Goal: Task Accomplishment & Management: Use online tool/utility

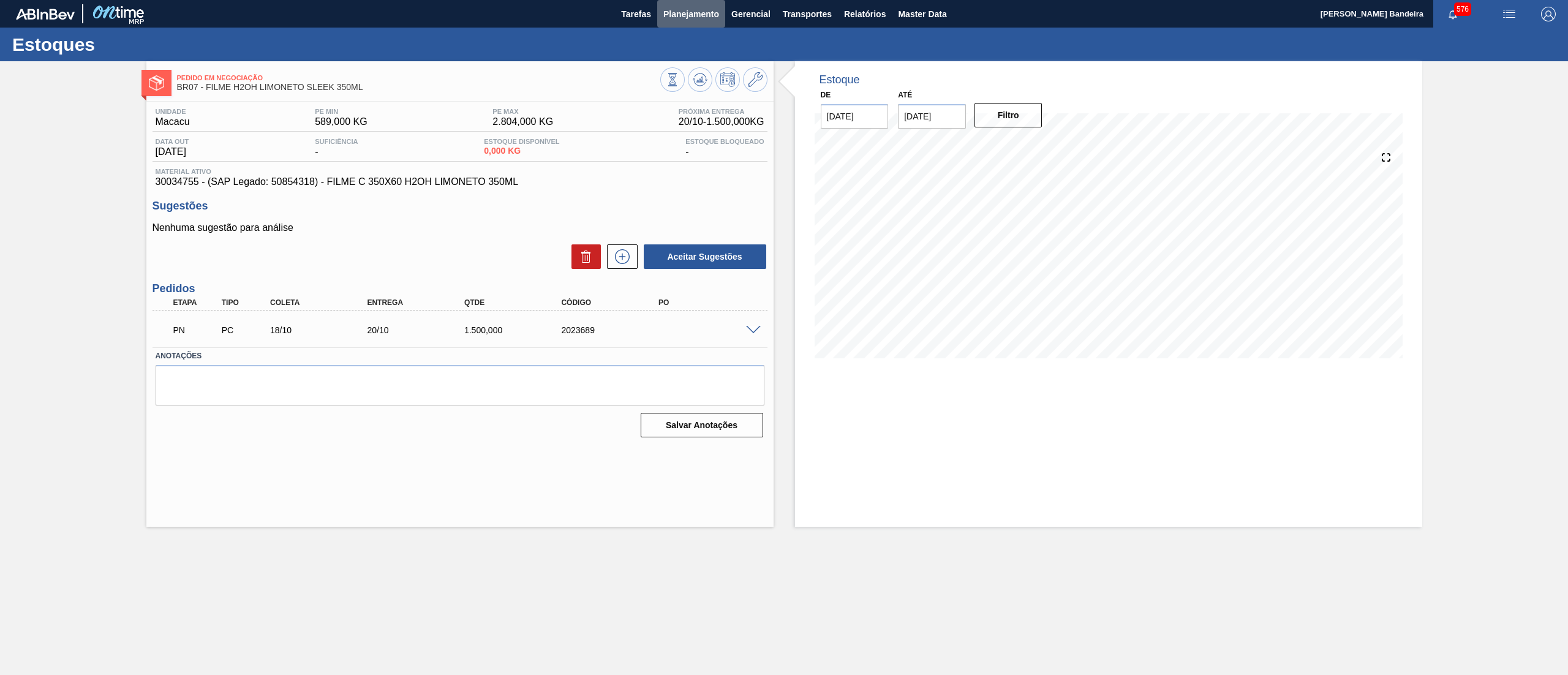
click at [662, 15] on button "Planejamento" at bounding box center [691, 13] width 68 height 27
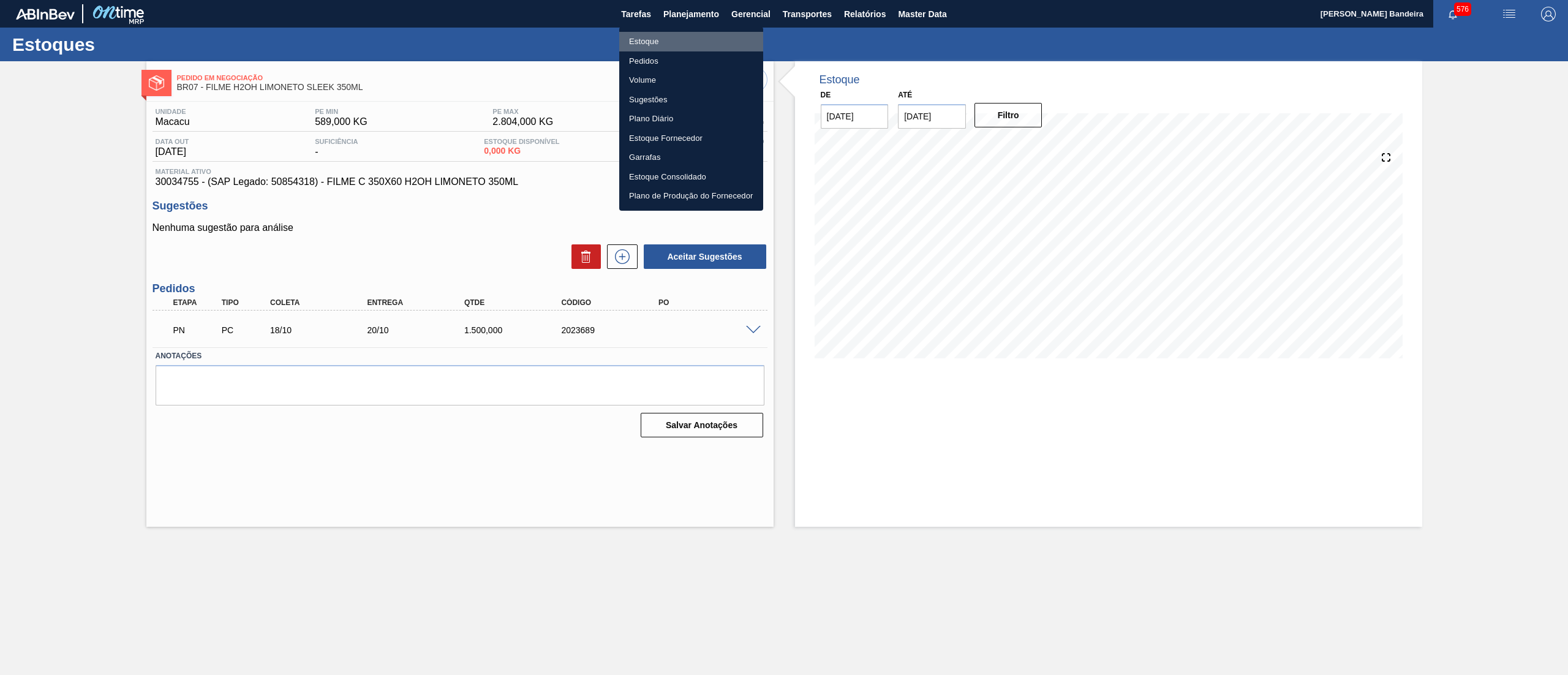
click at [643, 34] on li "Estoque" at bounding box center [691, 42] width 144 height 20
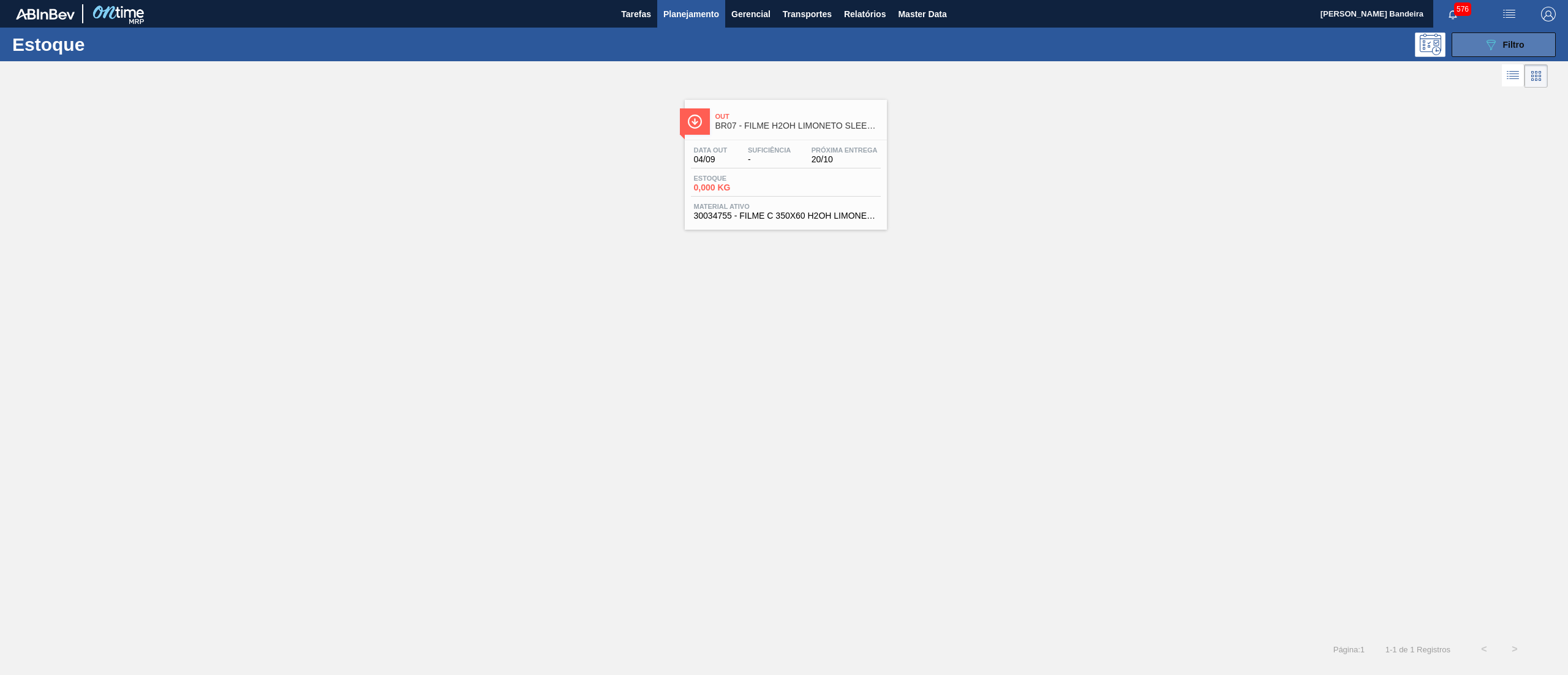
click at [1505, 43] on span "Filtro" at bounding box center [1514, 45] width 22 height 10
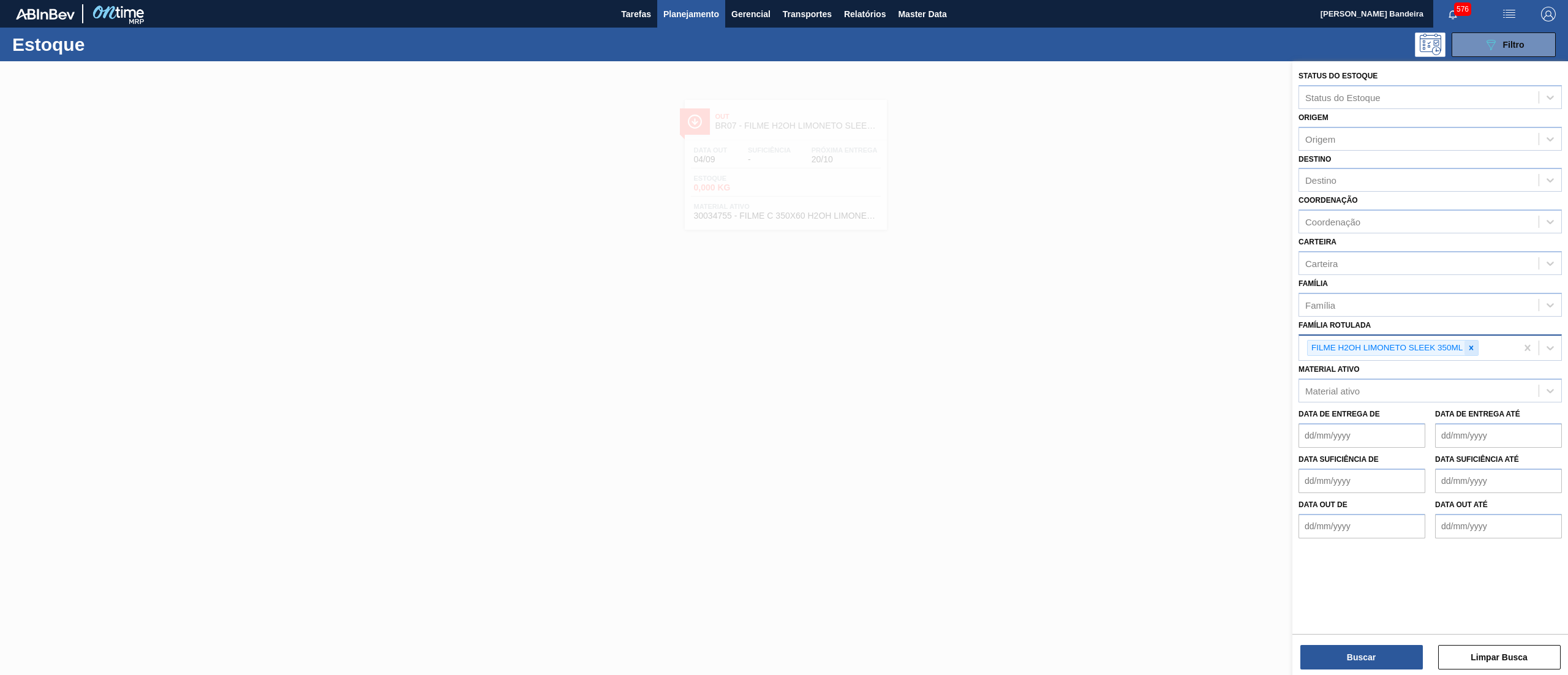
click at [1472, 345] on icon at bounding box center [1471, 347] width 4 height 4
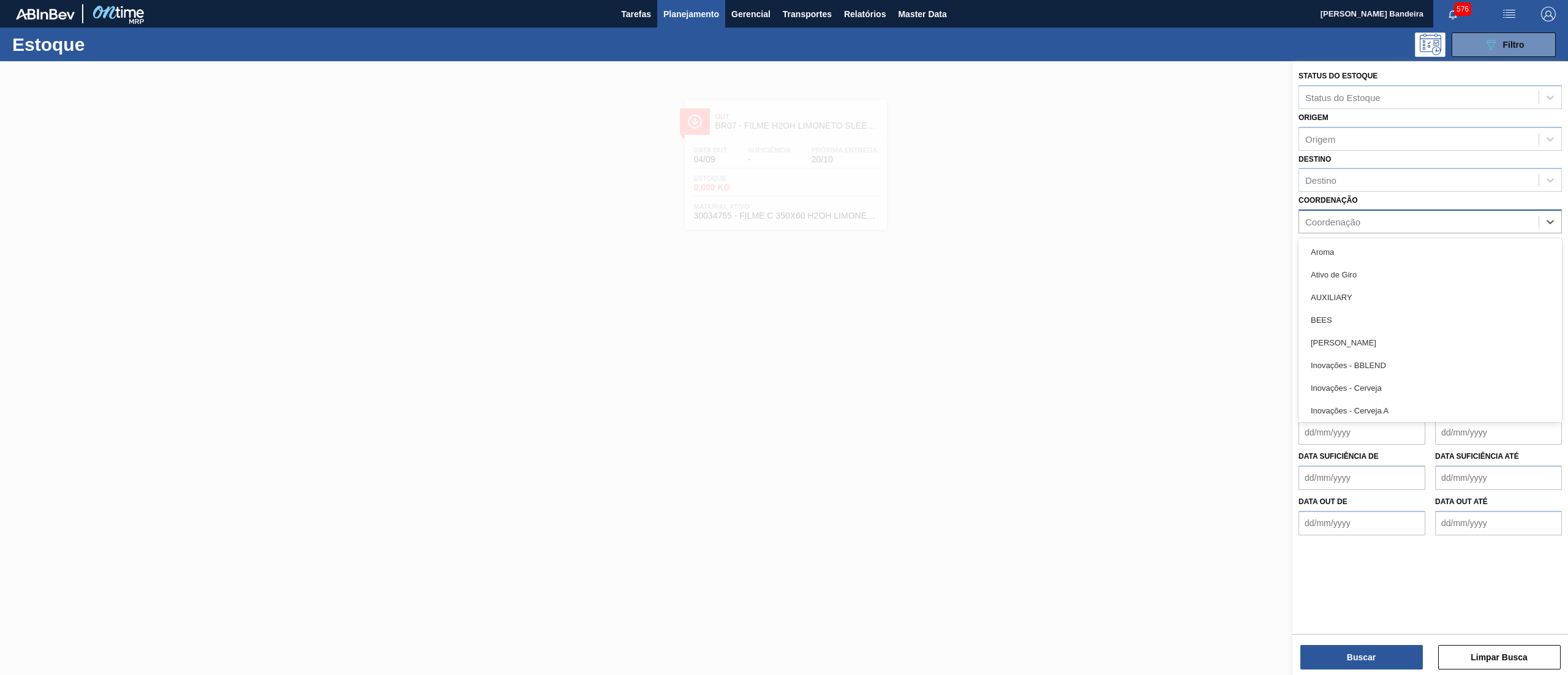
click at [1410, 225] on div "Coordenação" at bounding box center [1419, 222] width 239 height 17
click at [1399, 201] on div "Coordenação Coordenação" at bounding box center [1429, 213] width 263 height 42
click at [1395, 220] on div "Coordenação" at bounding box center [1419, 222] width 239 height 17
type input "ex"
click at [1384, 205] on div "Coordenação option Inovações - Exportação focused, 1 of 1. 1 result available f…" at bounding box center [1429, 213] width 263 height 42
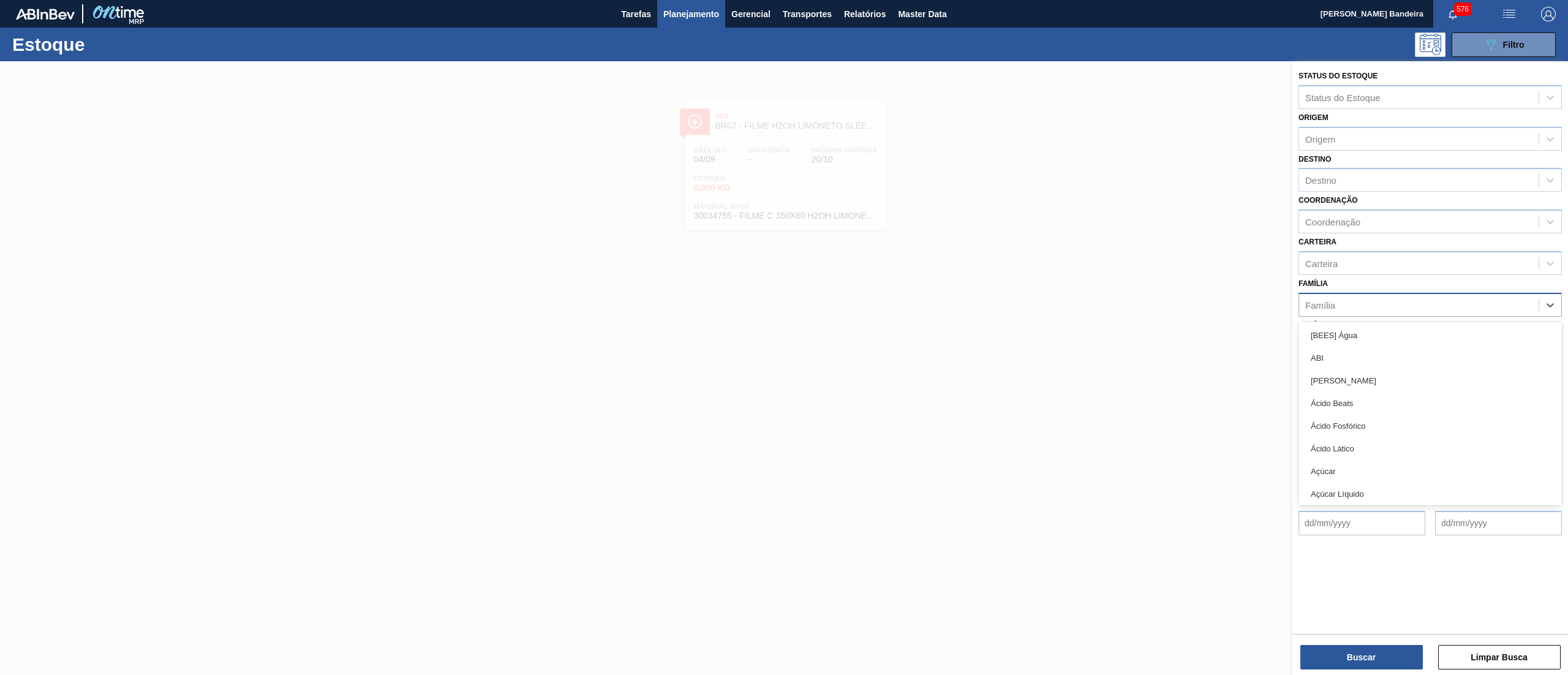
click at [1365, 299] on div "Família" at bounding box center [1419, 304] width 239 height 17
type input "g"
click at [1359, 276] on div "Família option [BEES] Água focused, 1 of 51. 51 results available for search te…" at bounding box center [1429, 296] width 263 height 42
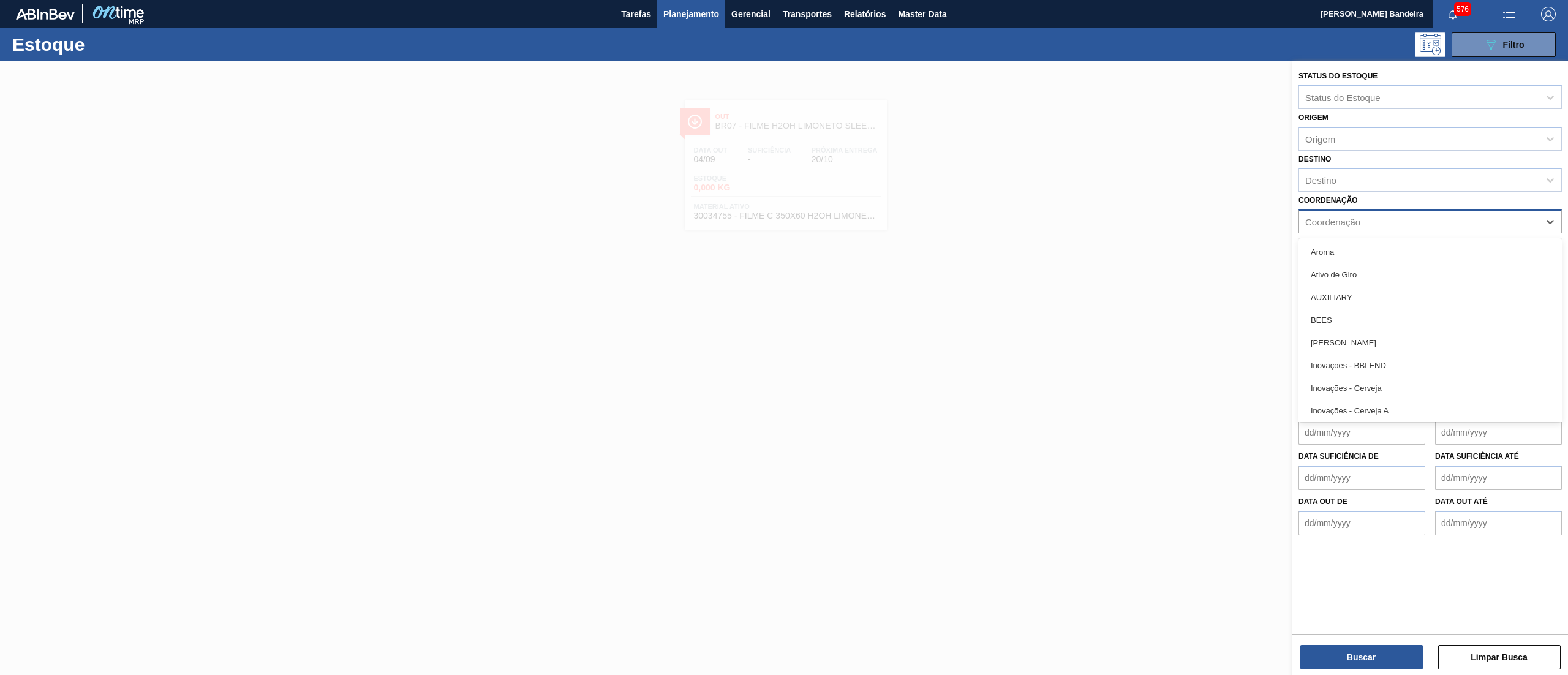
click at [1352, 229] on div "Coordenação" at bounding box center [1419, 222] width 239 height 17
type input "ver"
click at [1354, 204] on div "Coordenação option Verticalizada - Agudos focused, 1 of 8. 8 results available …" at bounding box center [1429, 213] width 263 height 42
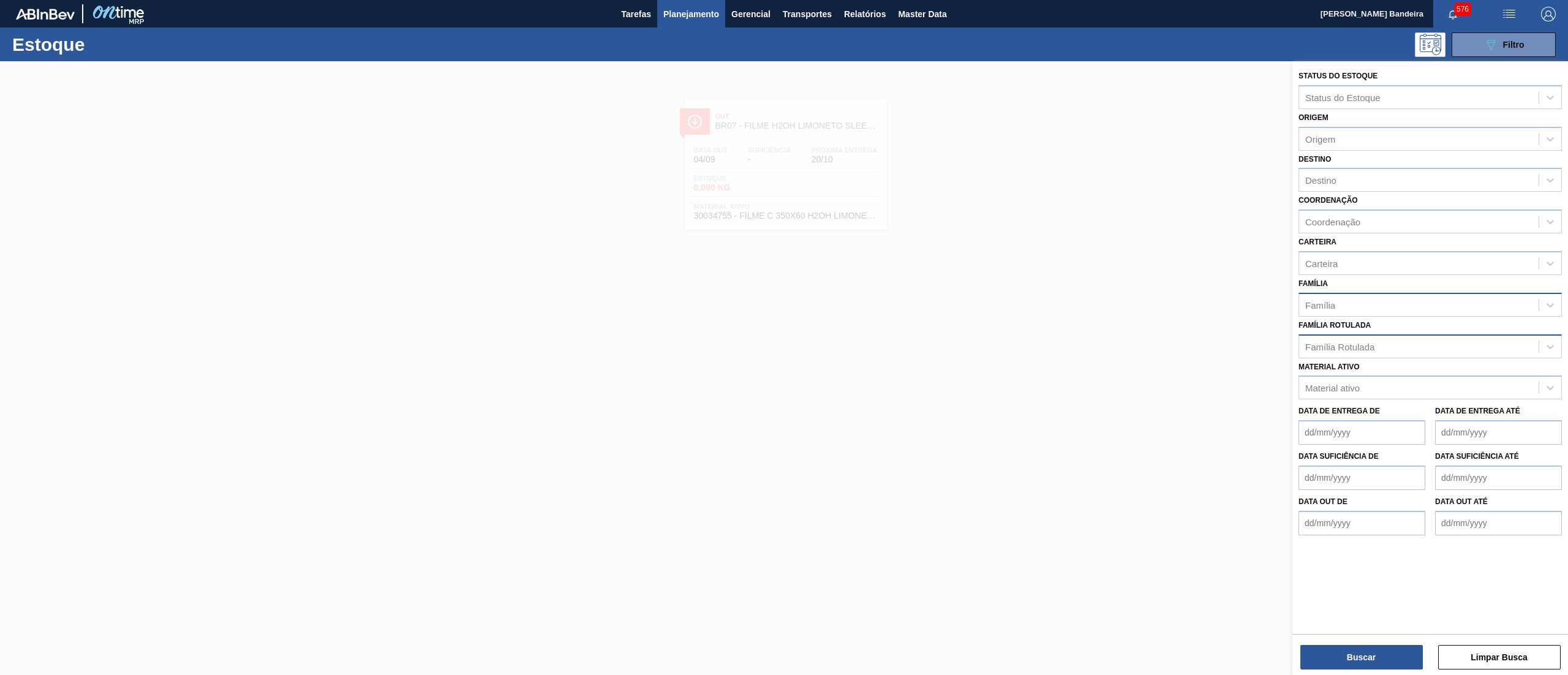
click at [1355, 296] on div "Família" at bounding box center [1419, 304] width 239 height 17
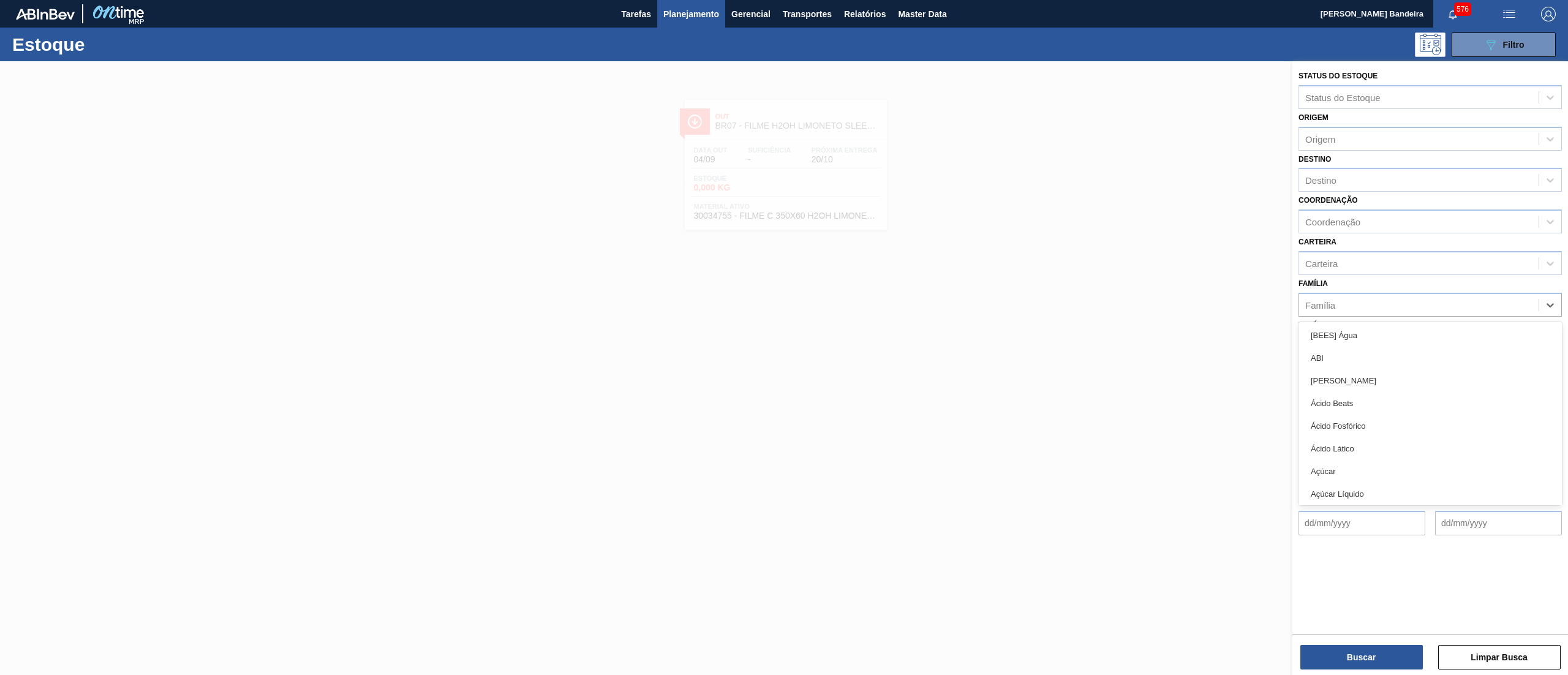
click at [1359, 281] on div "Família option [BEES] Água focused, 1 of 101. 101 results available. Use Up and…" at bounding box center [1429, 296] width 263 height 42
click at [1362, 346] on div "Família Rotulada" at bounding box center [1340, 346] width 69 height 11
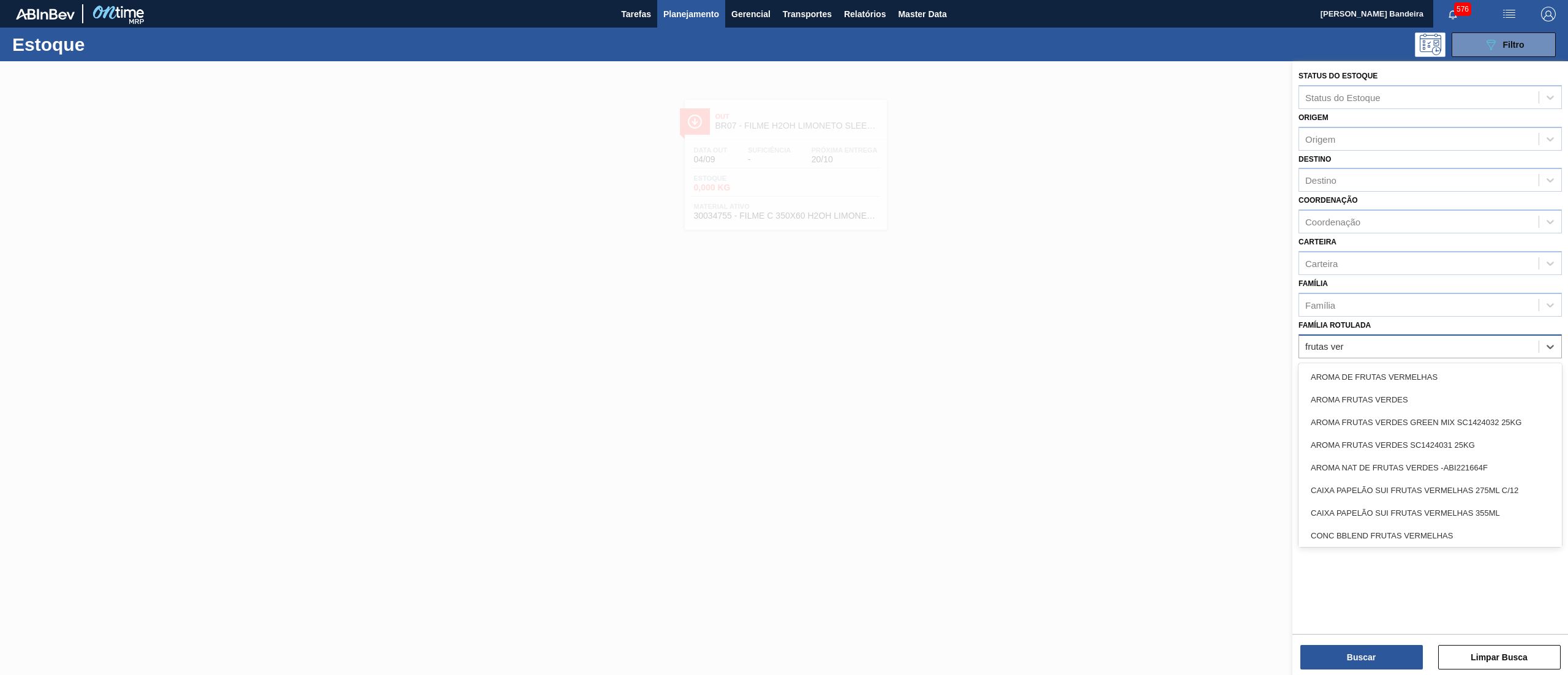
type Rotulada "frutas verd"
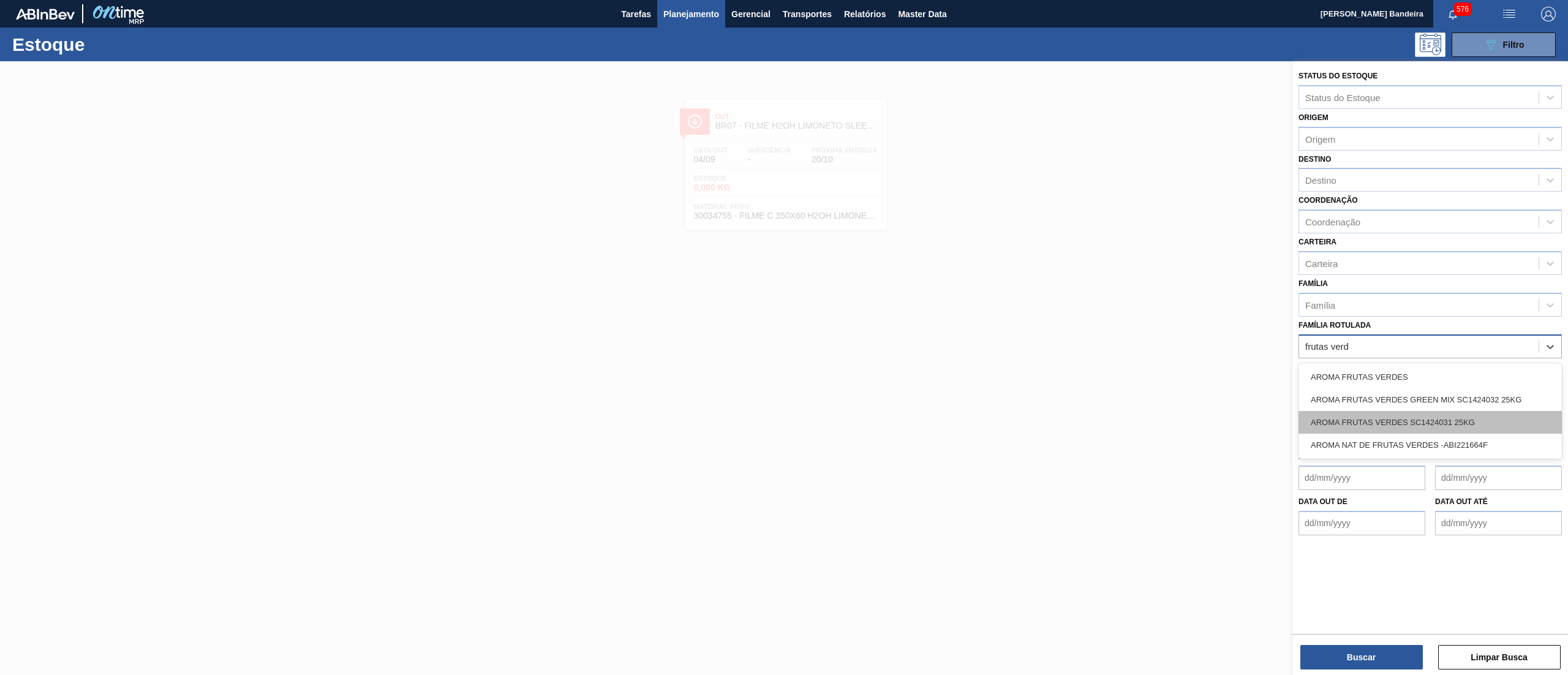
click at [1422, 420] on div "AROMA FRUTAS VERDES SC1424031 25KG" at bounding box center [1429, 422] width 263 height 22
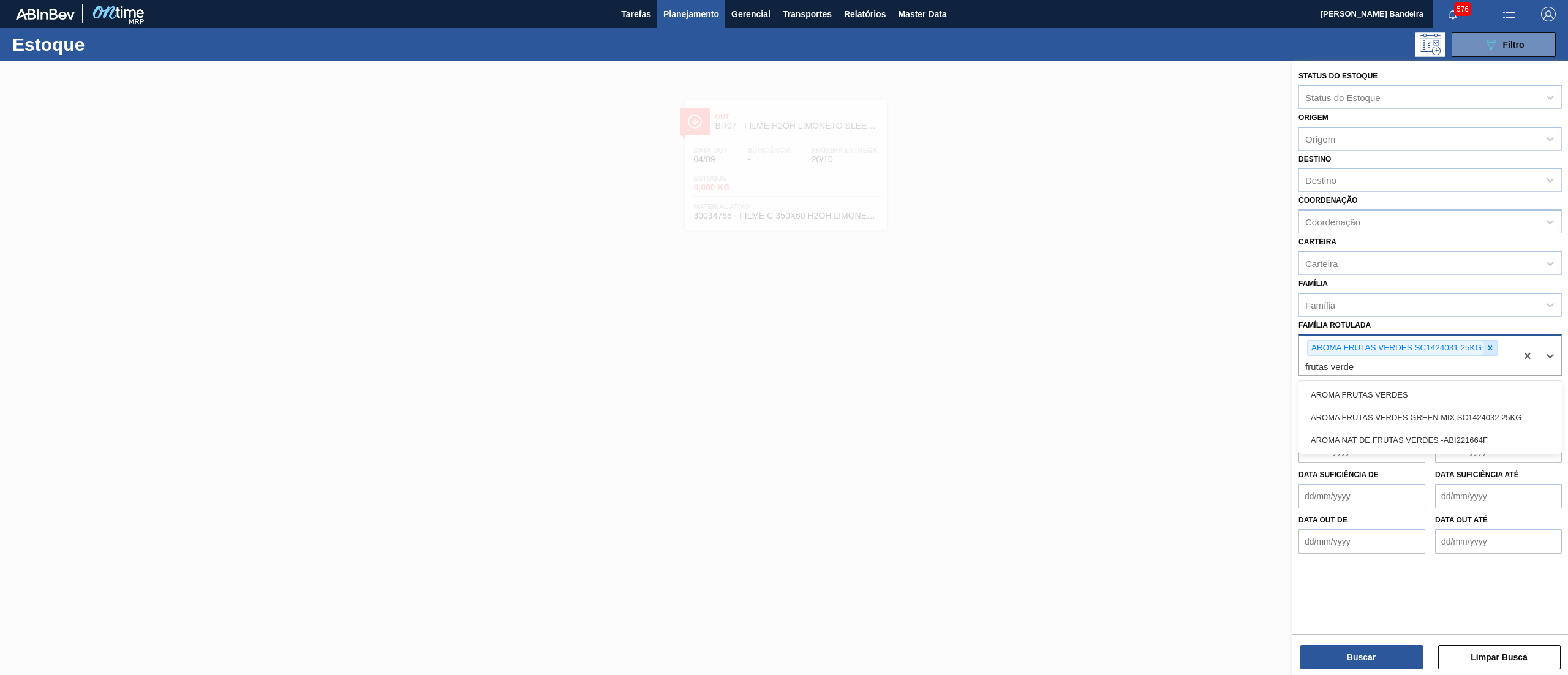
type Rotulada "frutas verdes"
drag, startPoint x: 1494, startPoint y: 411, endPoint x: 1426, endPoint y: 529, distance: 136.2
click at [1487, 412] on div "AROMA FRUTAS VERDES GREEN MIX SC1424032 25KG" at bounding box center [1429, 417] width 263 height 22
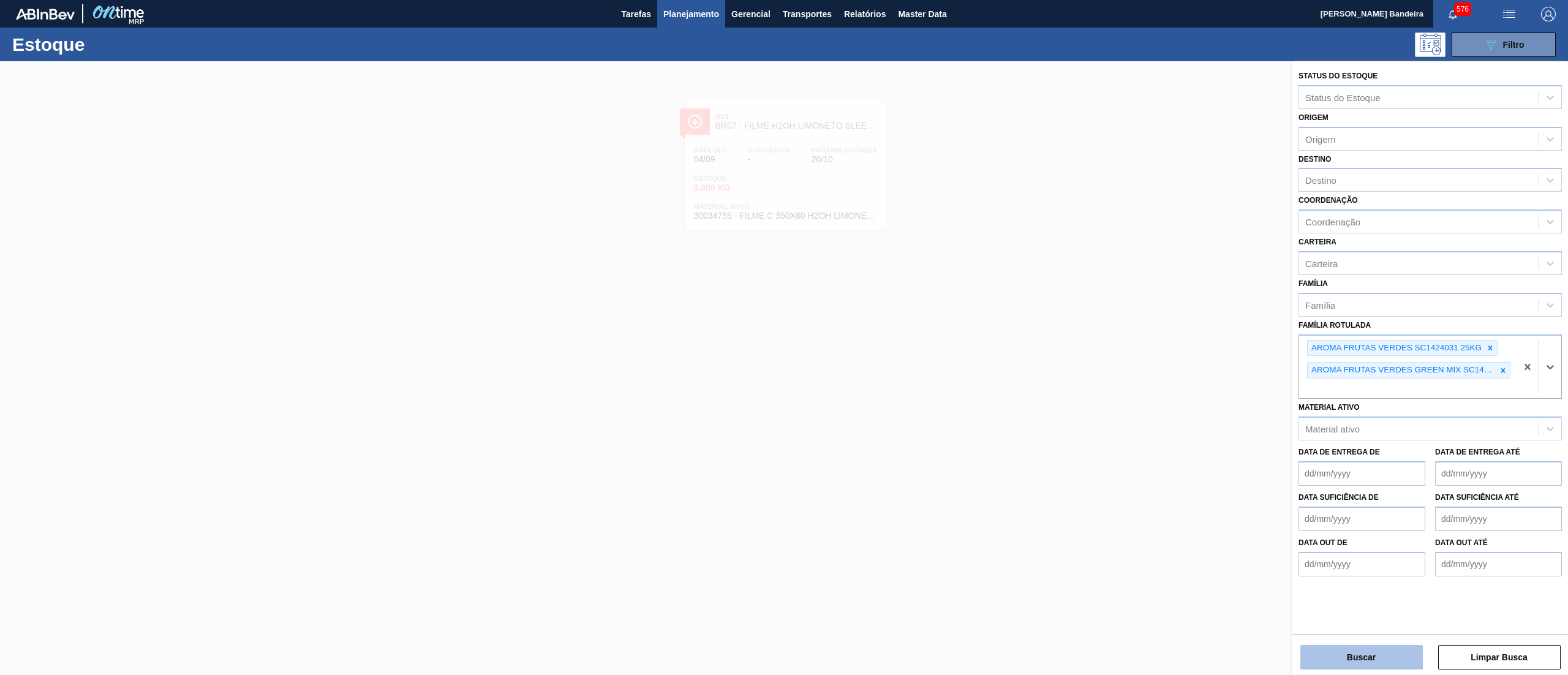
click at [1373, 660] on button "Buscar" at bounding box center [1361, 657] width 122 height 24
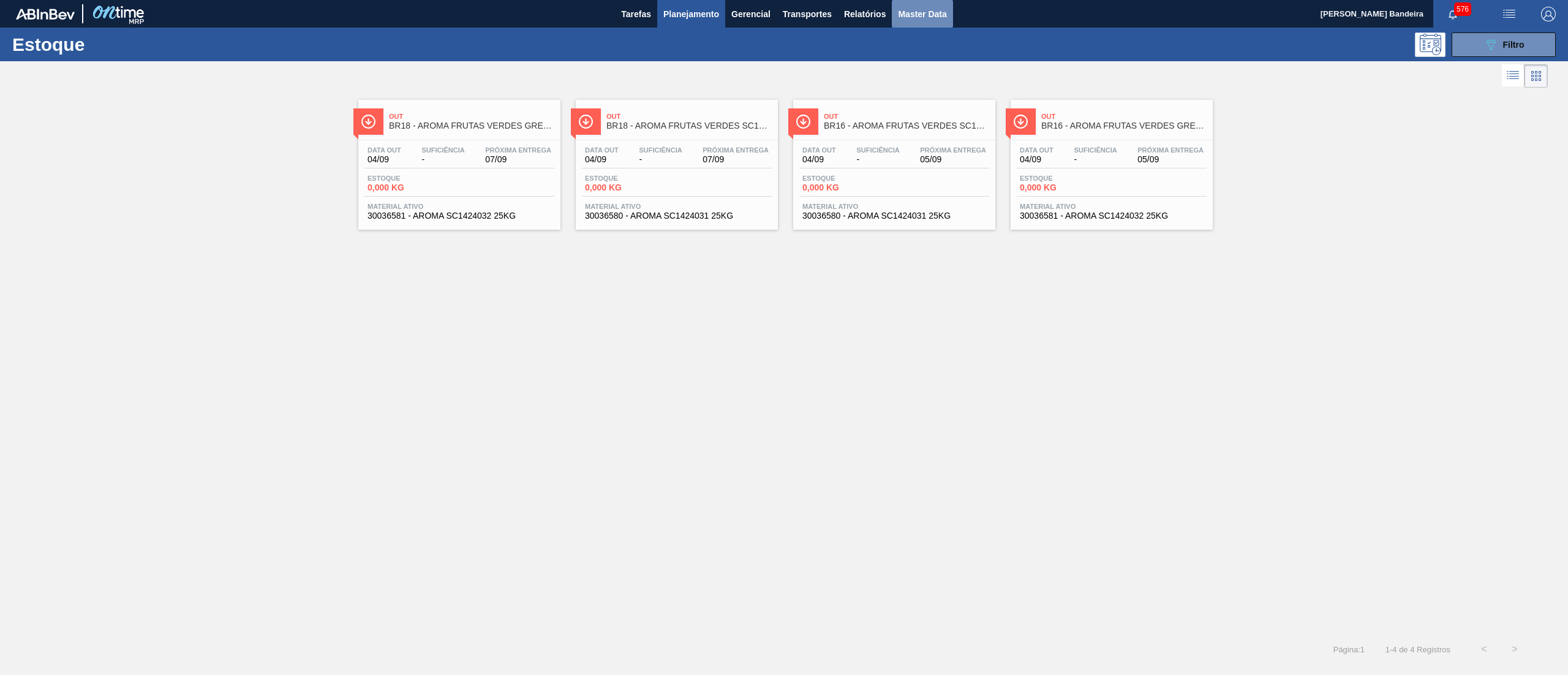
drag, startPoint x: 917, startPoint y: 8, endPoint x: 916, endPoint y: 21, distance: 13.0
click at [917, 9] on span "Master Data" at bounding box center [922, 14] width 48 height 15
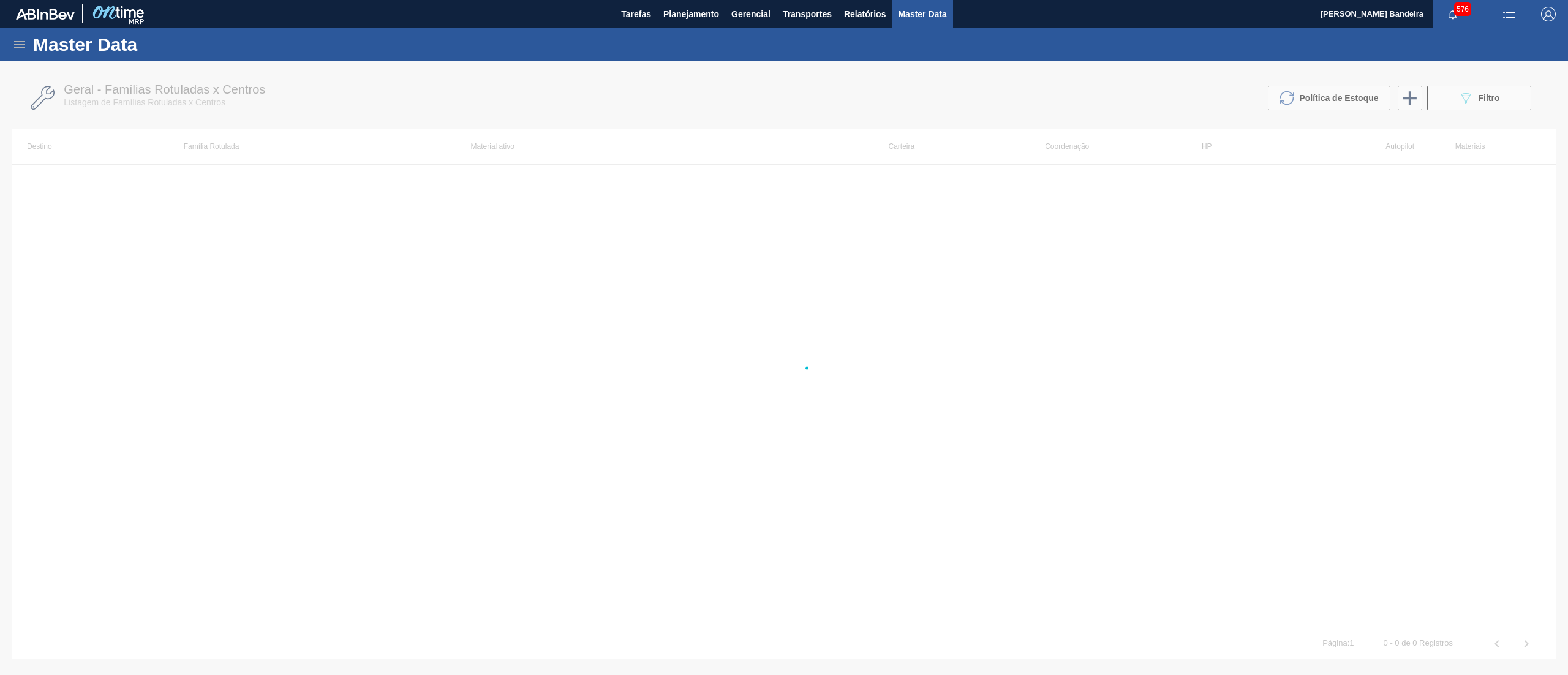
click at [916, 21] on span "Master Data" at bounding box center [922, 14] width 48 height 15
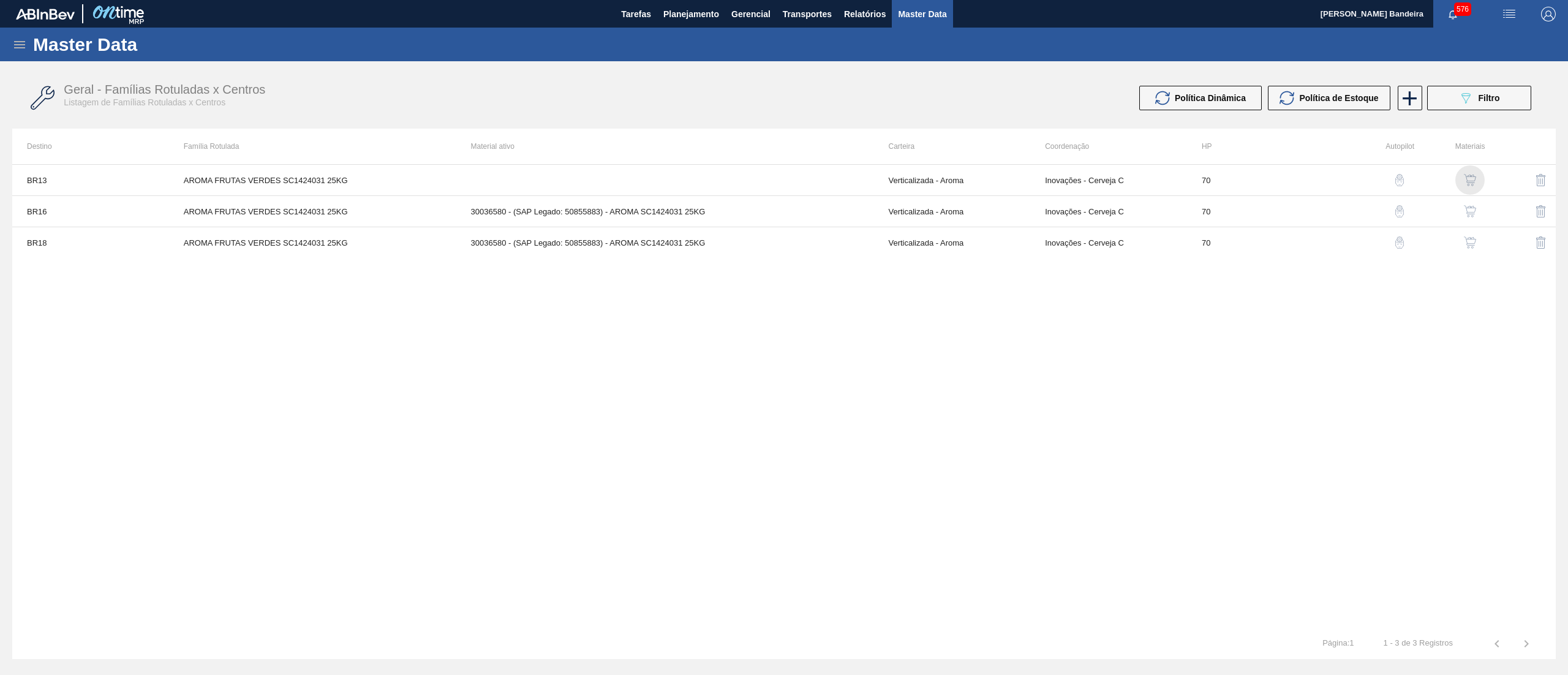
click at [1470, 183] on img "button" at bounding box center [1470, 179] width 12 height 12
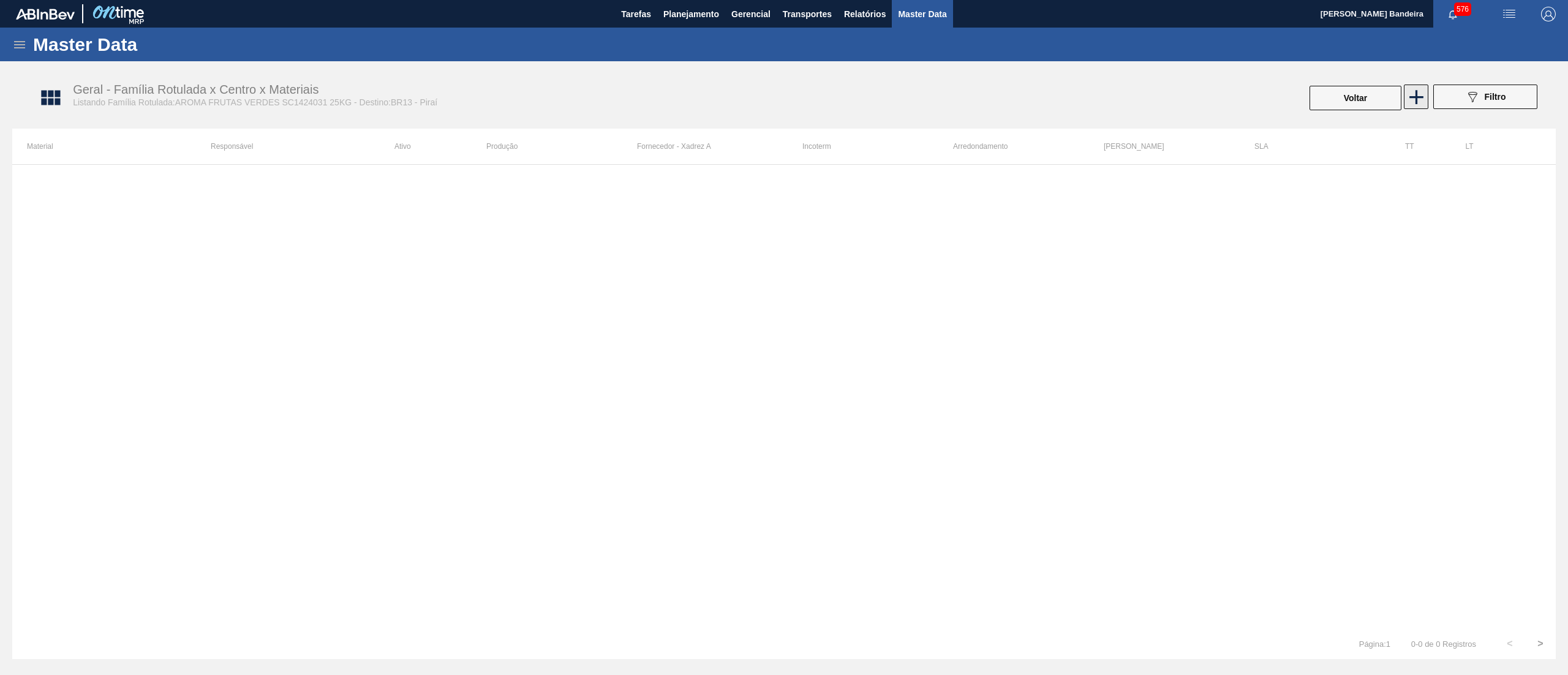
click at [1404, 97] on icon at bounding box center [1416, 97] width 24 height 24
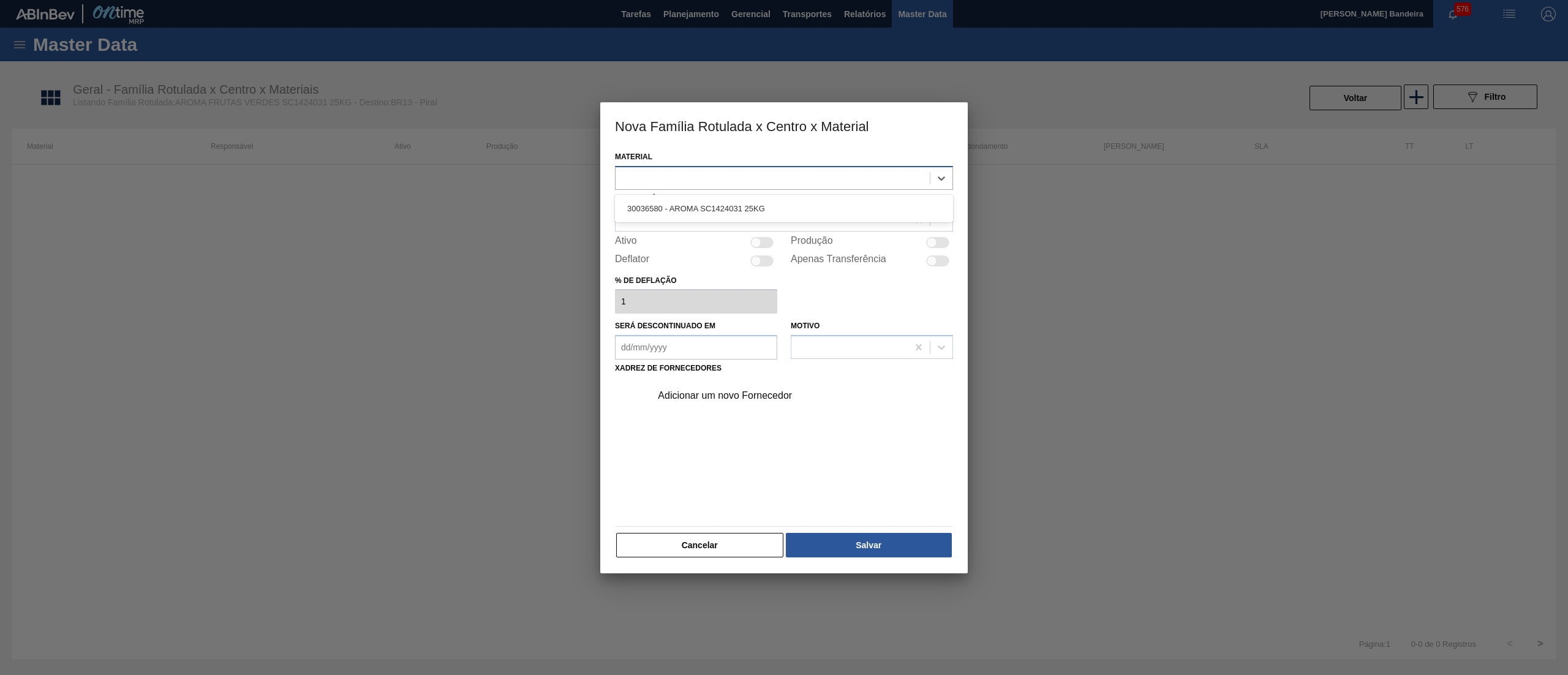
click at [794, 168] on div at bounding box center [783, 178] width 338 height 24
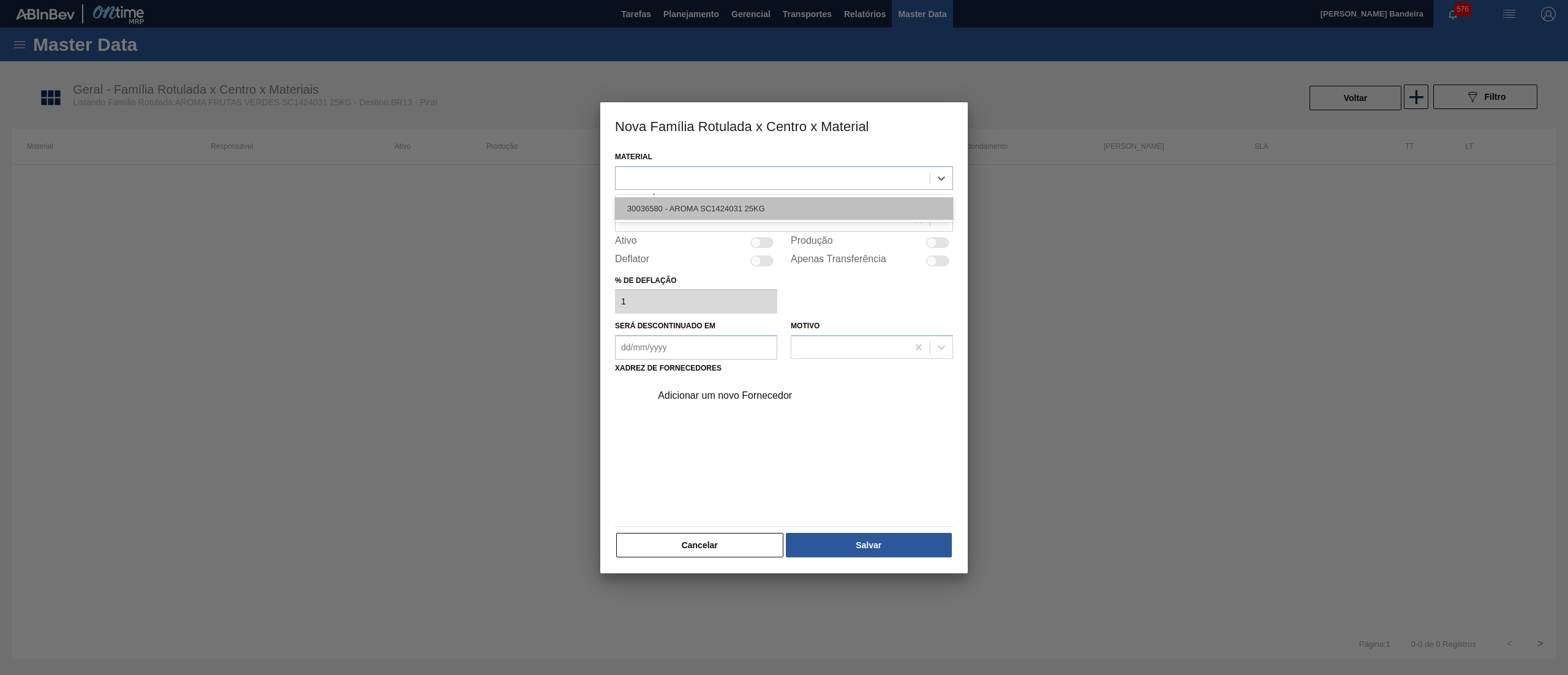
click at [772, 211] on div "30036580 - AROMA SC1424031 25KG" at bounding box center [783, 208] width 338 height 22
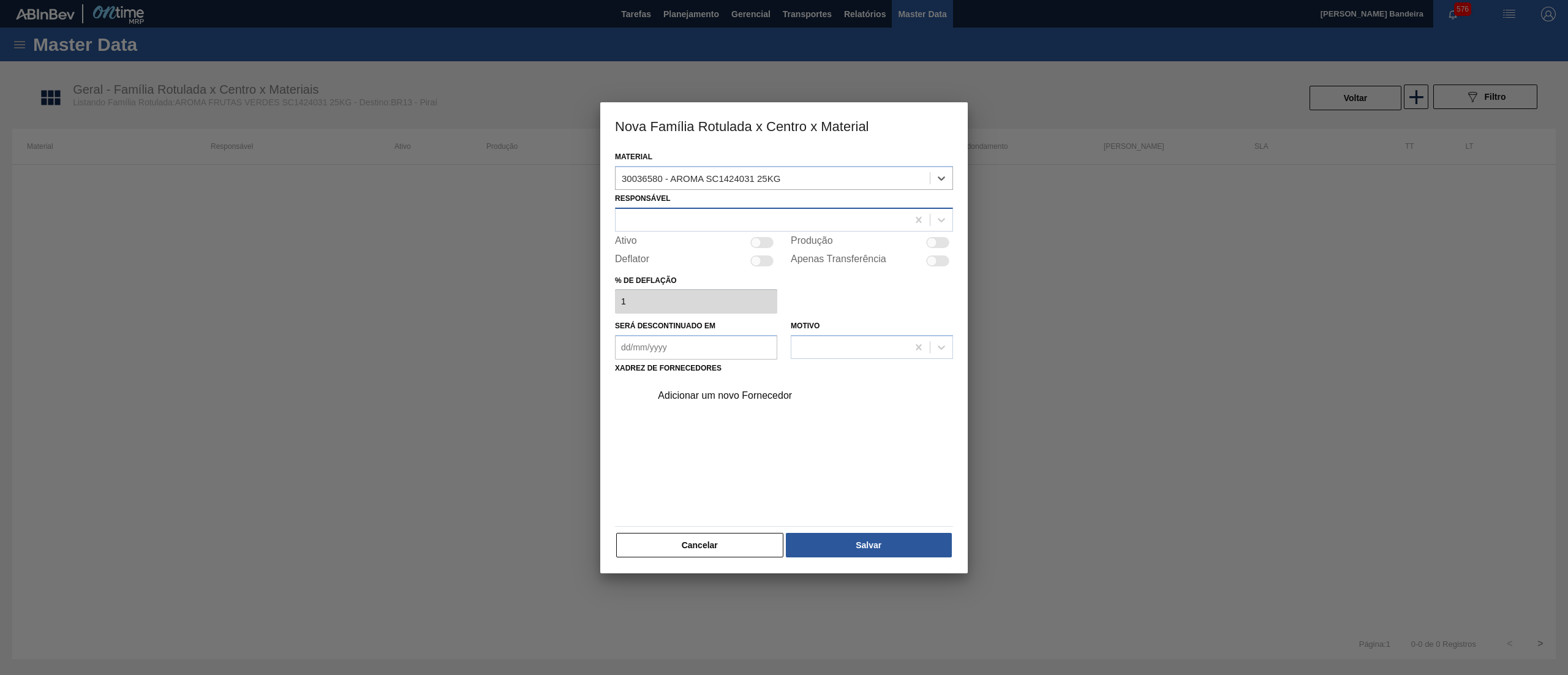
click at [770, 216] on div at bounding box center [762, 219] width 292 height 17
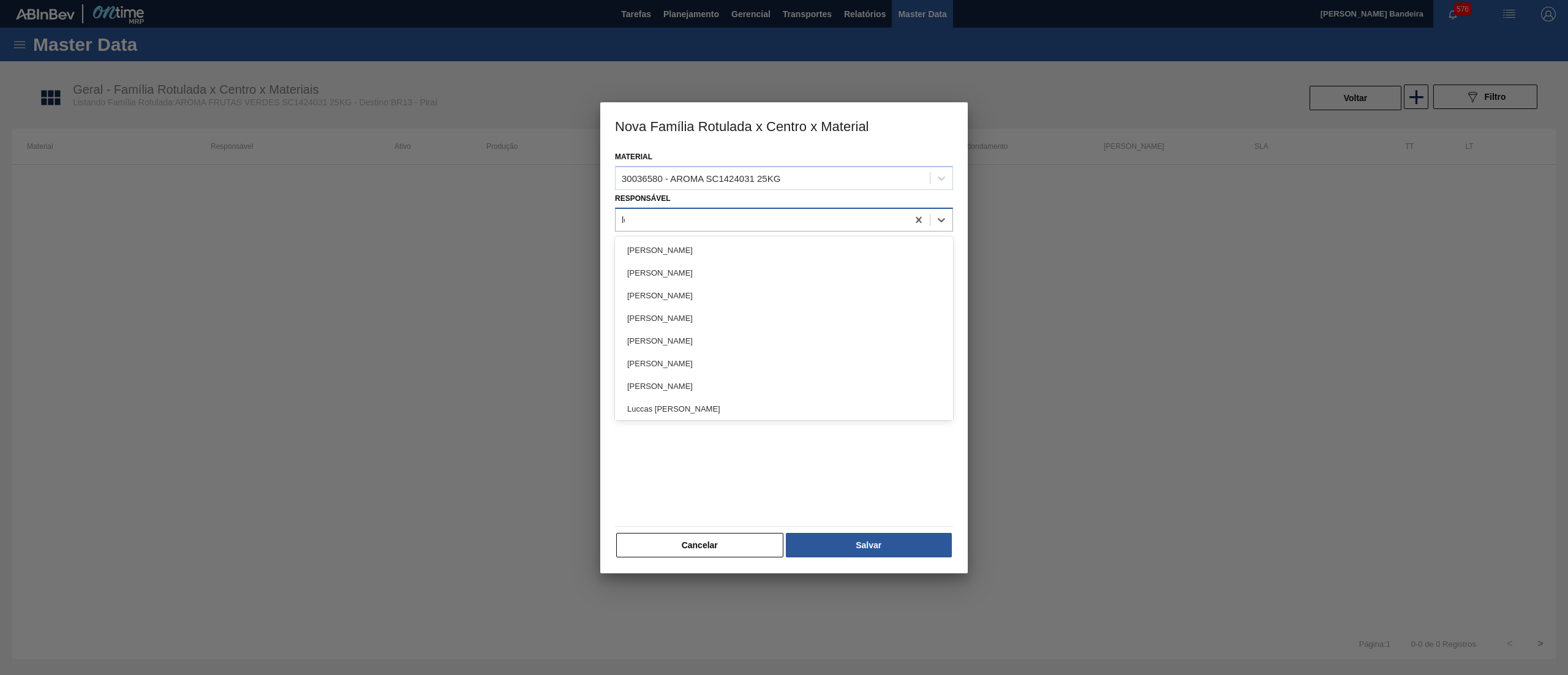
type input "let"
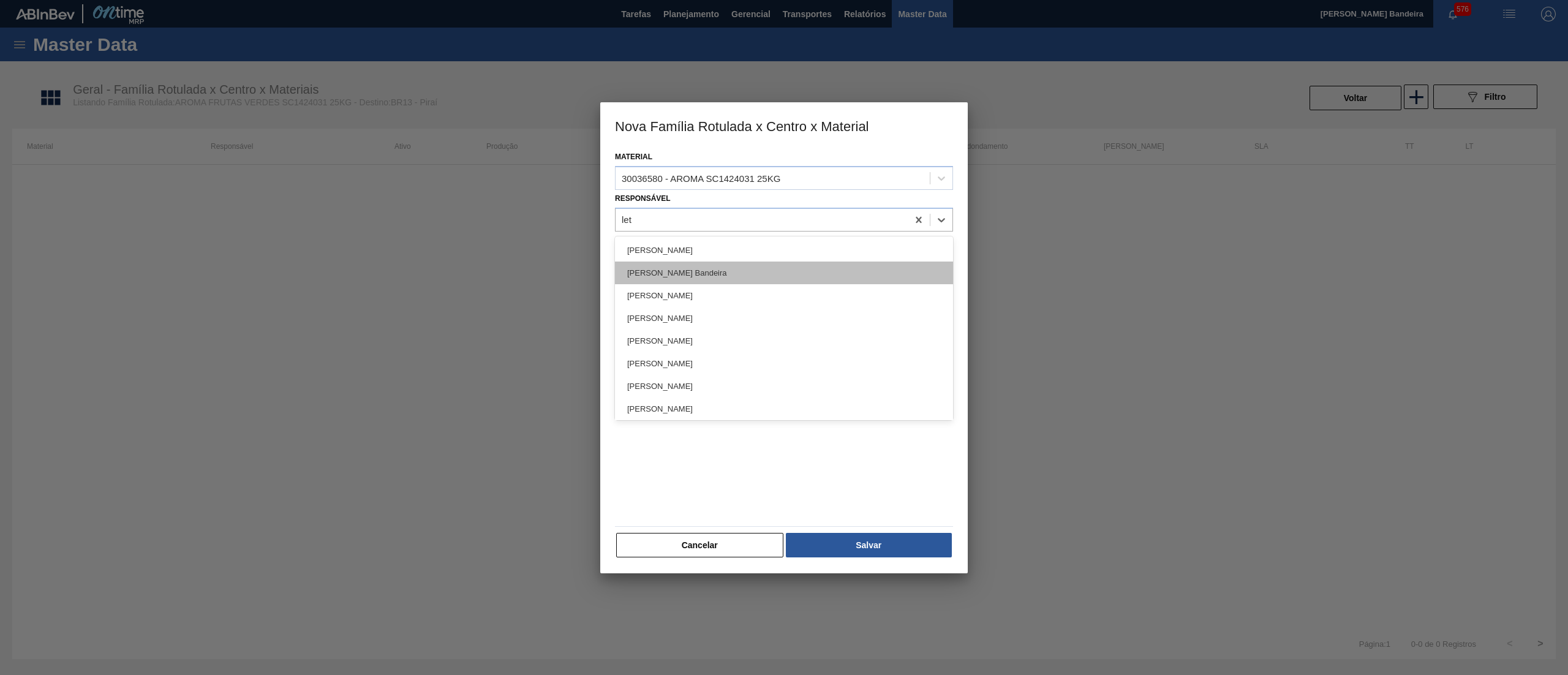
click at [757, 264] on div "[PERSON_NAME]" at bounding box center [783, 272] width 338 height 22
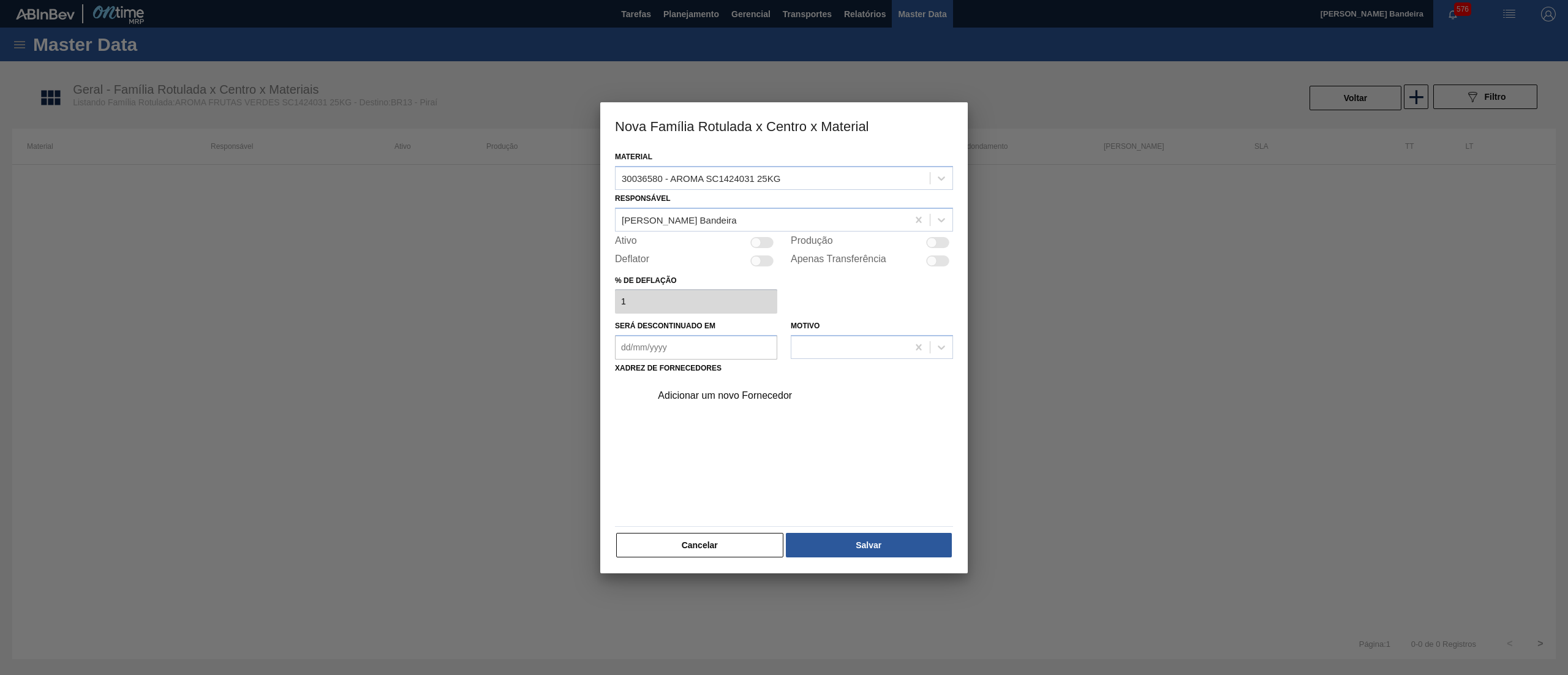
click at [762, 240] on div at bounding box center [762, 242] width 23 height 11
checkbox input "true"
click at [713, 395] on div "Adicionar um novo Fornecedor" at bounding box center [777, 395] width 240 height 11
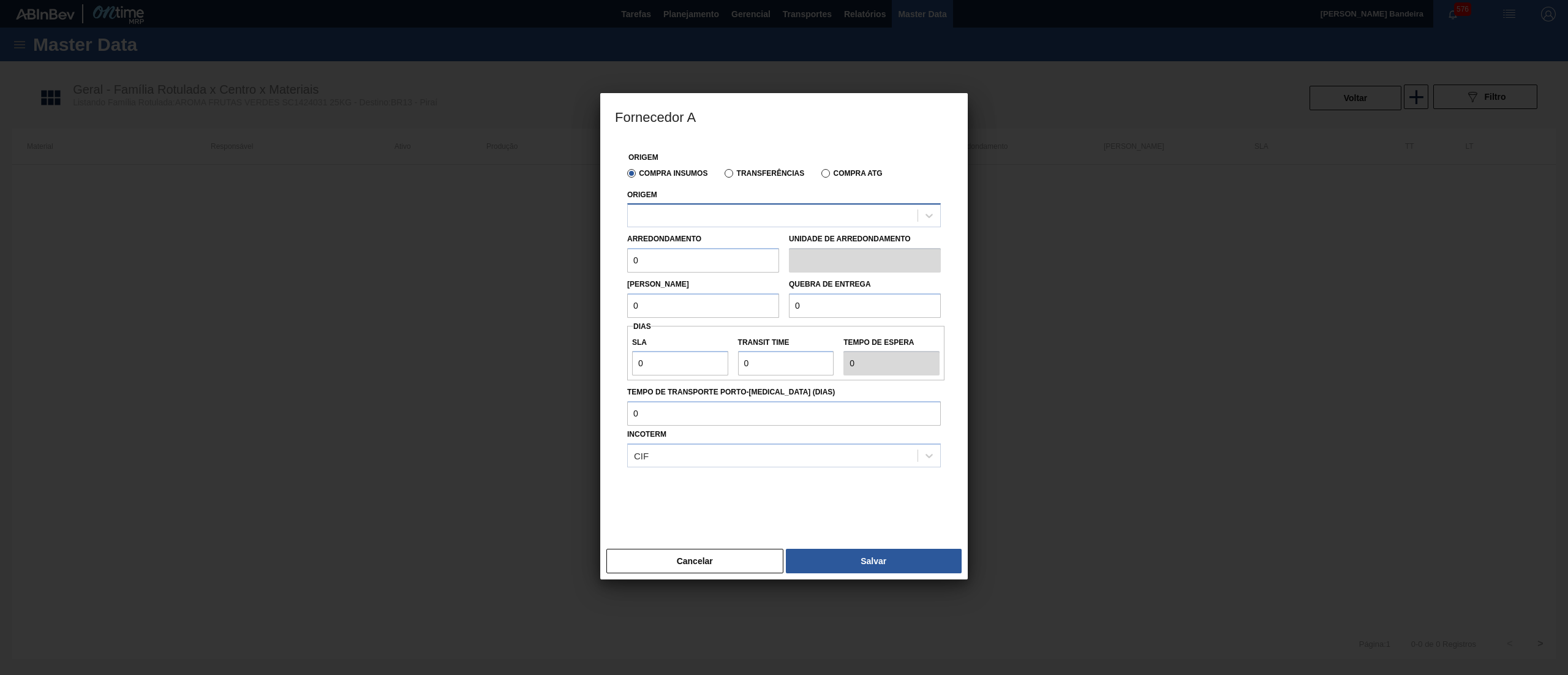
click at [712, 211] on div at bounding box center [772, 215] width 290 height 17
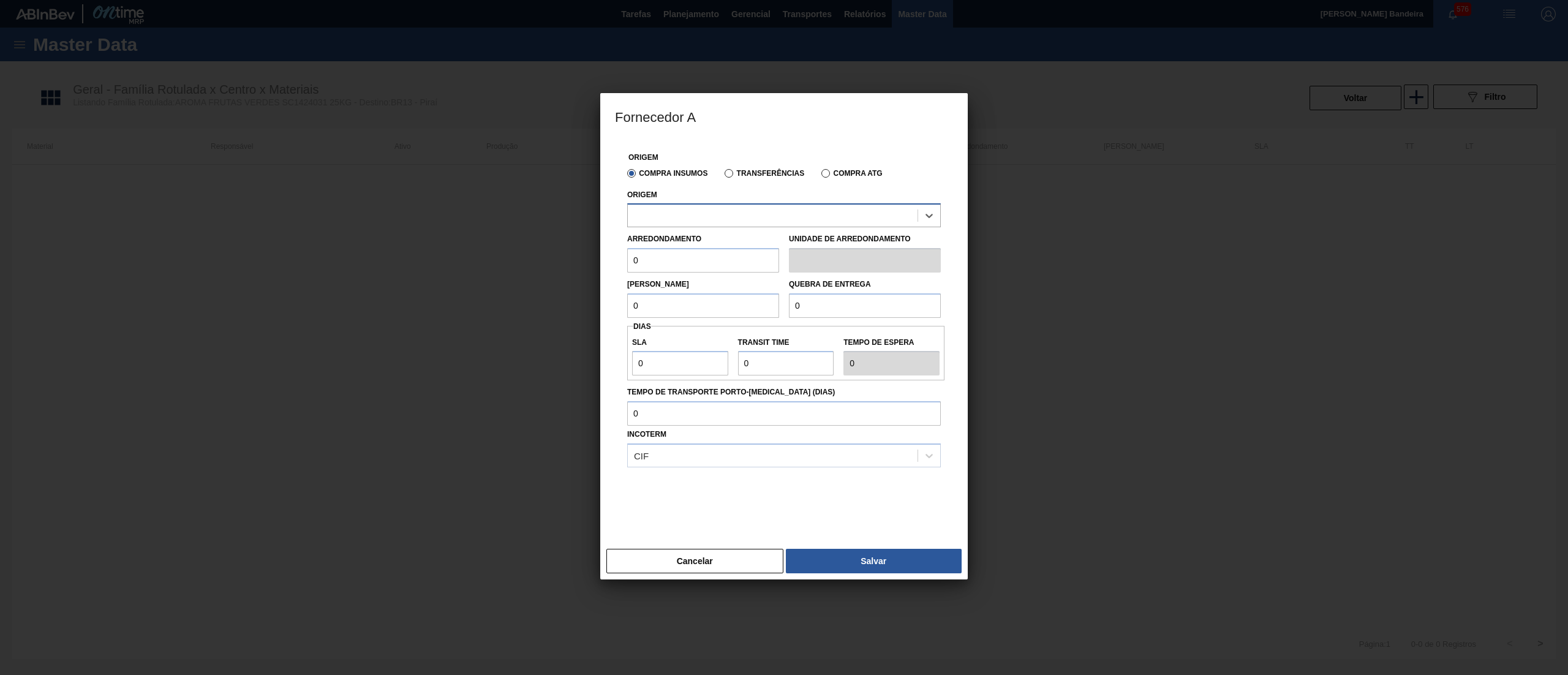
click at [712, 211] on div at bounding box center [772, 215] width 290 height 17
click at [703, 252] on div "294266 - Iff – essencias e fragancias ltda" at bounding box center [784, 245] width 314 height 22
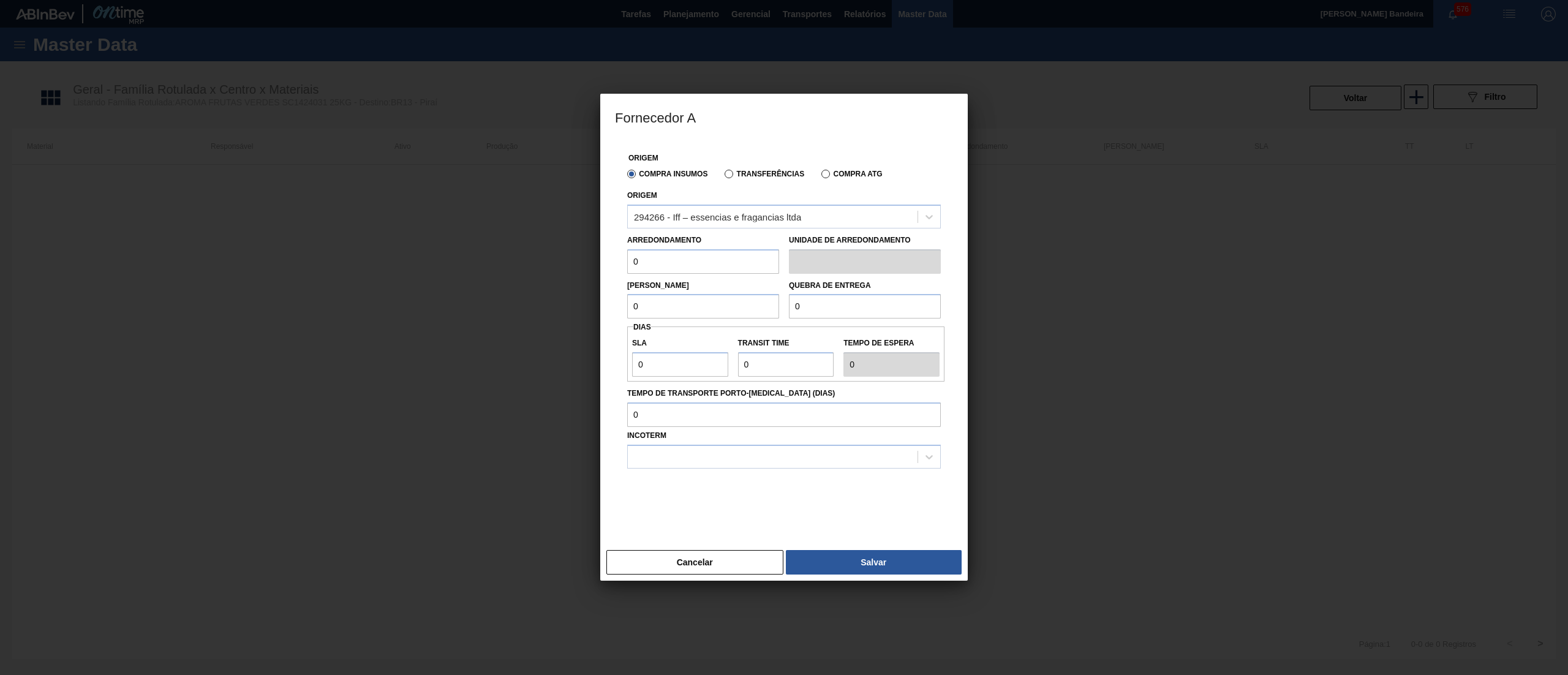
drag, startPoint x: 674, startPoint y: 262, endPoint x: 550, endPoint y: 289, distance: 126.9
click at [550, 289] on div "Fornecedor A Origem Compra Insumos Transferências Compra ATG Origem 294266 - If…" at bounding box center [784, 337] width 1568 height 675
type input "25"
drag, startPoint x: 655, startPoint y: 304, endPoint x: 583, endPoint y: 322, distance: 74.2
click at [583, 322] on div "Fornecedor A Origem Compra Insumos Transferências Compra ATG Origem 294266 - If…" at bounding box center [784, 337] width 1568 height 675
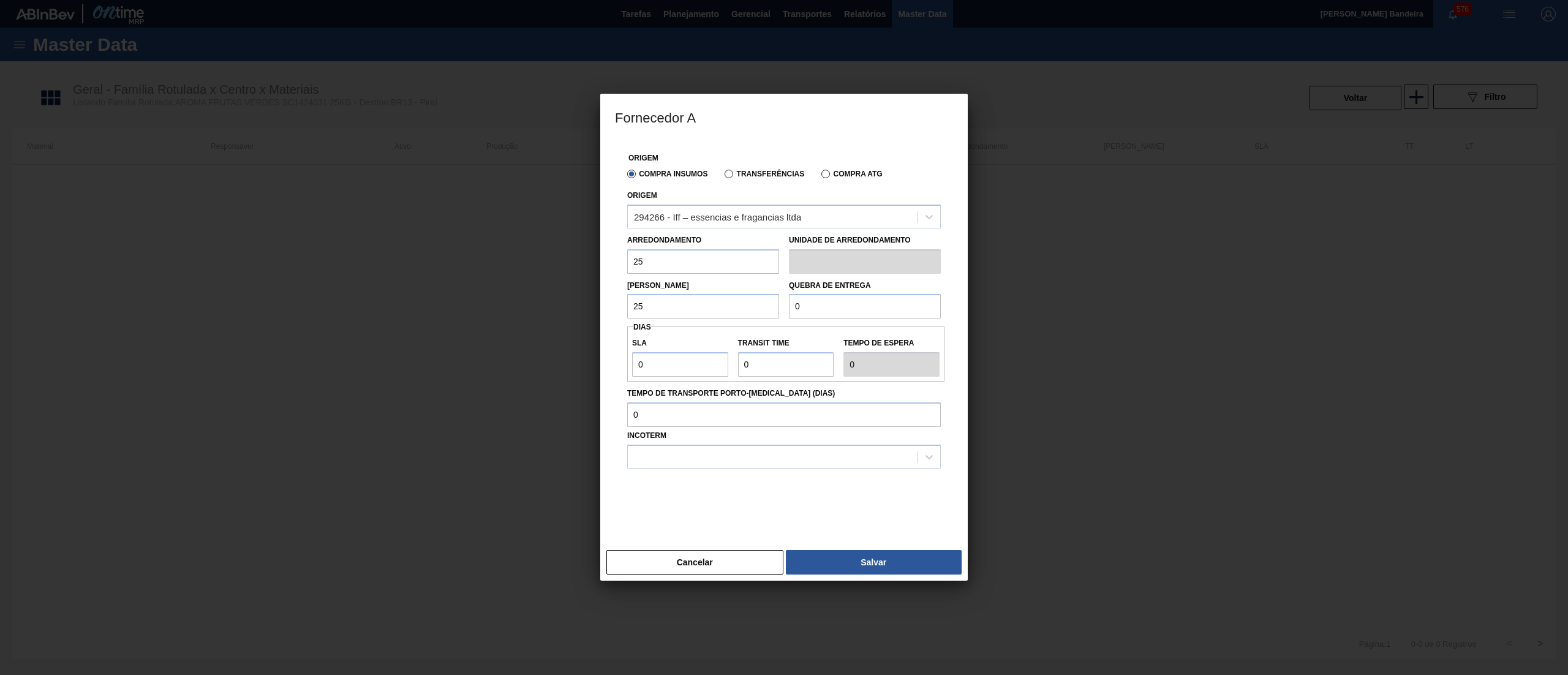
type input "25"
drag, startPoint x: 738, startPoint y: 328, endPoint x: 729, endPoint y: 330, distance: 9.2
click at [729, 330] on div "Origem Compra Insumos Transferências Compra ATG Origem 294266 - Iff – essencias…" at bounding box center [783, 335] width 338 height 390
type input "2.000"
drag, startPoint x: 694, startPoint y: 372, endPoint x: 600, endPoint y: 401, distance: 98.4
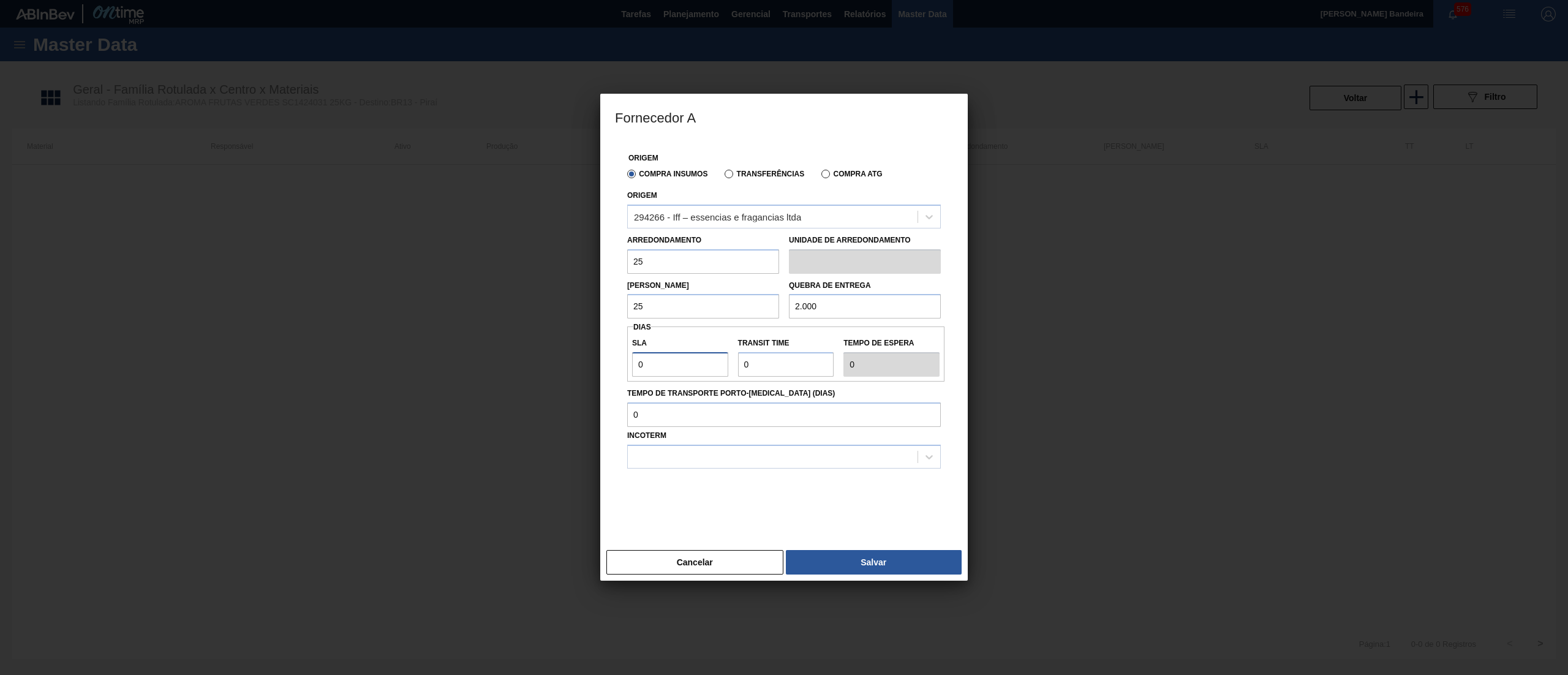
click at [600, 401] on div "Origem Compra Insumos Transferências Compra ATG Origem 294266 - Iff – essencias…" at bounding box center [784, 341] width 367 height 404
type input "3"
type input "30"
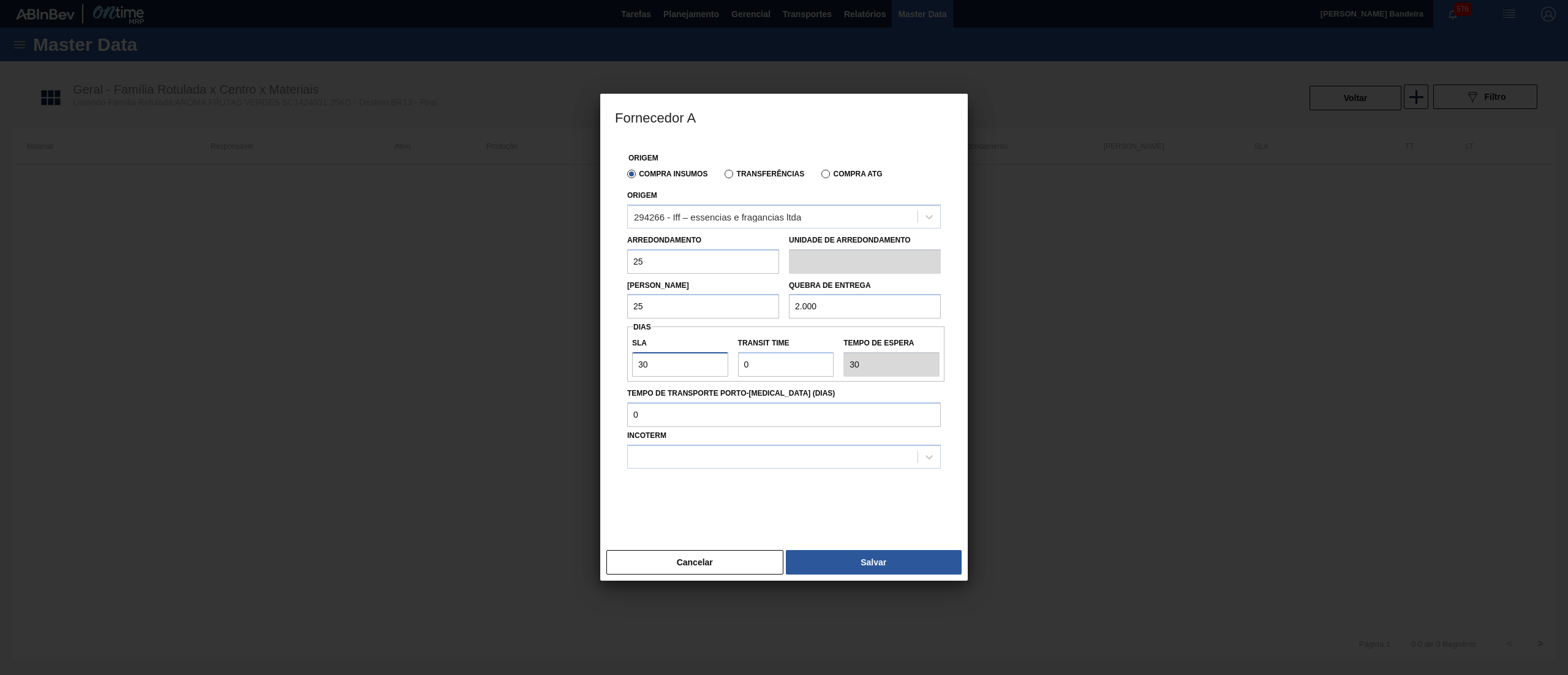
type input "30"
drag, startPoint x: 768, startPoint y: 372, endPoint x: 698, endPoint y: 374, distance: 70.0
click at [698, 374] on div "SLA 30 Transit Time Tempo de espera 30" at bounding box center [786, 354] width 317 height 46
type input "2"
type input "32"
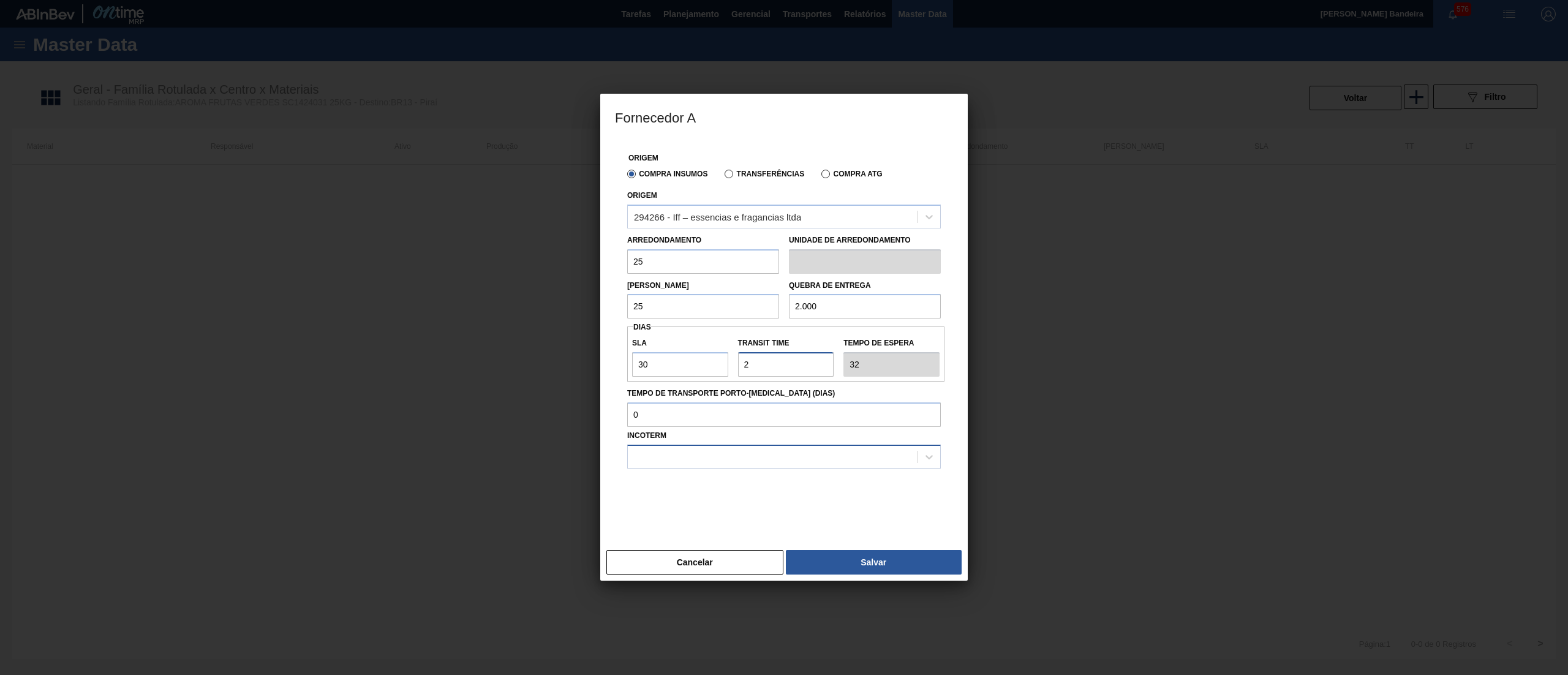
type input "2"
click at [653, 459] on div at bounding box center [772, 456] width 290 height 17
click at [648, 506] on div "FOB" at bounding box center [784, 509] width 314 height 22
click at [816, 561] on button "Salvar" at bounding box center [874, 561] width 176 height 24
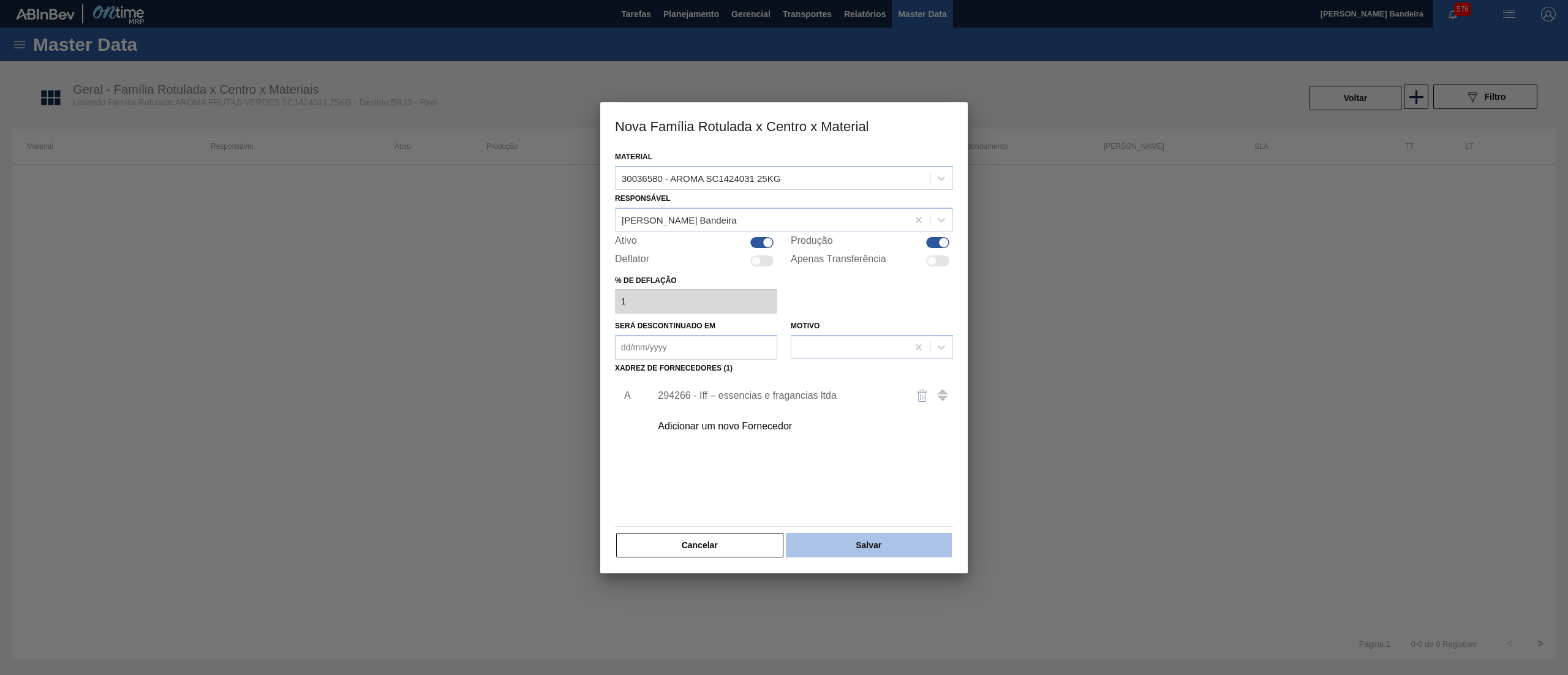
click at [850, 545] on button "Salvar" at bounding box center [869, 545] width 166 height 24
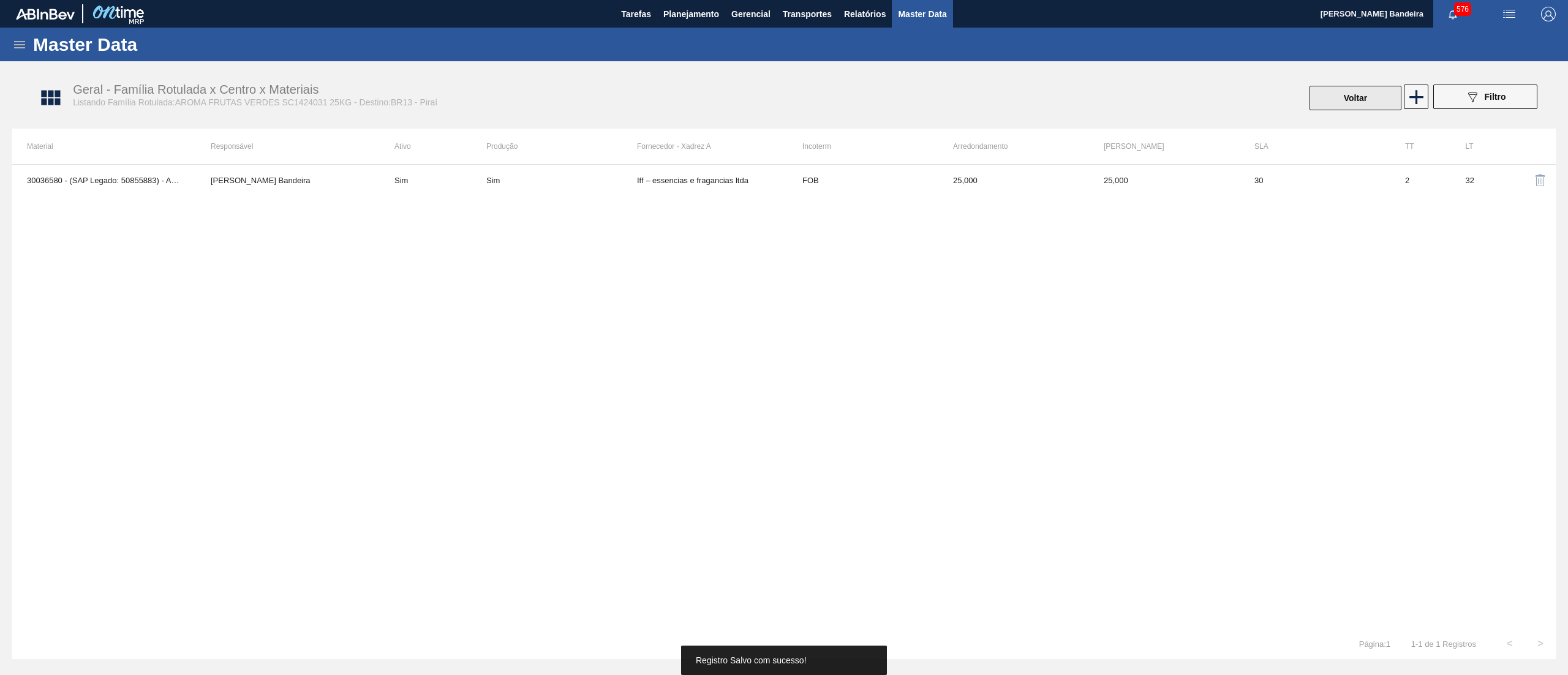
click at [1357, 95] on button "Voltar" at bounding box center [1355, 97] width 92 height 24
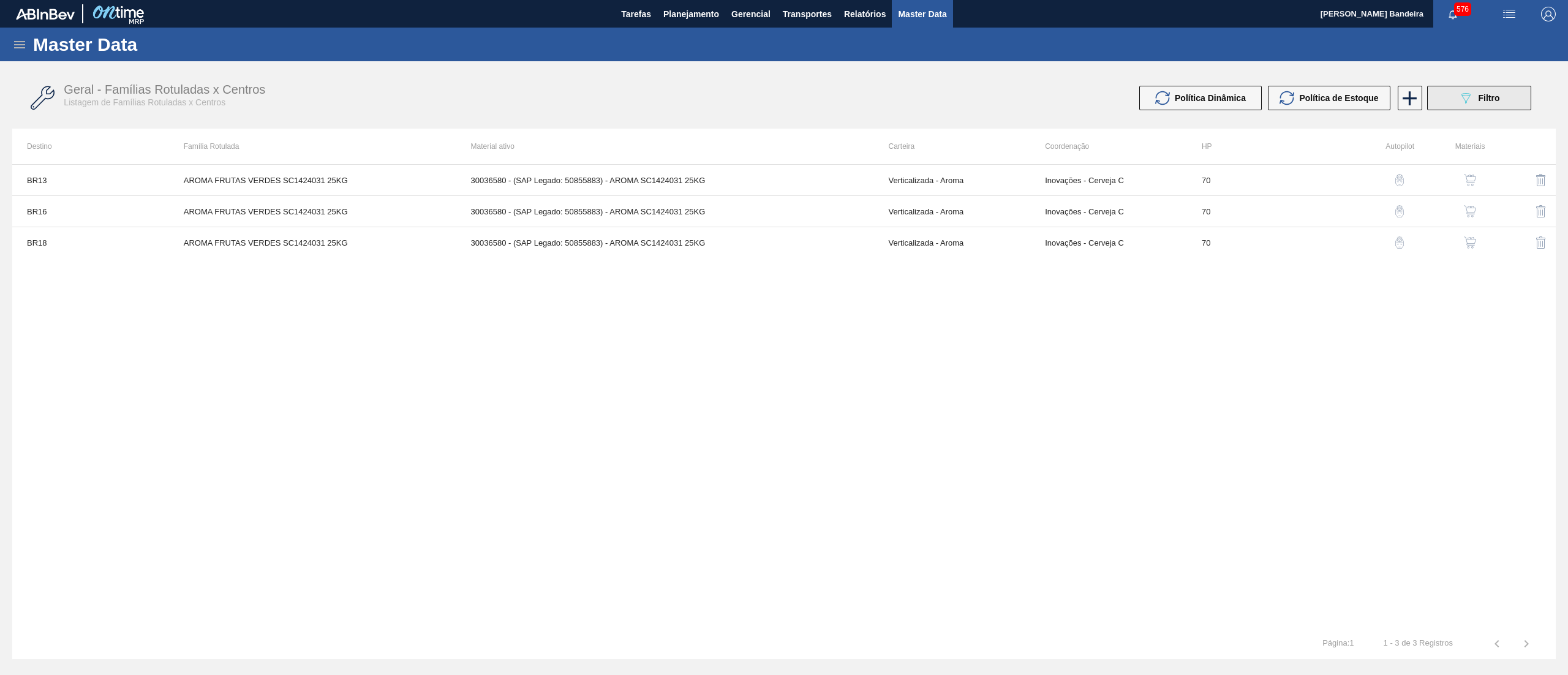
click at [1461, 102] on icon "089F7B8B-B2A5-4AFE-B5C0-19BA573D28AC" at bounding box center [1466, 98] width 15 height 15
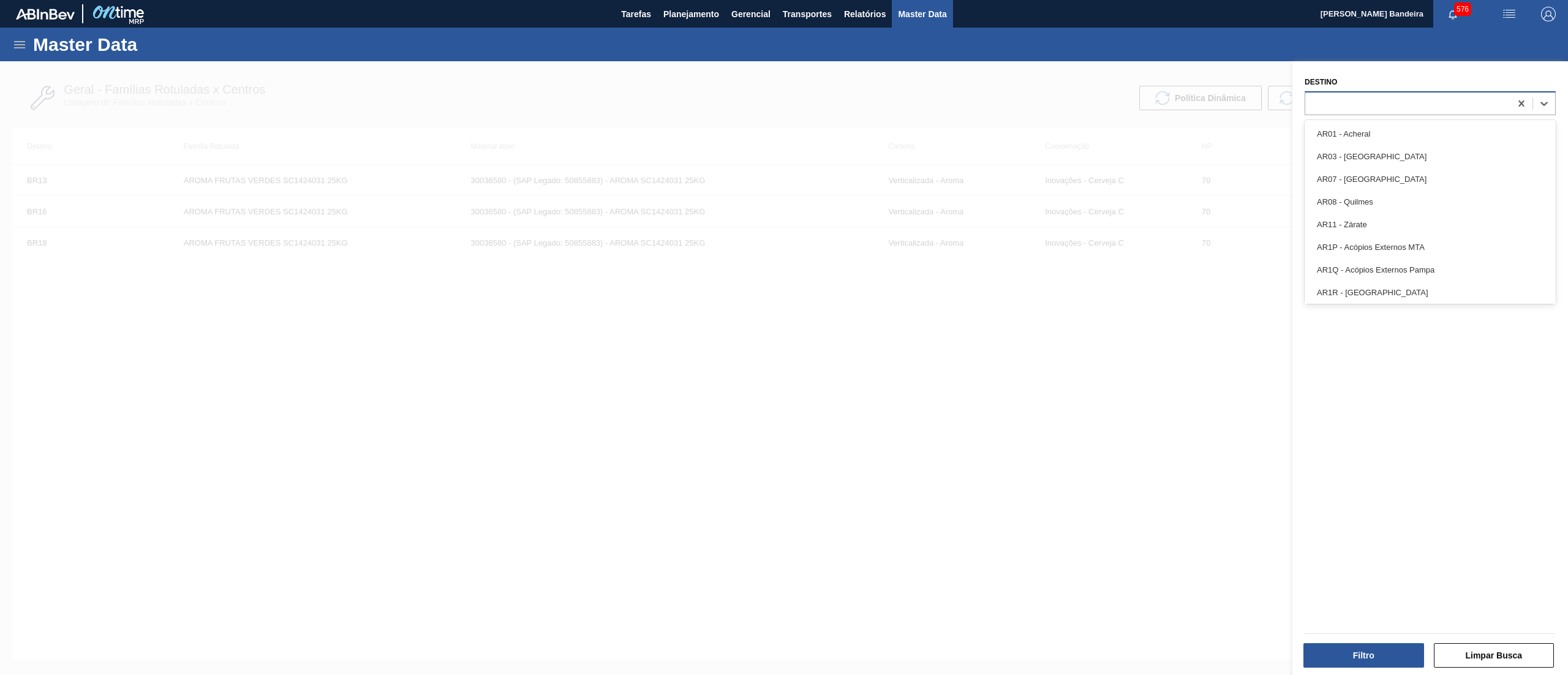
click at [1424, 104] on div at bounding box center [1408, 103] width 205 height 17
click at [1397, 73] on div "Destino option AR01 - Acheral focused, 1 of 83. 83 results available. Use Up an…" at bounding box center [1430, 94] width 251 height 42
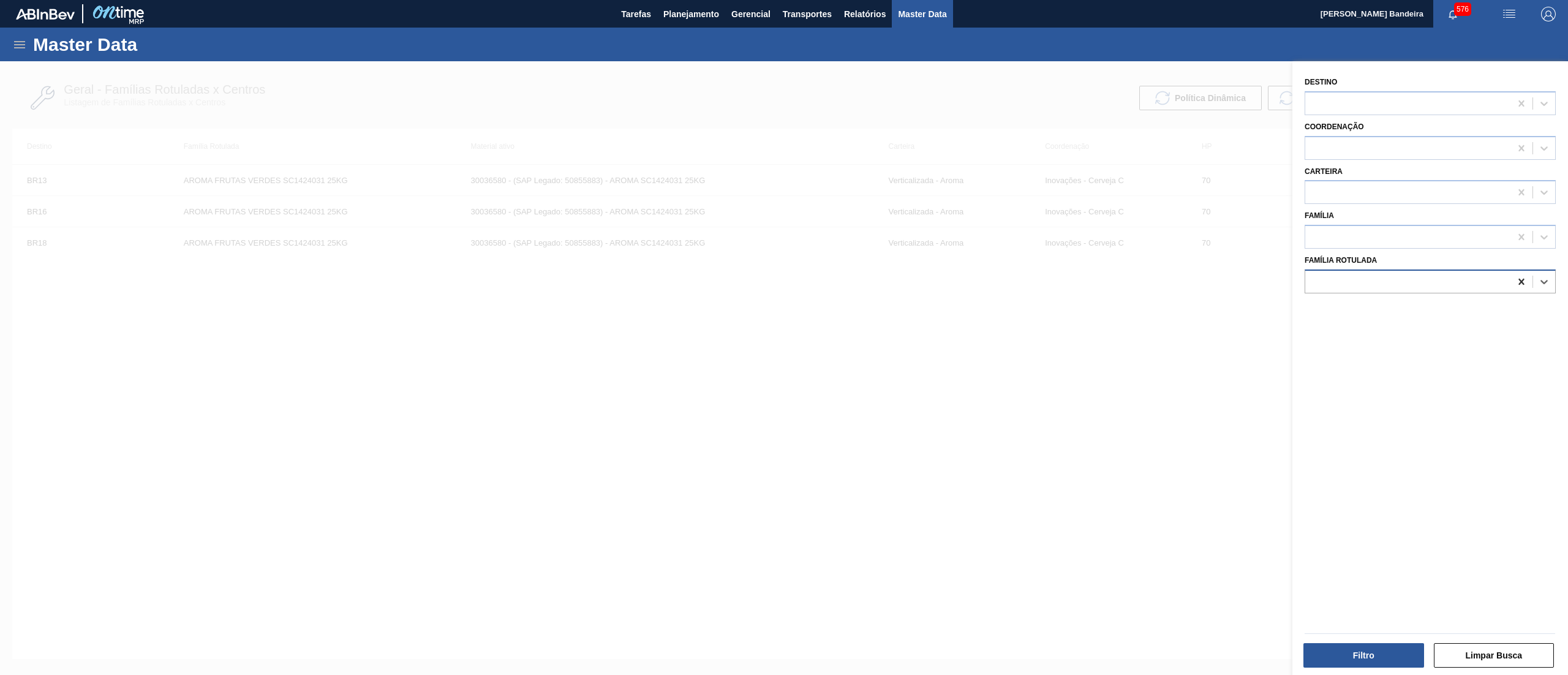
click at [1516, 281] on icon at bounding box center [1521, 281] width 12 height 12
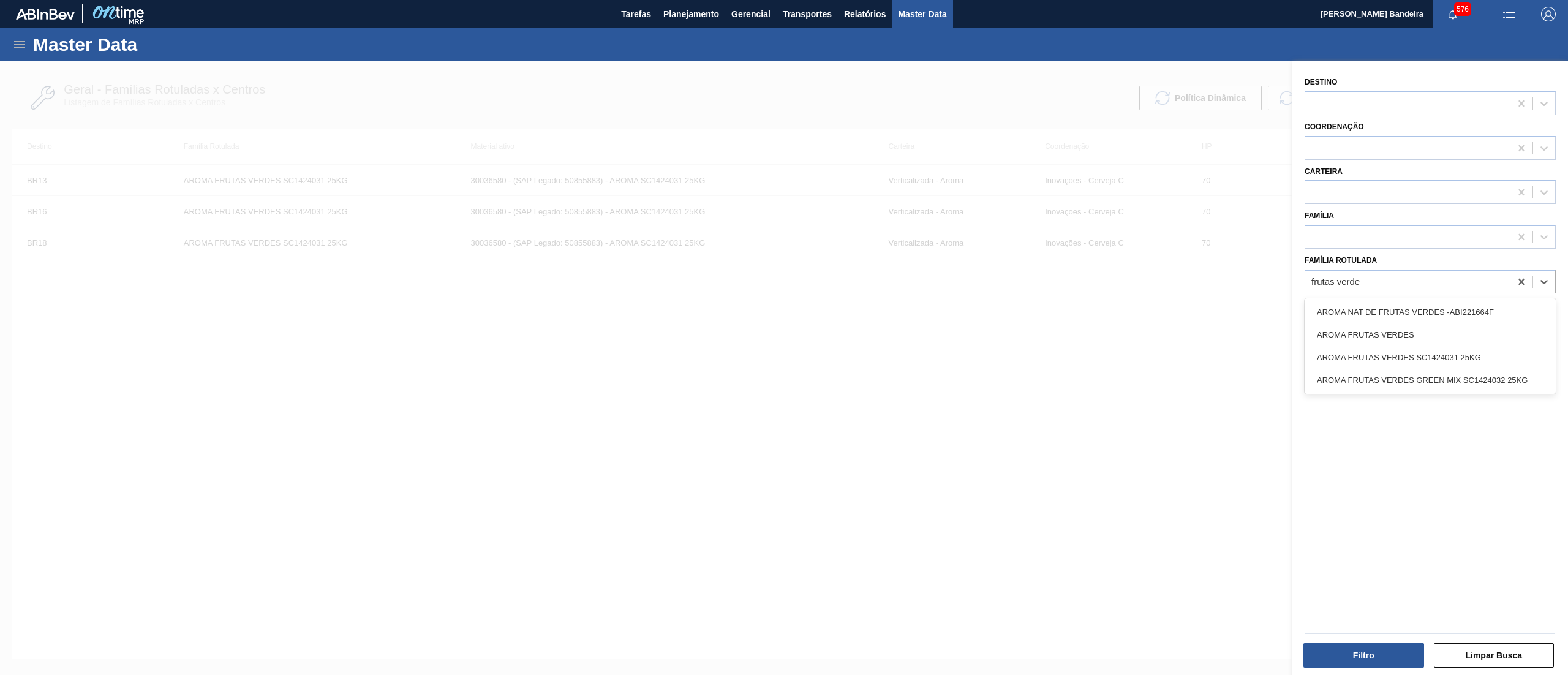
type Rotulada "frutas verdes"
click at [1473, 384] on div "AROMA FRUTAS VERDES GREEN MIX SC1424032 25KG" at bounding box center [1430, 379] width 251 height 22
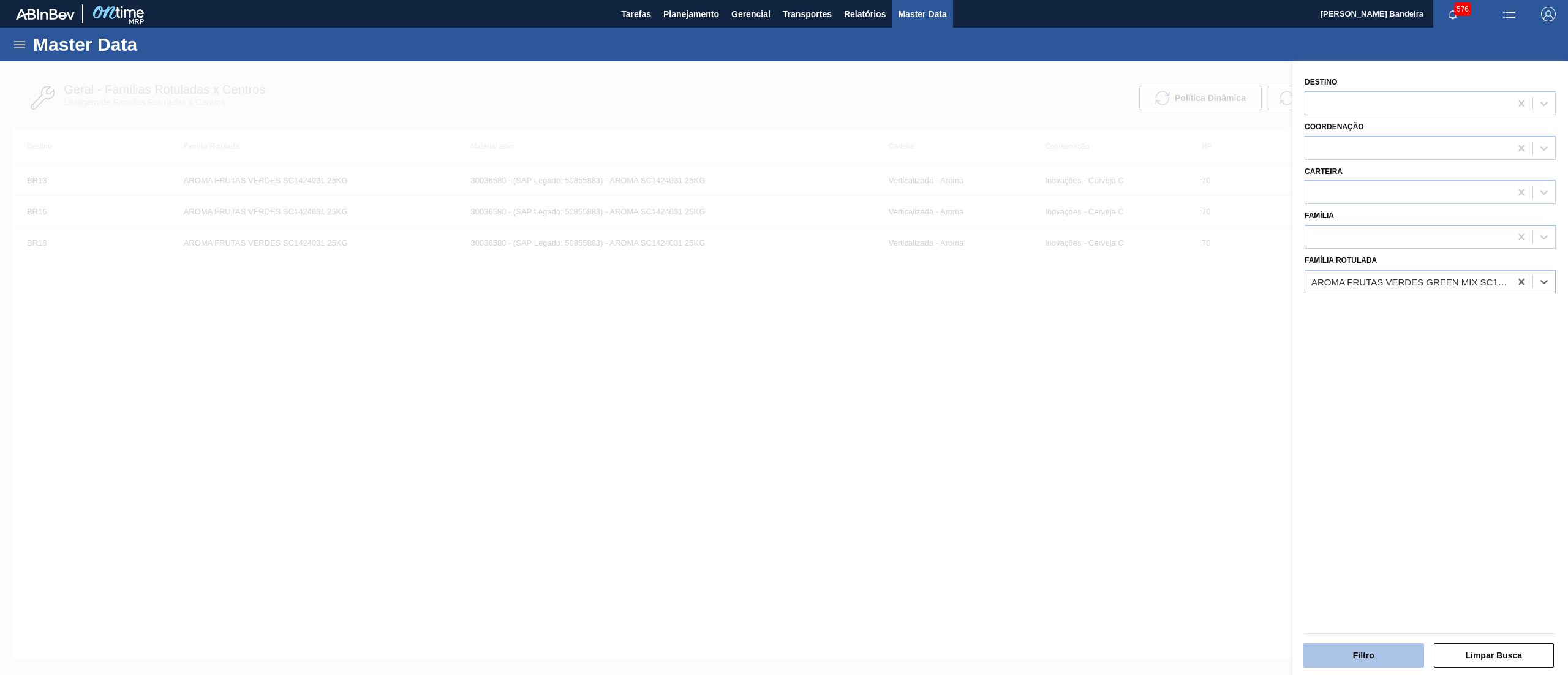
click at [1390, 650] on button "Filtro" at bounding box center [1363, 654] width 120 height 24
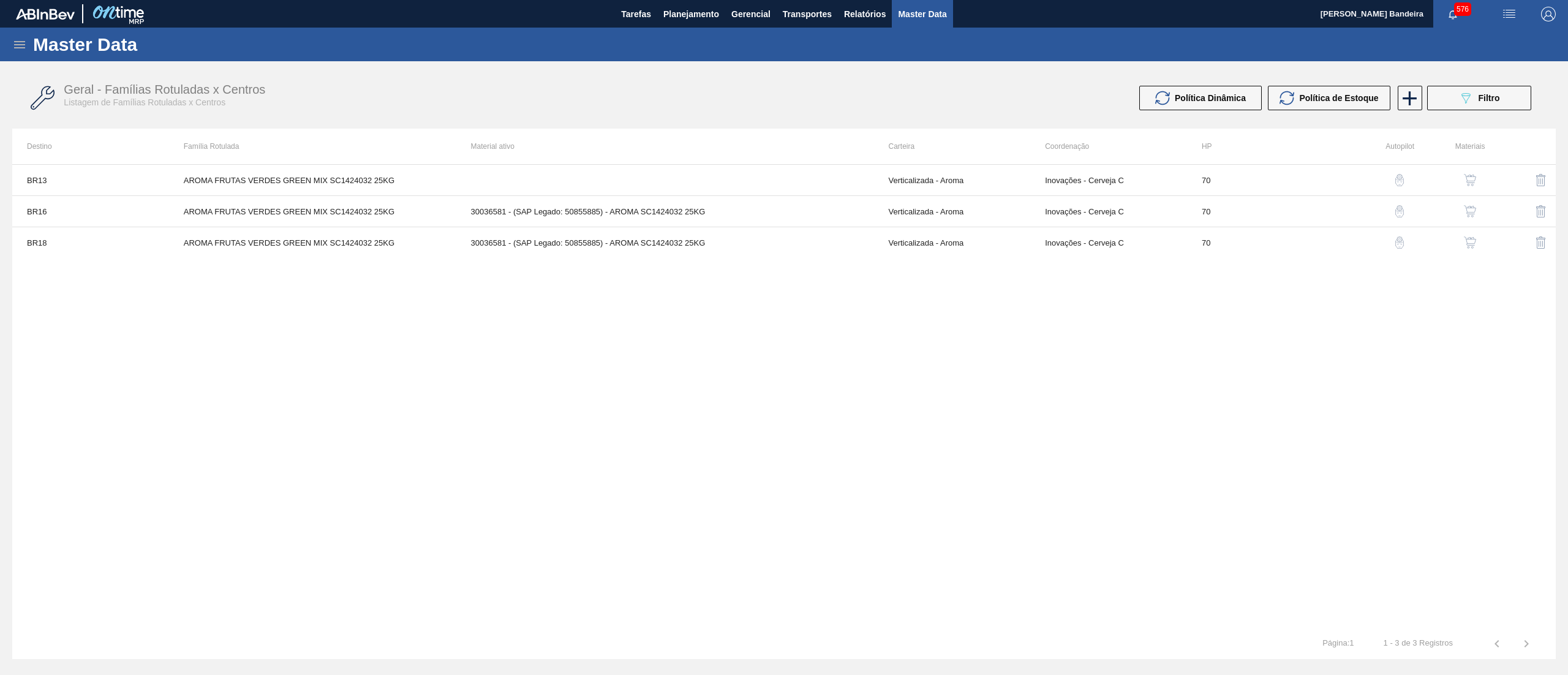
click at [1472, 171] on button "button" at bounding box center [1469, 179] width 29 height 29
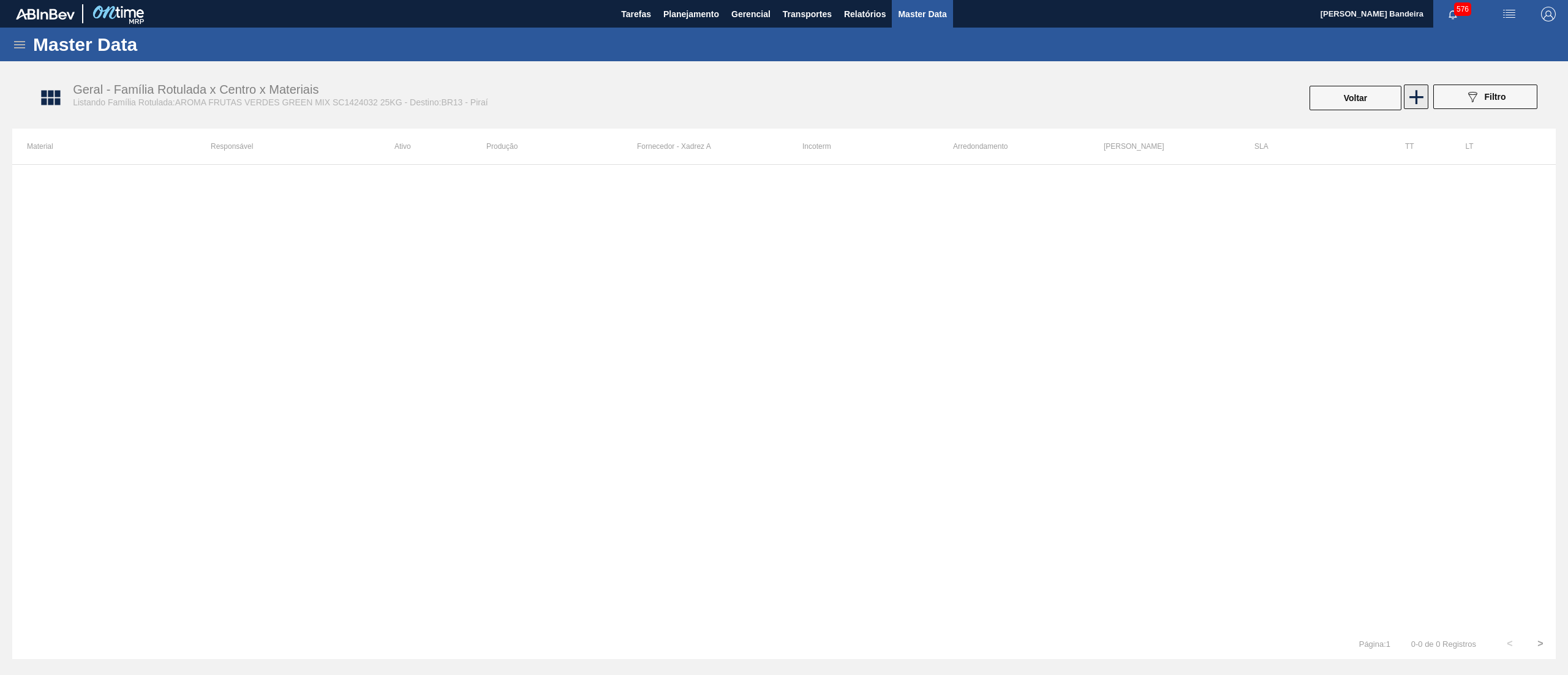
click at [1414, 102] on icon at bounding box center [1416, 97] width 24 height 24
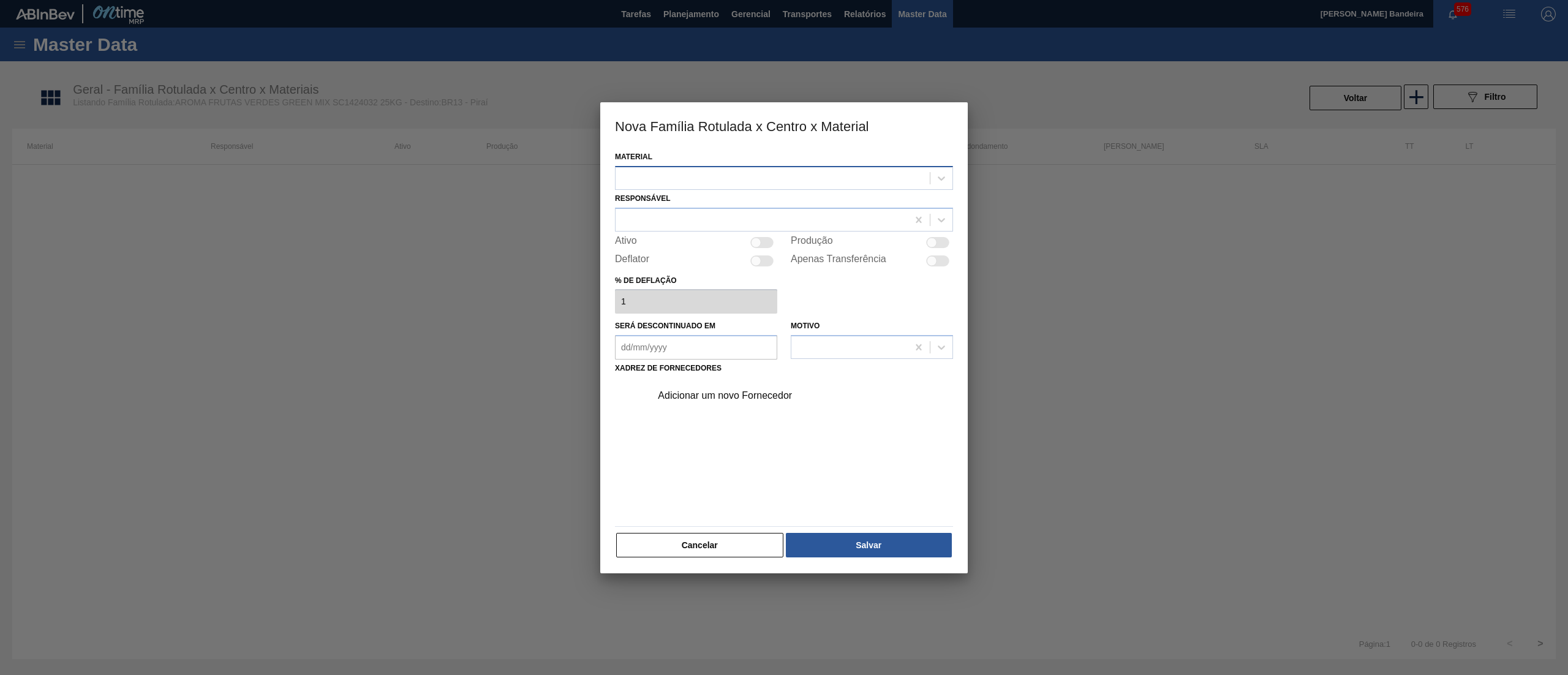
click at [763, 180] on div at bounding box center [772, 178] width 314 height 17
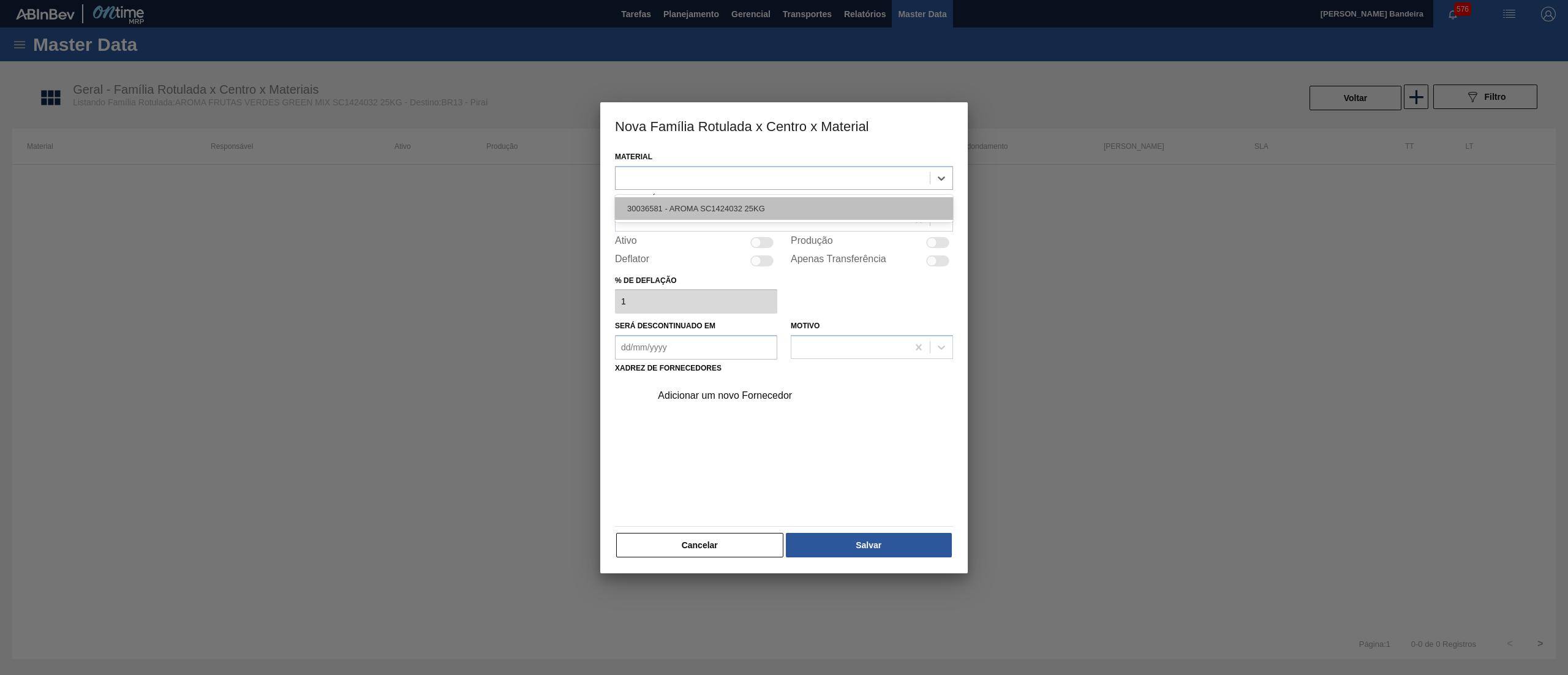
click at [774, 208] on div "30036581 - AROMA SC1424032 25KG" at bounding box center [783, 208] width 338 height 22
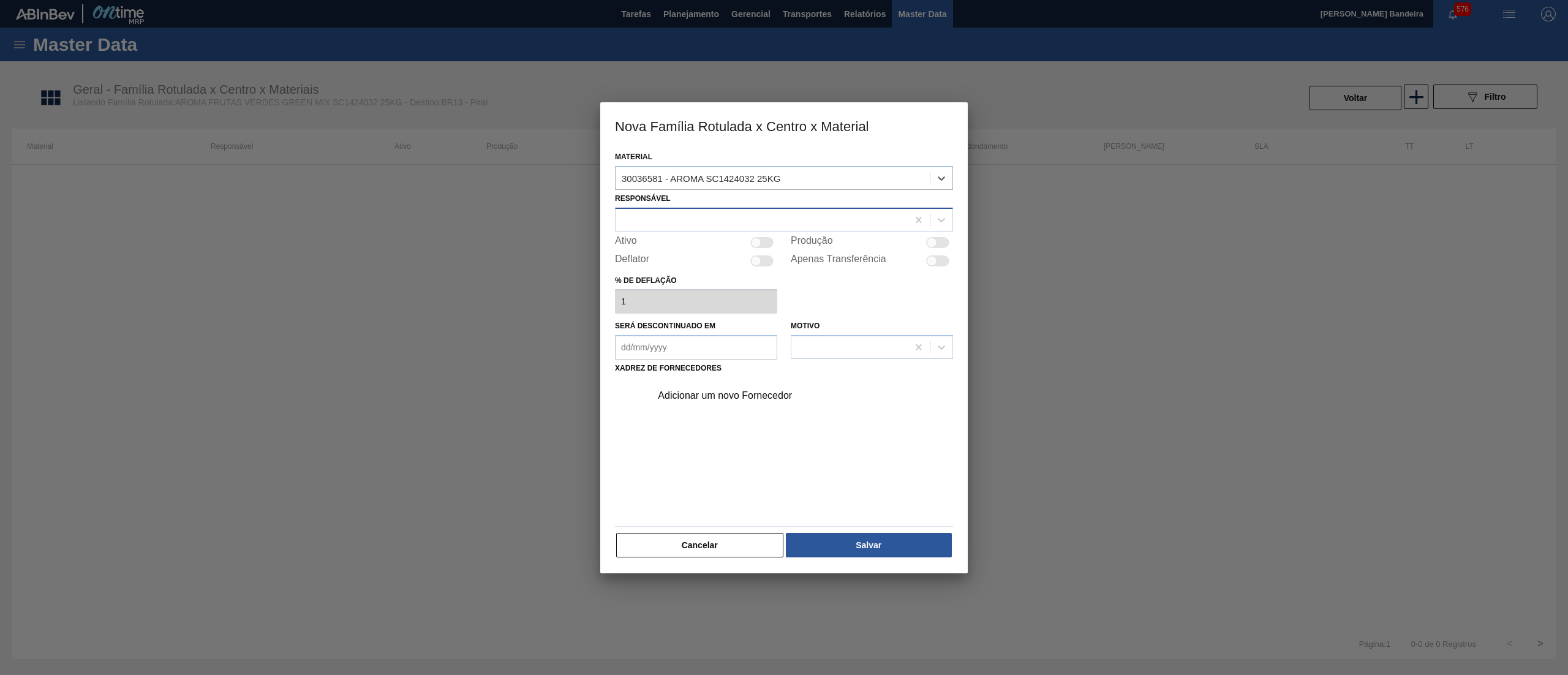
click at [721, 222] on div at bounding box center [762, 219] width 292 height 17
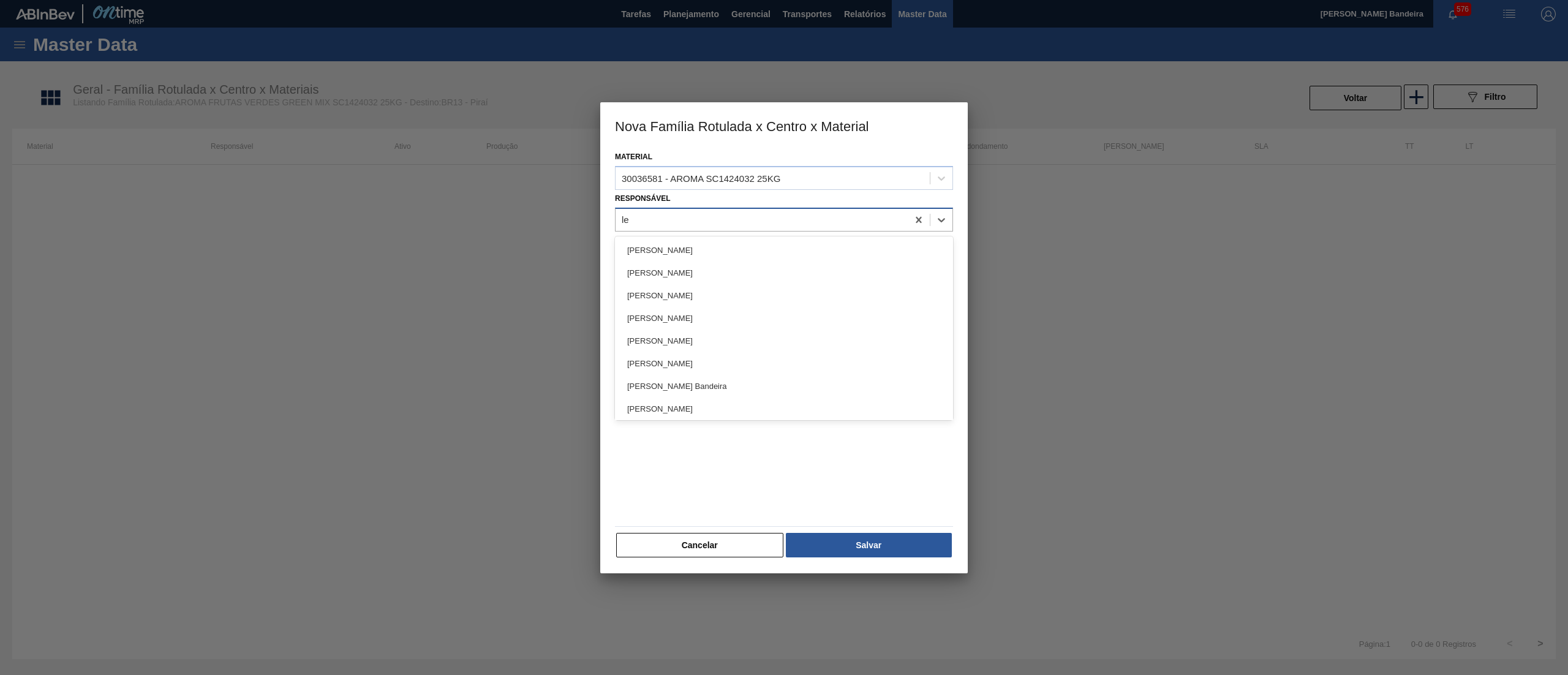
type input "let"
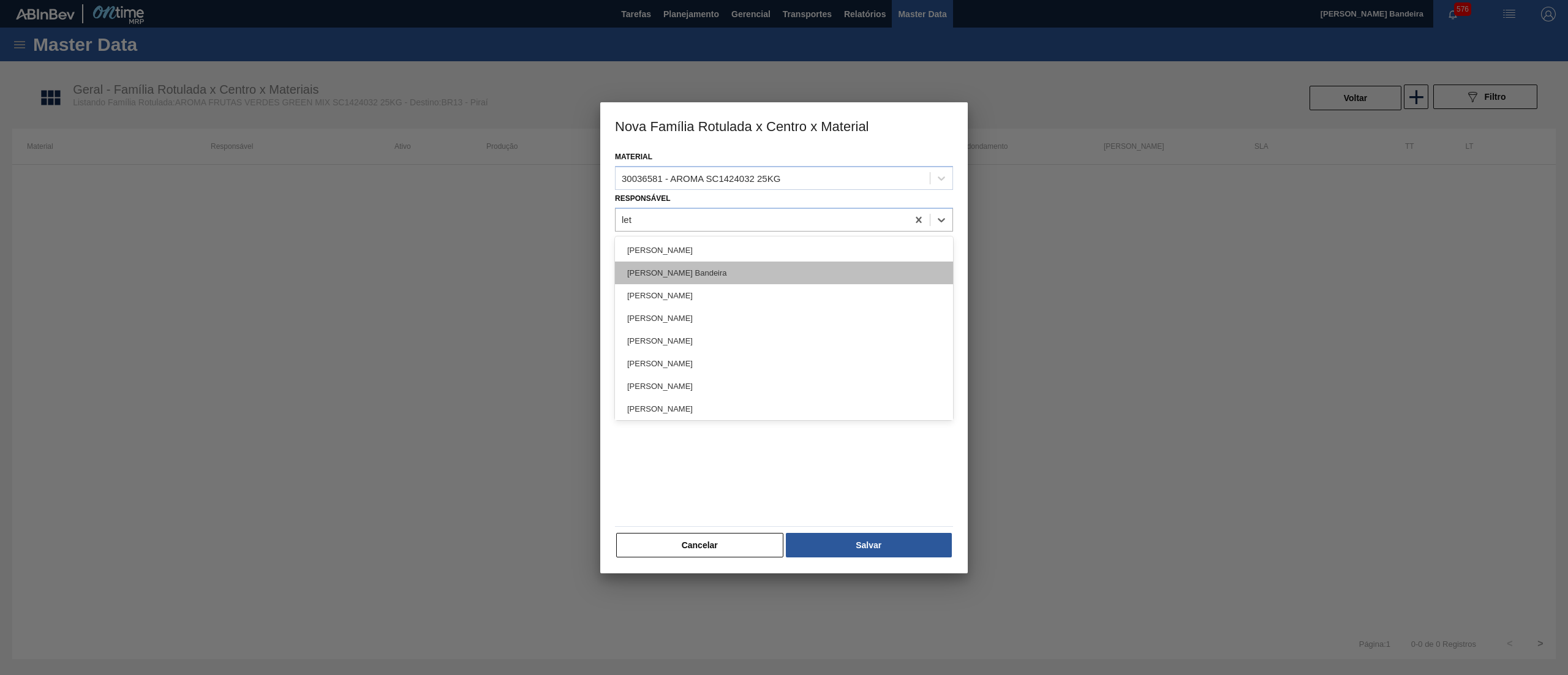
click at [723, 271] on div "[PERSON_NAME]" at bounding box center [783, 272] width 338 height 22
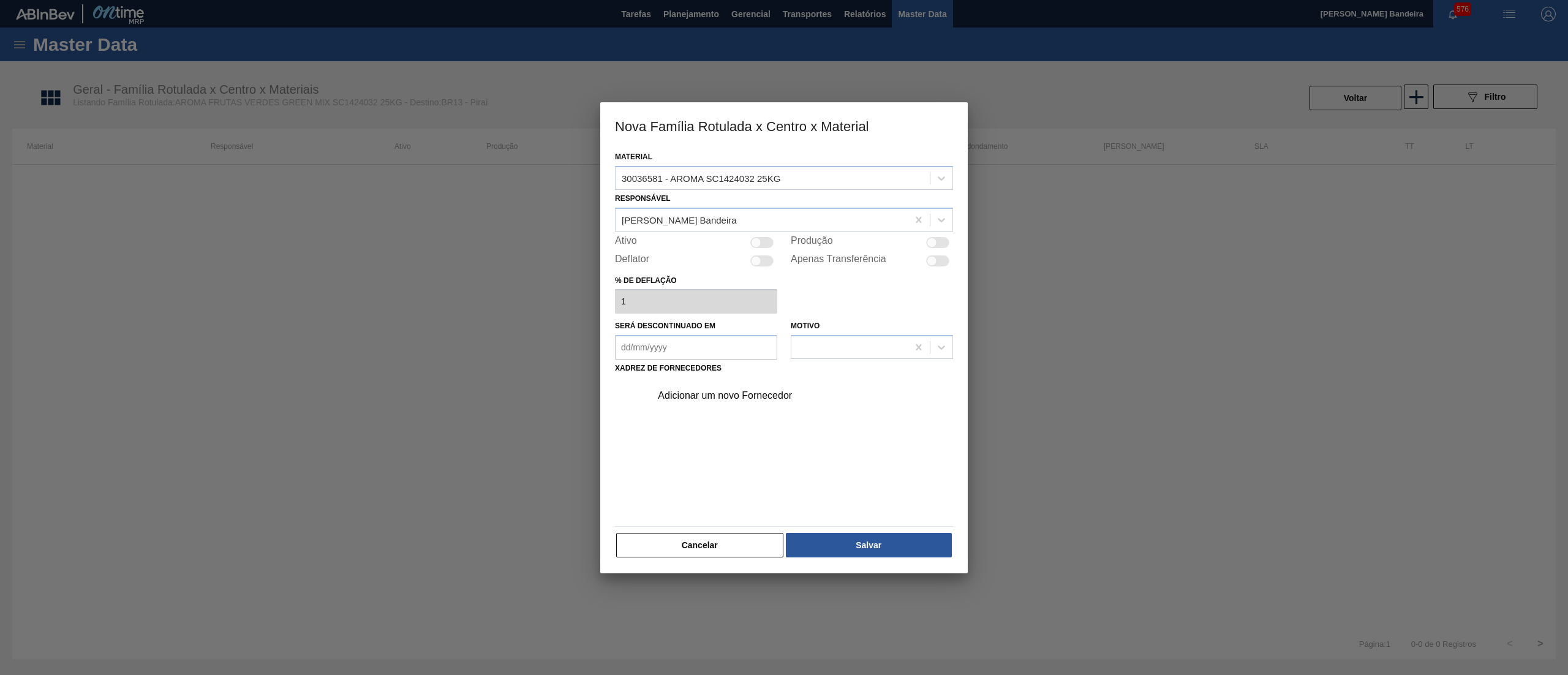
click at [767, 247] on div "Ativo" at bounding box center [695, 242] width 162 height 15
click at [758, 242] on div at bounding box center [756, 242] width 11 height 11
checkbox input "true"
click at [726, 397] on div "Adicionar um novo Fornecedor" at bounding box center [777, 395] width 240 height 11
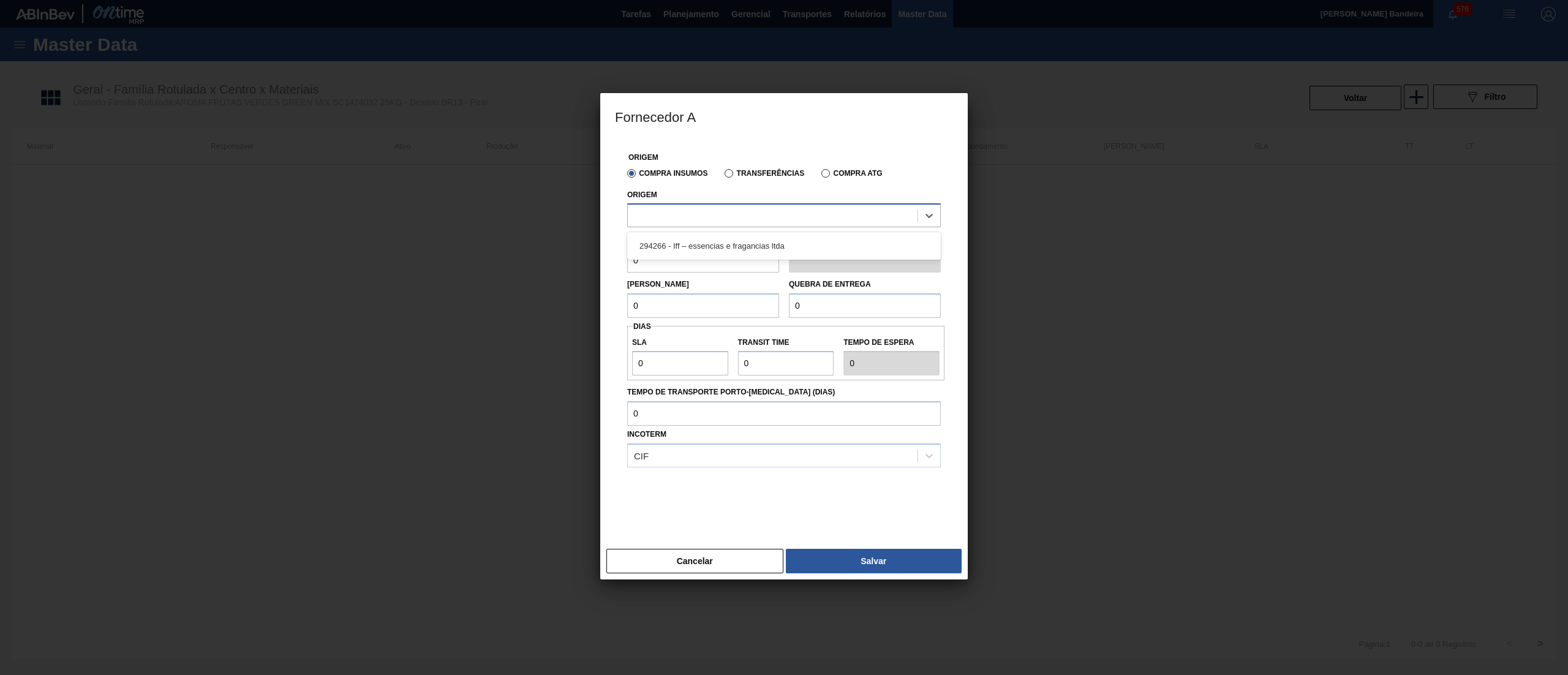
click at [701, 223] on div at bounding box center [772, 215] width 290 height 17
click at [730, 239] on div "294266 - Iff – essencias e fragancias ltda" at bounding box center [784, 245] width 314 height 22
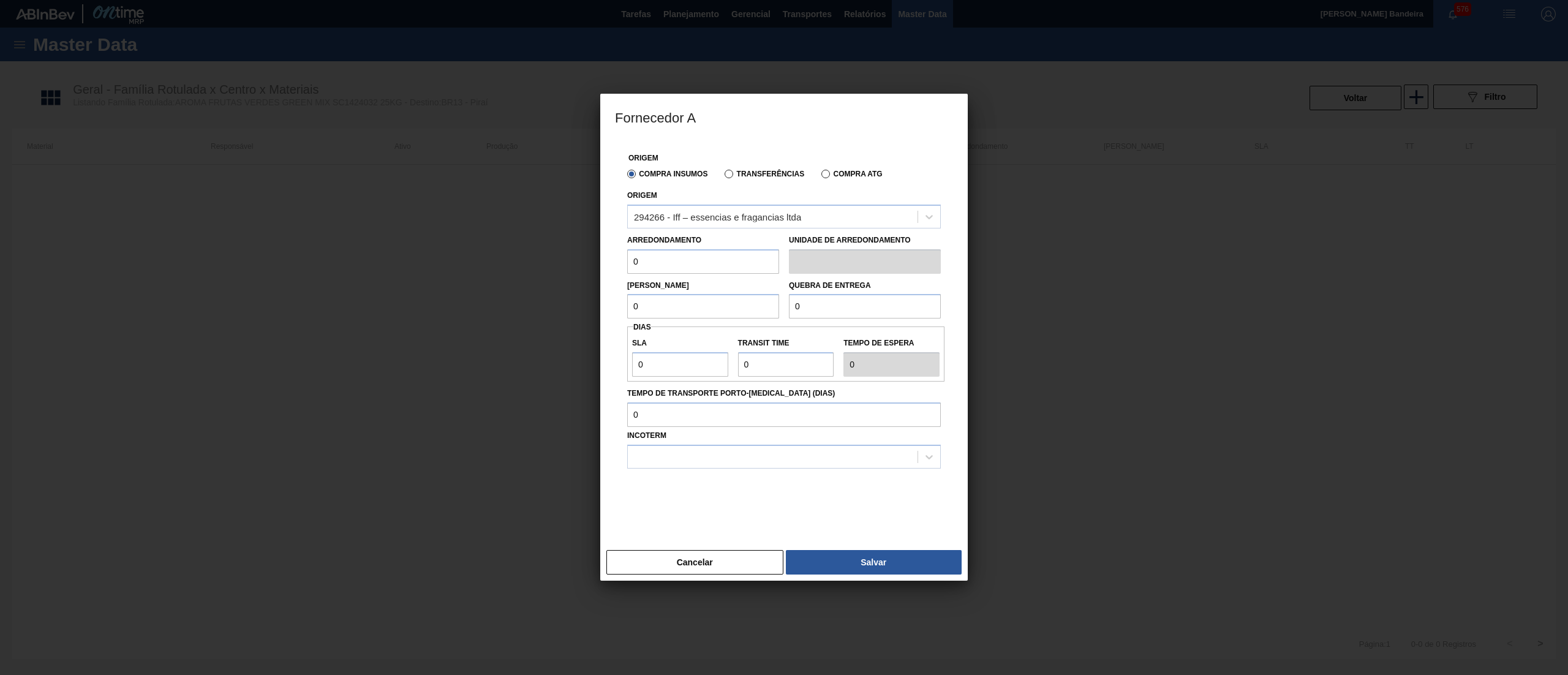
drag, startPoint x: 633, startPoint y: 271, endPoint x: 511, endPoint y: 293, distance: 124.0
click at [511, 293] on div "Fornecedor A Origem Compra Insumos Transferências Compra ATG Origem 294266 - If…" at bounding box center [784, 337] width 1568 height 675
drag, startPoint x: 701, startPoint y: 254, endPoint x: 563, endPoint y: 274, distance: 139.4
click at [563, 274] on div "Fornecedor A Origem Compra Insumos Transferências Compra ATG Origem 294266 - If…" at bounding box center [784, 337] width 1568 height 675
type input "25"
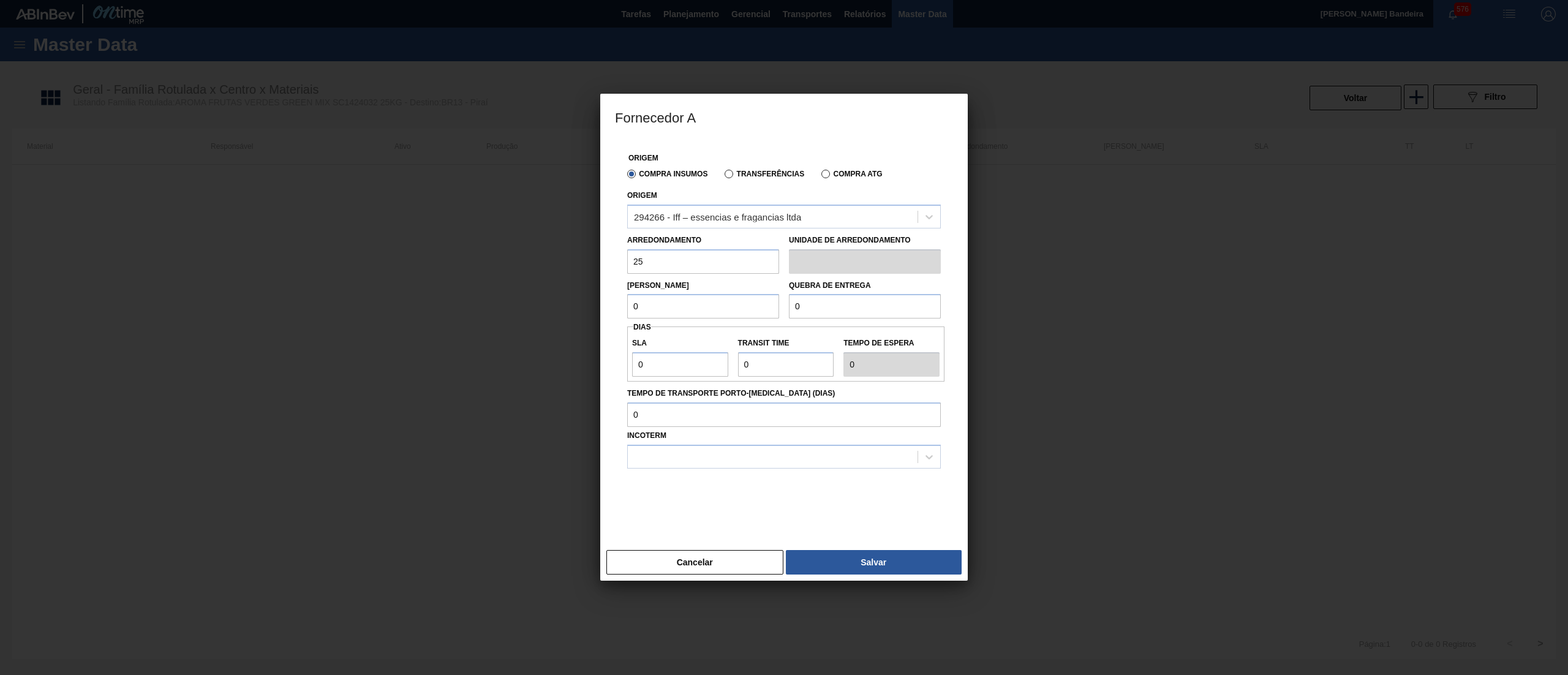
drag, startPoint x: 660, startPoint y: 301, endPoint x: 573, endPoint y: 311, distance: 87.6
click at [573, 311] on div "Fornecedor A Origem Compra Insumos Transferências Compra ATG Origem 294266 - If…" at bounding box center [784, 337] width 1568 height 675
paste input "25"
drag, startPoint x: 729, startPoint y: 298, endPoint x: 682, endPoint y: 296, distance: 47.0
click at [682, 296] on input "25" at bounding box center [703, 306] width 152 height 24
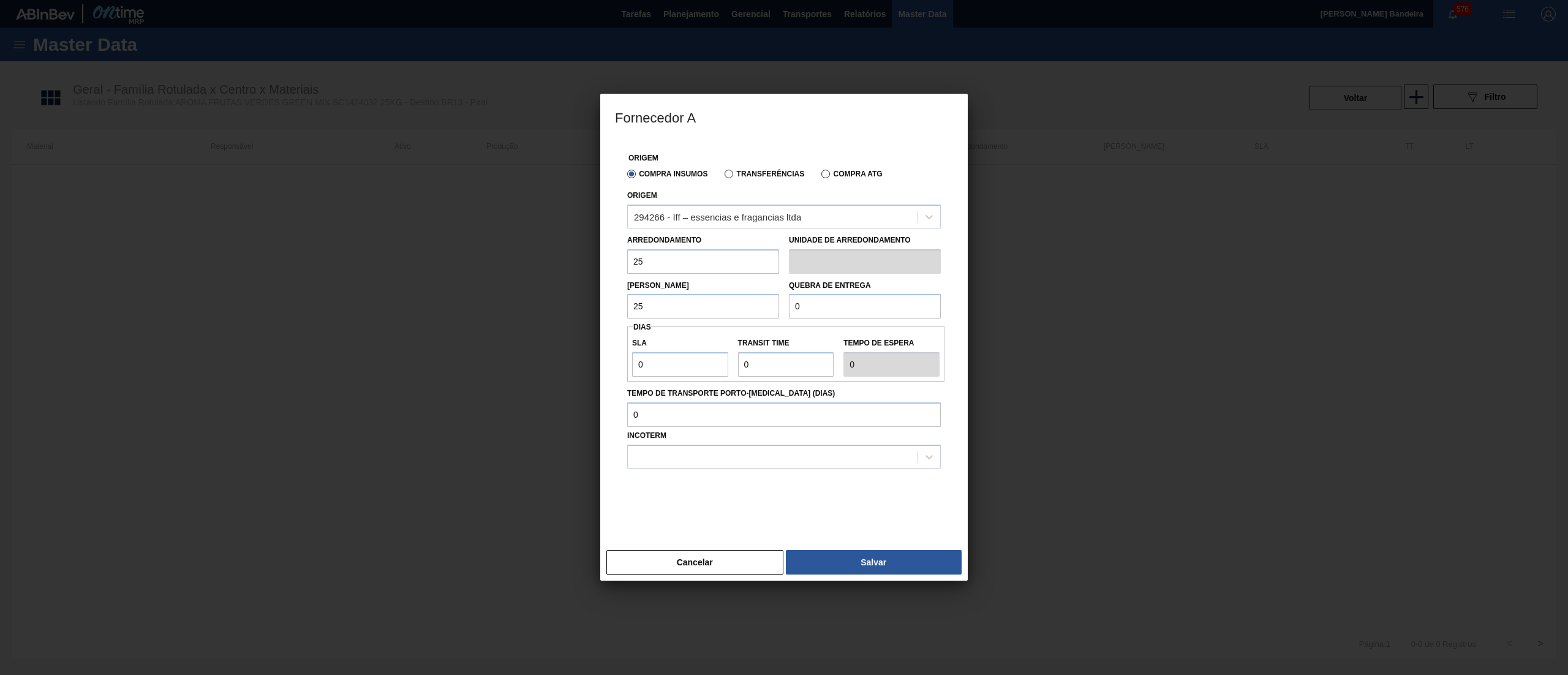
type input "25"
drag, startPoint x: 808, startPoint y: 302, endPoint x: 745, endPoint y: 301, distance: 63.0
click at [745, 301] on div "Lote Mínimo 25 Quebra de entrega 0" at bounding box center [783, 296] width 323 height 46
type input "2.000"
drag, startPoint x: 540, startPoint y: 384, endPoint x: 526, endPoint y: 384, distance: 14.0
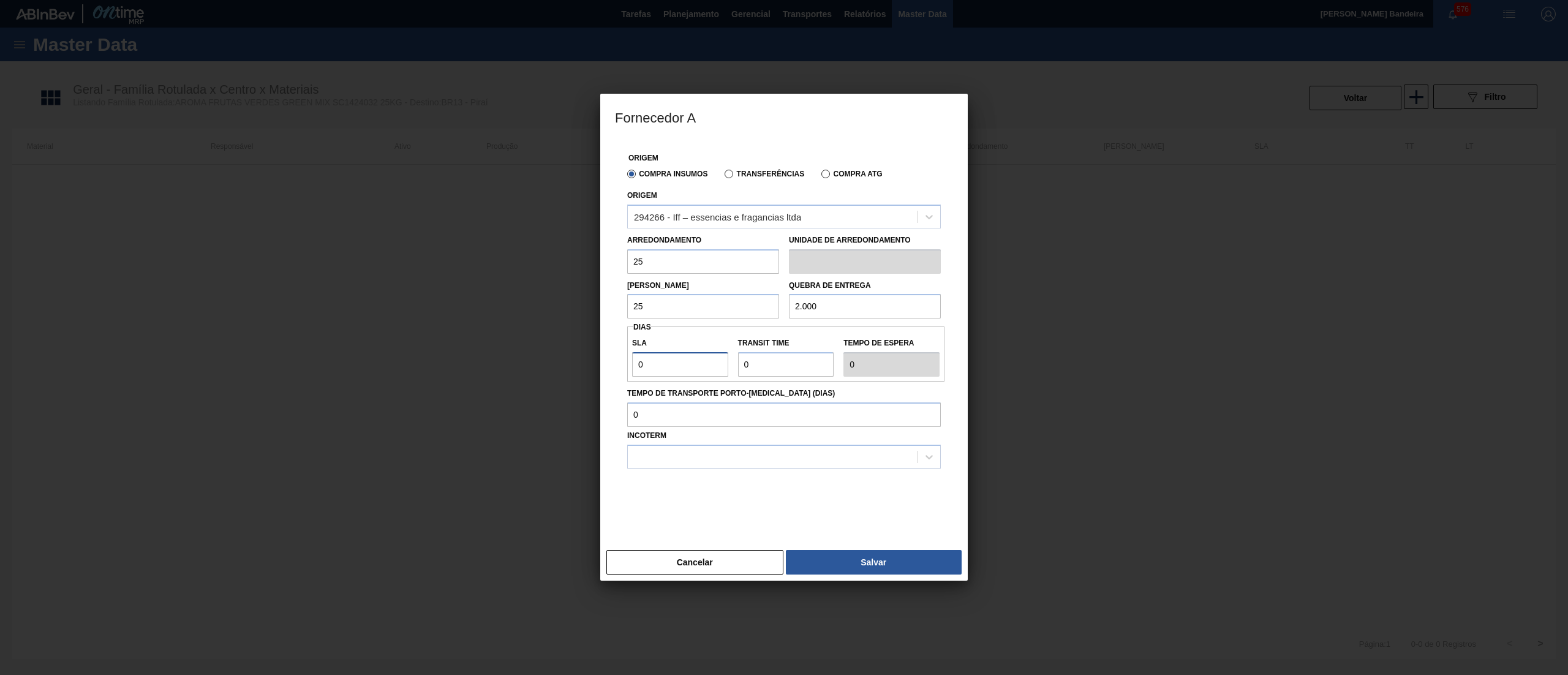
click at [526, 384] on div "Fornecedor A Origem Compra Insumos Transferências Compra ATG Origem 294266 - If…" at bounding box center [784, 337] width 1568 height 675
type input "3"
type input "30"
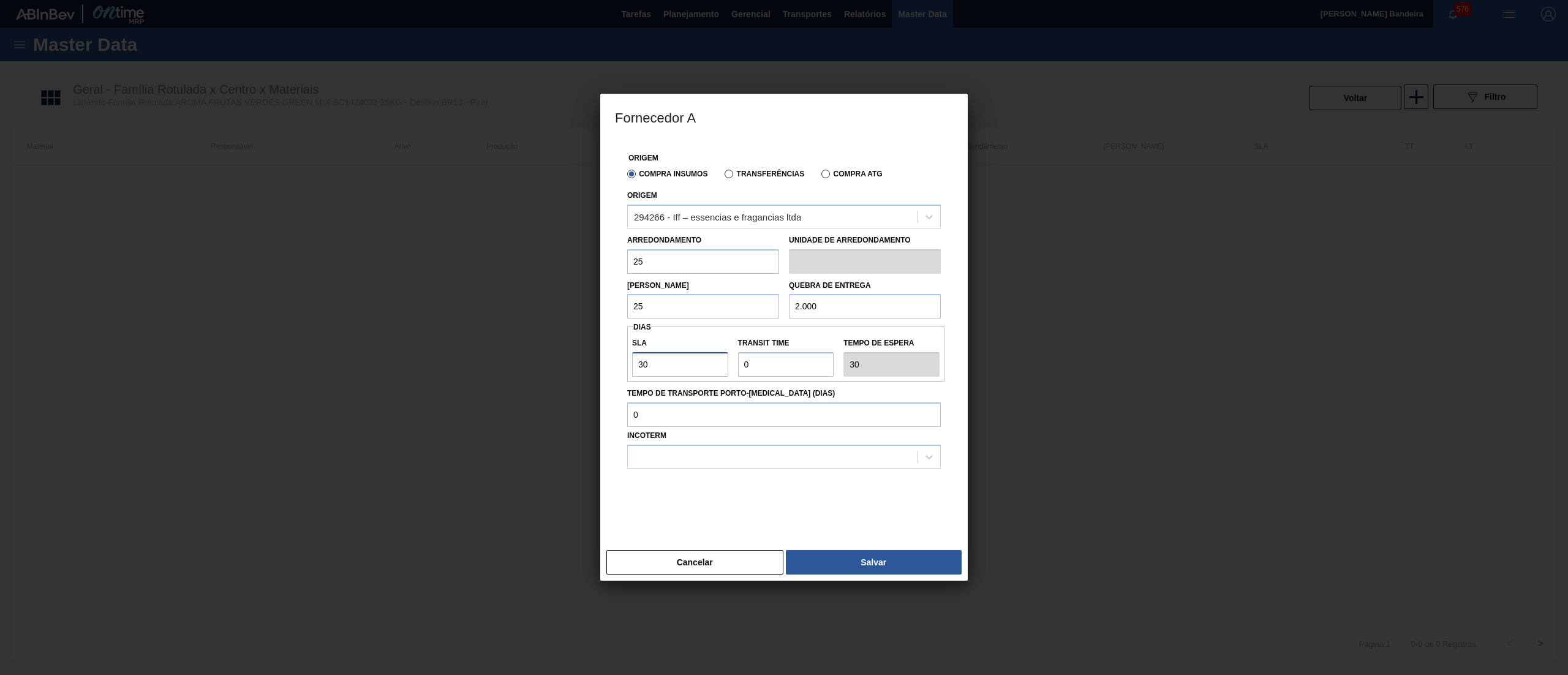
type input "30"
drag, startPoint x: 662, startPoint y: 350, endPoint x: 614, endPoint y: 344, distance: 48.4
click at [614, 344] on div "Origem Compra Insumos Transferências Compra ATG Origem 294266 - Iff – essencias…" at bounding box center [784, 341] width 367 height 404
type input "2"
type input "32"
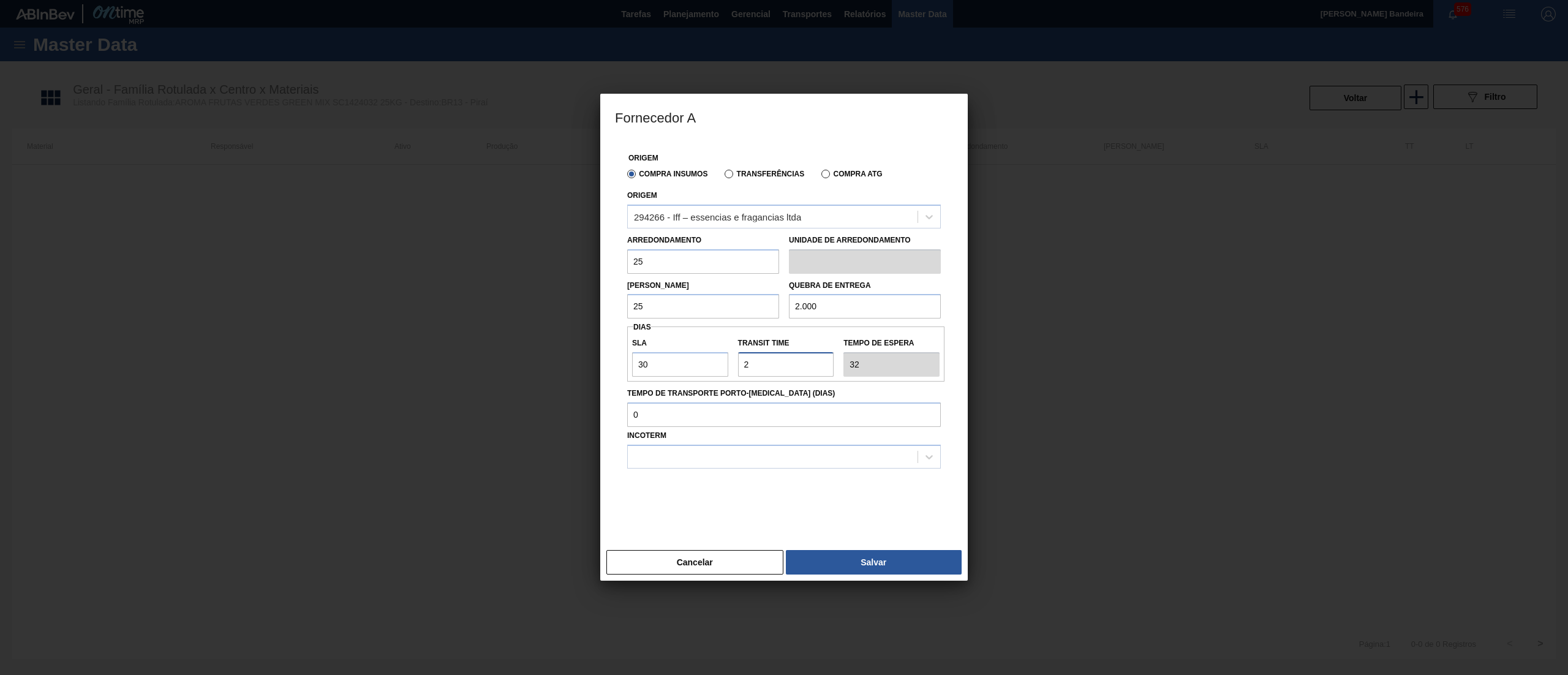
type input "2"
click at [660, 443] on div "Incoterm" at bounding box center [784, 448] width 314 height 42
click at [665, 457] on div at bounding box center [772, 456] width 290 height 17
click at [677, 501] on div "FOB" at bounding box center [784, 509] width 314 height 22
click at [841, 552] on button "Salvar" at bounding box center [874, 561] width 176 height 24
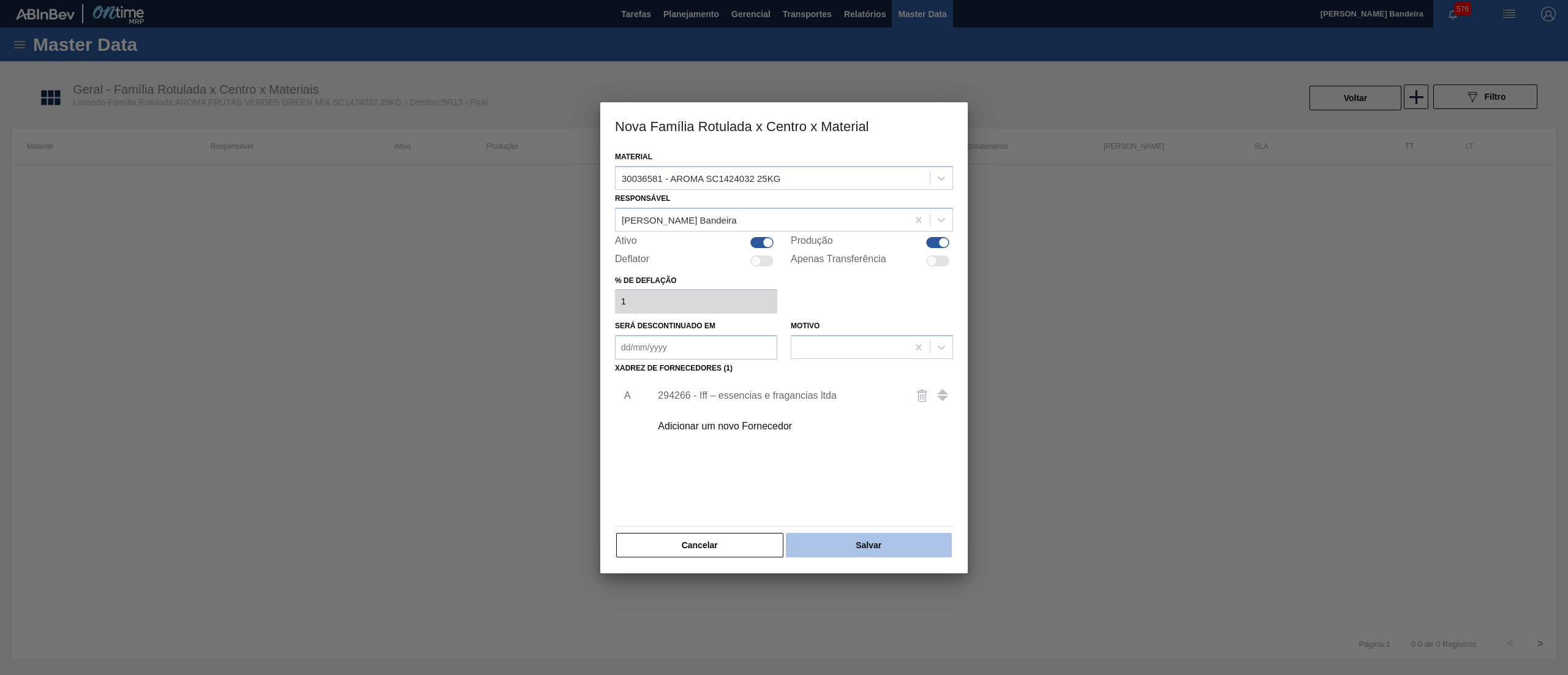
click at [845, 536] on button "Salvar" at bounding box center [869, 545] width 166 height 24
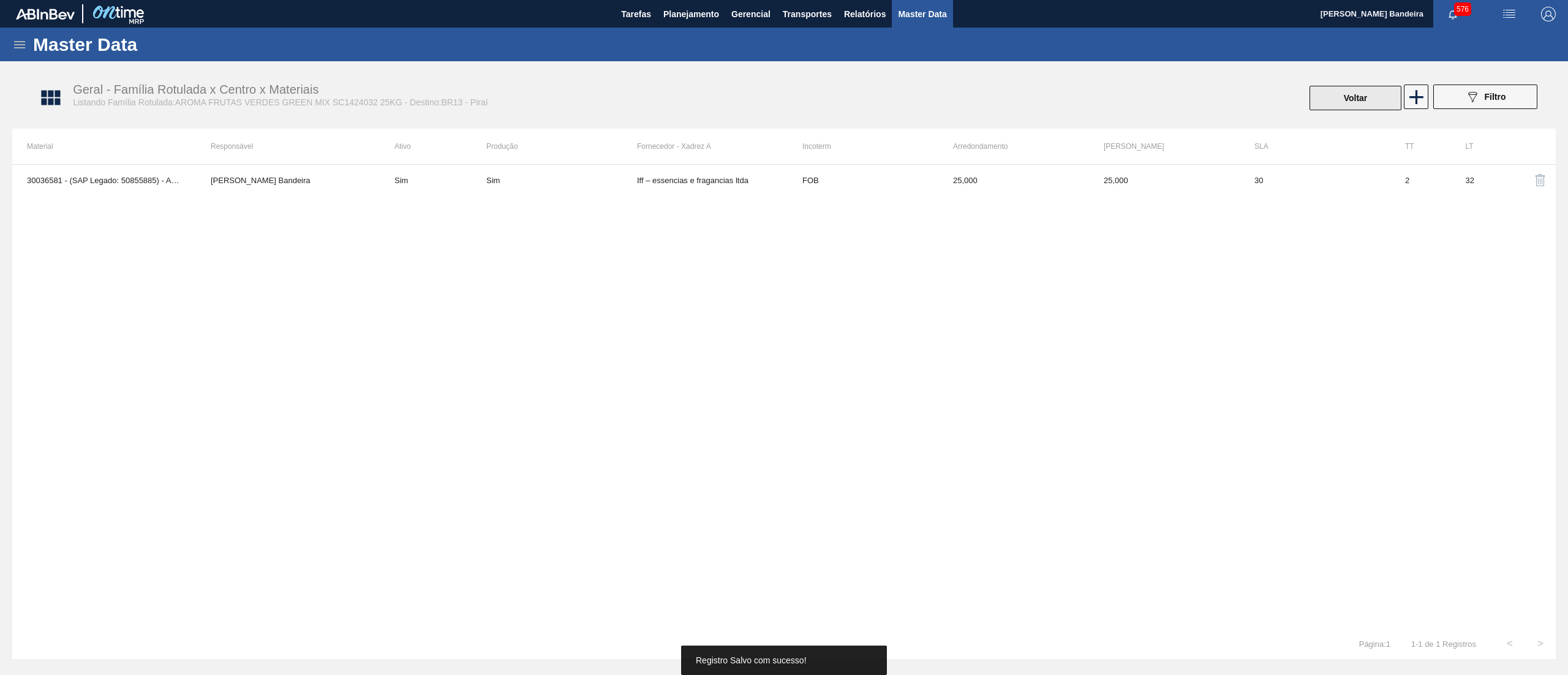
click at [1367, 95] on button "Voltar" at bounding box center [1355, 97] width 92 height 24
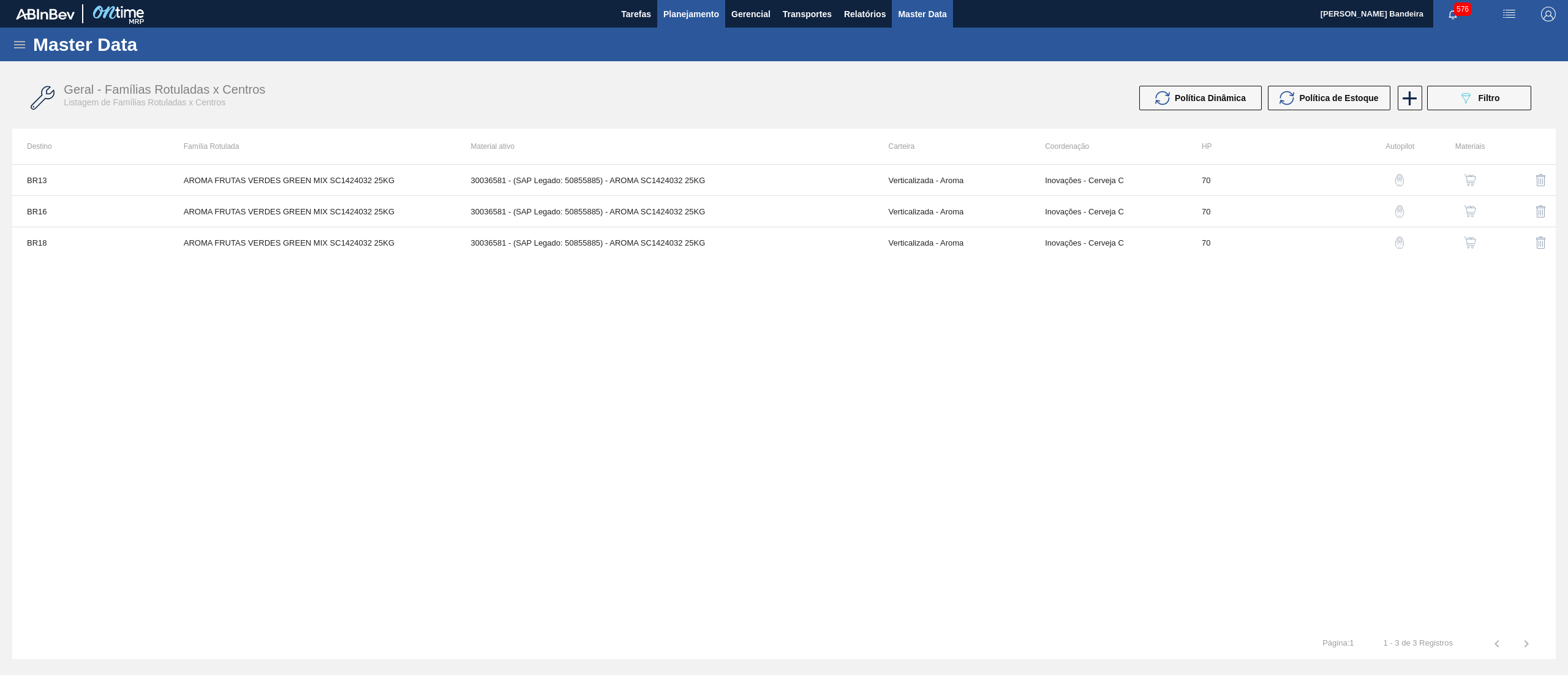
click at [694, 23] on button "Planejamento" at bounding box center [691, 13] width 68 height 27
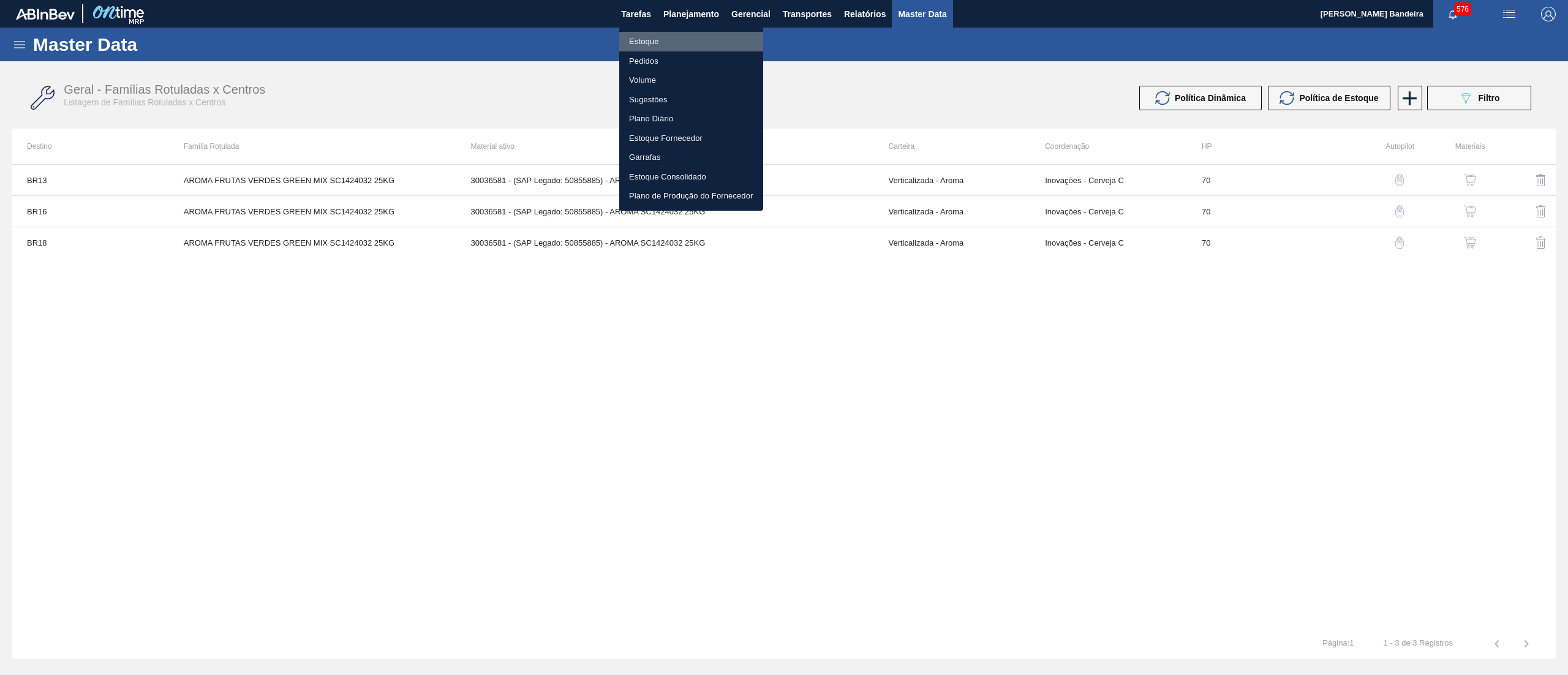
click at [708, 37] on li "Estoque" at bounding box center [691, 42] width 144 height 20
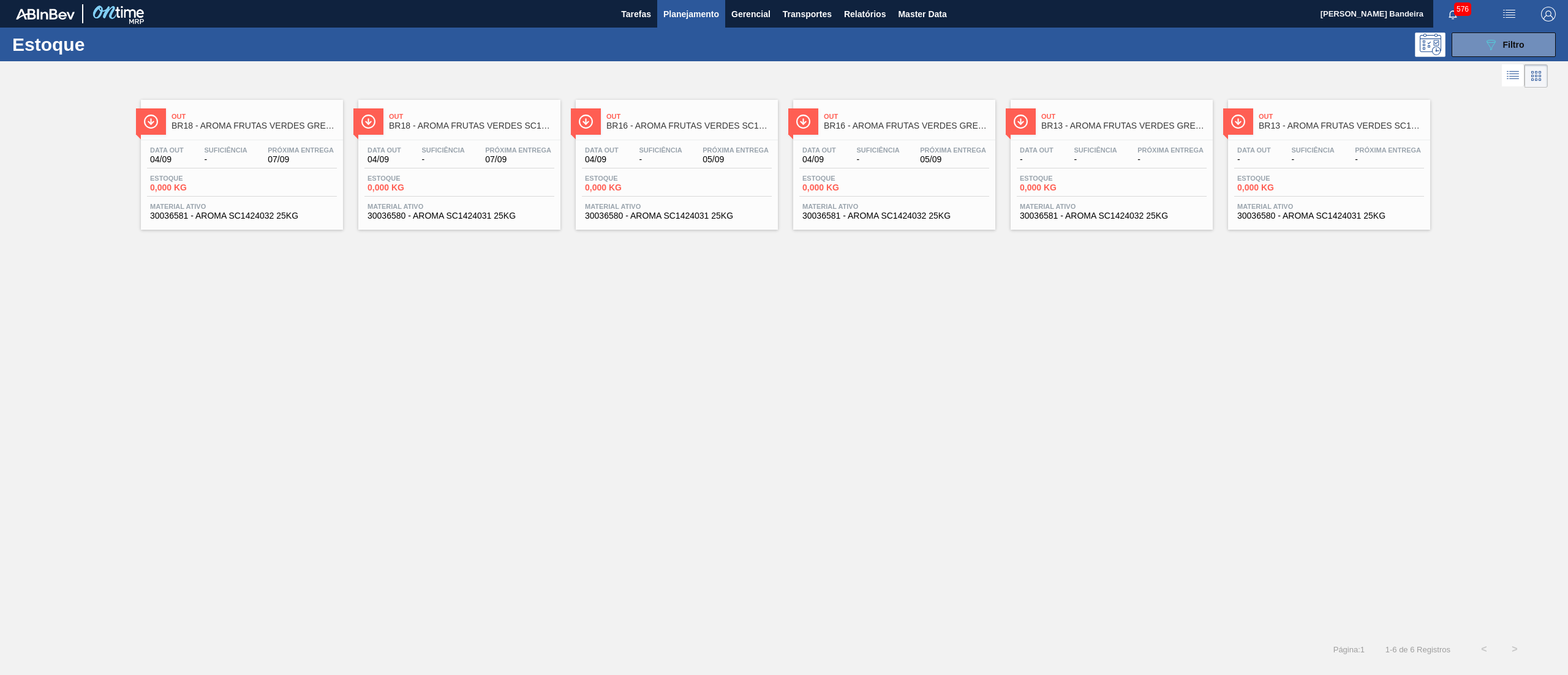
click at [678, 220] on span "30036580 - AROMA SC1424031 25KG" at bounding box center [676, 215] width 184 height 9
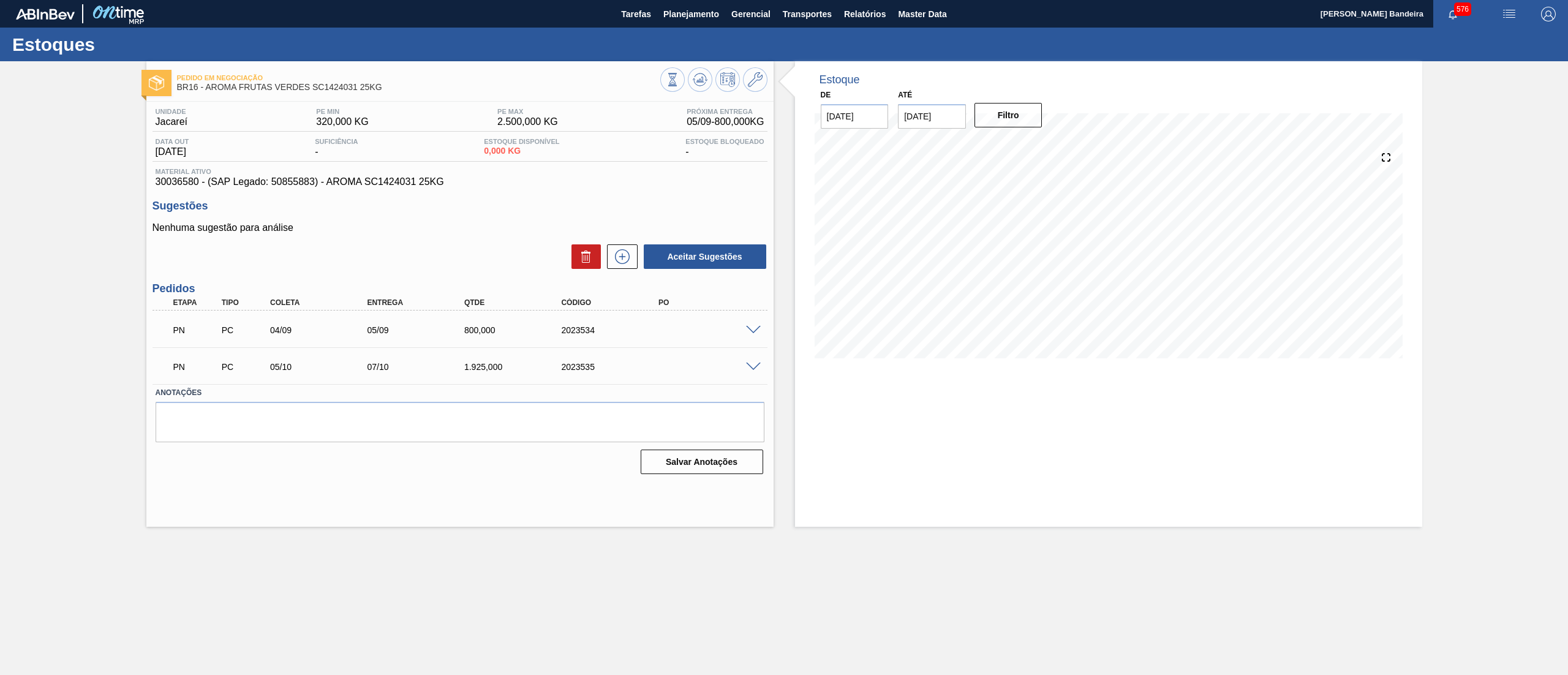
click at [755, 365] on span at bounding box center [753, 367] width 15 height 9
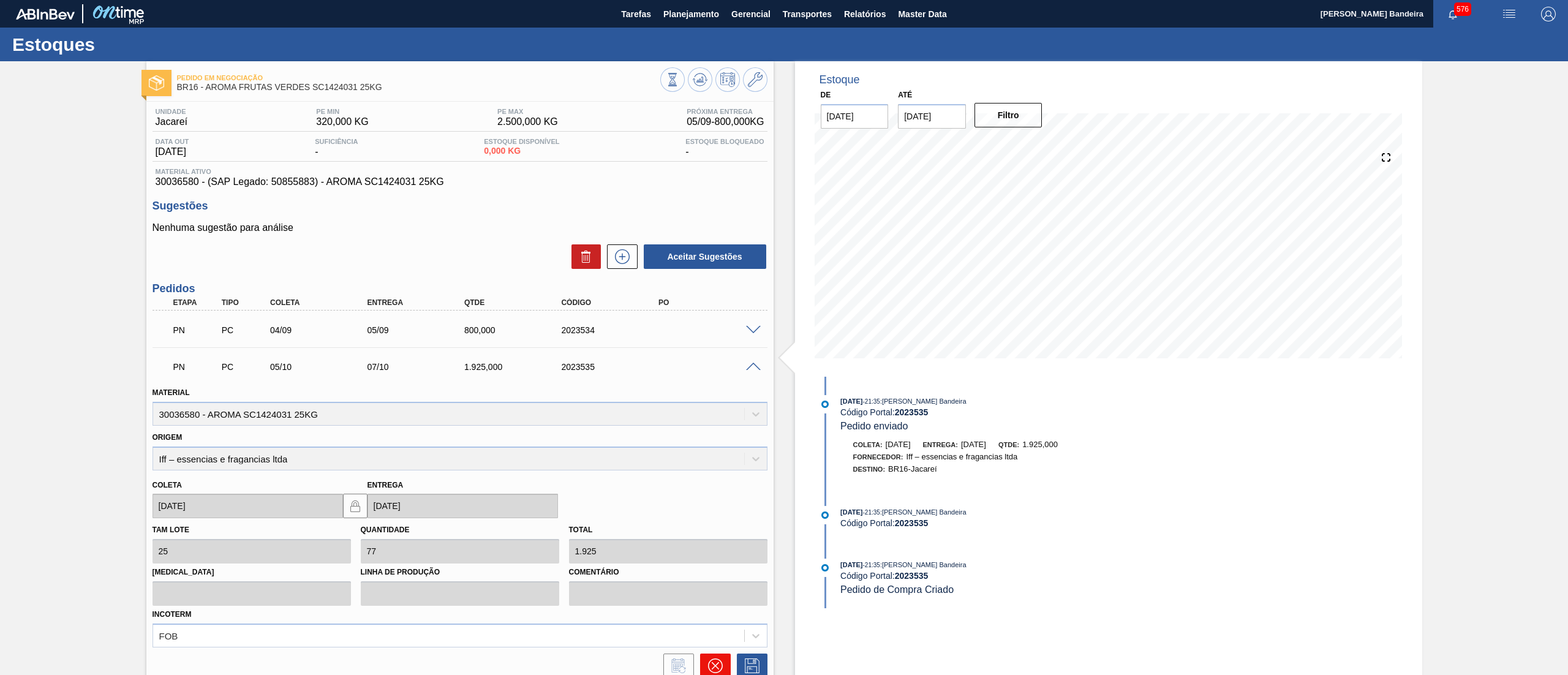
click at [709, 668] on icon at bounding box center [716, 666] width 15 height 15
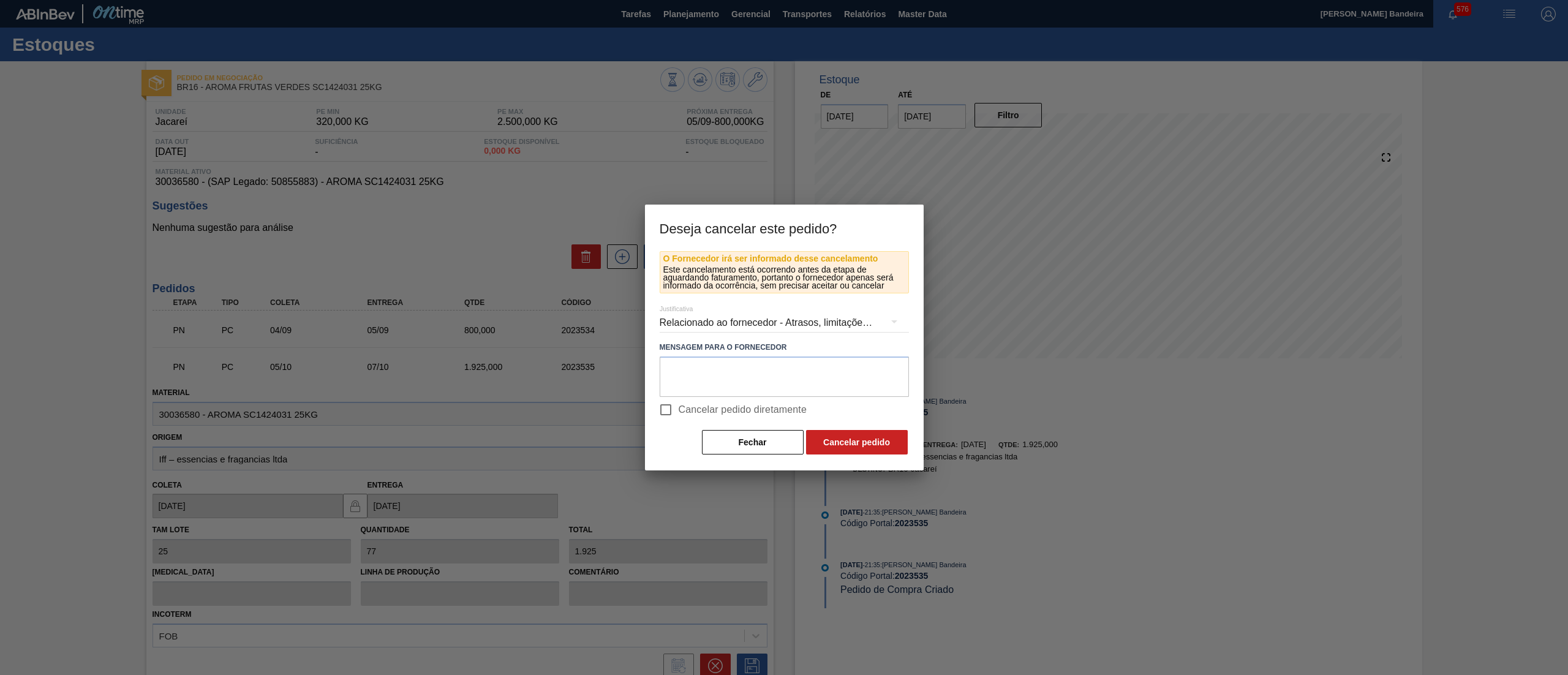
click at [819, 318] on div "Relacionado ao fornecedor - Atrasos, limitações de capacidade, etc." at bounding box center [784, 322] width 249 height 34
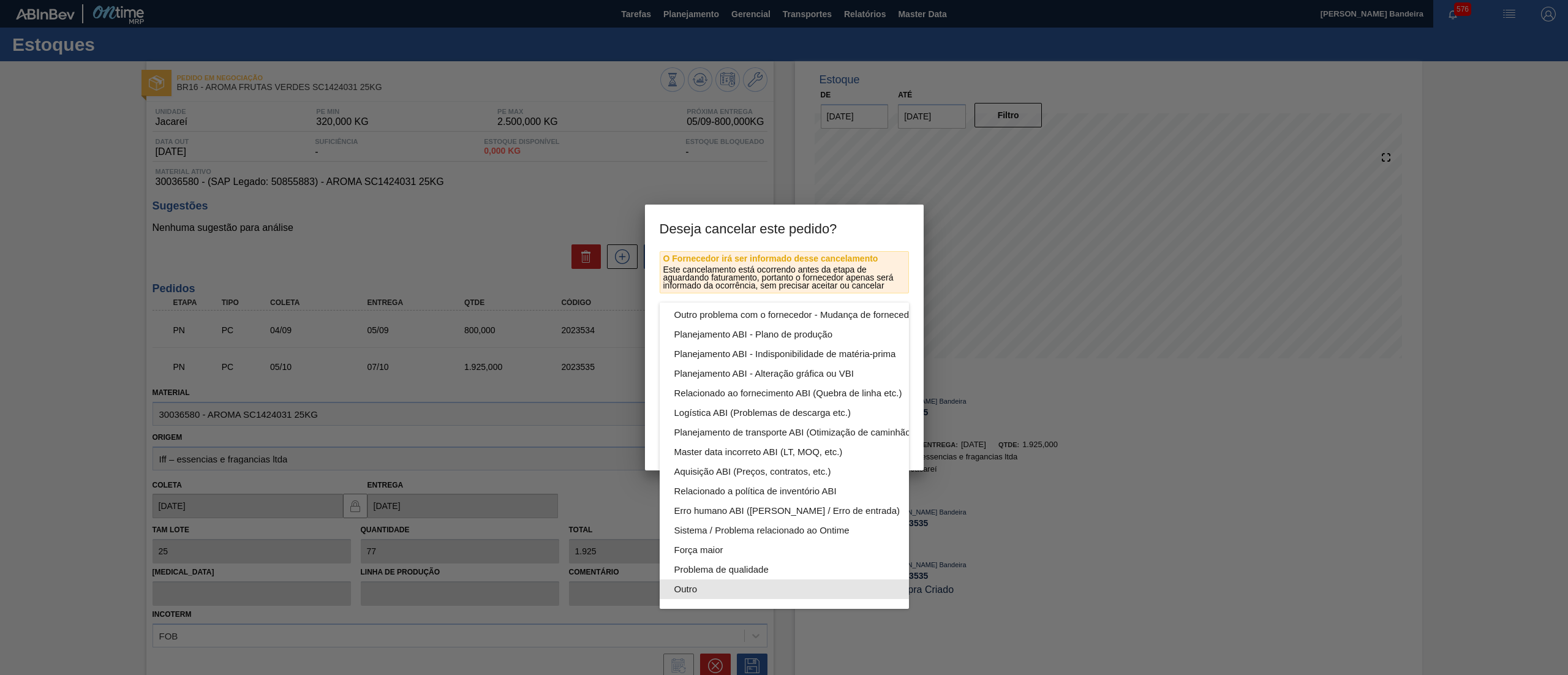
click at [792, 580] on div "Outro" at bounding box center [813, 589] width 277 height 20
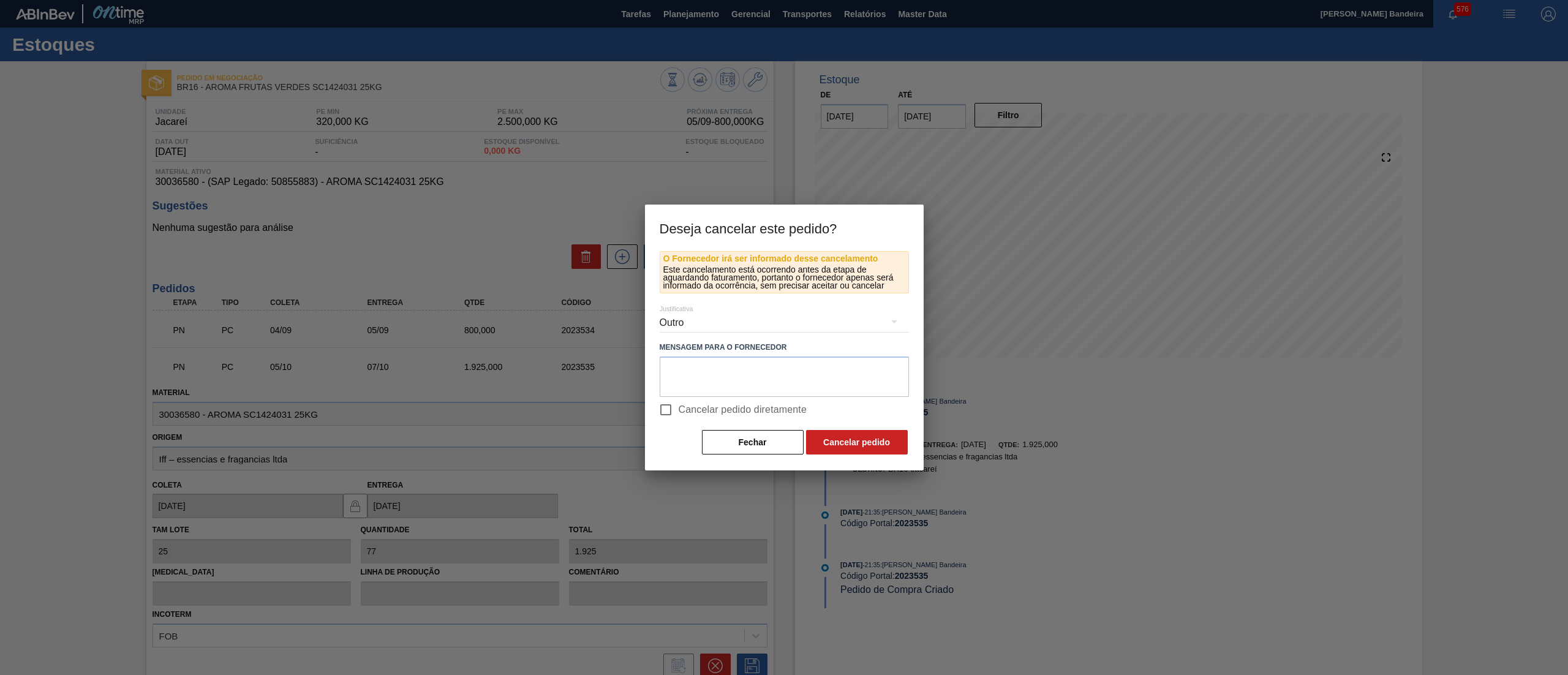
scroll to position [85, 0]
click at [870, 448] on button "Cancelar pedido" at bounding box center [857, 442] width 101 height 24
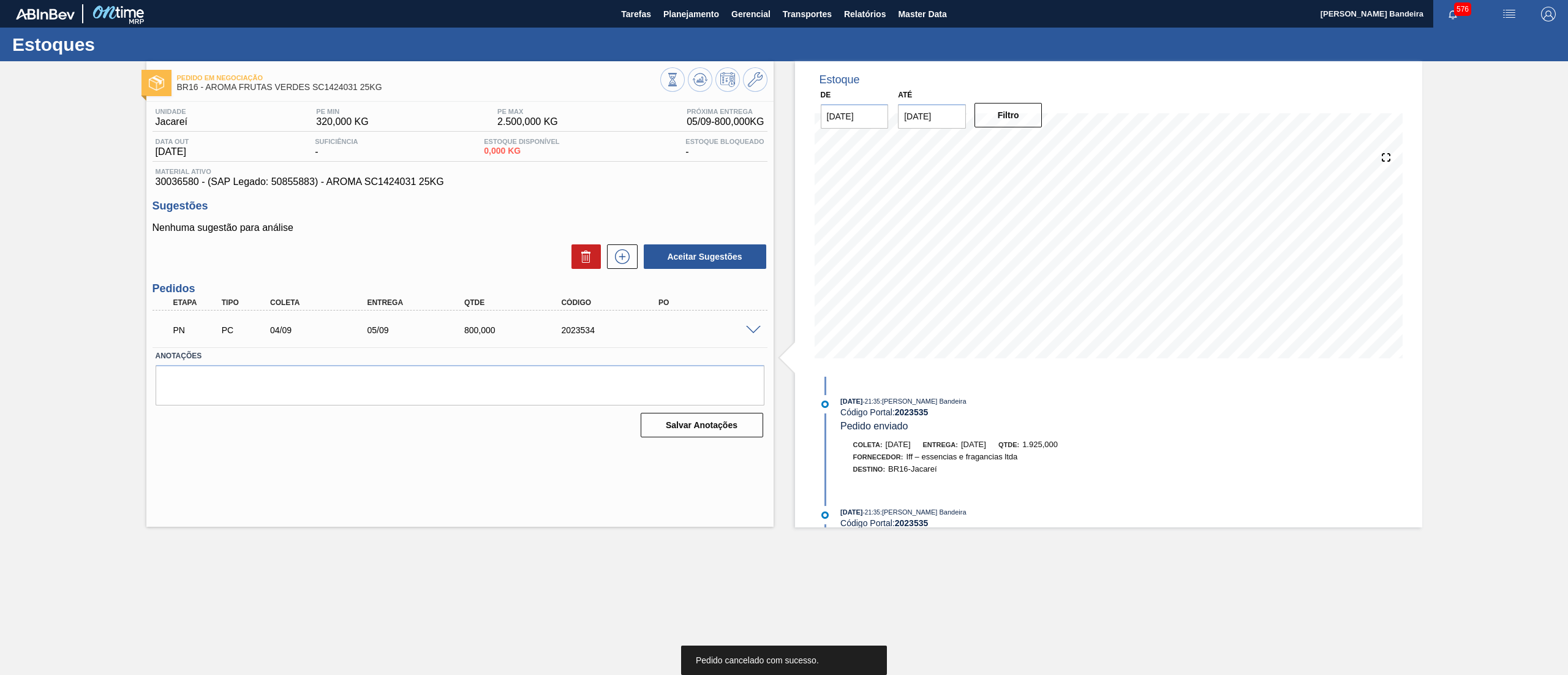
click at [757, 327] on span at bounding box center [753, 330] width 15 height 9
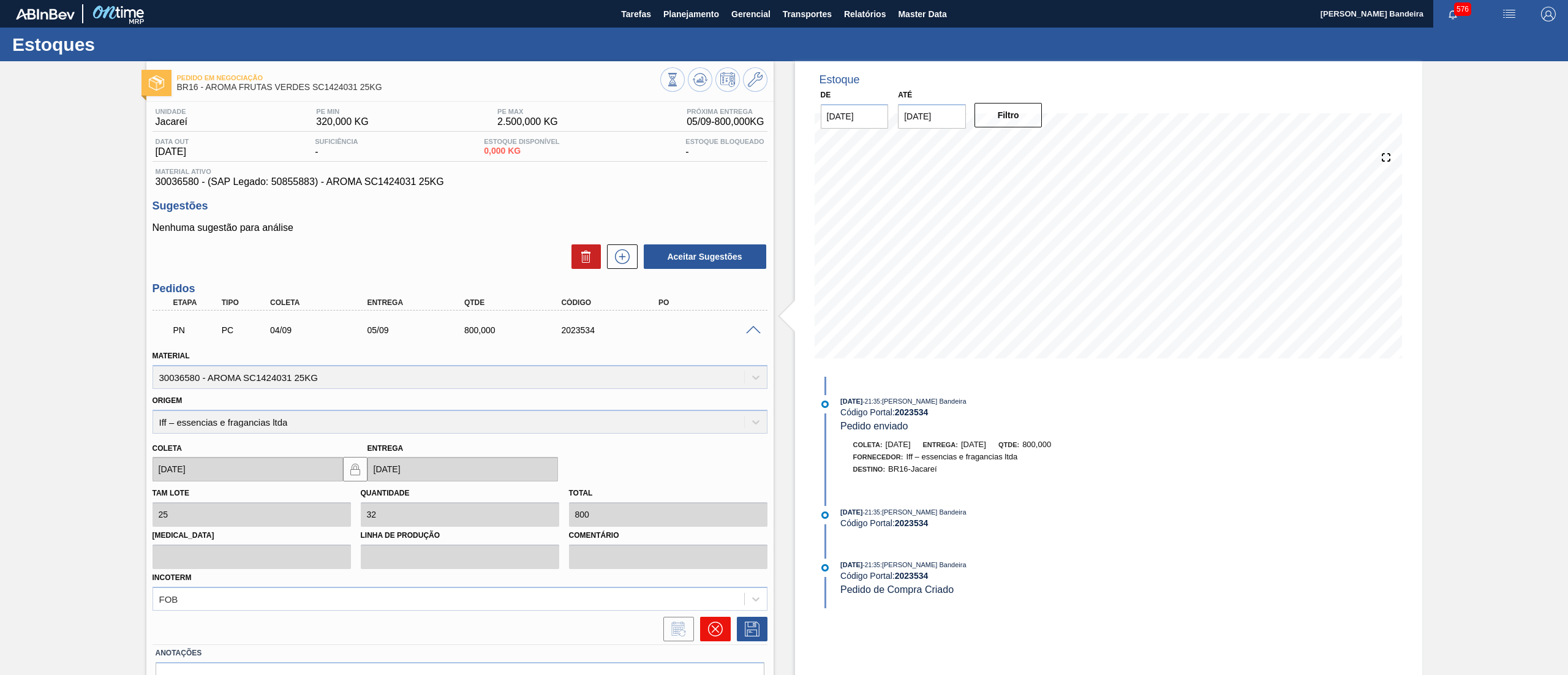
click at [718, 629] on icon at bounding box center [716, 629] width 15 height 15
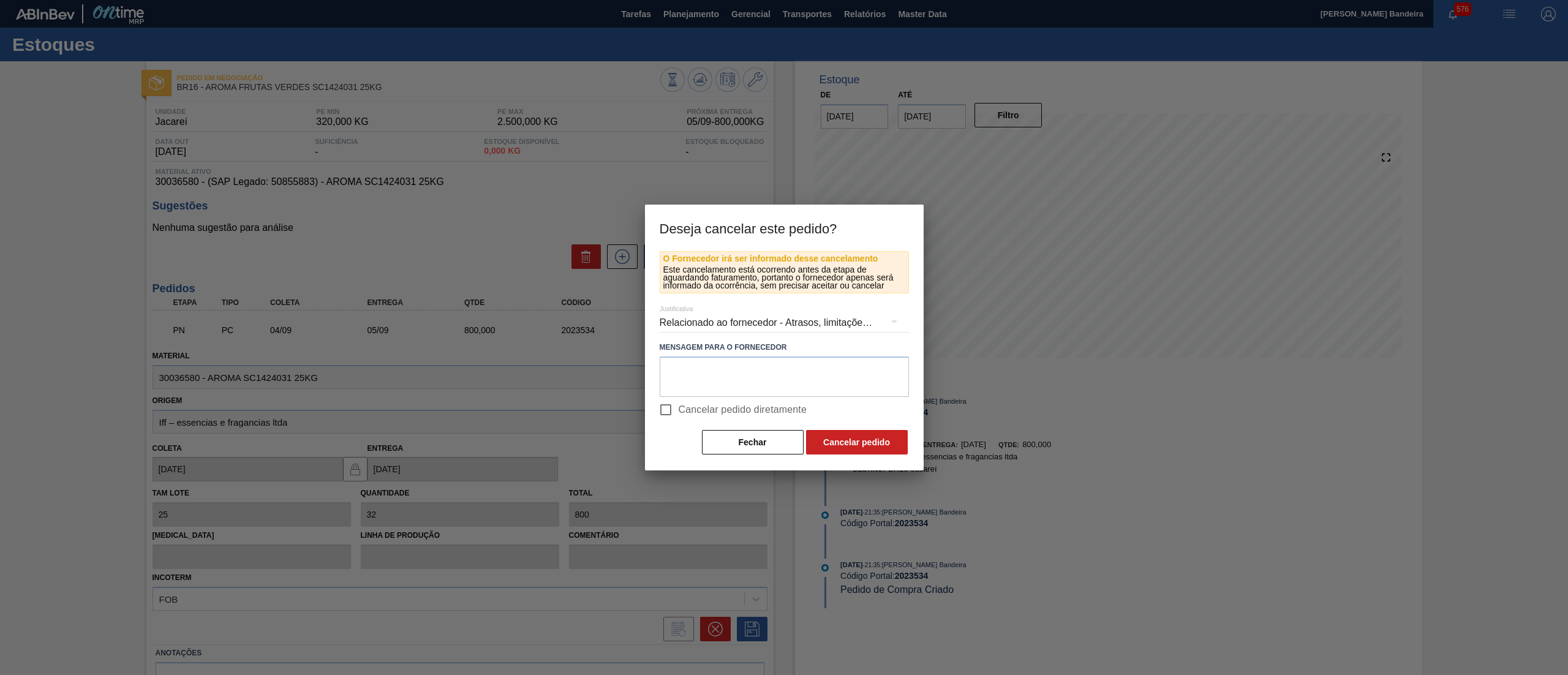
click at [773, 308] on div "Relacionado ao fornecedor - Atrasos, limitações de capacidade, etc." at bounding box center [784, 322] width 249 height 34
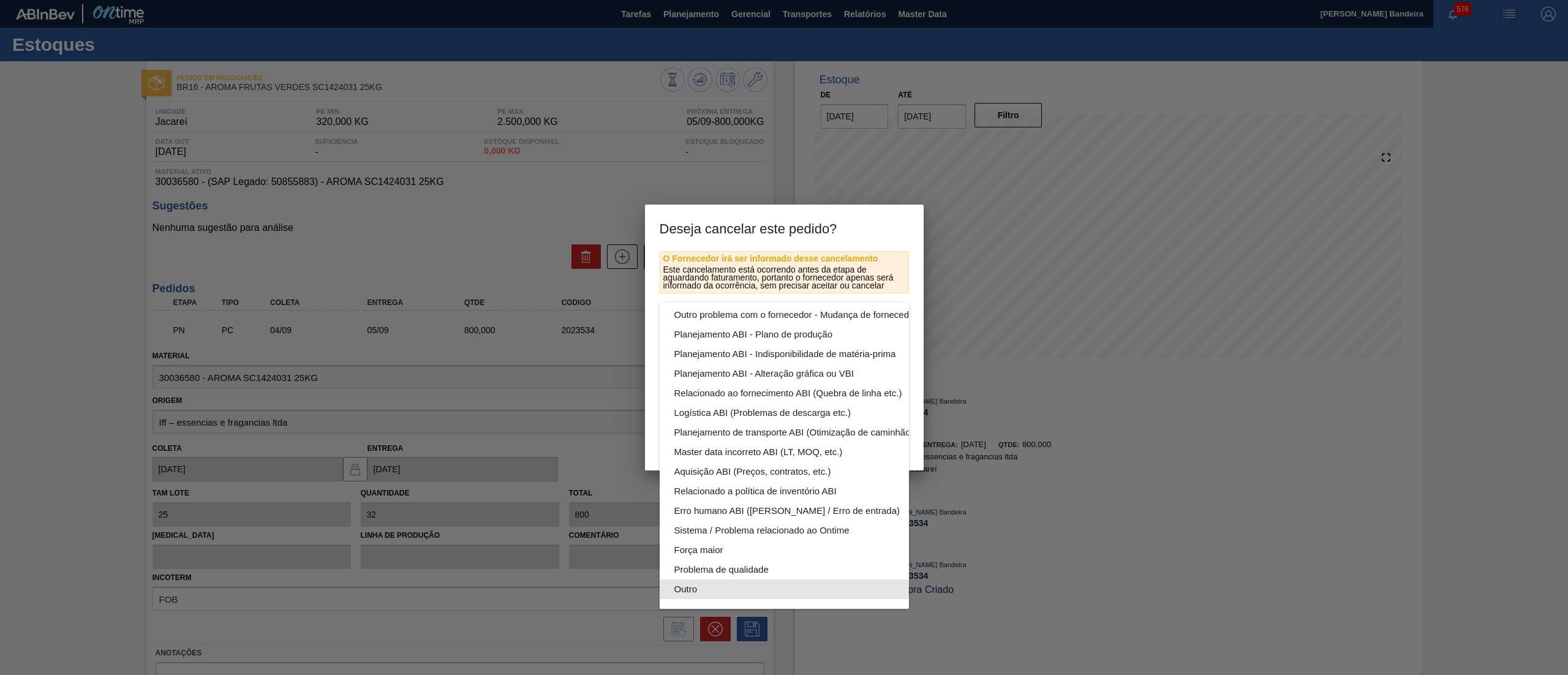
click at [730, 580] on div "Outro" at bounding box center [813, 589] width 277 height 20
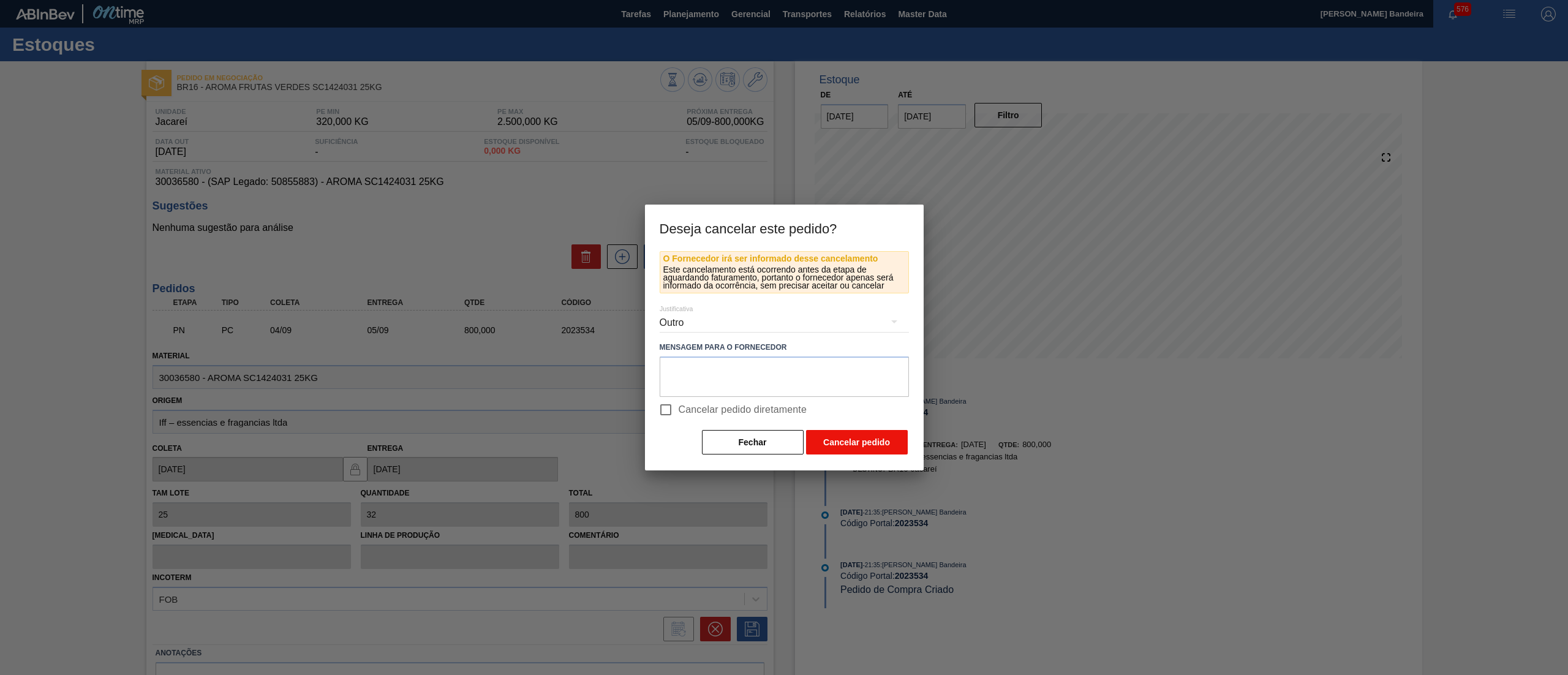
click at [845, 441] on button "Cancelar pedido" at bounding box center [857, 442] width 101 height 24
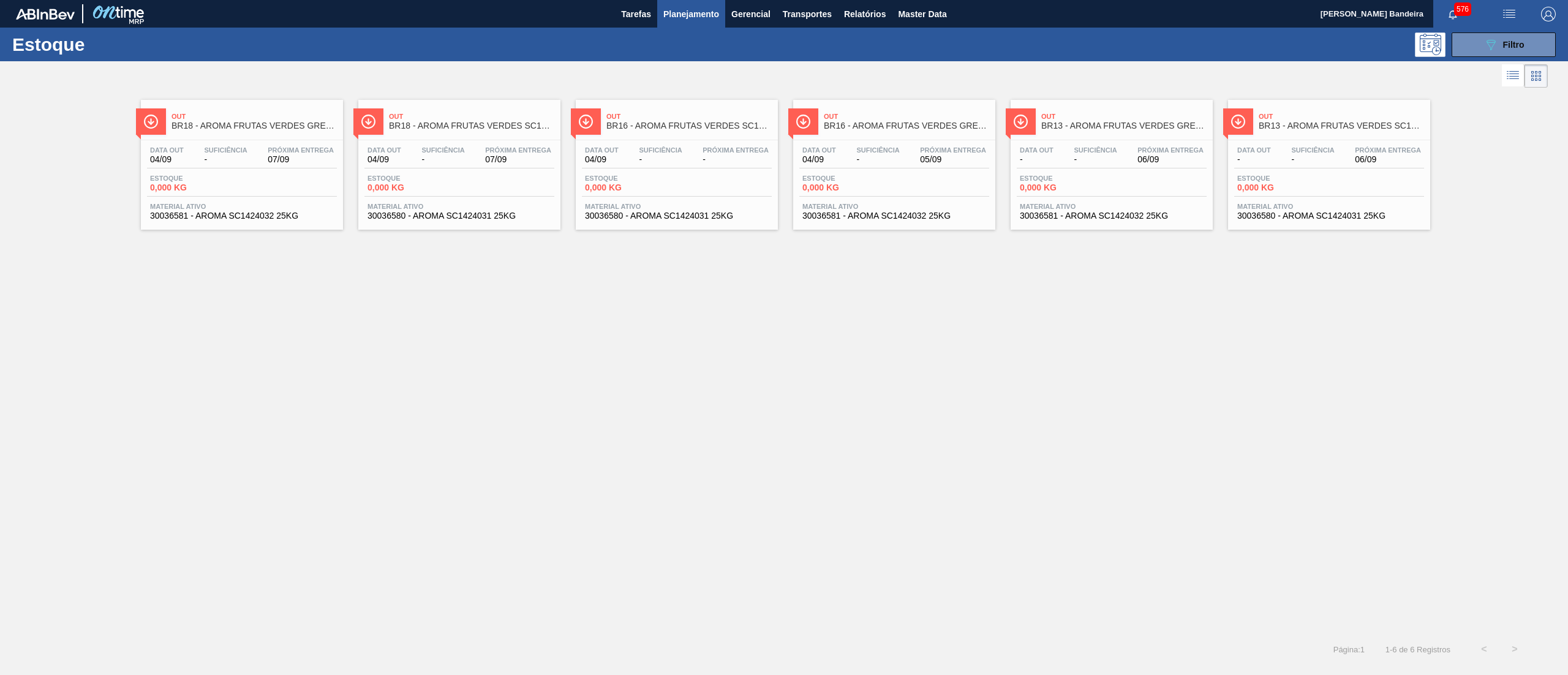
click at [925, 219] on span "30036581 - AROMA SC1424032 25KG" at bounding box center [894, 215] width 184 height 9
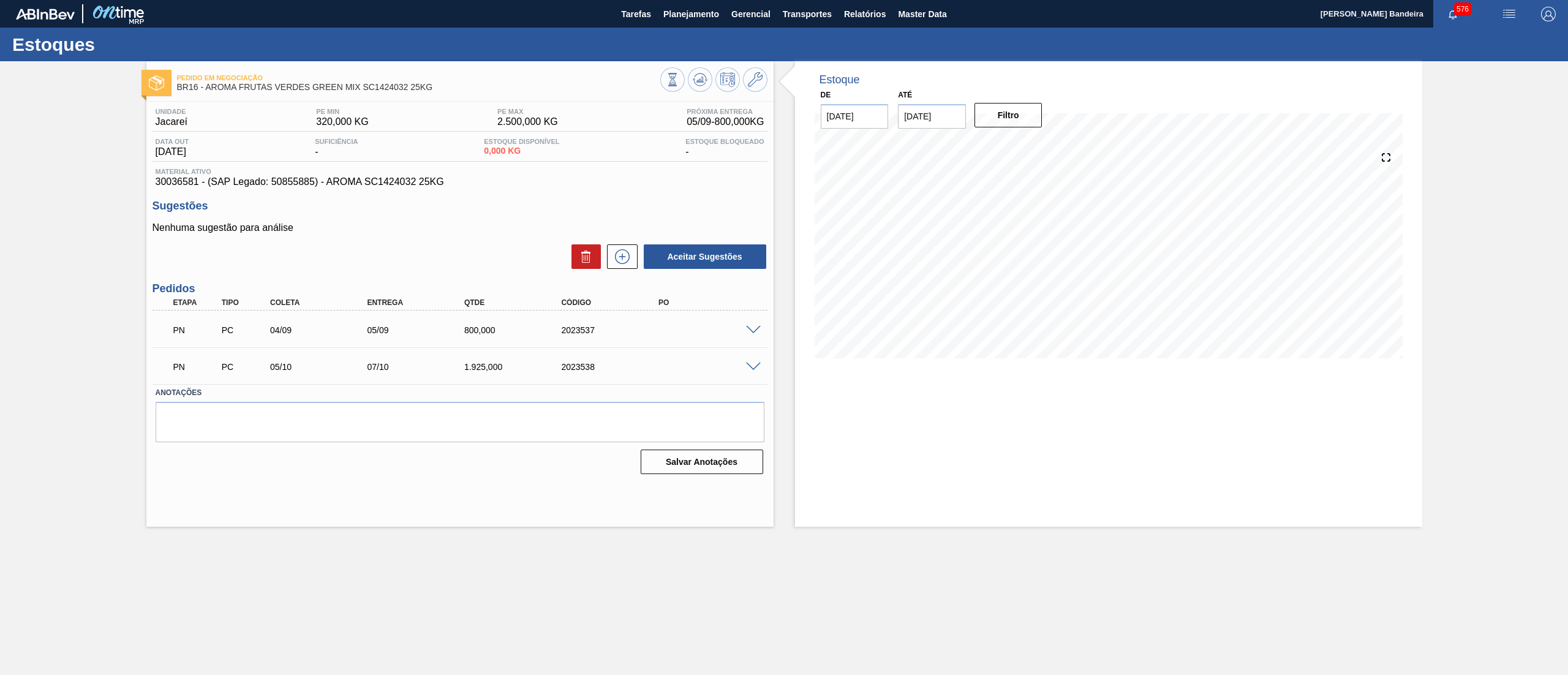
click at [757, 330] on span at bounding box center [753, 330] width 15 height 9
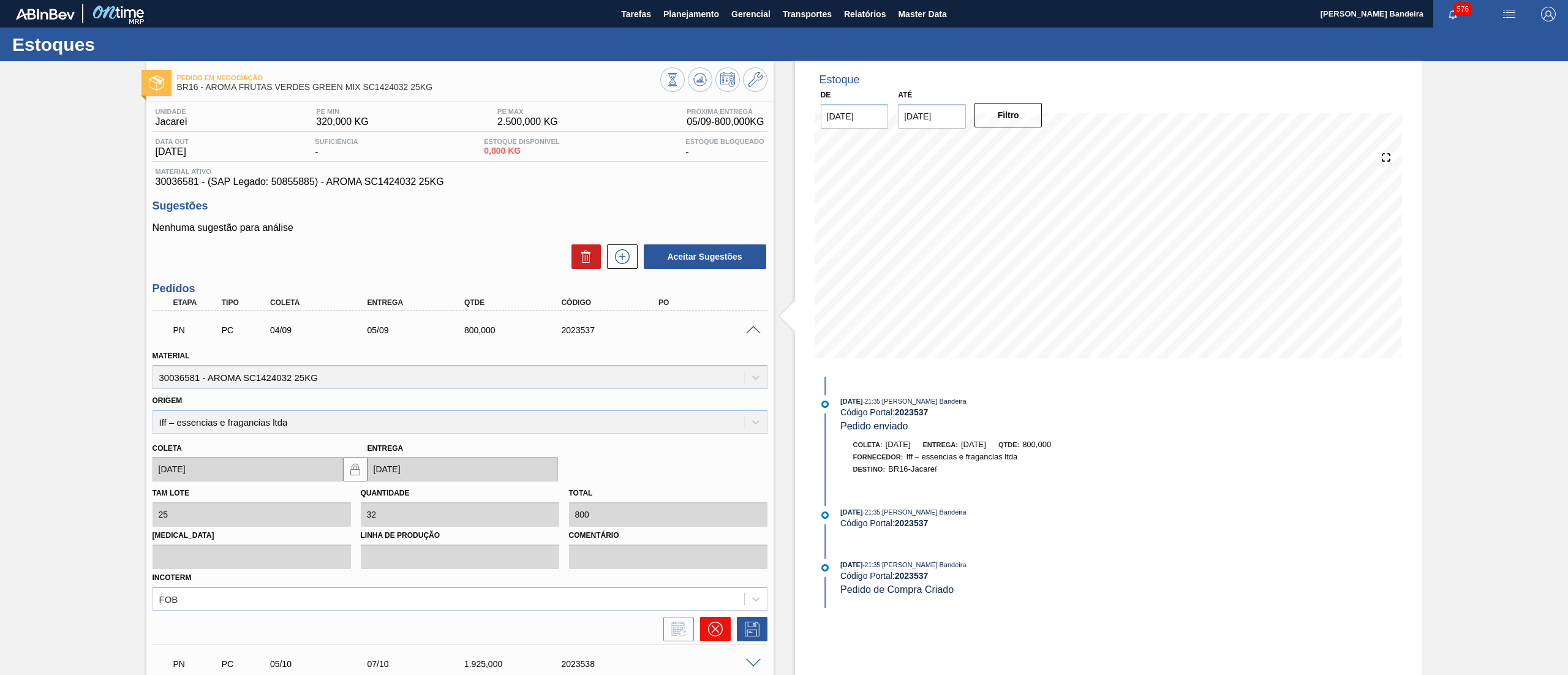
click at [708, 629] on icon at bounding box center [716, 629] width 15 height 15
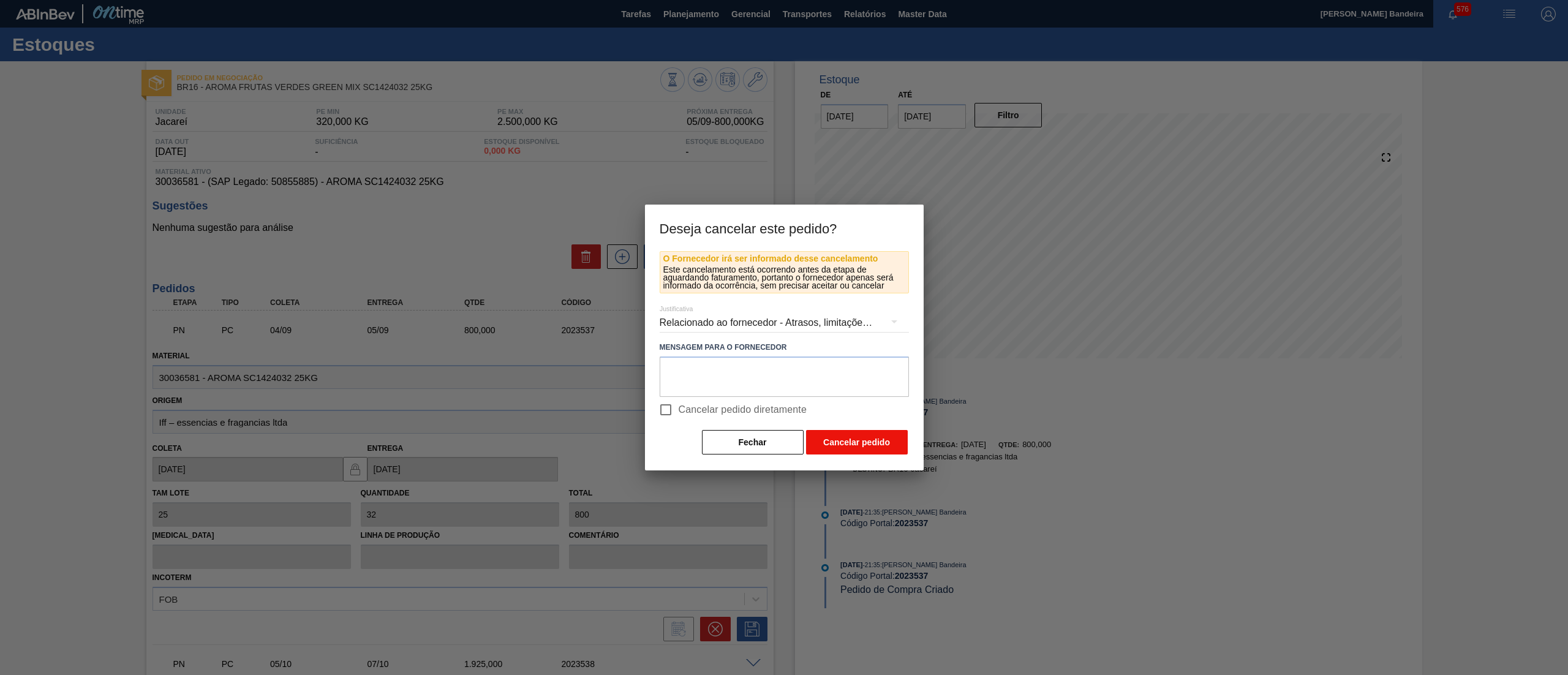
click at [839, 449] on button "Cancelar pedido" at bounding box center [857, 442] width 101 height 24
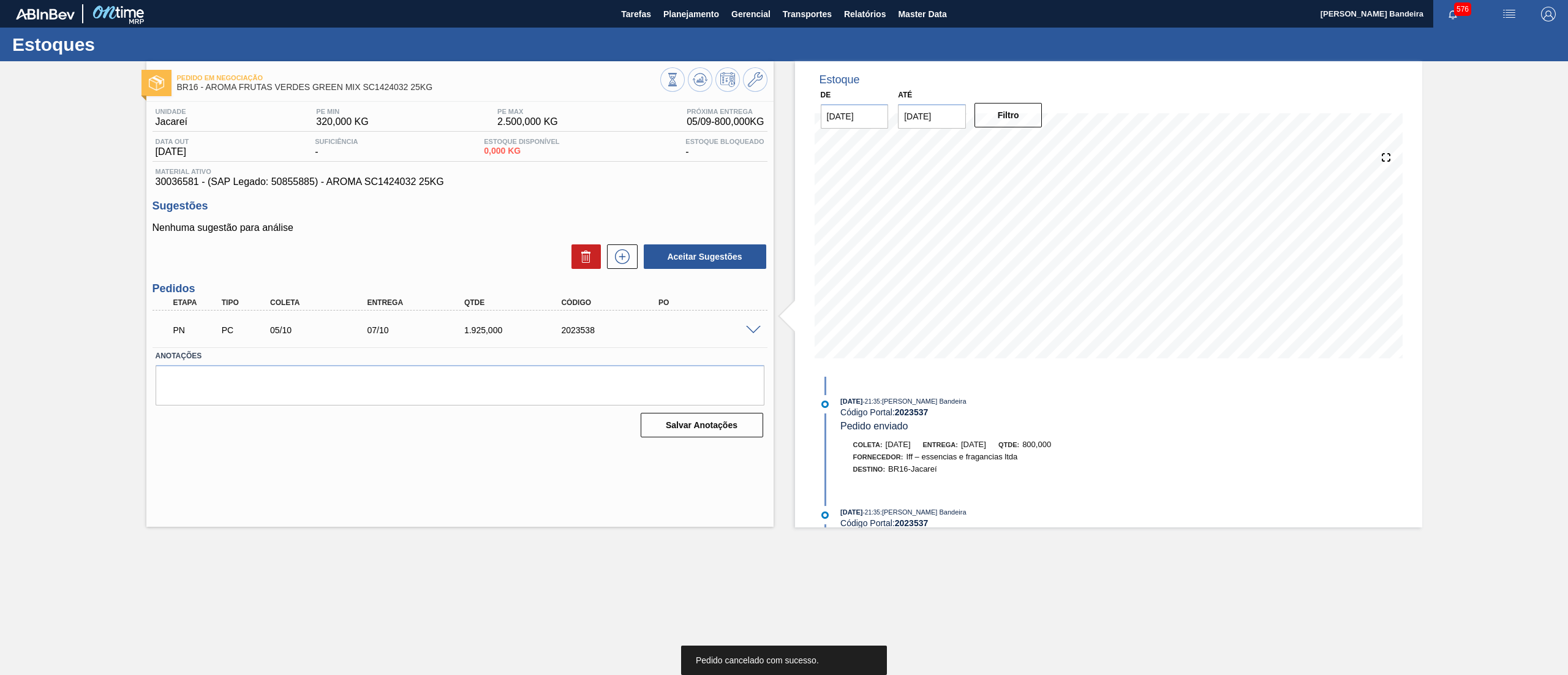
click at [752, 330] on span at bounding box center [753, 330] width 15 height 9
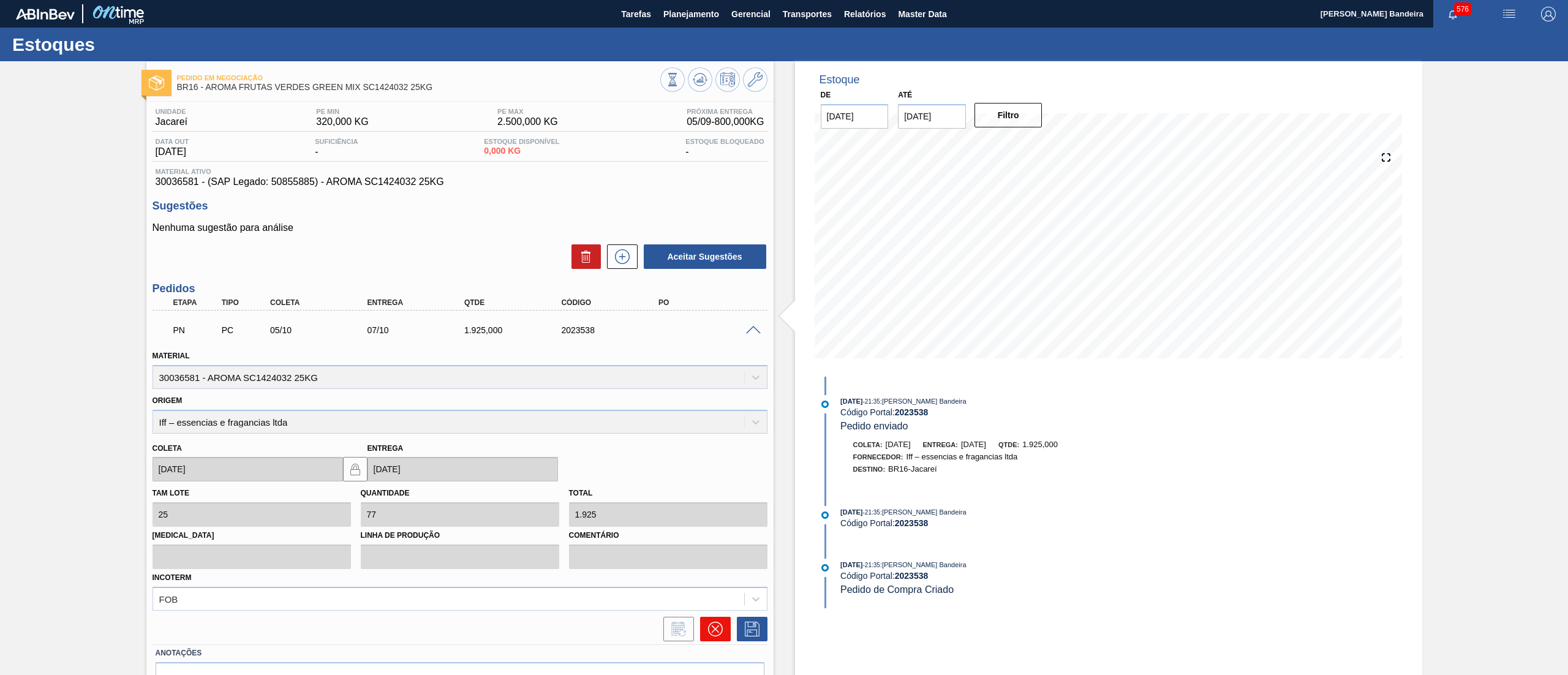
click at [716, 633] on icon at bounding box center [716, 629] width 15 height 15
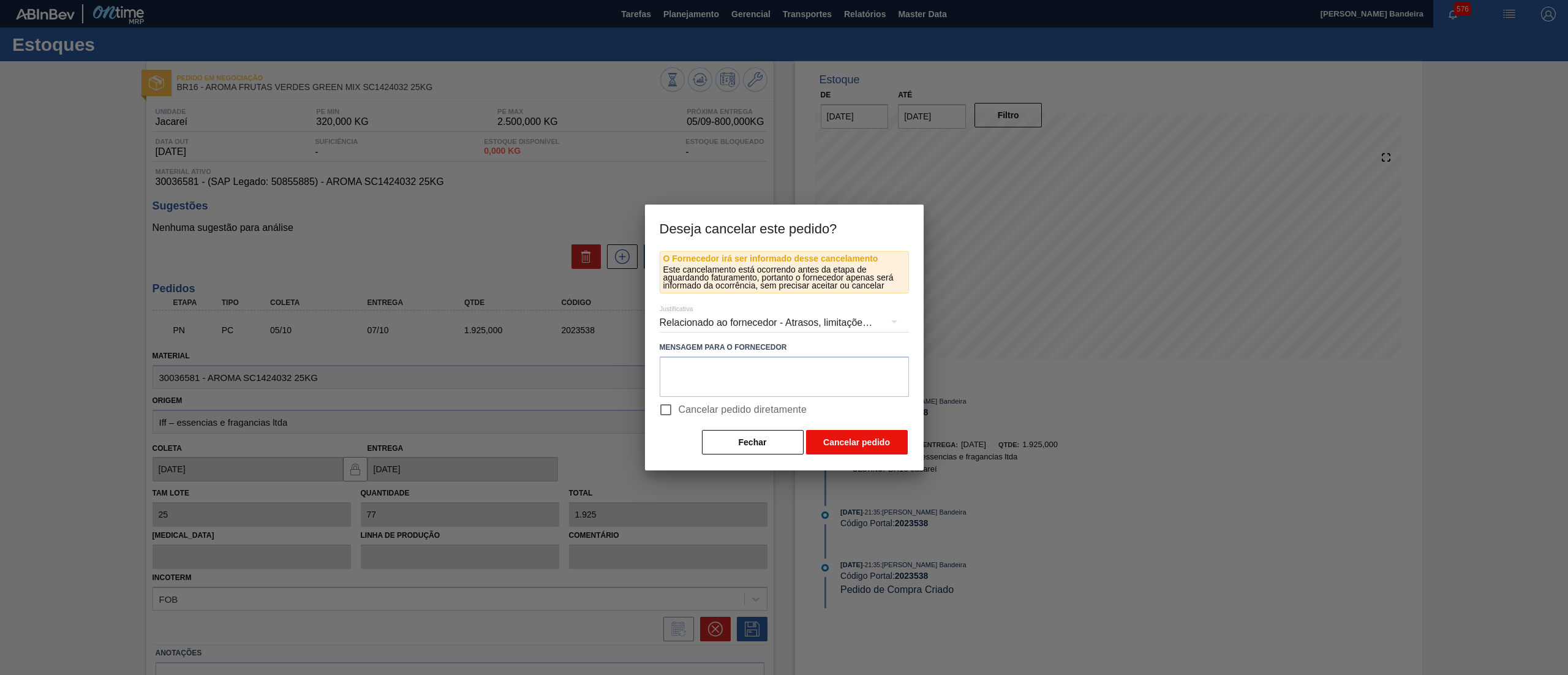
click at [845, 440] on button "Cancelar pedido" at bounding box center [857, 442] width 101 height 24
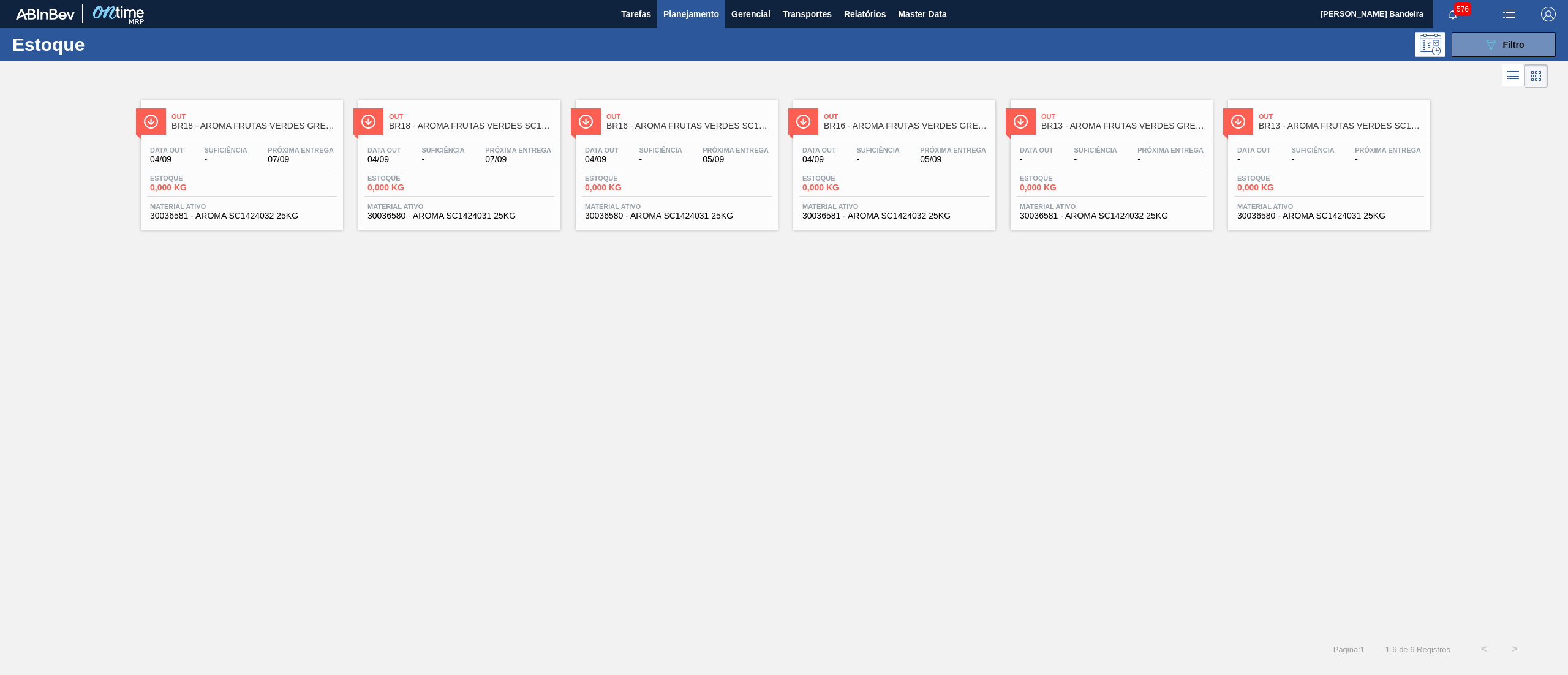
click at [1316, 218] on span "30036580 - AROMA SC1424031 25KG" at bounding box center [1329, 215] width 184 height 9
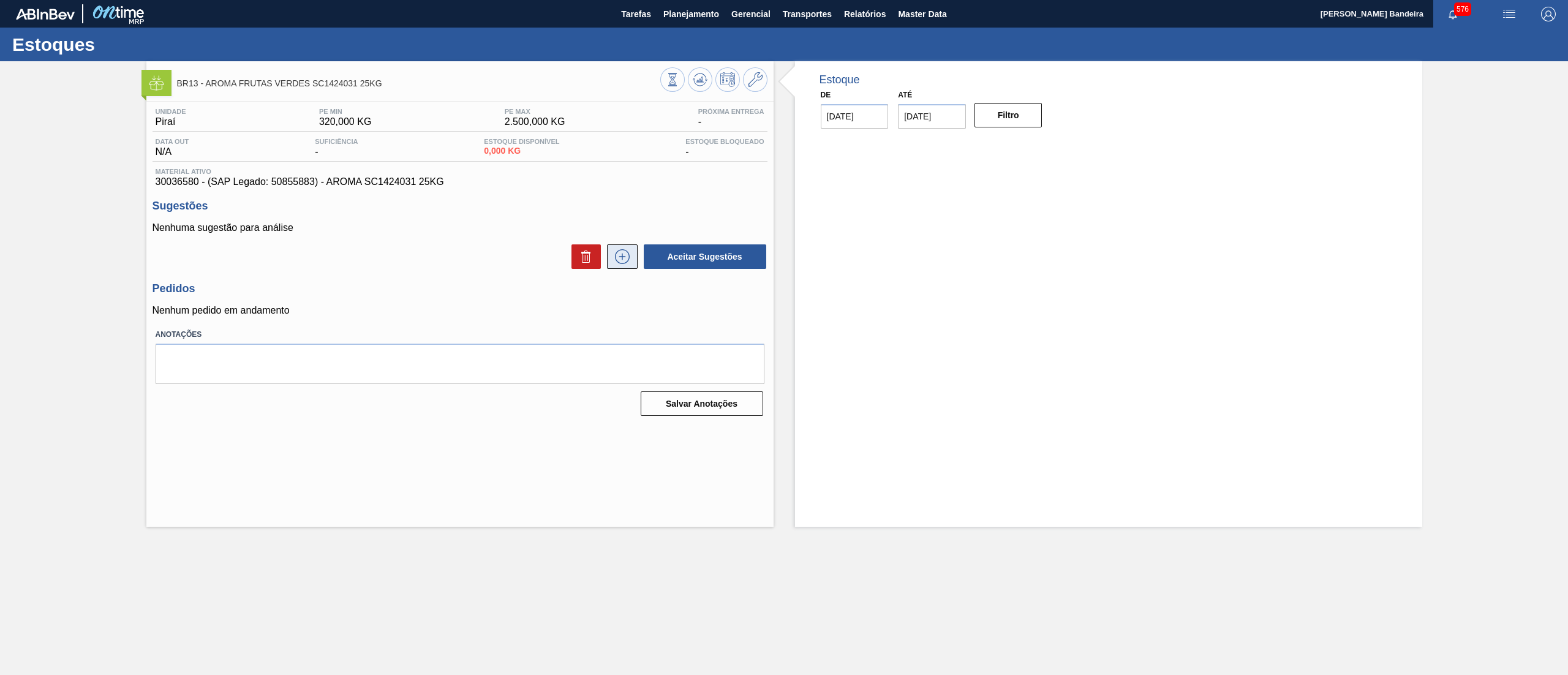
click at [629, 260] on icon at bounding box center [622, 257] width 15 height 15
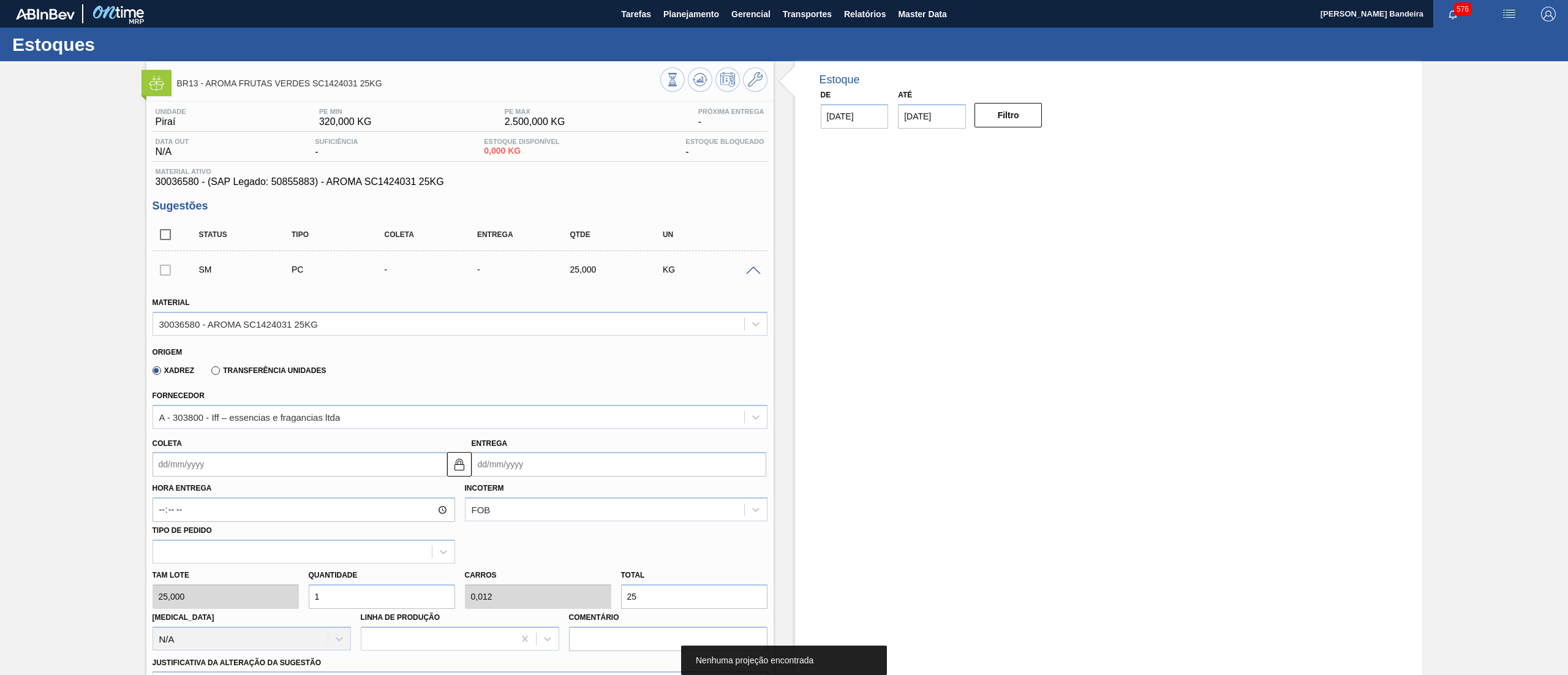
click at [359, 467] on input "Coleta" at bounding box center [300, 463] width 295 height 24
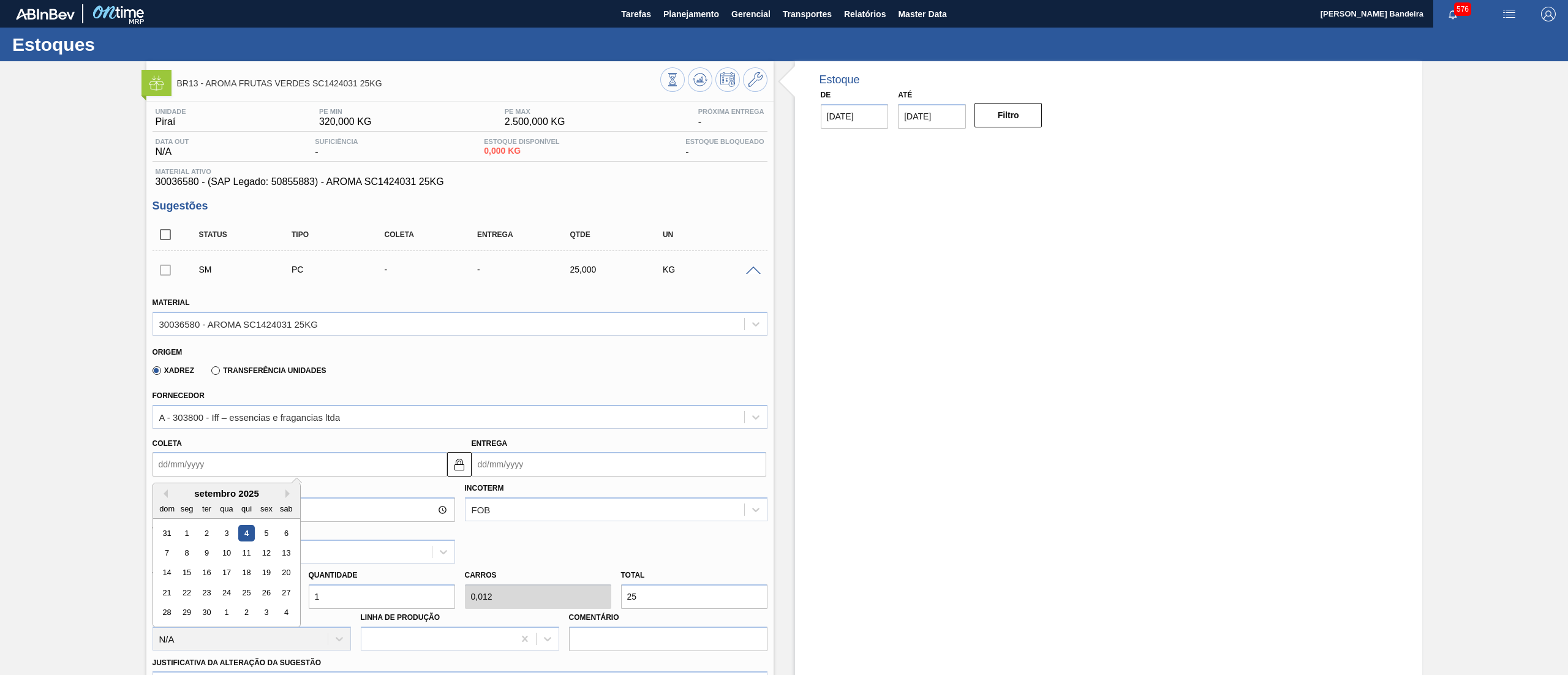
click at [252, 536] on div "4" at bounding box center [246, 533] width 17 height 17
type input "[DATE]"
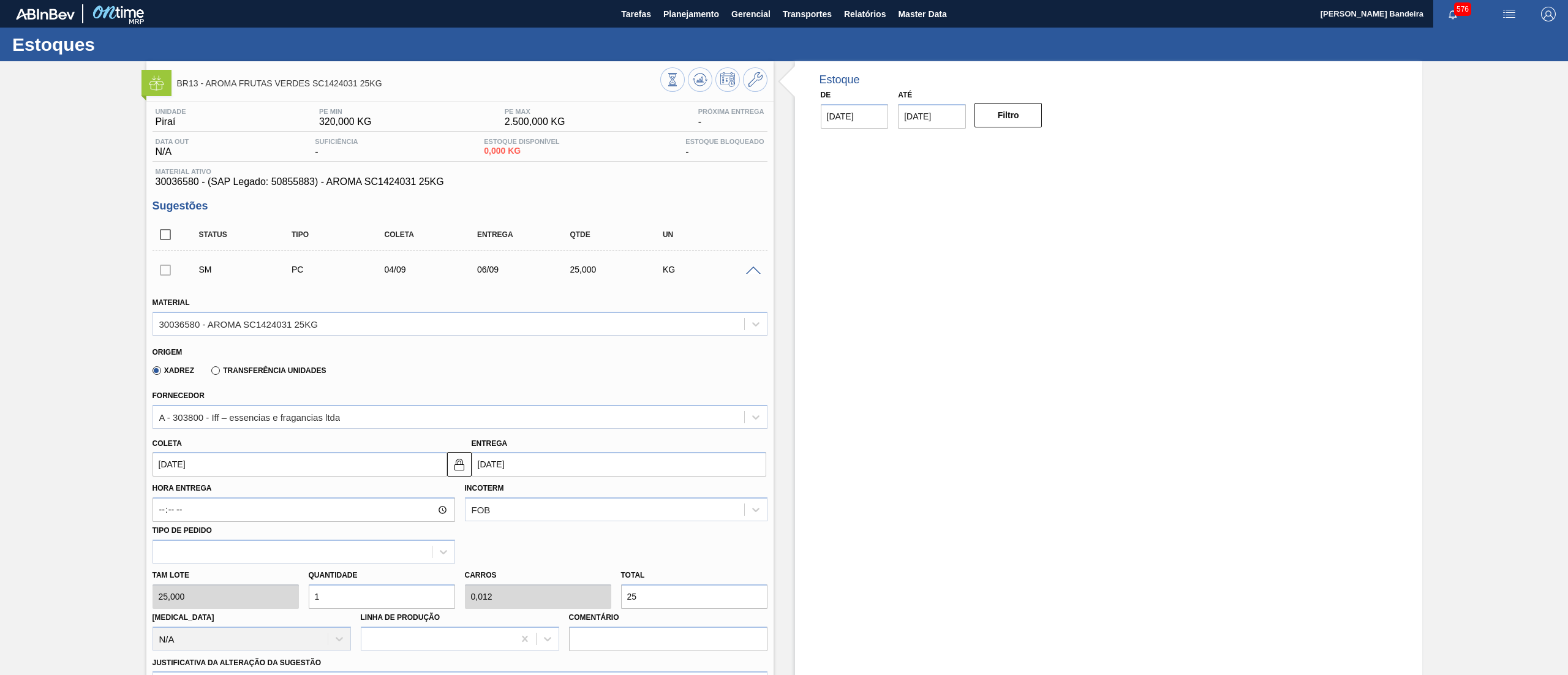
click at [256, 597] on div "Tam lote 25,000 Quantidade 1 Carros 0,012 Total 25 Doca N/A Linha de Produção C…" at bounding box center [460, 606] width 625 height 87
type input "4"
type input "0,05"
type input "100"
type input "40"
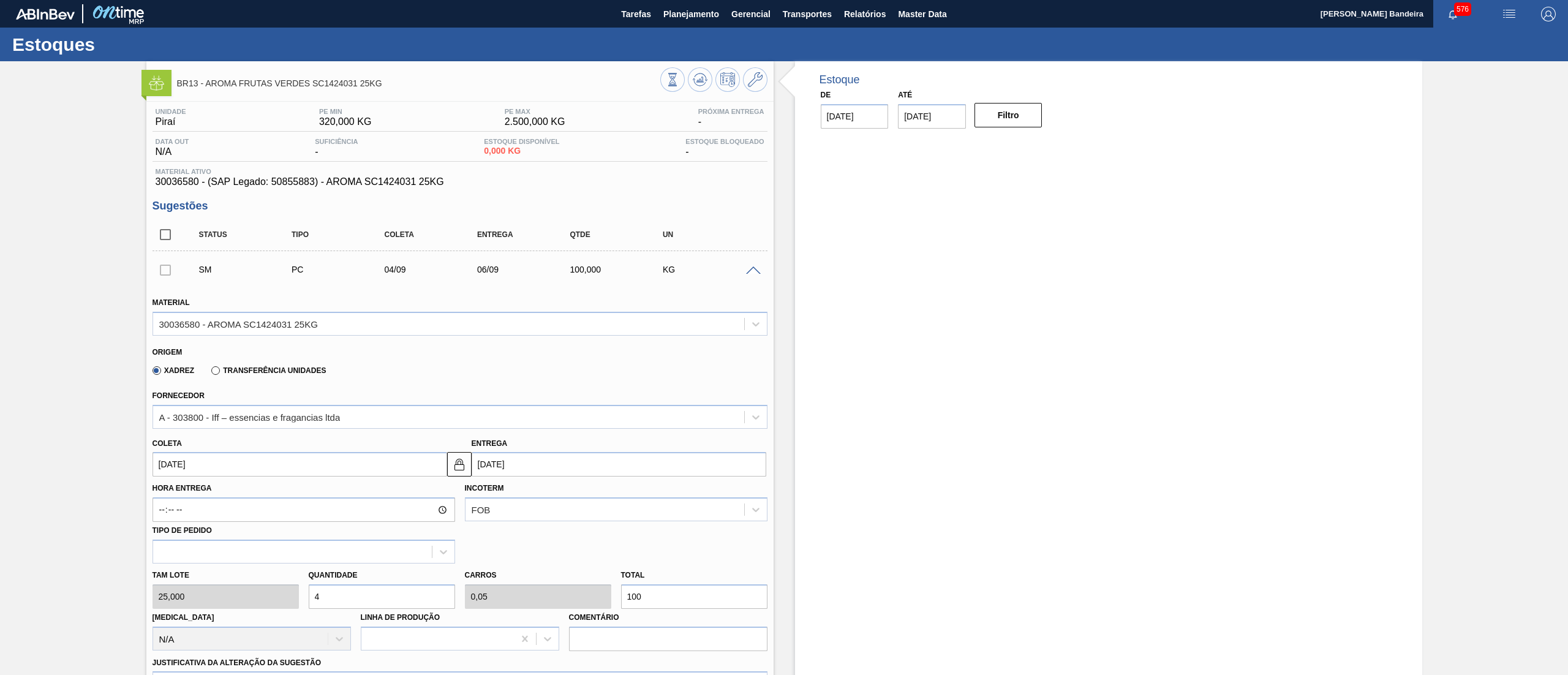
type input "0,5"
type input "1.000"
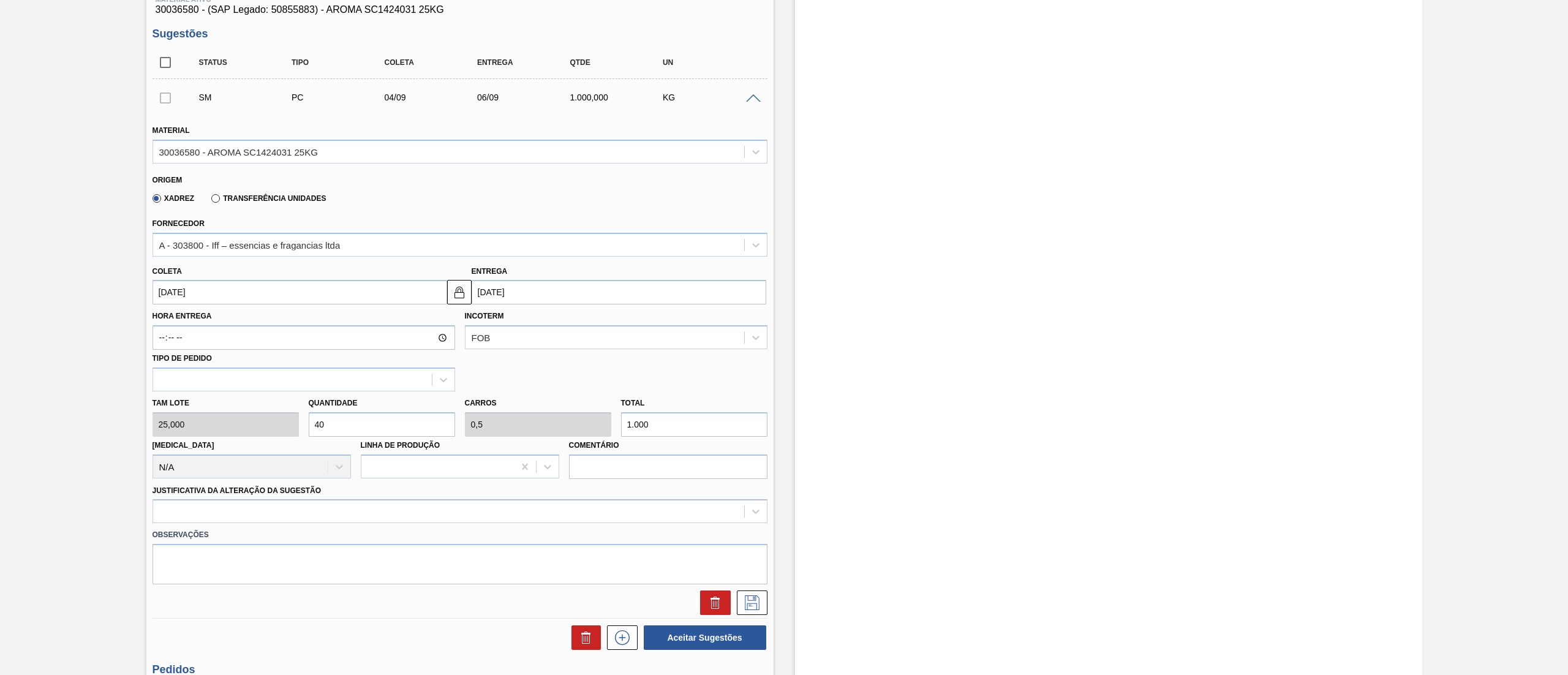
scroll to position [177, 0]
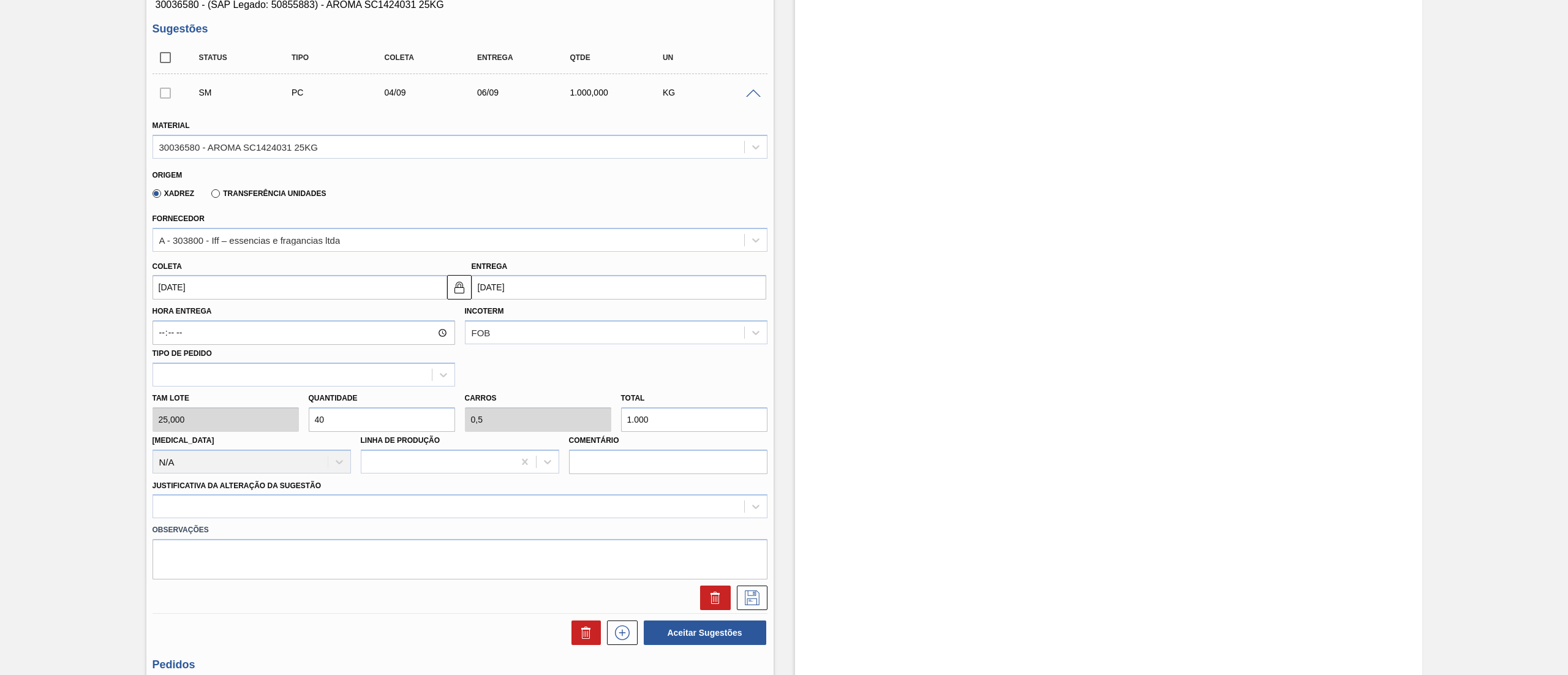
drag, startPoint x: 384, startPoint y: 416, endPoint x: 148, endPoint y: 418, distance: 236.0
click at [148, 418] on div "Tam lote 25,000 Quantidade 40 Carros 0,5 Total 1.000 Doca N/A Linha de Produção…" at bounding box center [460, 429] width 625 height 87
type input "3"
type input "0,037"
type input "75"
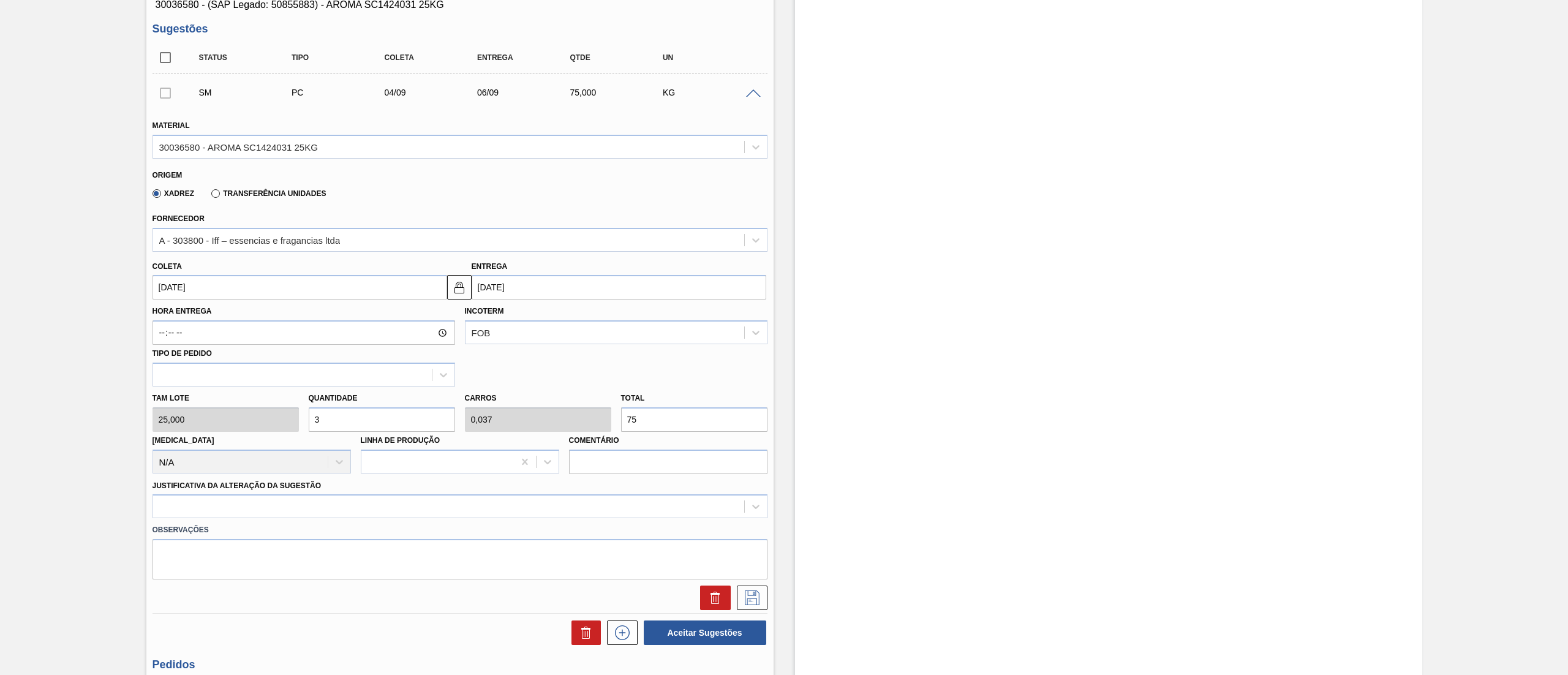
type input "32"
type input "0,4"
type input "800"
type input "32"
click at [244, 508] on div at bounding box center [460, 506] width 615 height 24
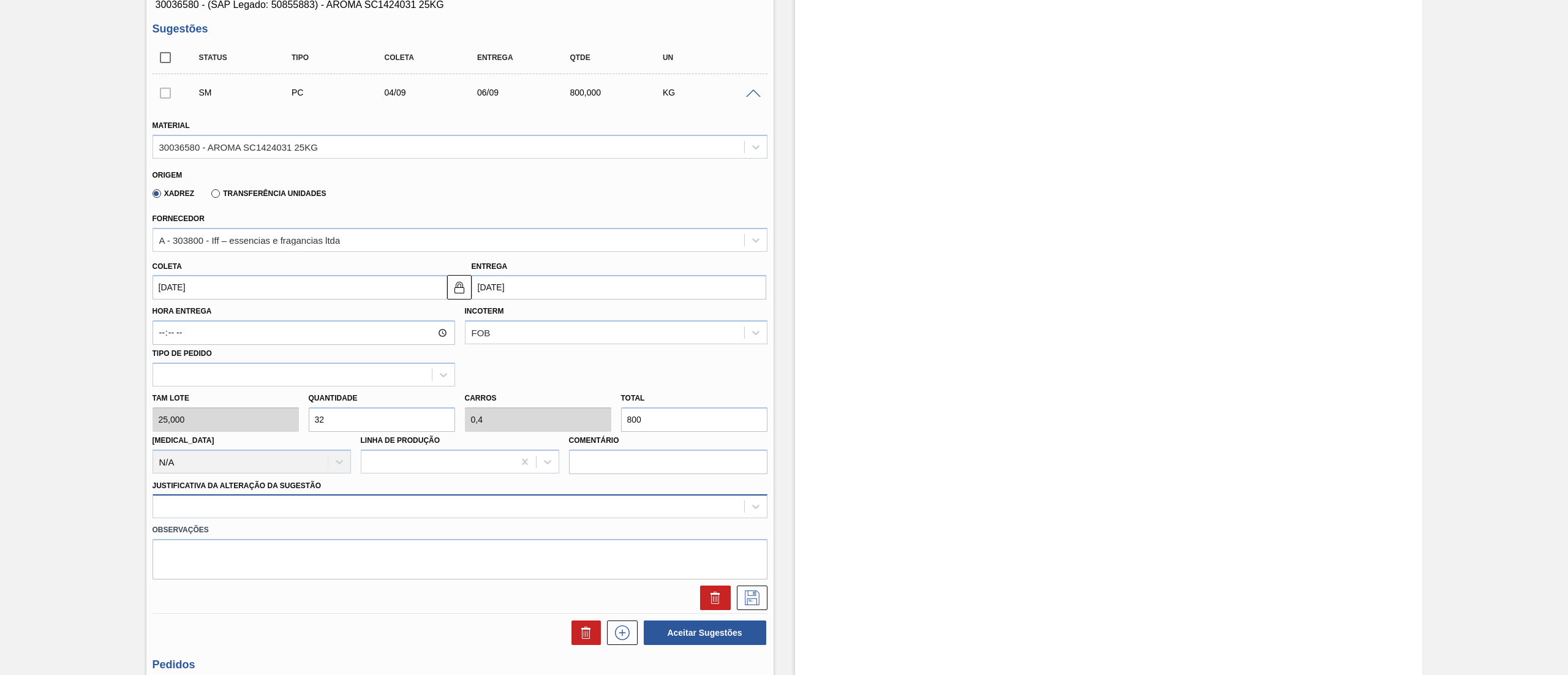
scroll to position [214, 0]
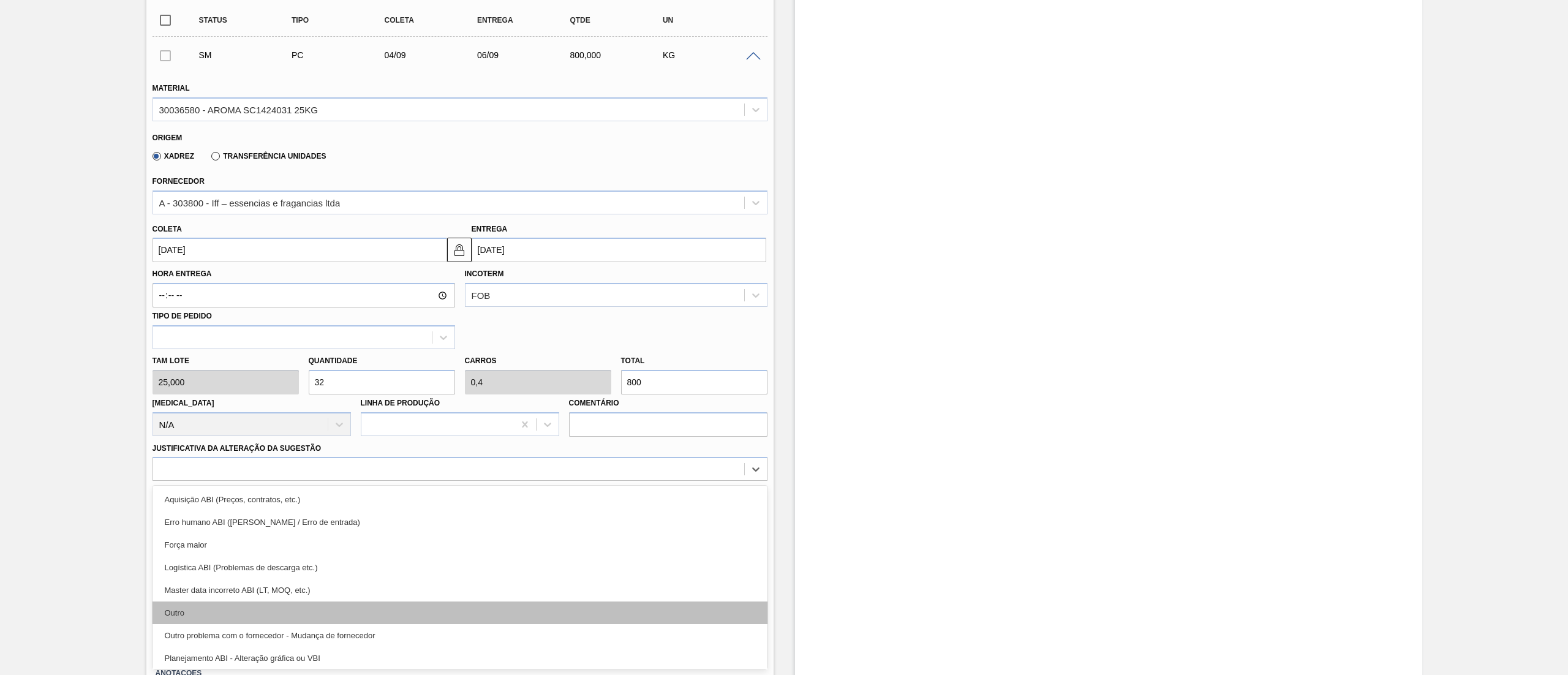
click at [246, 604] on div "Outro" at bounding box center [460, 612] width 615 height 22
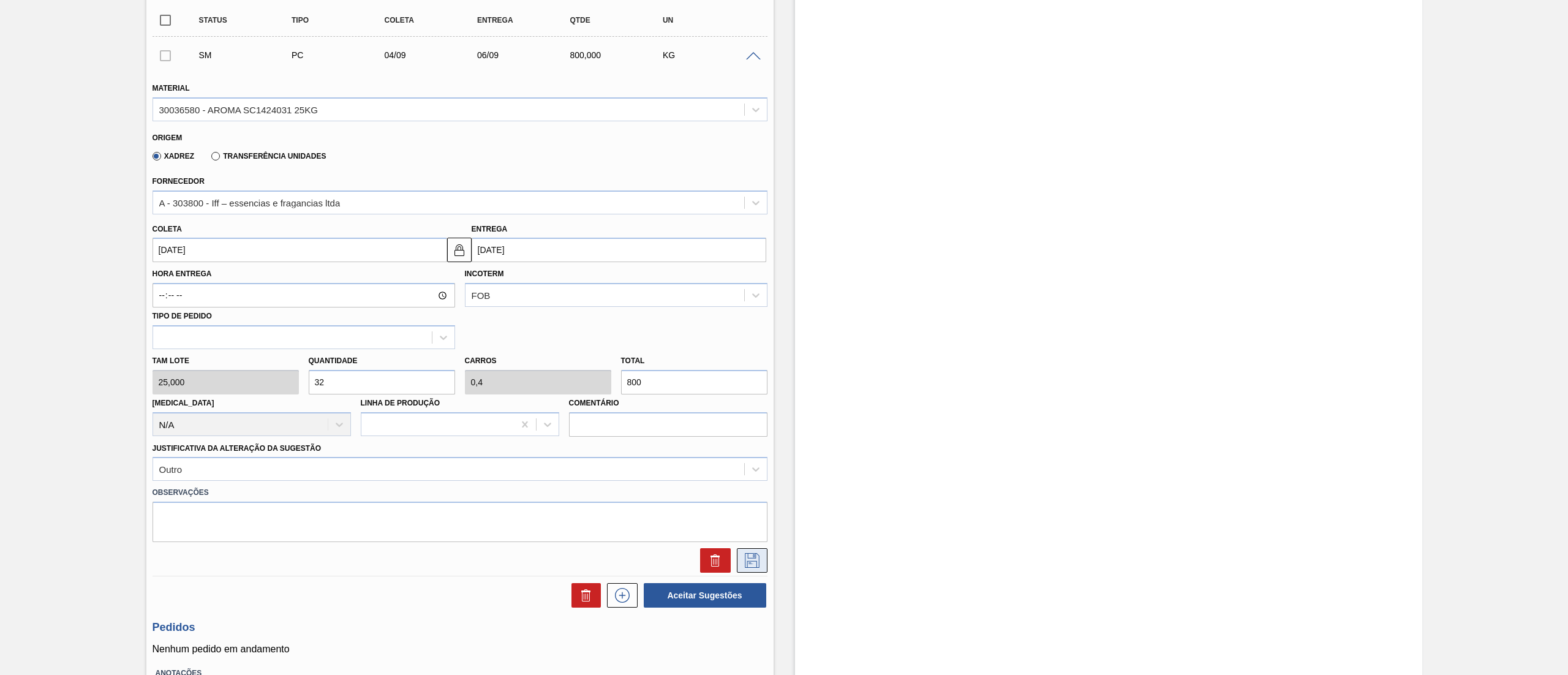
click at [752, 561] on icon at bounding box center [752, 560] width 15 height 15
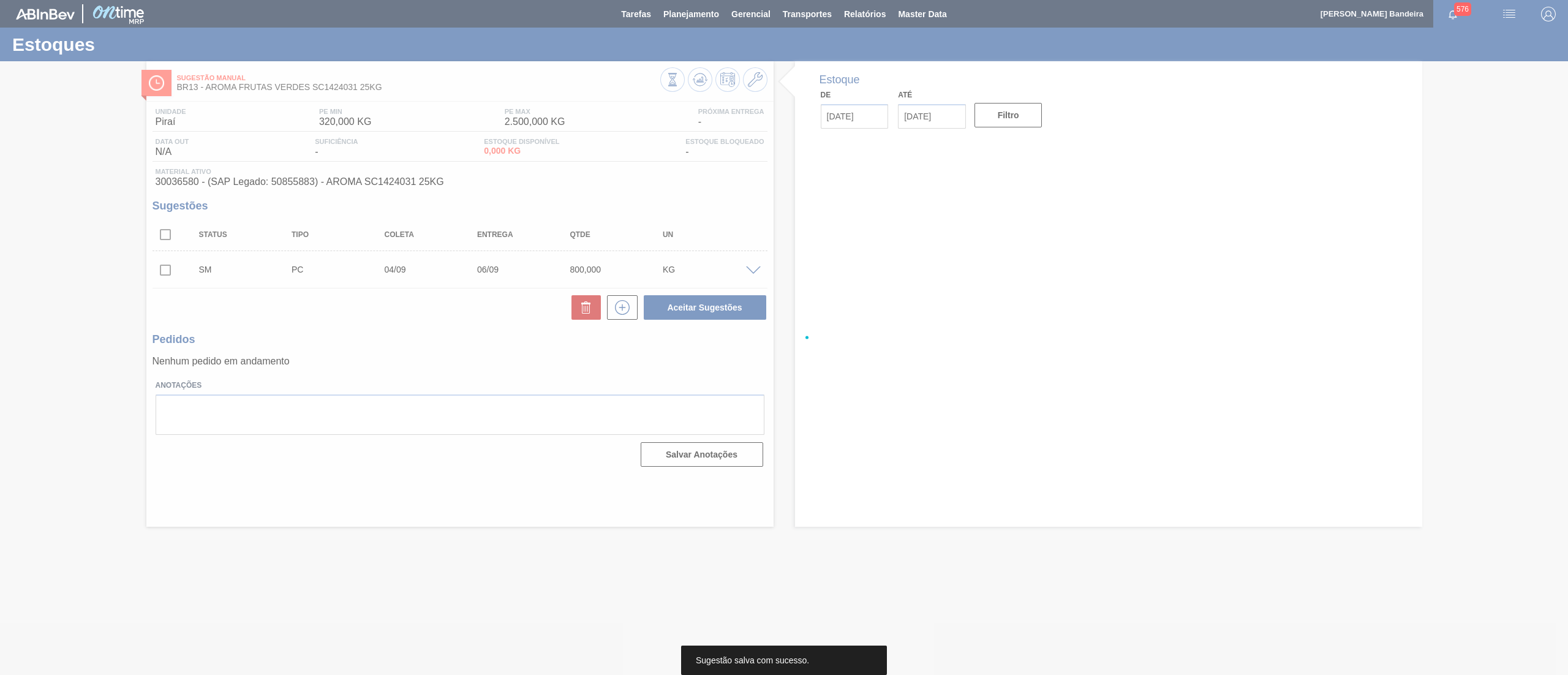
scroll to position [0, 0]
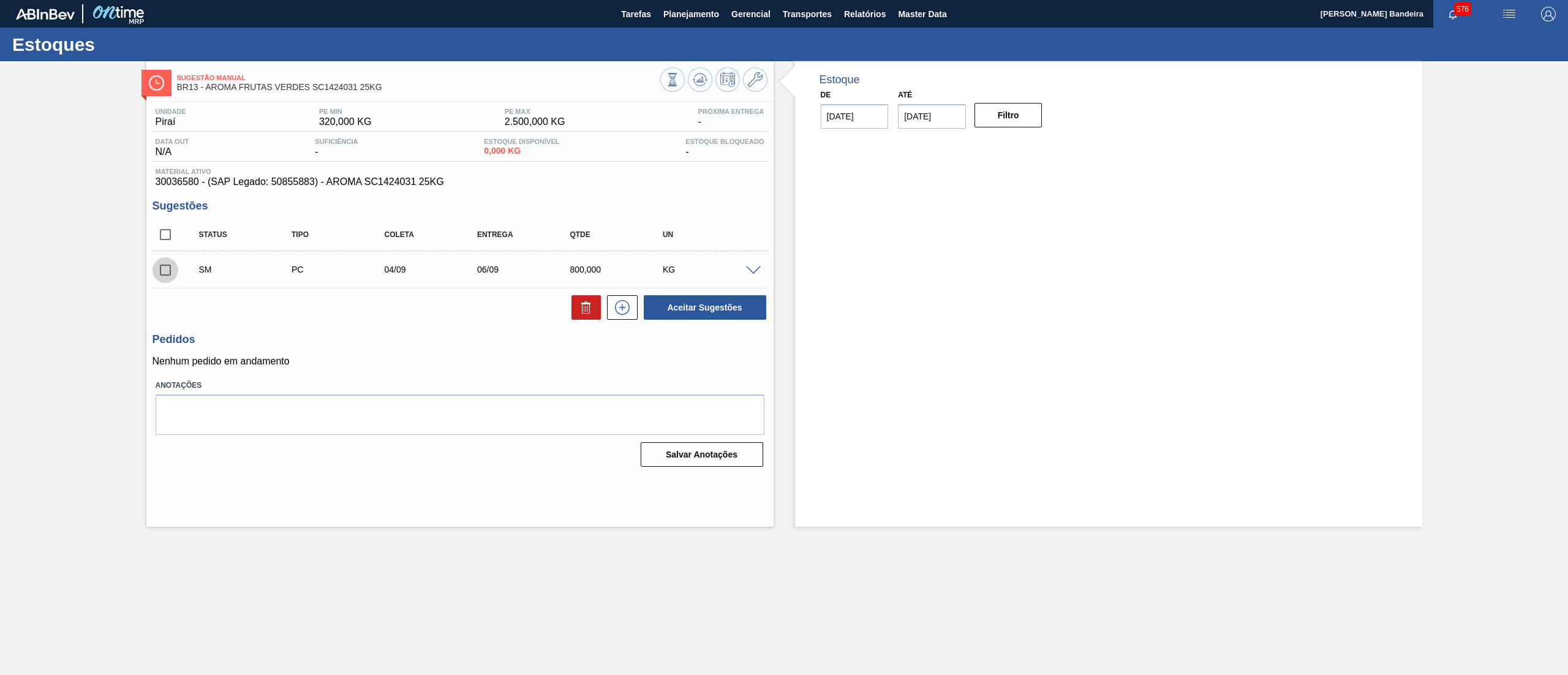
click at [162, 269] on input "checkbox" at bounding box center [165, 270] width 26 height 26
click at [711, 314] on button "Aceitar Sugestões" at bounding box center [704, 306] width 122 height 24
checkbox input "false"
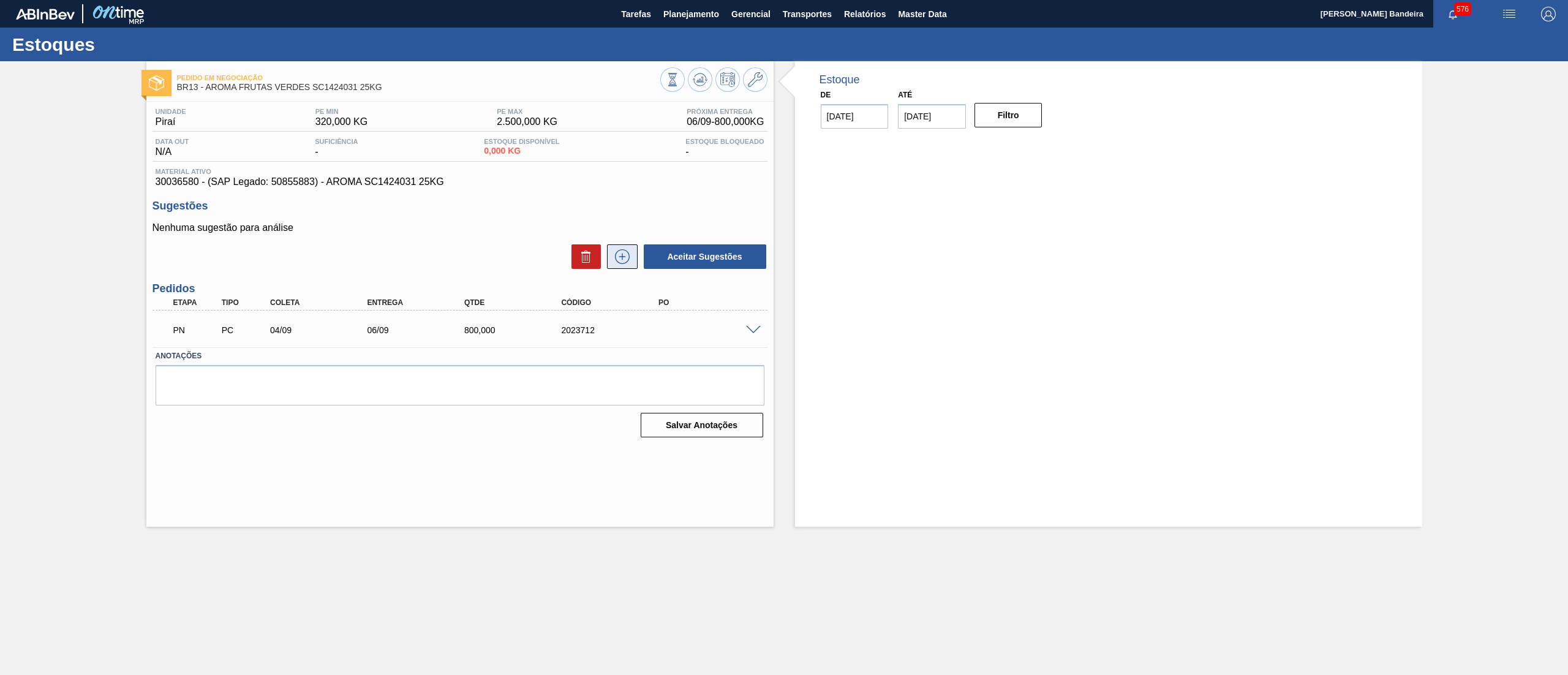
click at [624, 267] on button at bounding box center [622, 256] width 31 height 24
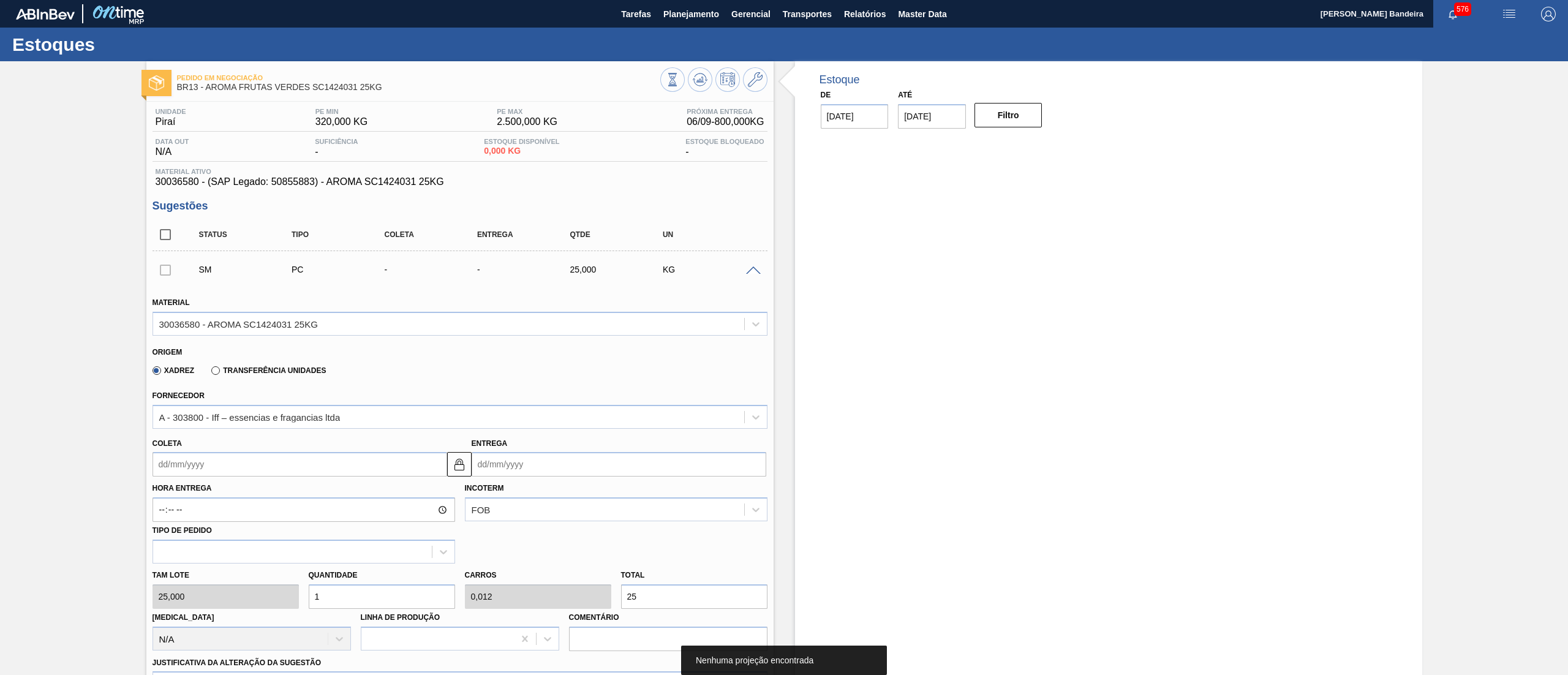
click at [219, 465] on input "Coleta" at bounding box center [300, 463] width 295 height 24
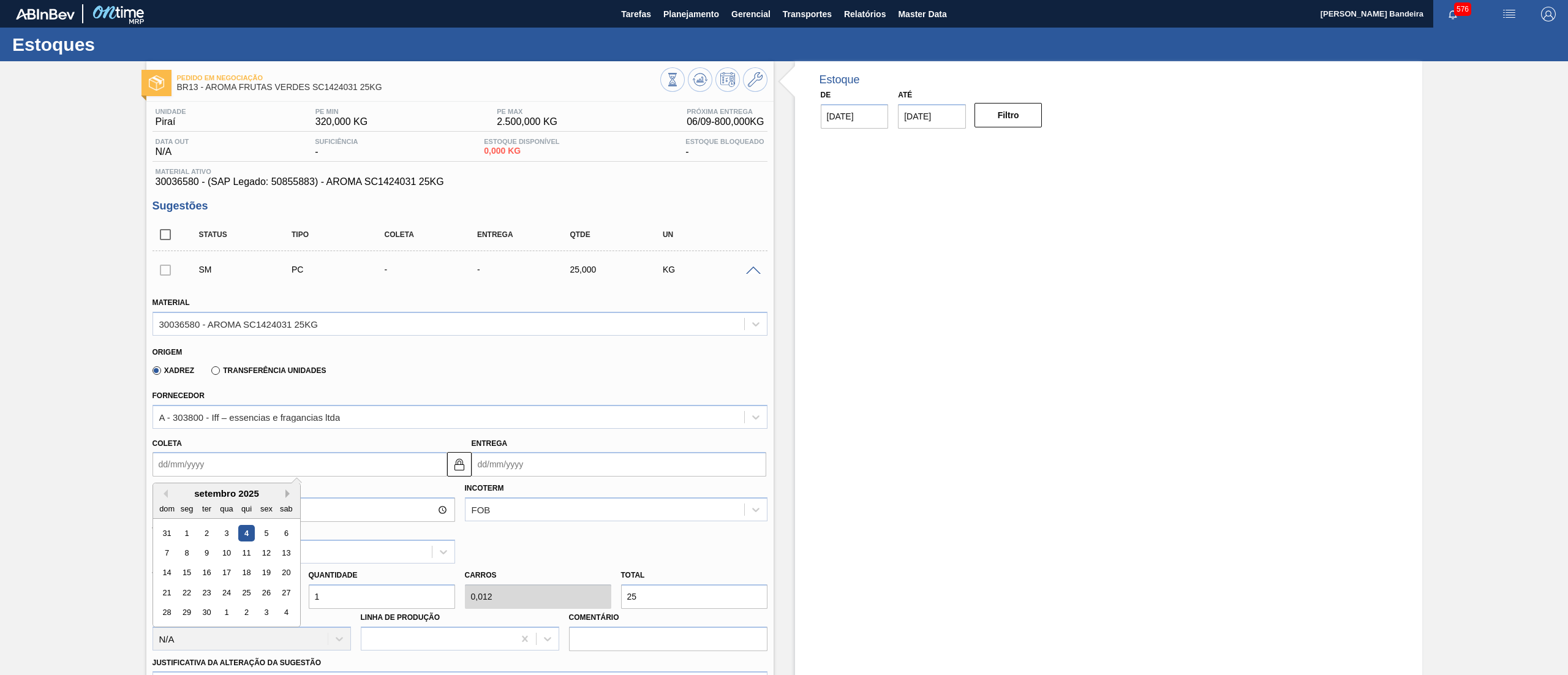
click at [286, 494] on button "Next Month" at bounding box center [290, 493] width 8 height 8
click at [173, 553] on div "5" at bounding box center [167, 553] width 17 height 17
type input "[DATE]"
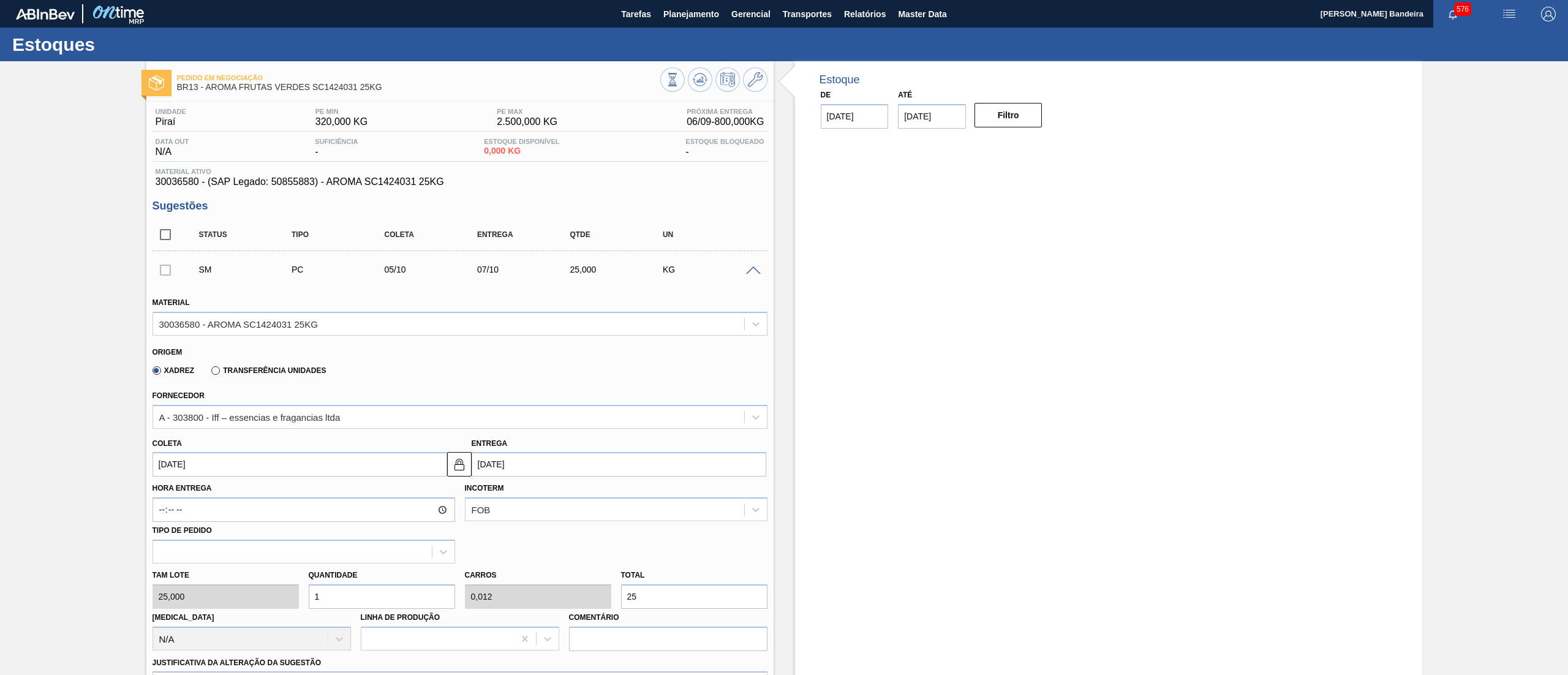
click at [281, 604] on div "Tam lote 25,000 Quantidade 1 Carros 0,012 Total 25 Doca N/A Linha de Produção C…" at bounding box center [460, 606] width 625 height 87
type input "7"
type input "0,087"
type input "175"
type input "77"
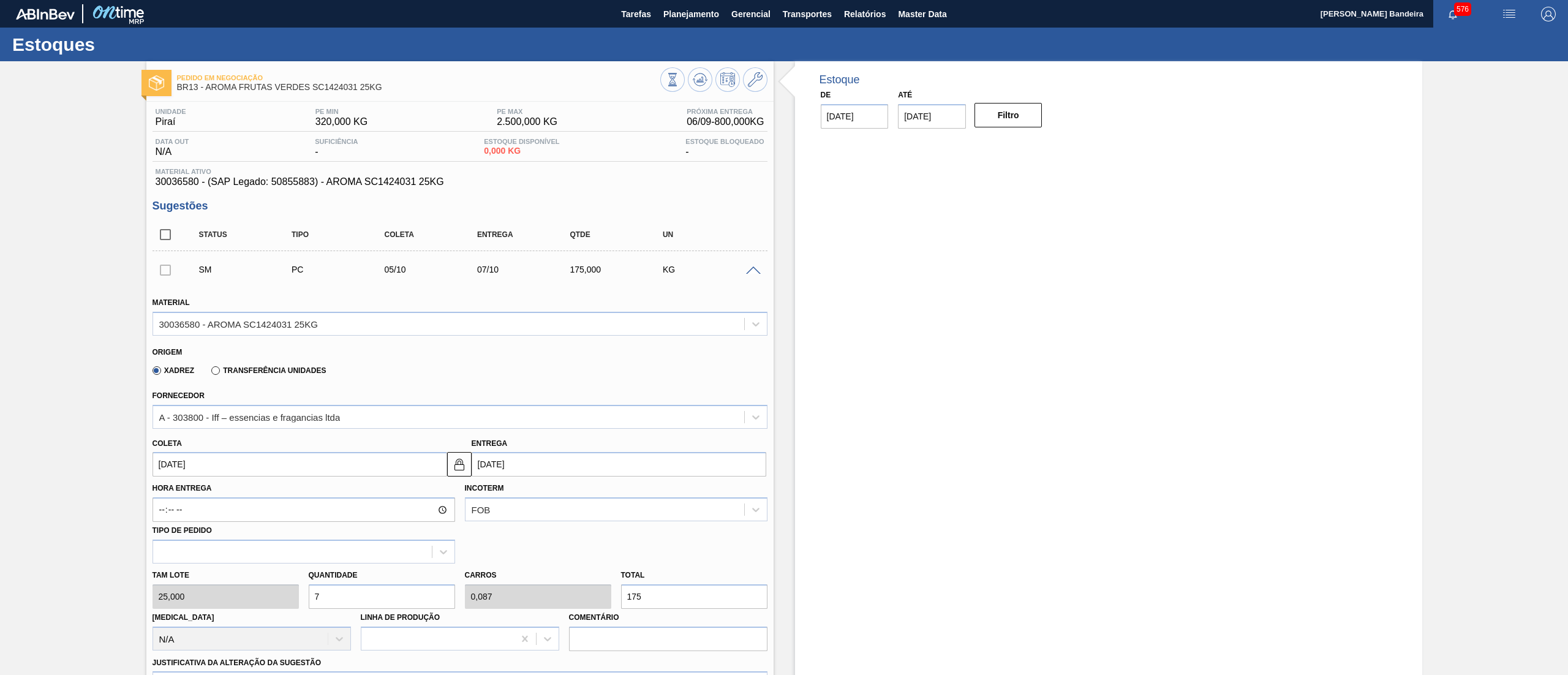
type input "0,963"
type input "1.925"
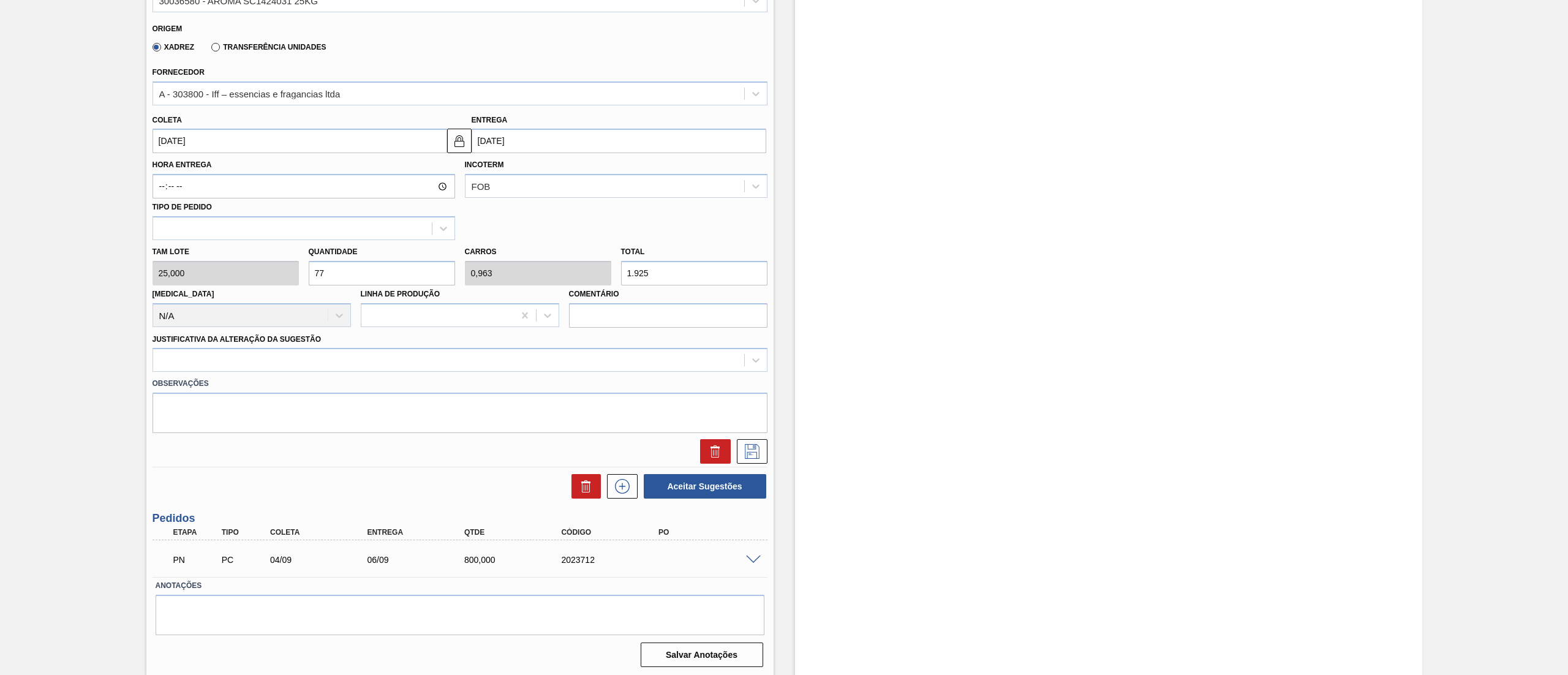
scroll to position [325, 0]
type input "77"
click at [253, 367] on div at bounding box center [460, 358] width 615 height 24
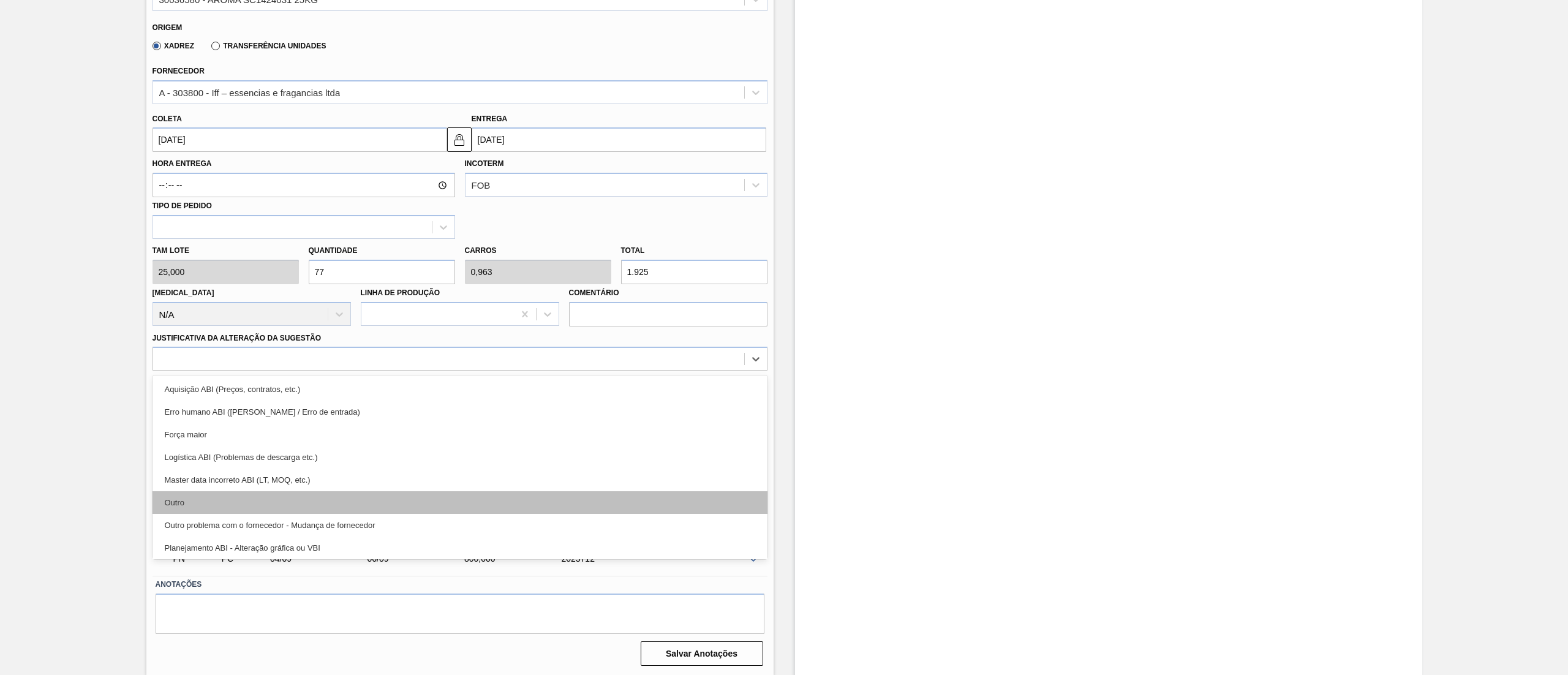
click at [232, 504] on div "Outro" at bounding box center [460, 501] width 615 height 22
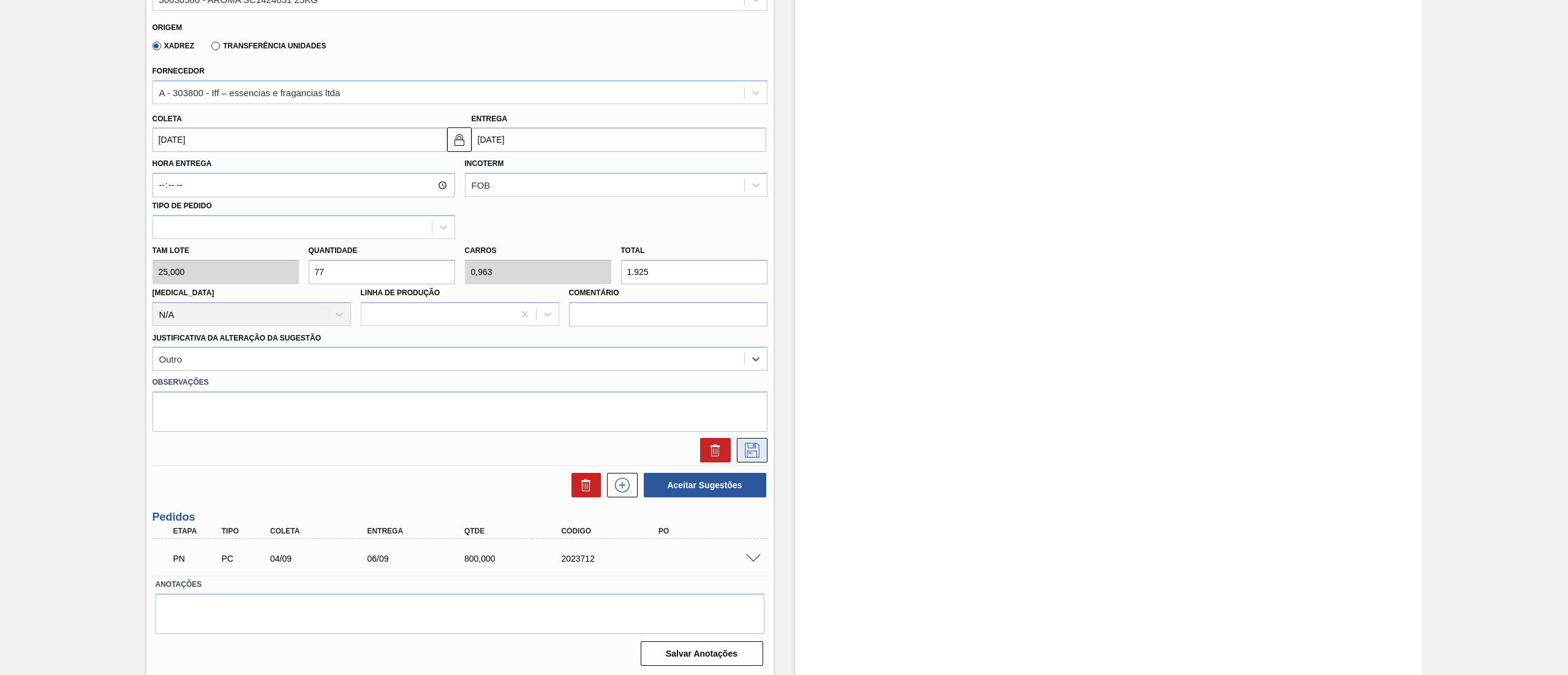
click at [757, 446] on icon at bounding box center [752, 450] width 20 height 15
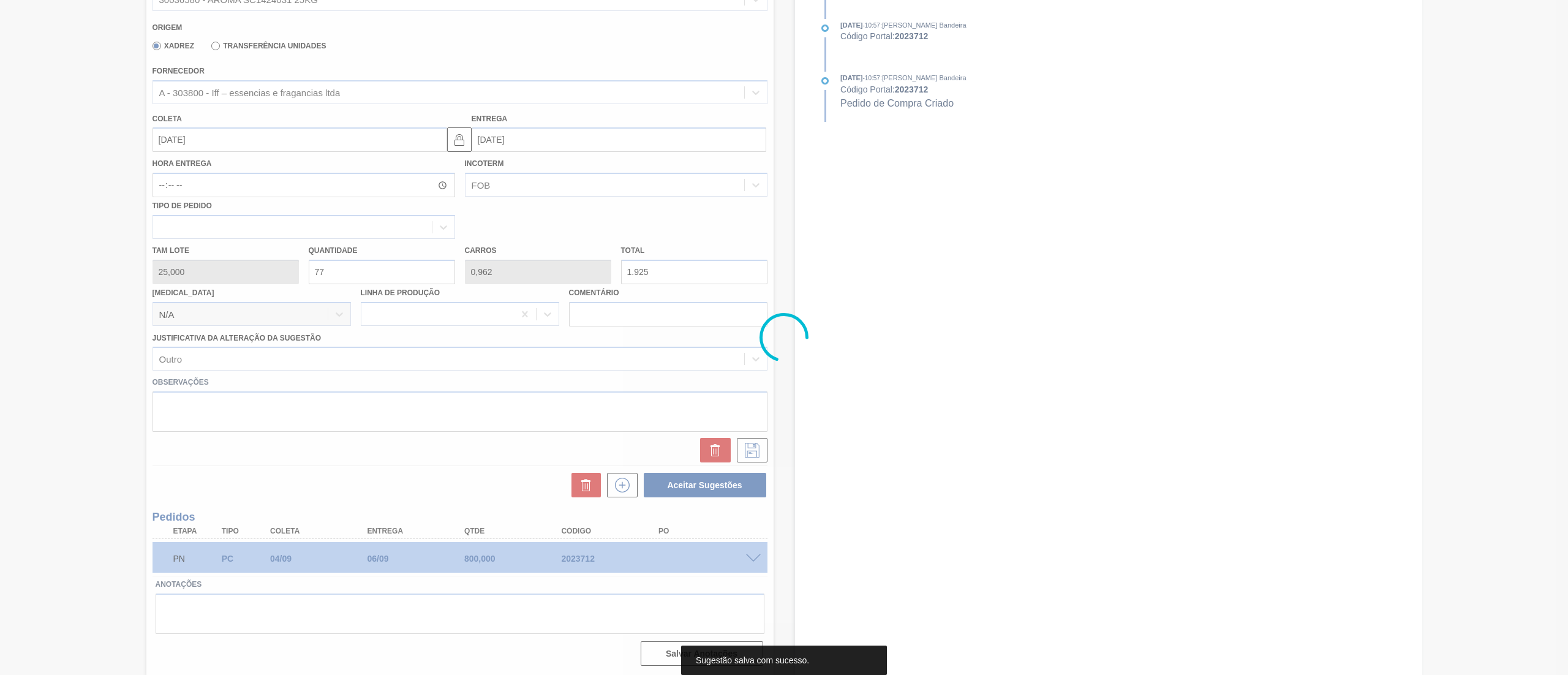
scroll to position [0, 0]
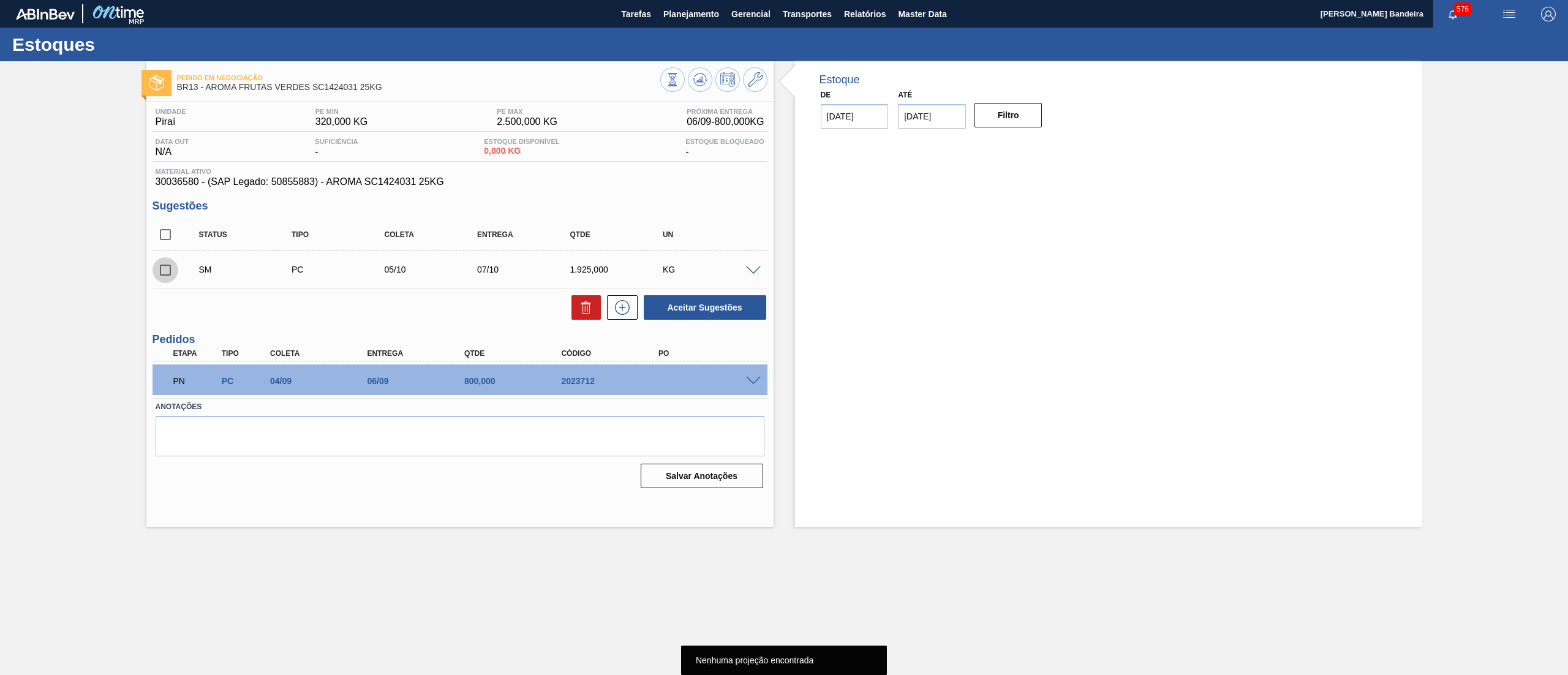
click at [171, 267] on input "checkbox" at bounding box center [165, 270] width 26 height 26
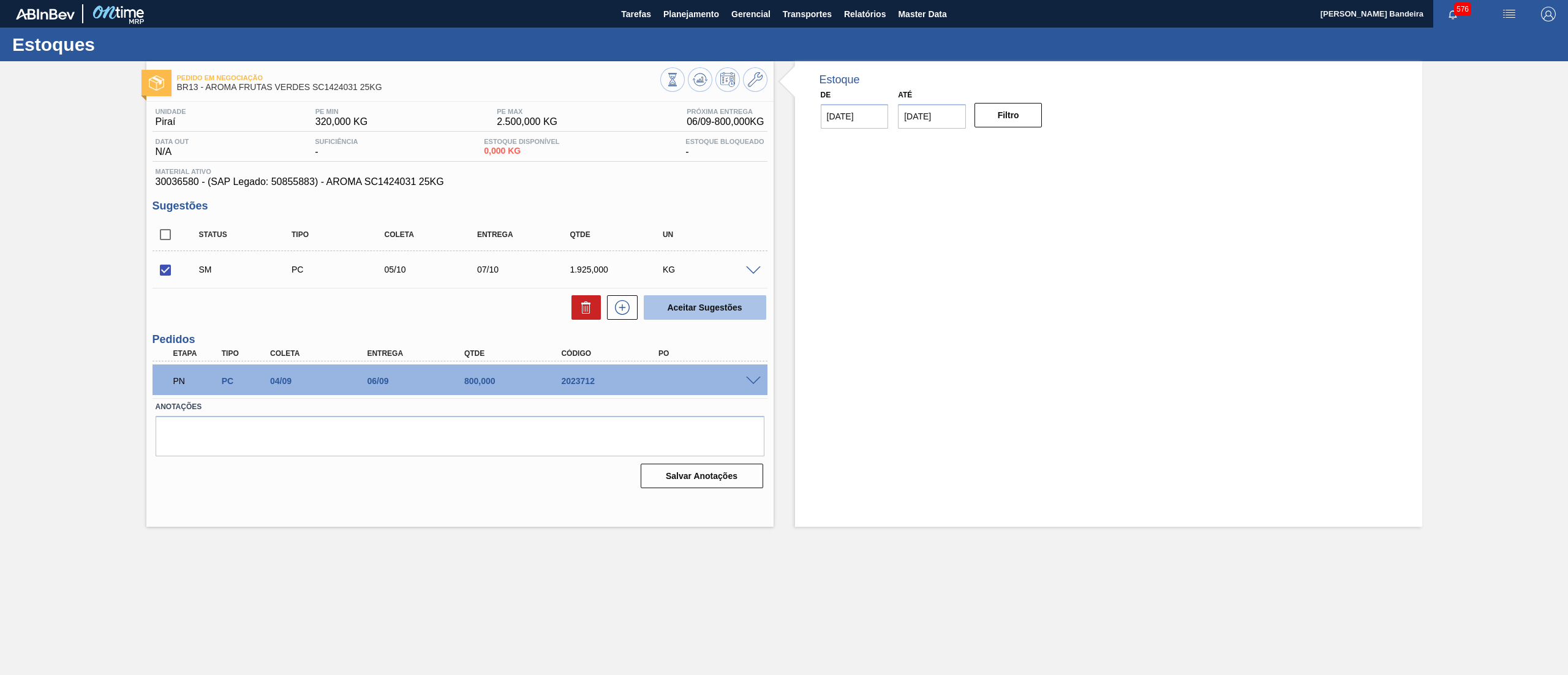
click at [713, 305] on button "Aceitar Sugestões" at bounding box center [704, 306] width 122 height 24
checkbox input "false"
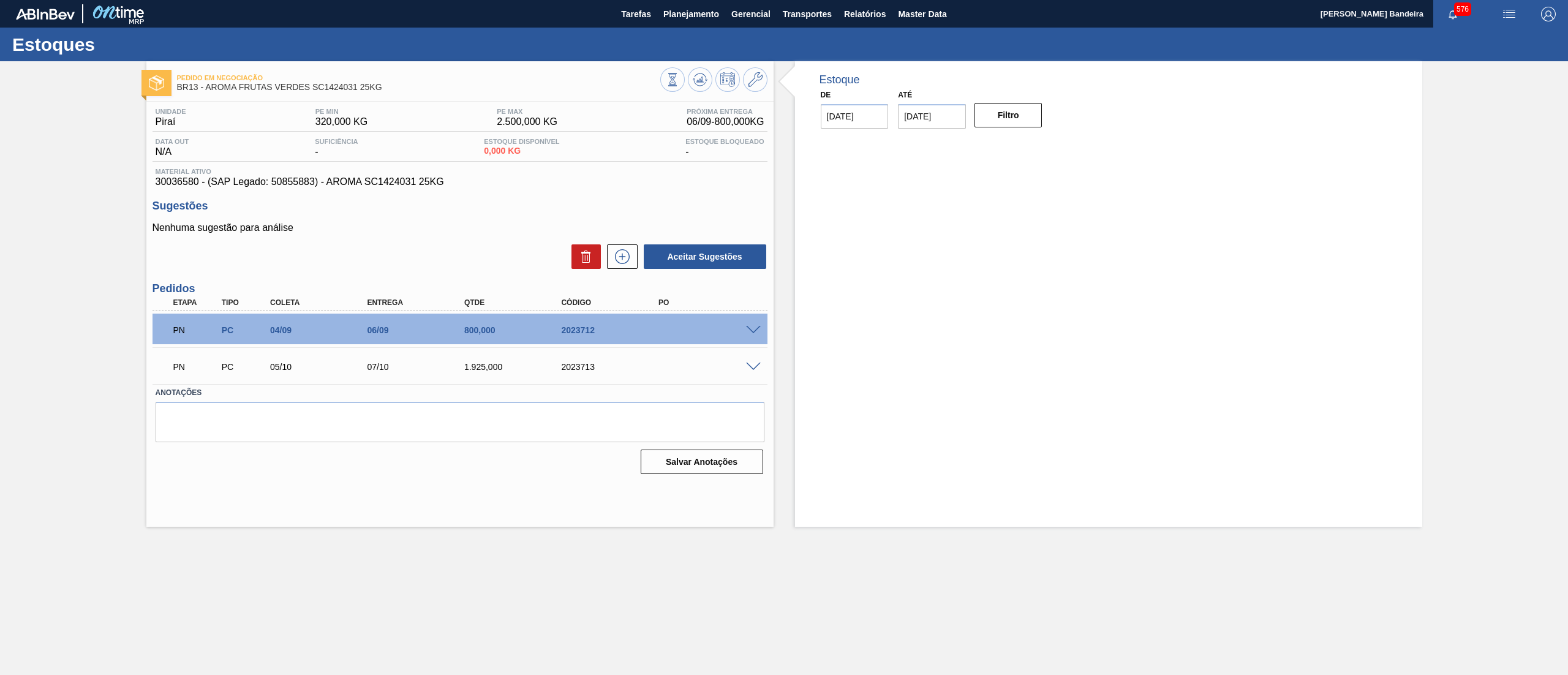
click at [57, 487] on div "Pedido em Negociação BR13 - AROMA FRUTAS VERDES SC1424031 25KG Unidade Piraí PE…" at bounding box center [784, 294] width 1568 height 465
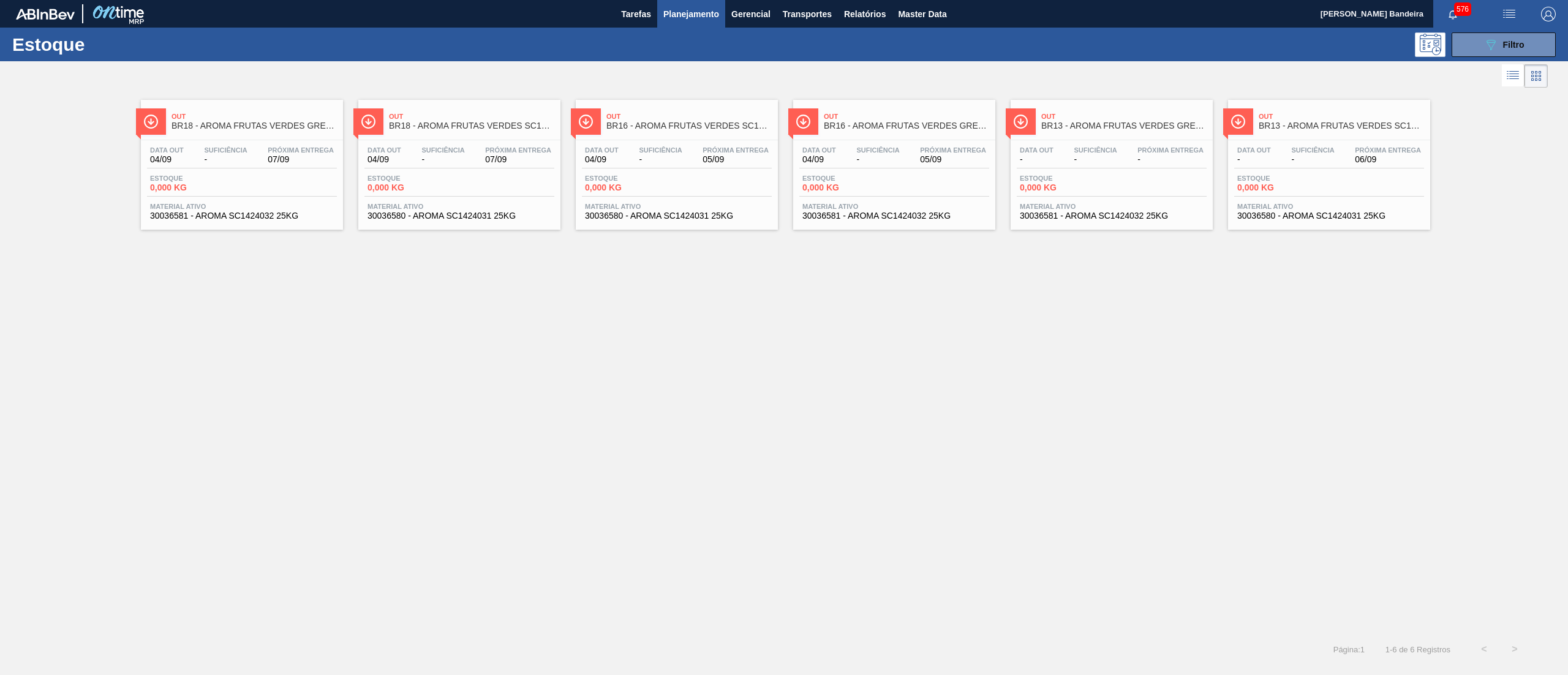
click at [1137, 215] on span "30036581 - AROMA SC1424032 25KG" at bounding box center [1111, 215] width 184 height 9
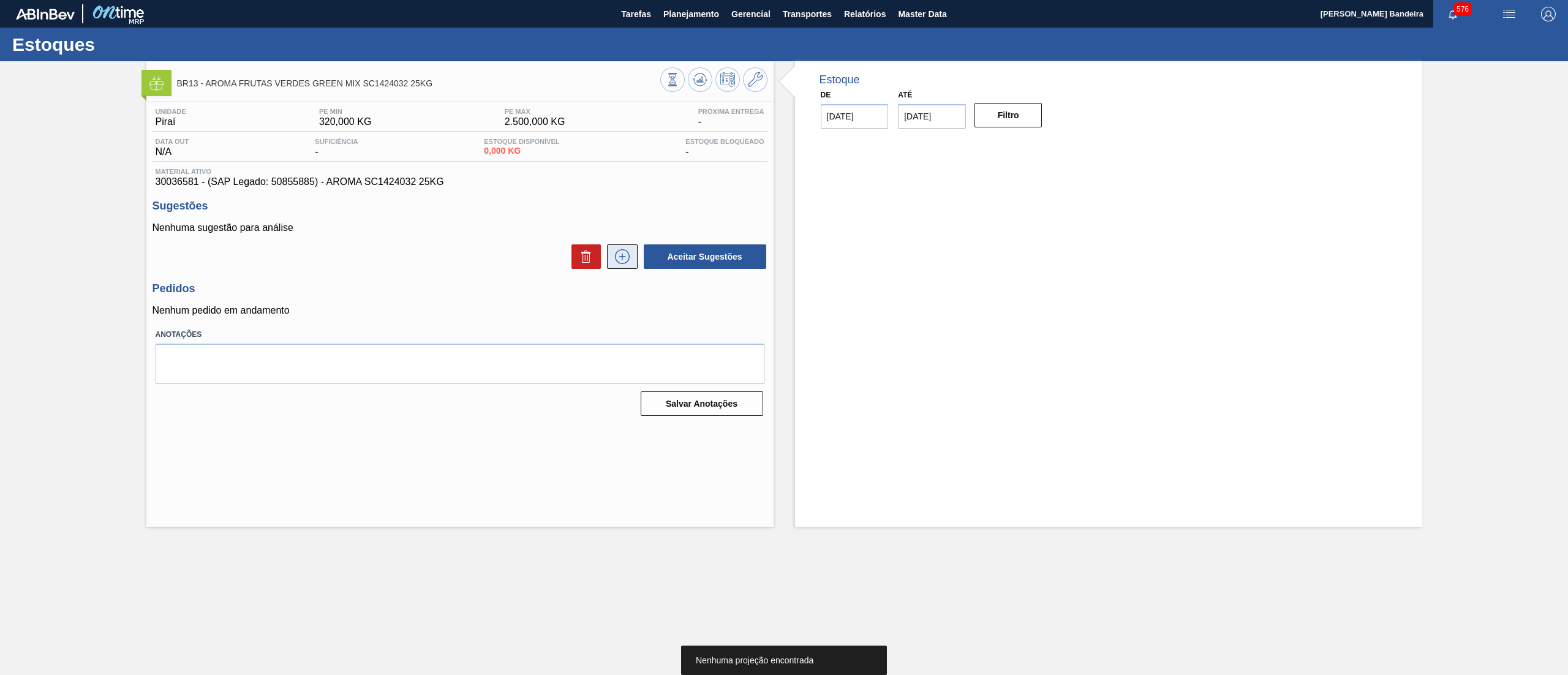
click at [625, 261] on icon at bounding box center [622, 257] width 20 height 15
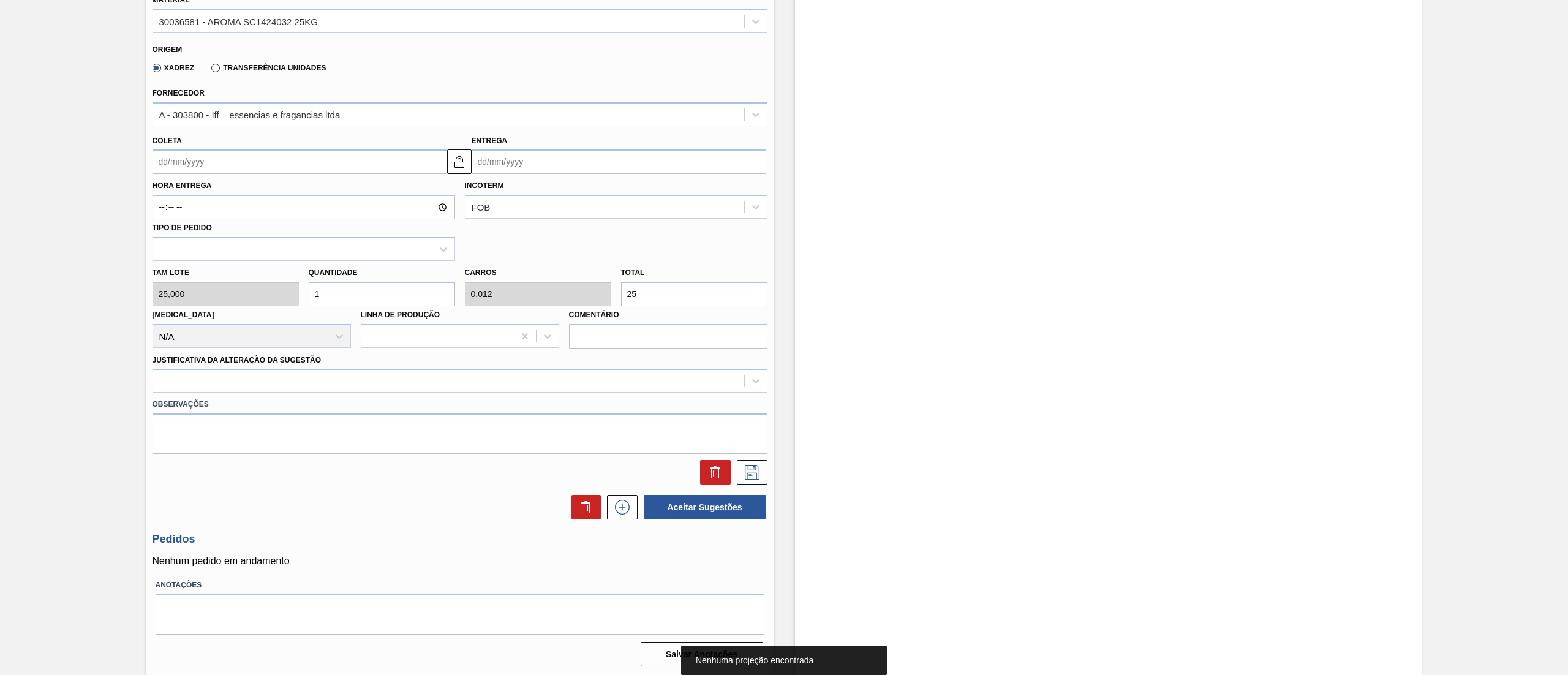
scroll to position [304, 0]
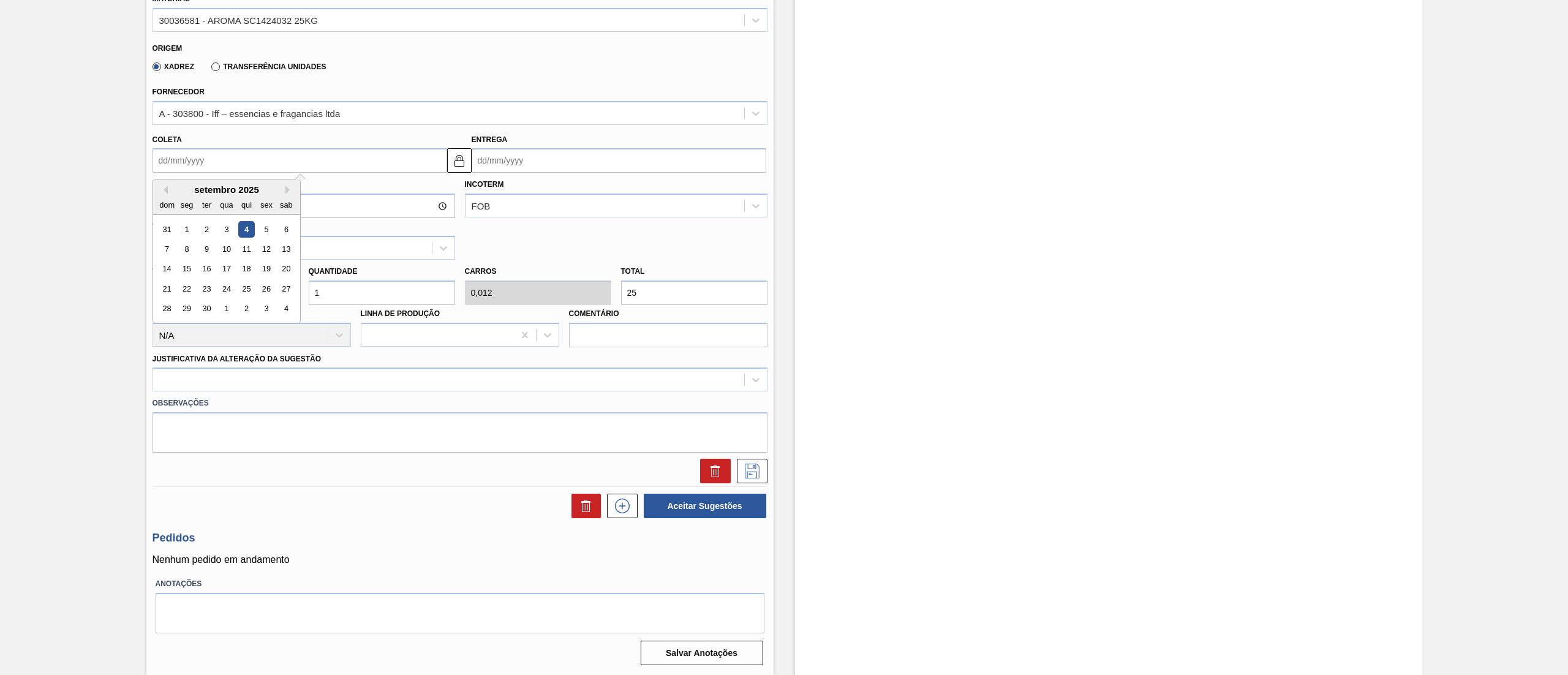
click at [268, 162] on input "Coleta" at bounding box center [300, 159] width 295 height 24
click at [251, 229] on div "4" at bounding box center [246, 229] width 17 height 17
type input "[DATE]"
click at [246, 304] on div "Tam lote 25,000 Quantidade 1 Carros 0,012 Total 25 Doca N/A Linha de Produção C…" at bounding box center [460, 303] width 625 height 87
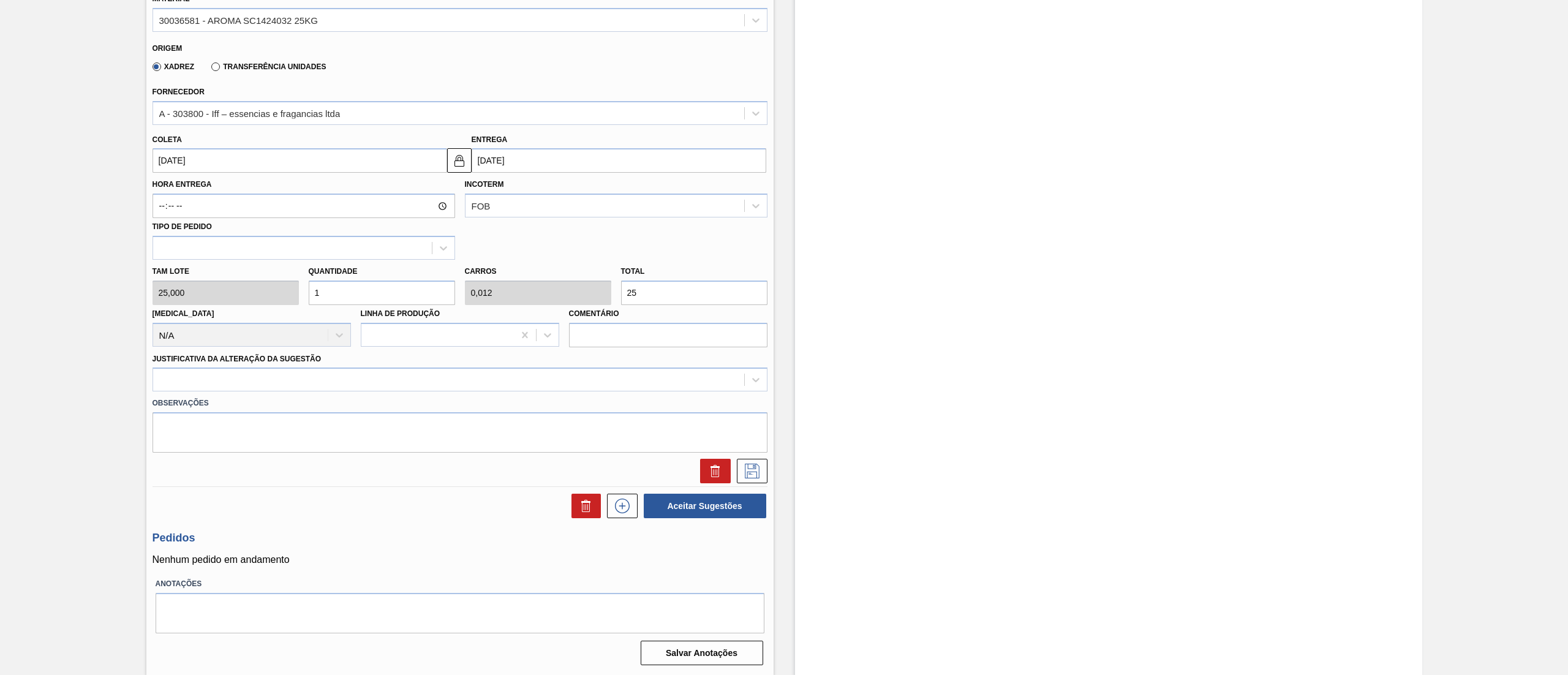
type input "3"
type input "0,037"
type input "75"
type input "32"
type input "0,4"
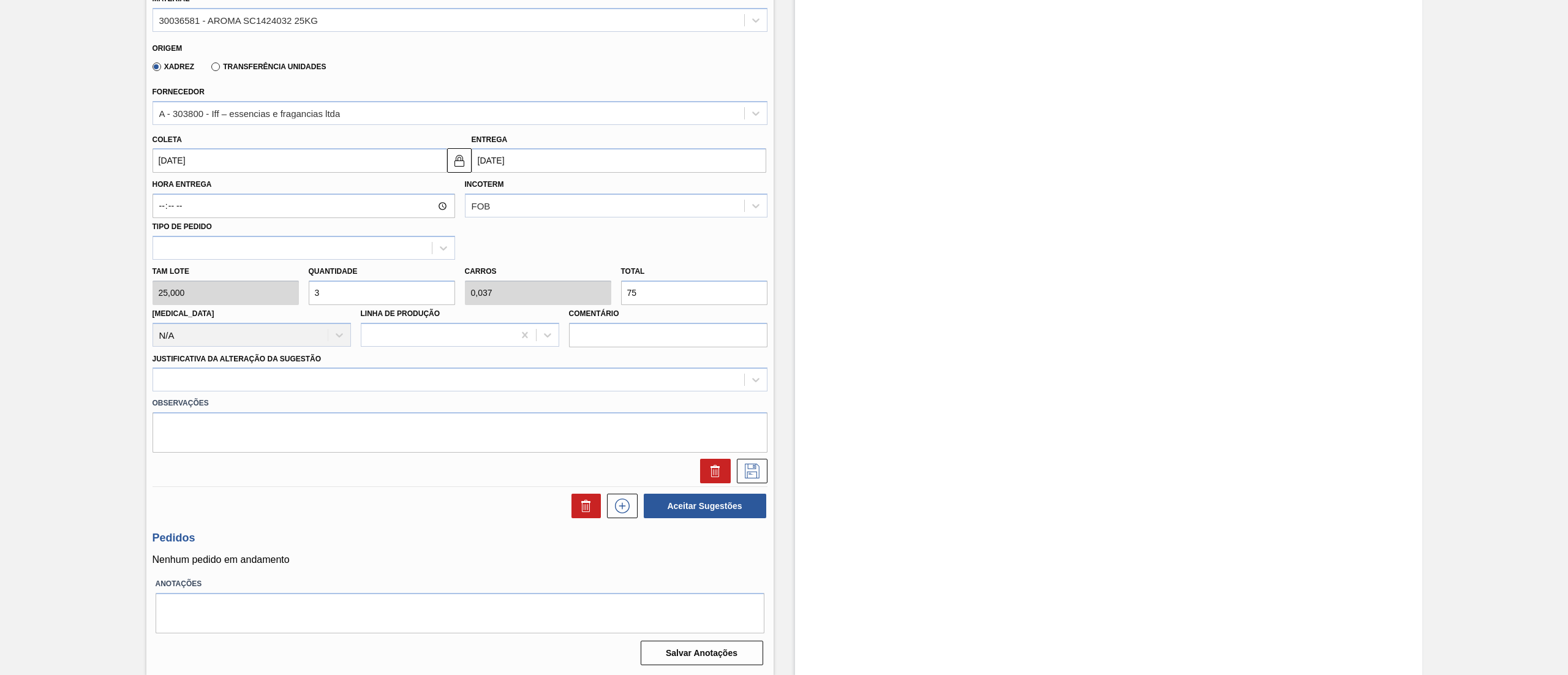
type input "800"
type input "32"
click at [267, 372] on div at bounding box center [448, 379] width 591 height 17
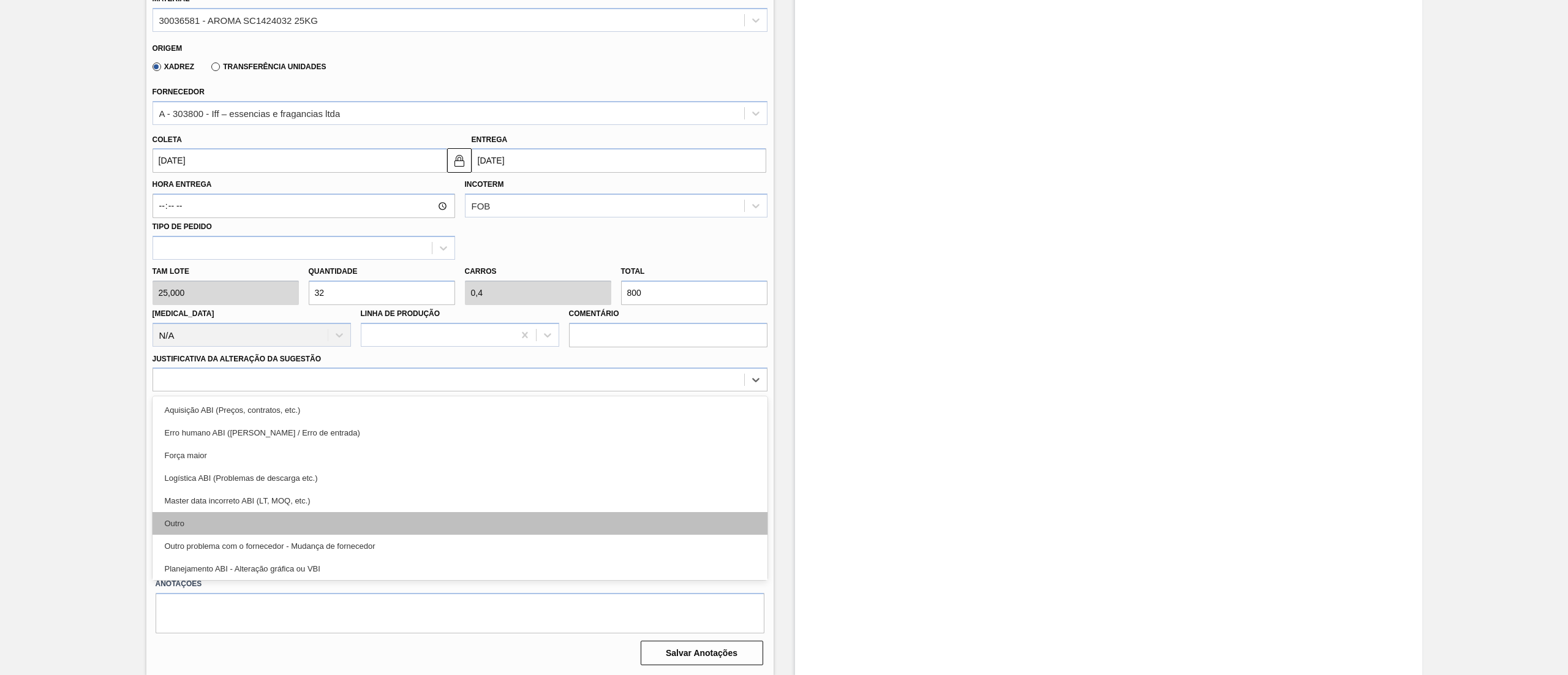
click at [234, 519] on div "Outro" at bounding box center [460, 523] width 615 height 22
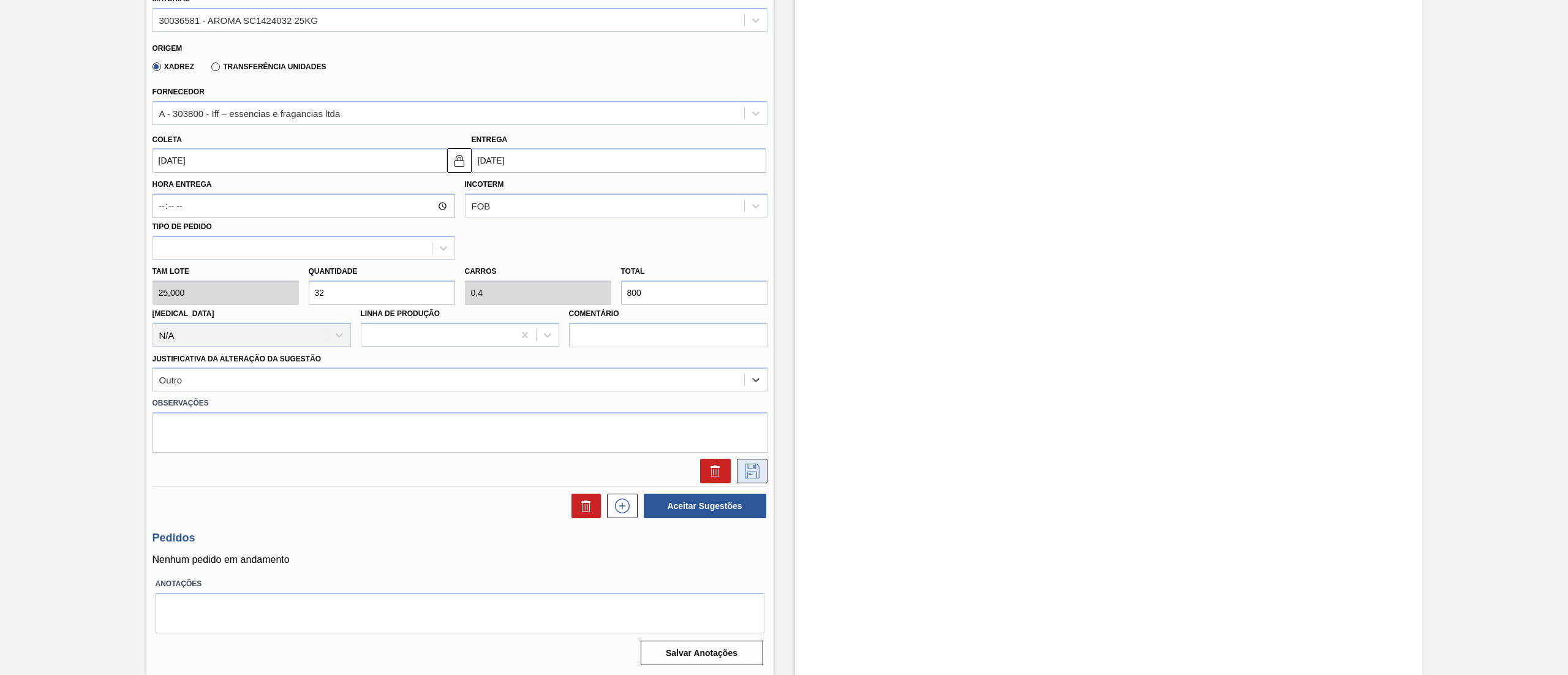
click at [747, 465] on icon at bounding box center [752, 471] width 20 height 15
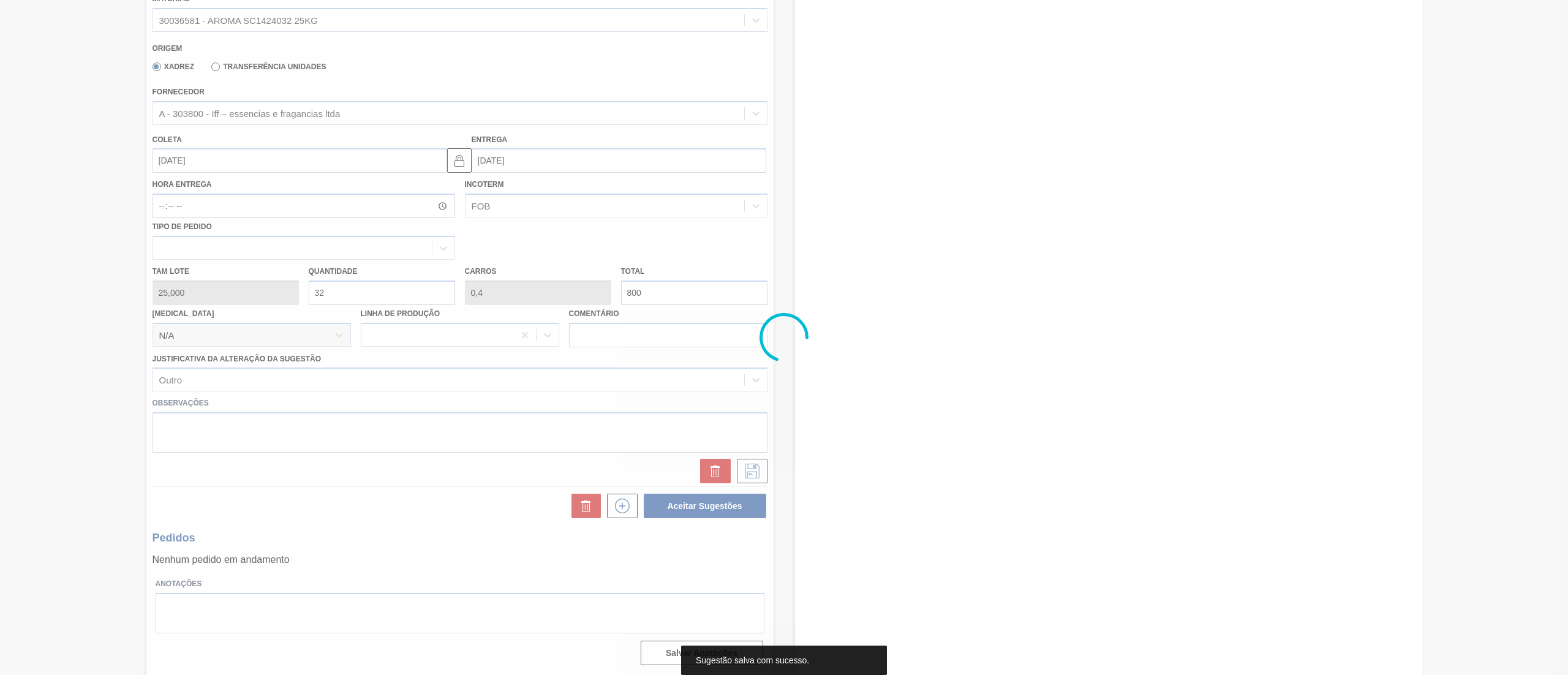
scroll to position [0, 0]
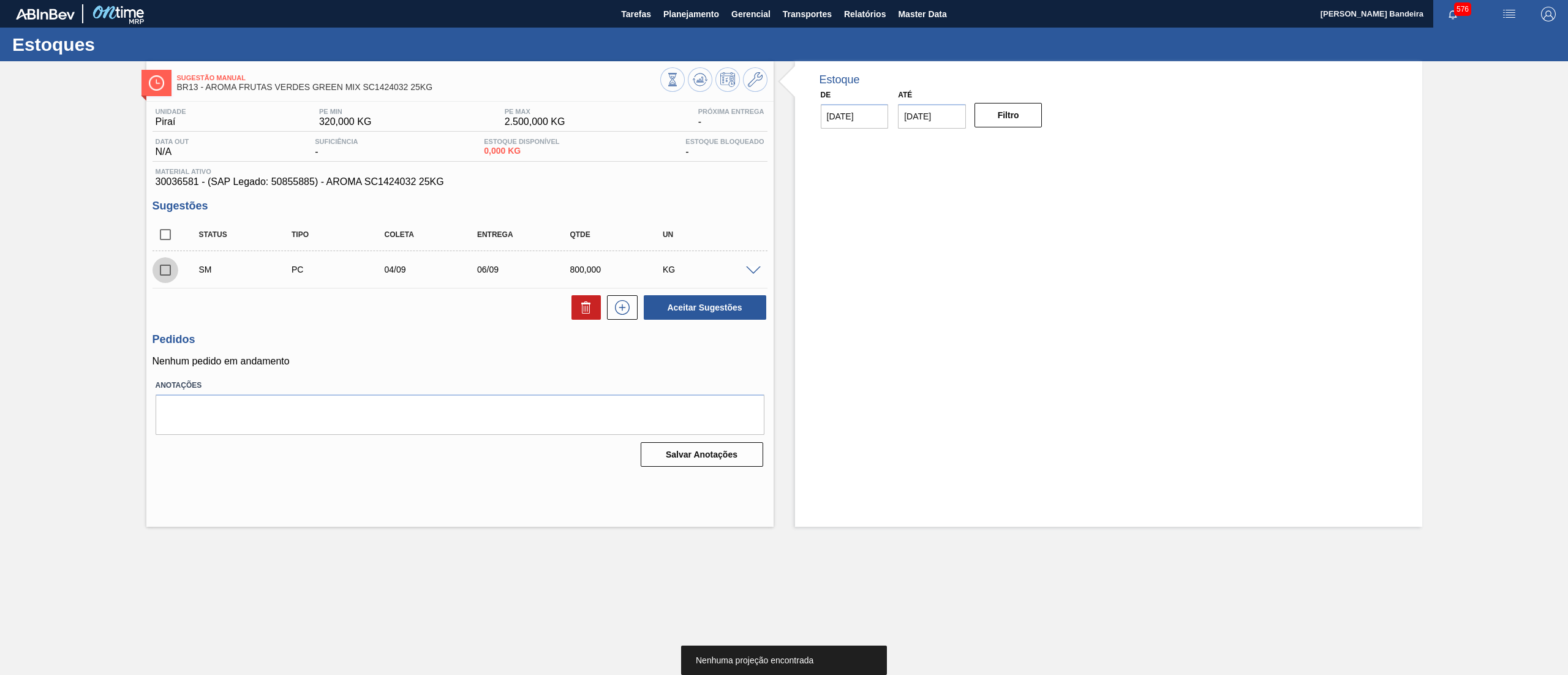
click at [174, 265] on input "checkbox" at bounding box center [165, 270] width 26 height 26
click at [733, 308] on button "Aceitar Sugestões" at bounding box center [704, 306] width 122 height 24
checkbox input "false"
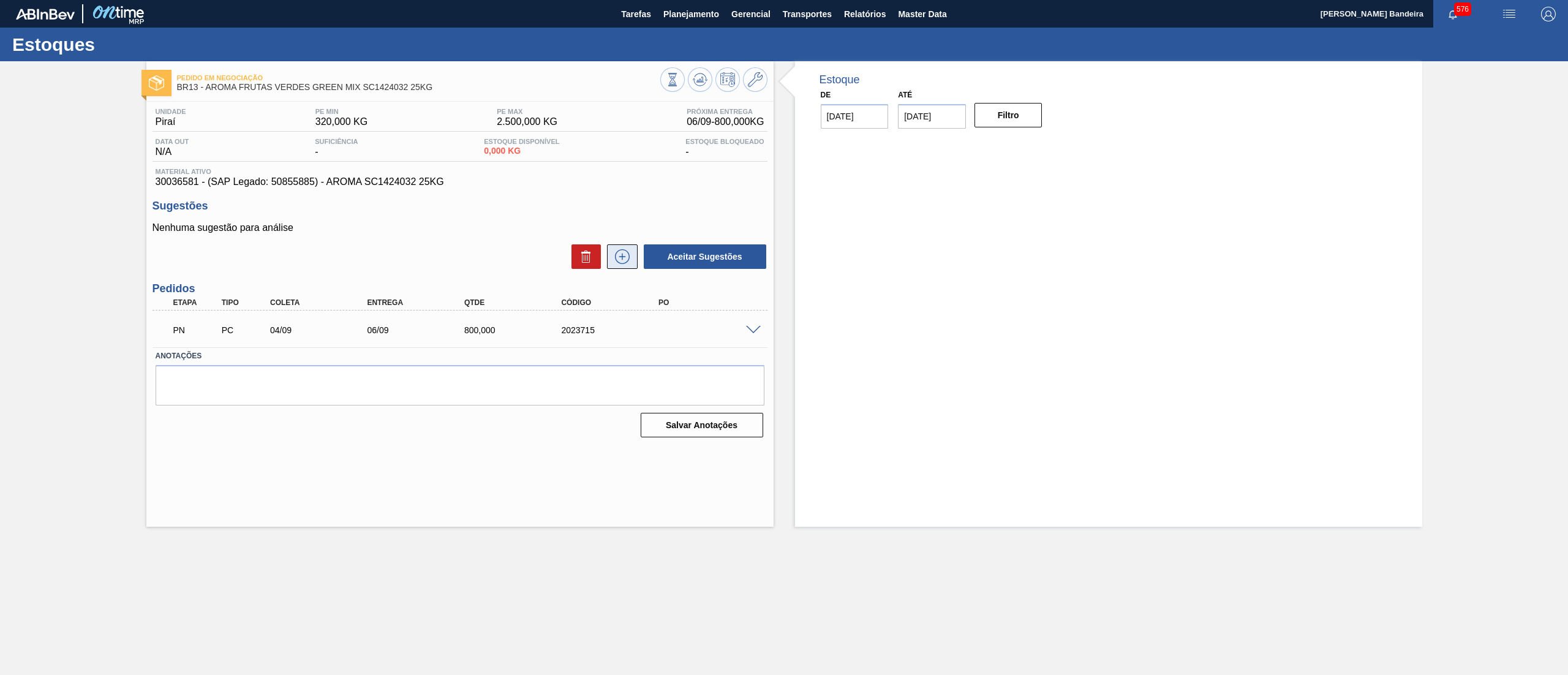
click at [627, 264] on icon at bounding box center [622, 257] width 20 height 15
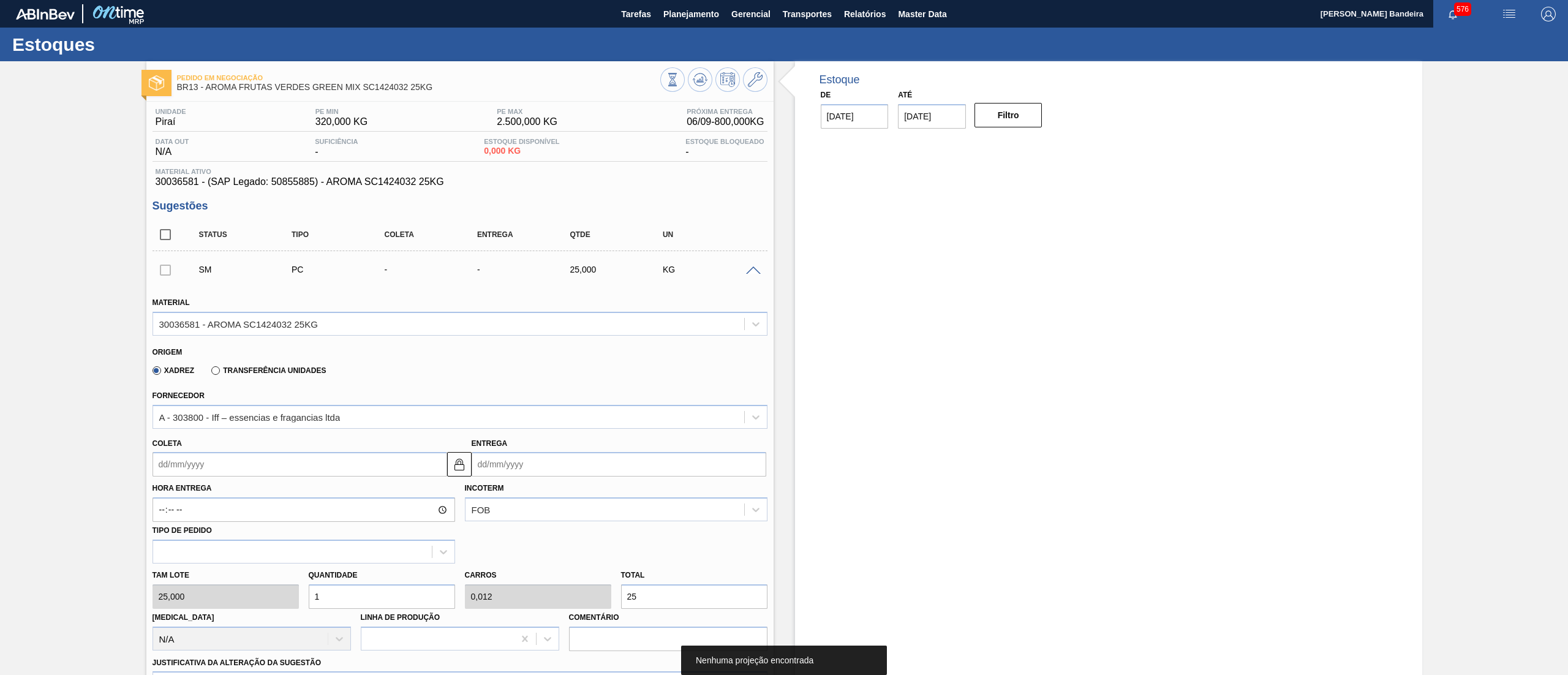
click at [258, 462] on input "Coleta" at bounding box center [300, 463] width 295 height 24
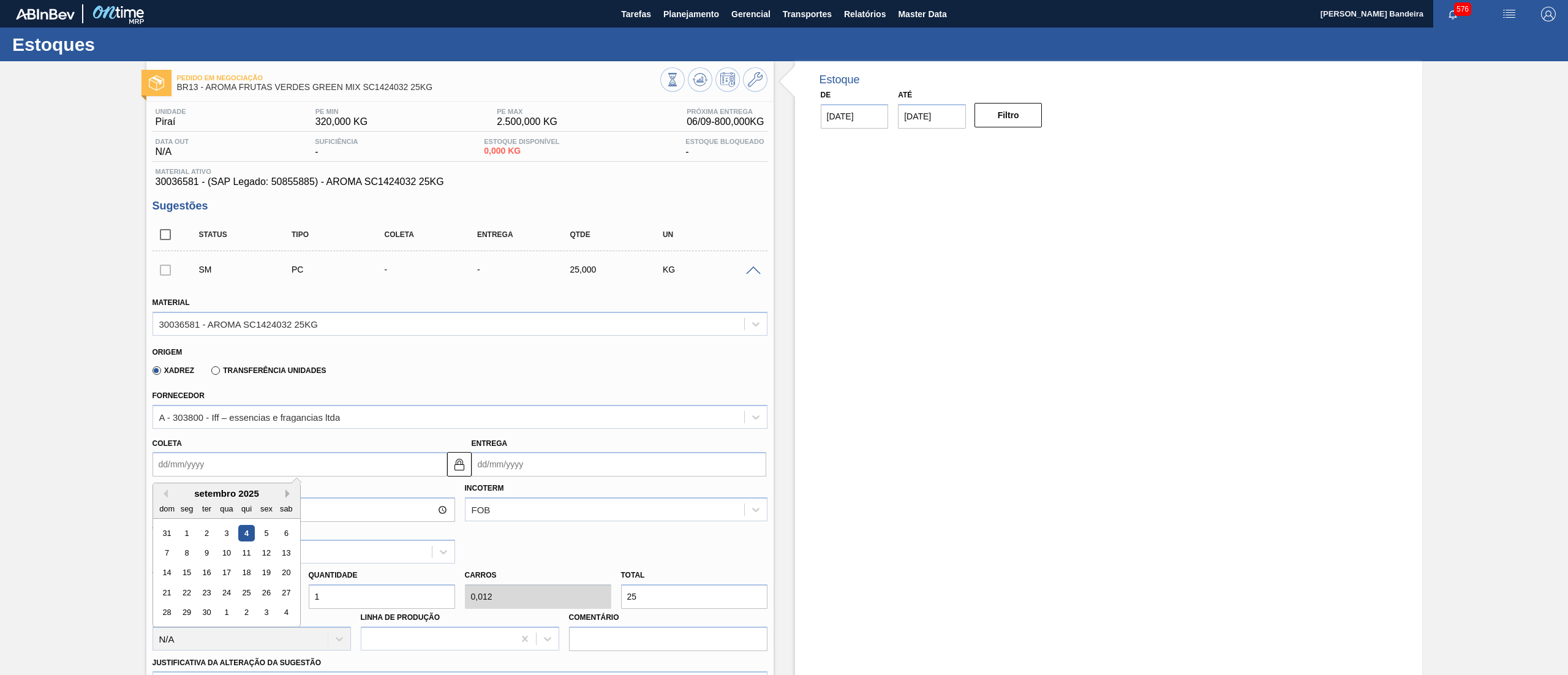
click at [292, 495] on button "Next Month" at bounding box center [290, 493] width 8 height 8
click at [169, 554] on div "5" at bounding box center [167, 553] width 17 height 17
type input "[DATE]"
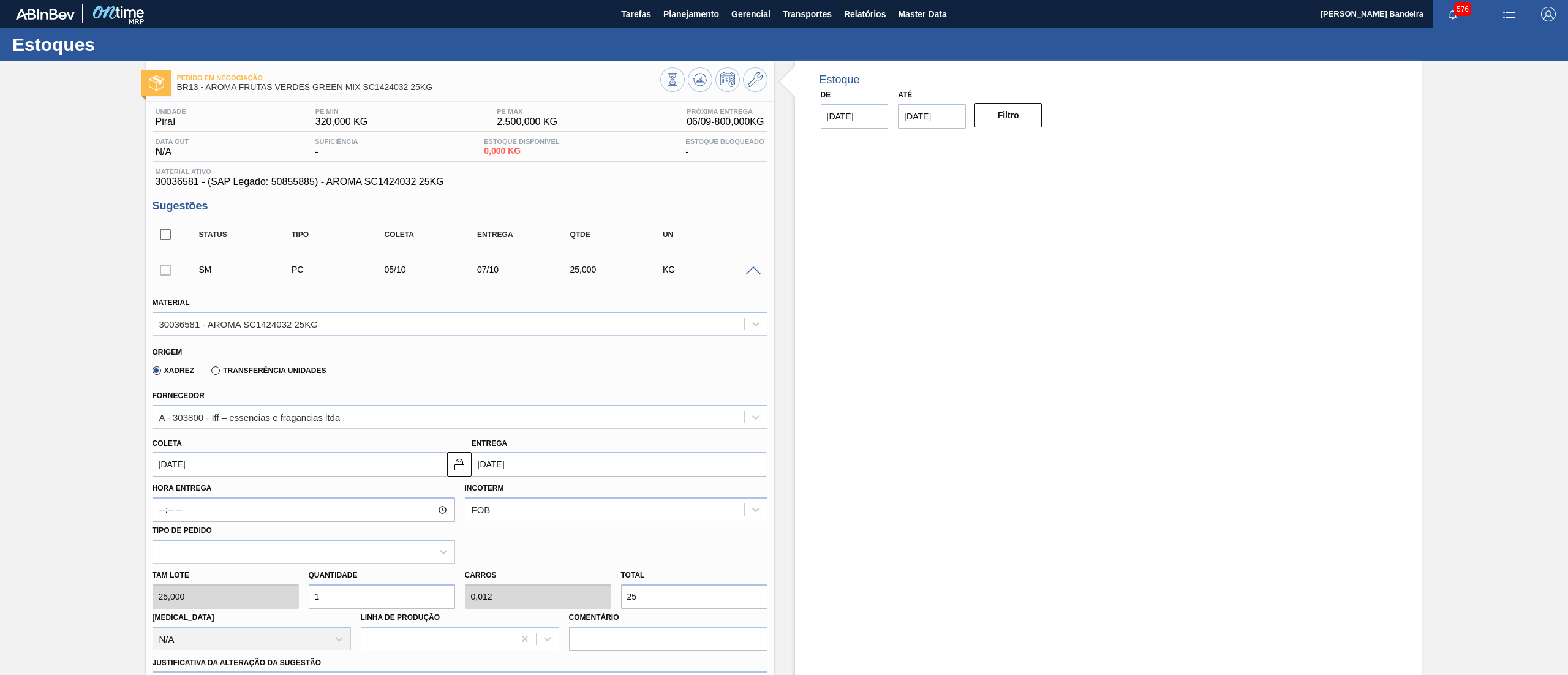
click at [261, 593] on div "Tam lote 25,000 Quantidade 1 Carros 0,012 Total 25 Doca N/A Linha de Produção C…" at bounding box center [460, 606] width 625 height 87
type input "7"
type input "0,087"
type input "175"
type input "77"
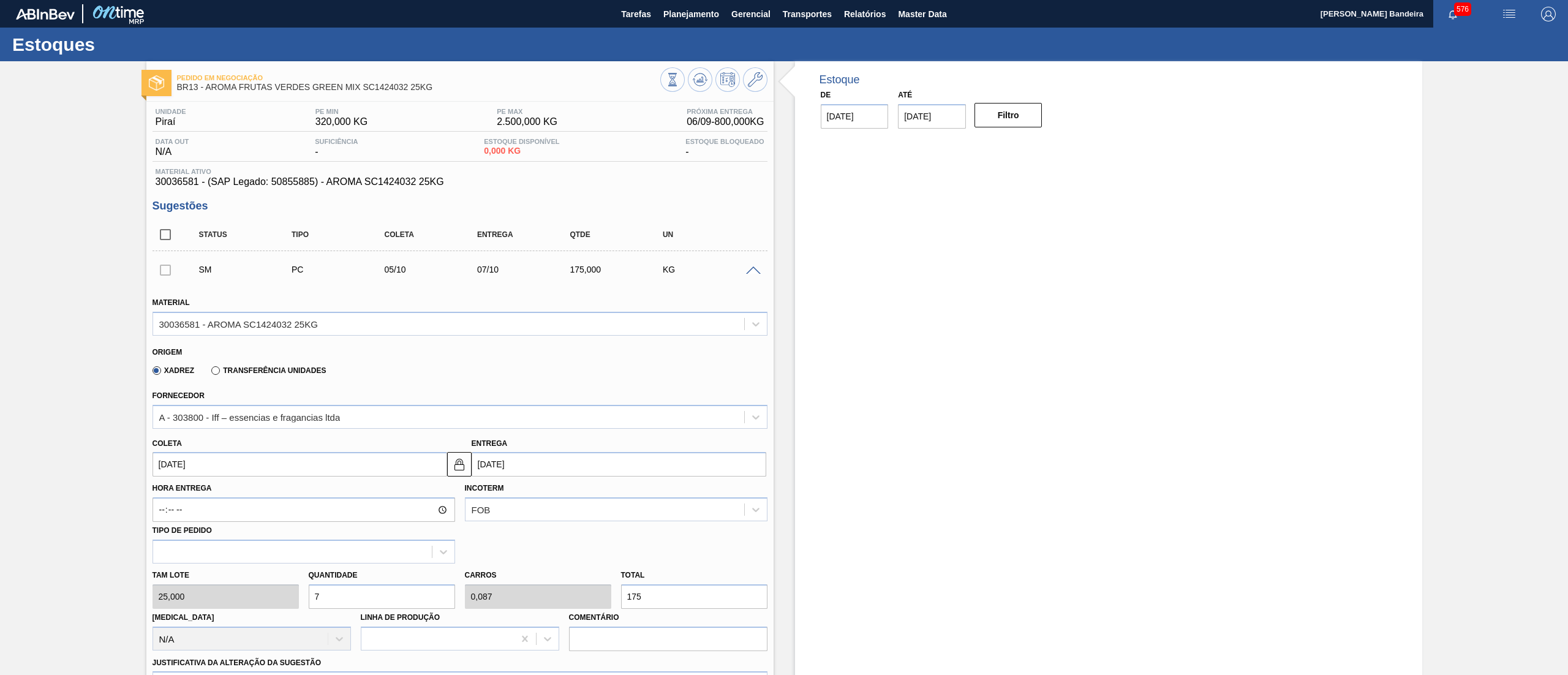
type input "0,963"
type input "1.925"
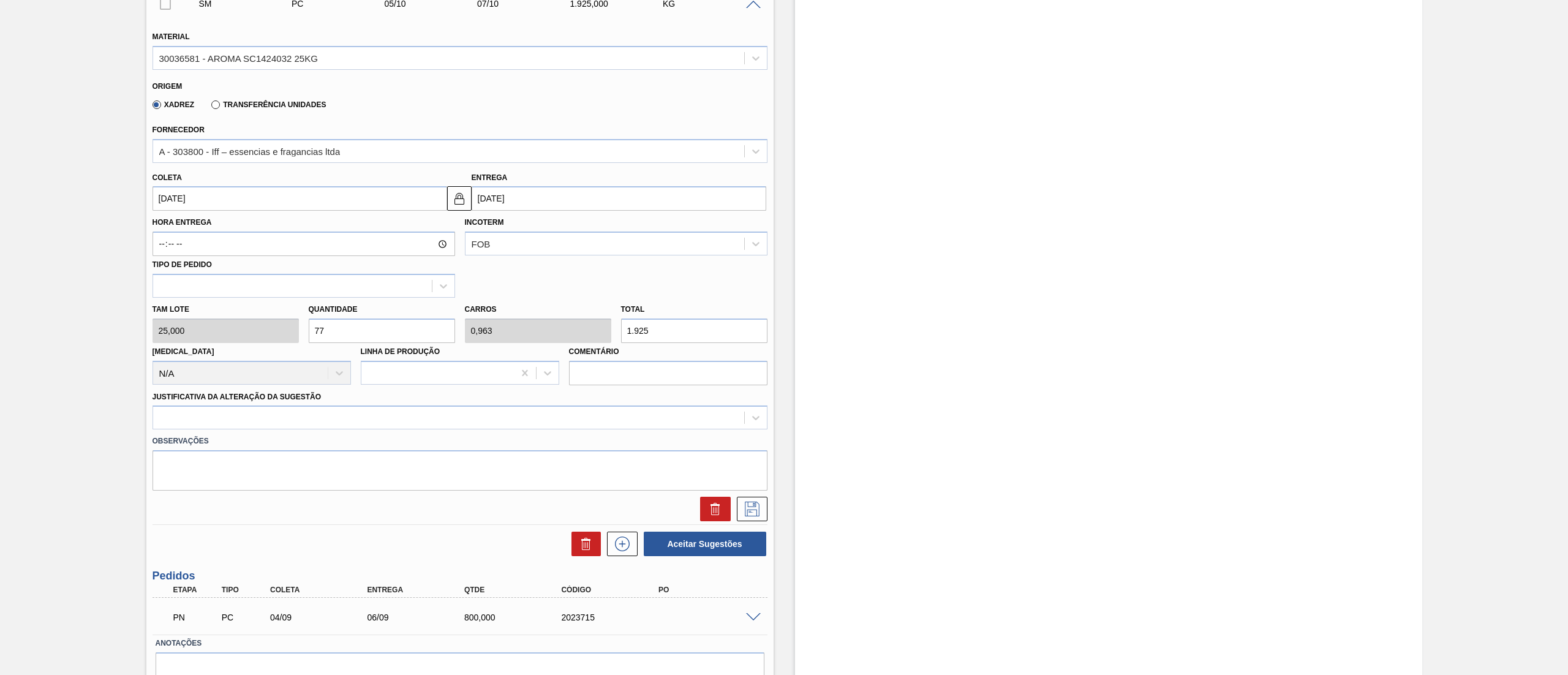
scroll to position [325, 0]
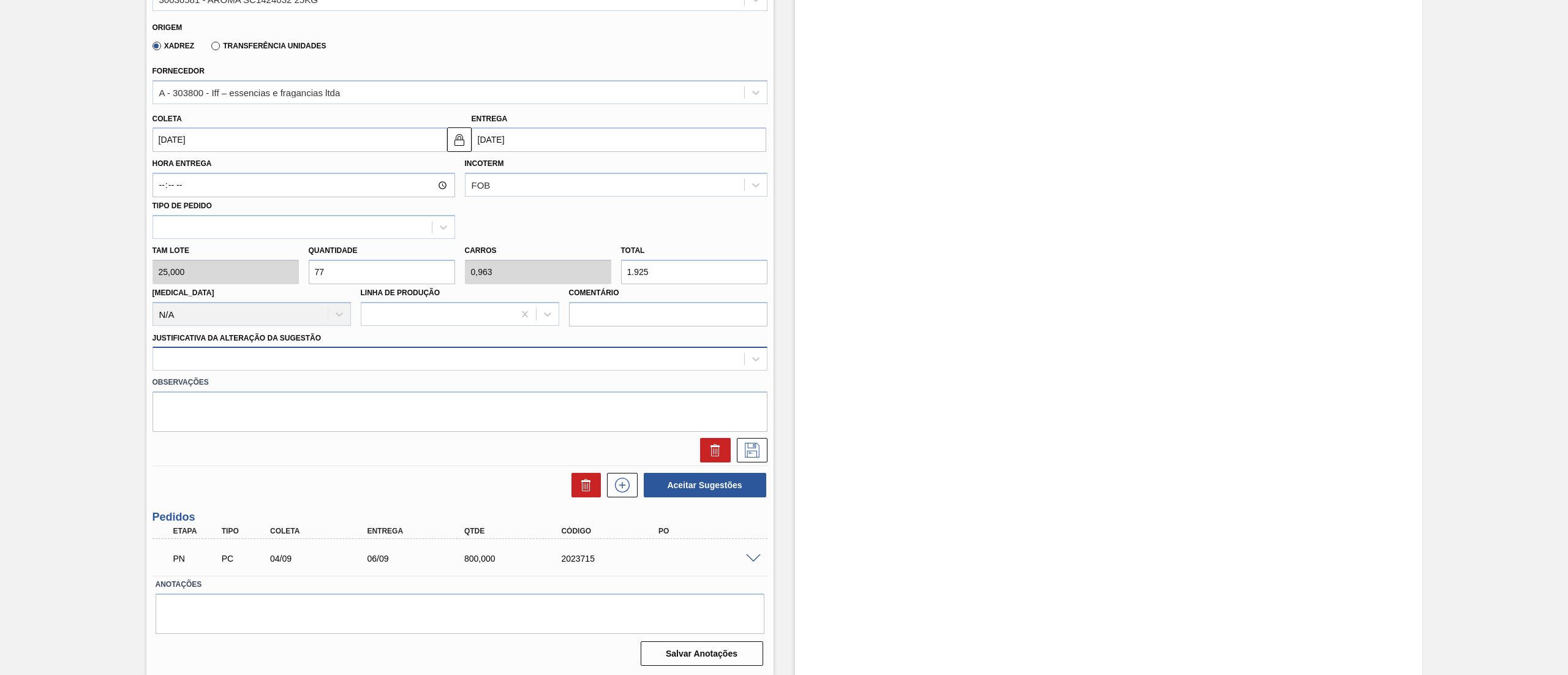
type input "77"
click at [222, 350] on div at bounding box center [448, 359] width 591 height 17
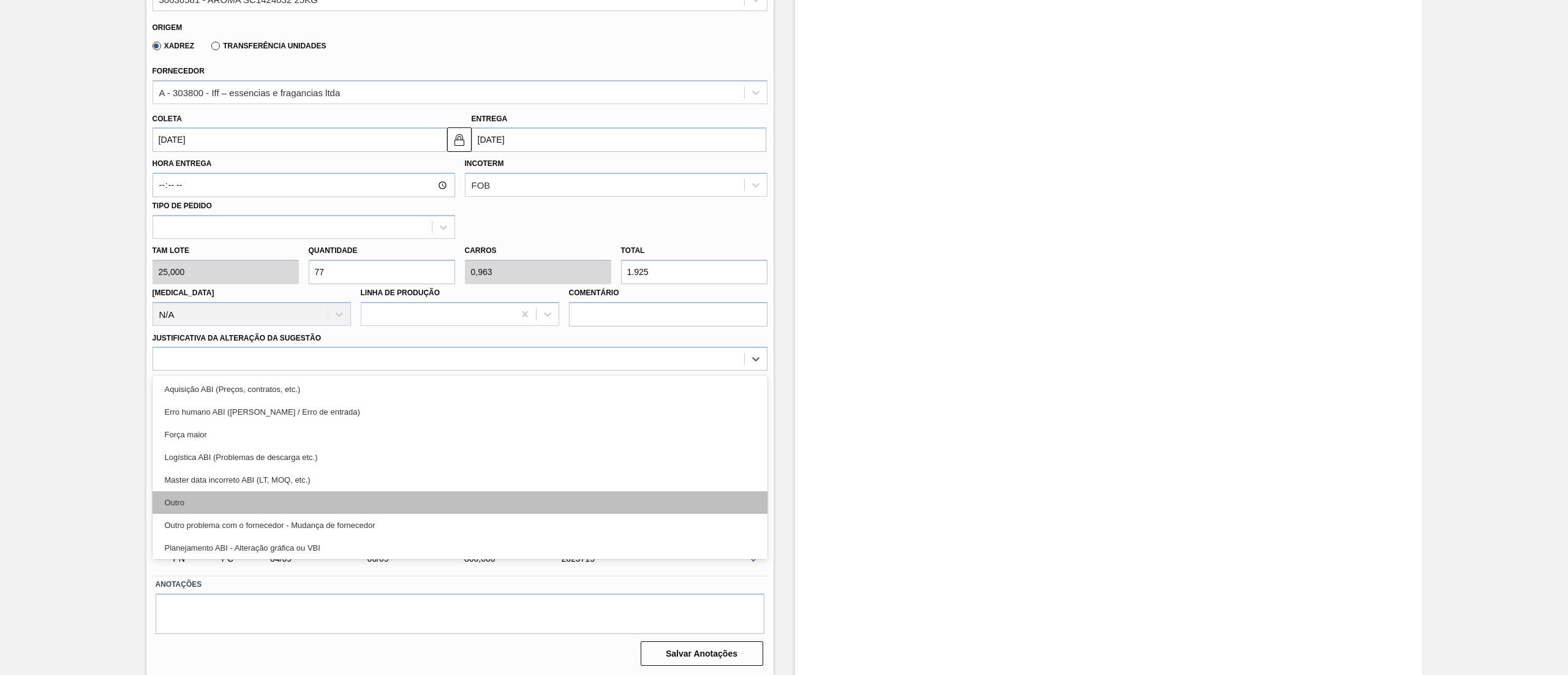
click at [228, 501] on div "Outro" at bounding box center [460, 501] width 615 height 22
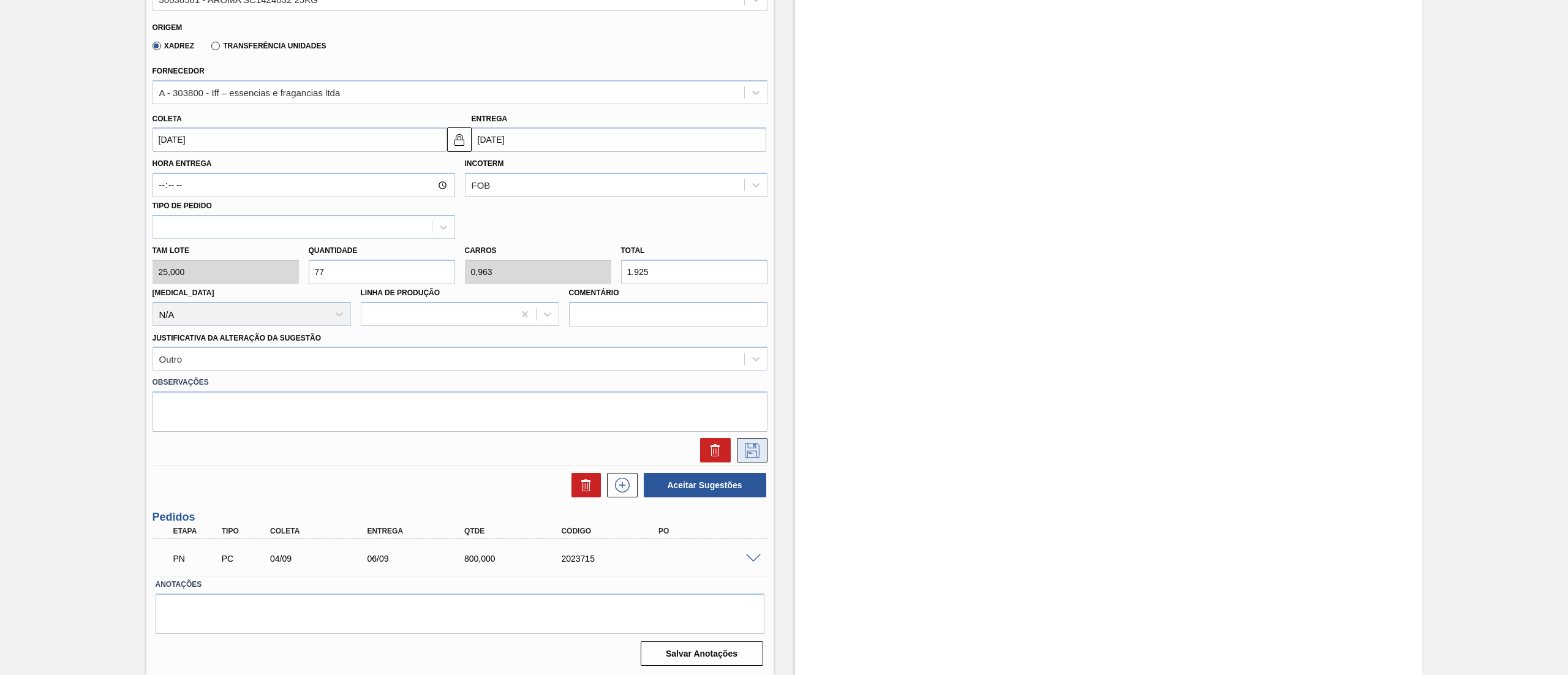
click at [752, 451] on icon at bounding box center [752, 450] width 15 height 15
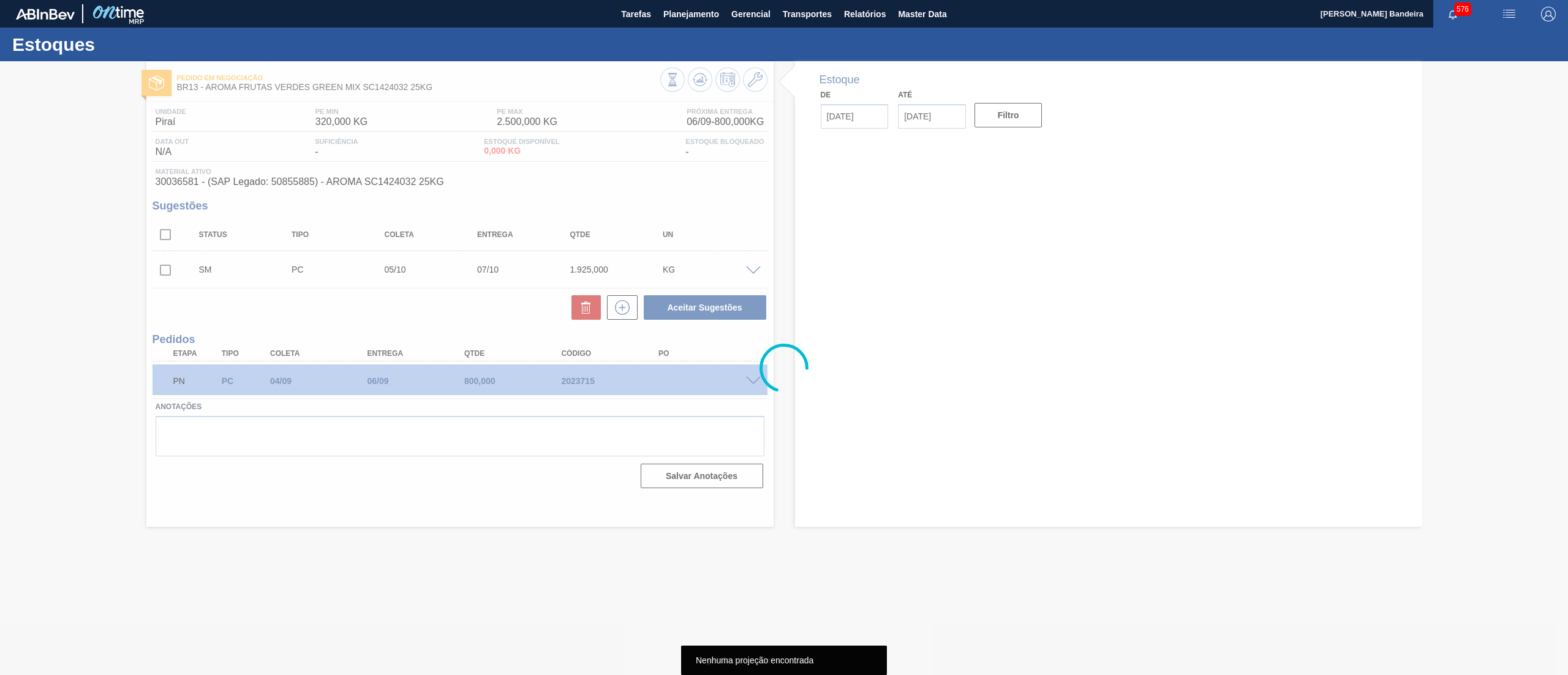
scroll to position [0, 0]
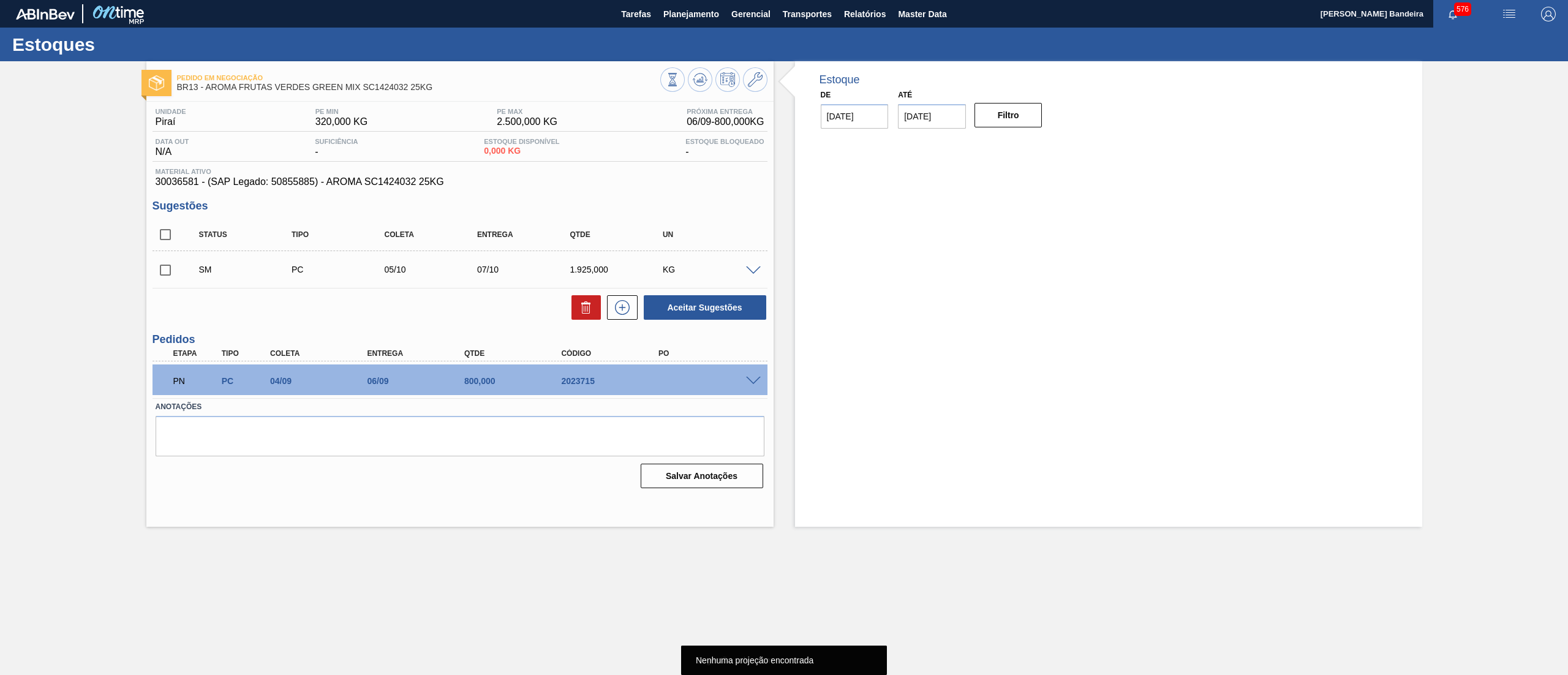
click at [167, 271] on input "checkbox" at bounding box center [165, 270] width 26 height 26
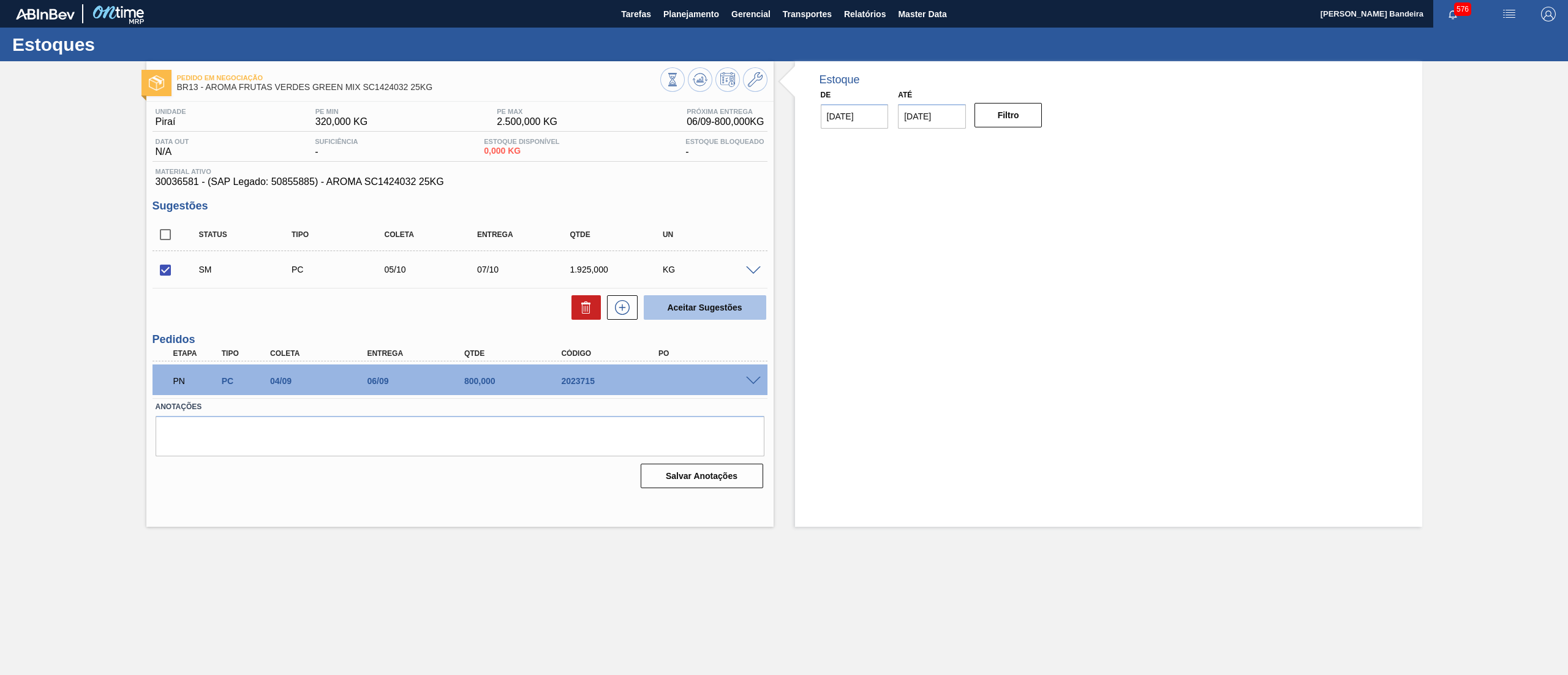
click at [687, 311] on button "Aceitar Sugestões" at bounding box center [704, 306] width 122 height 24
checkbox input "false"
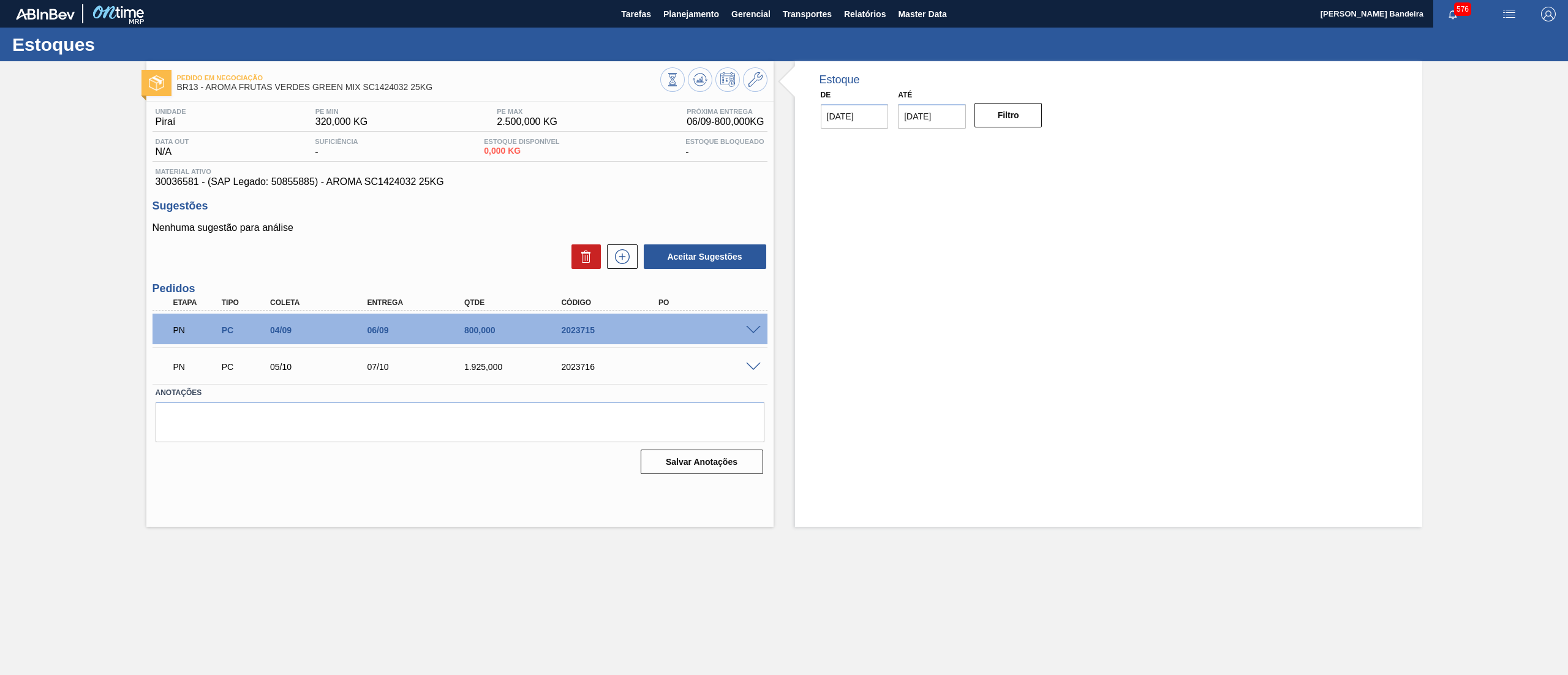
click at [1022, 330] on div "Estoque De 04/09/2025 Até 22/11/2025 Filtro" at bounding box center [1108, 294] width 627 height 465
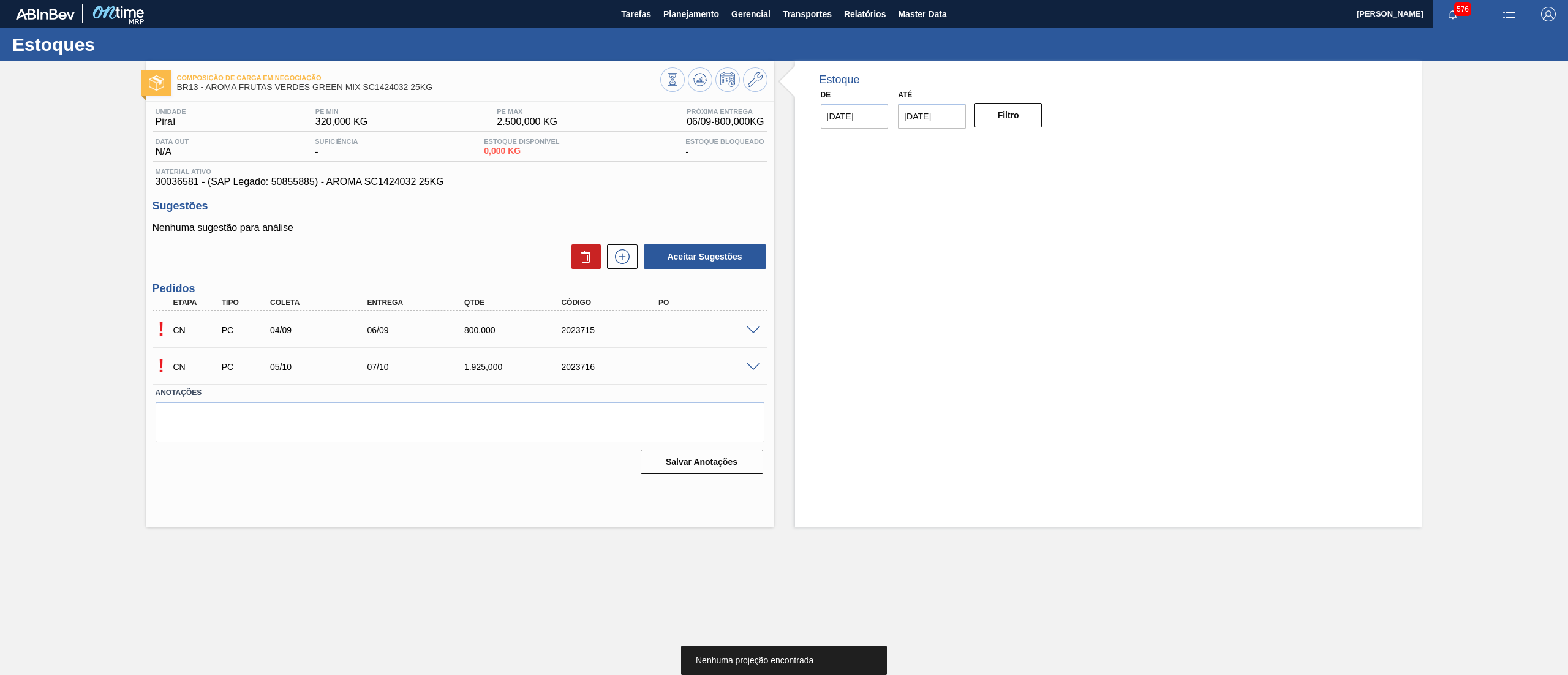
click at [750, 325] on span at bounding box center [753, 330] width 15 height 9
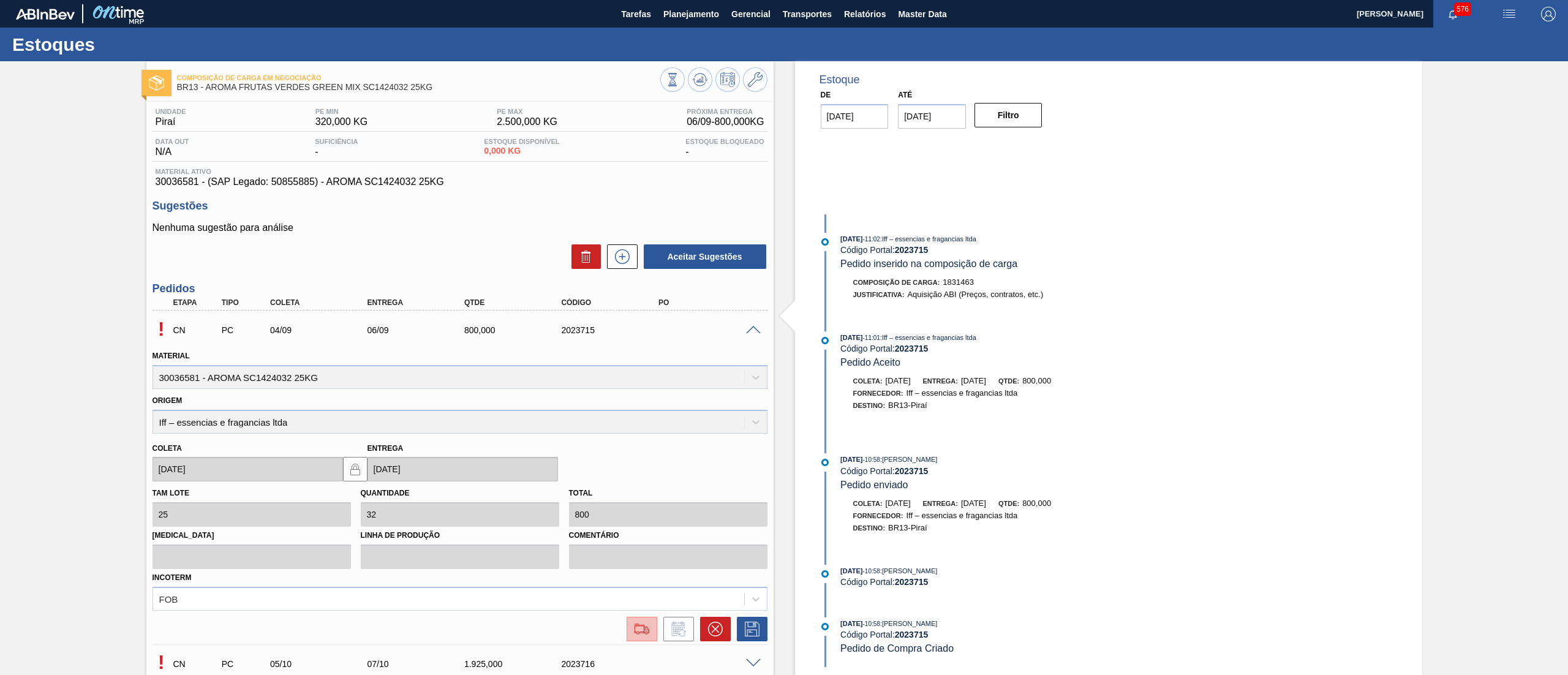
click at [643, 633] on img at bounding box center [642, 629] width 20 height 15
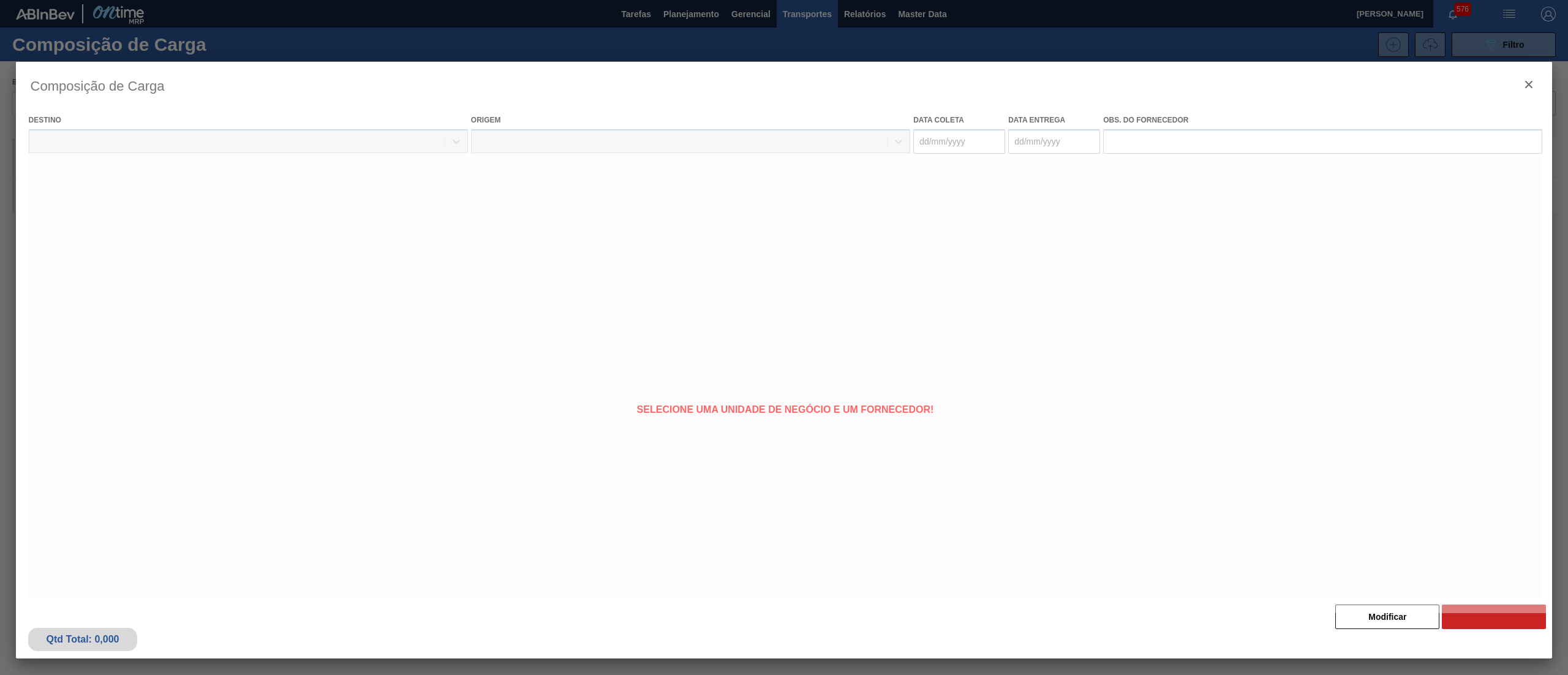
type coleta "[DATE]"
type entrega "[DATE]"
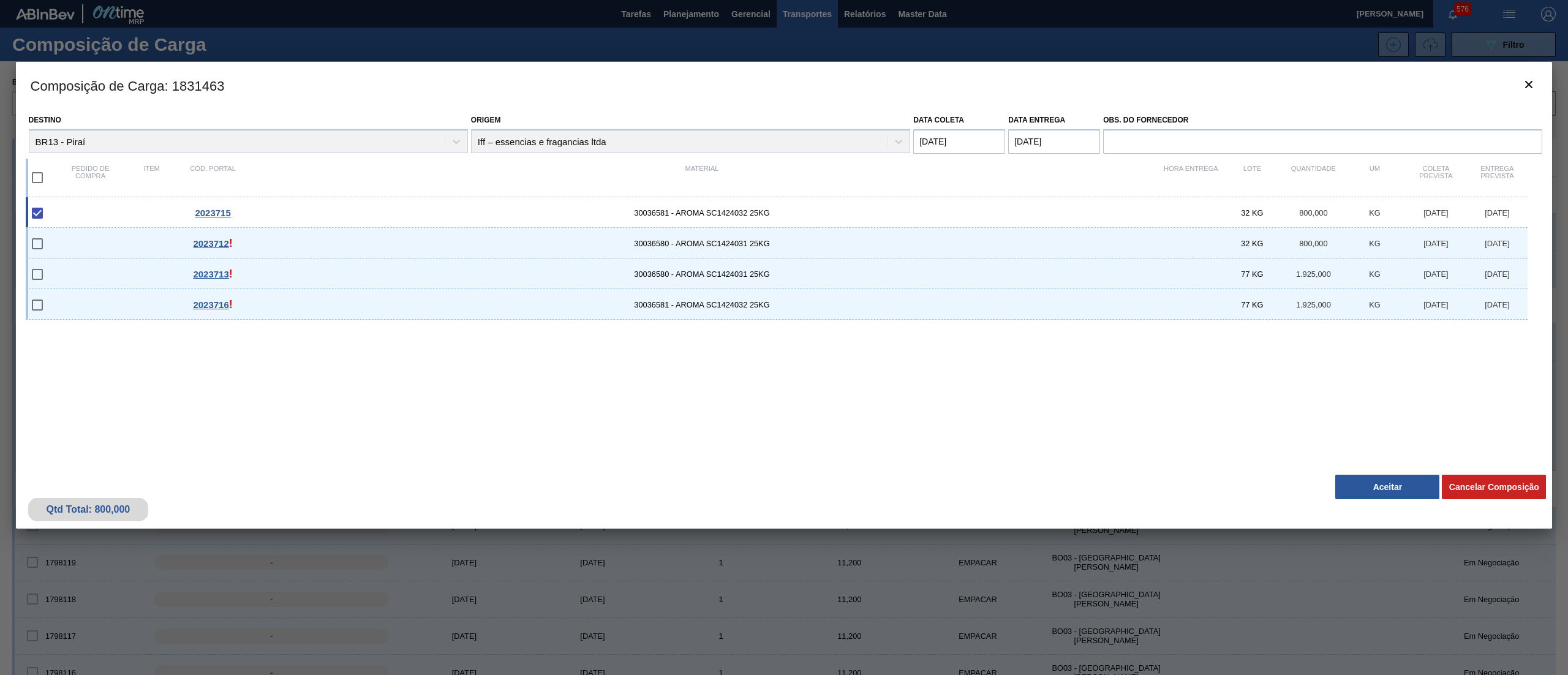
click at [1387, 487] on button "Aceitar" at bounding box center [1387, 487] width 104 height 24
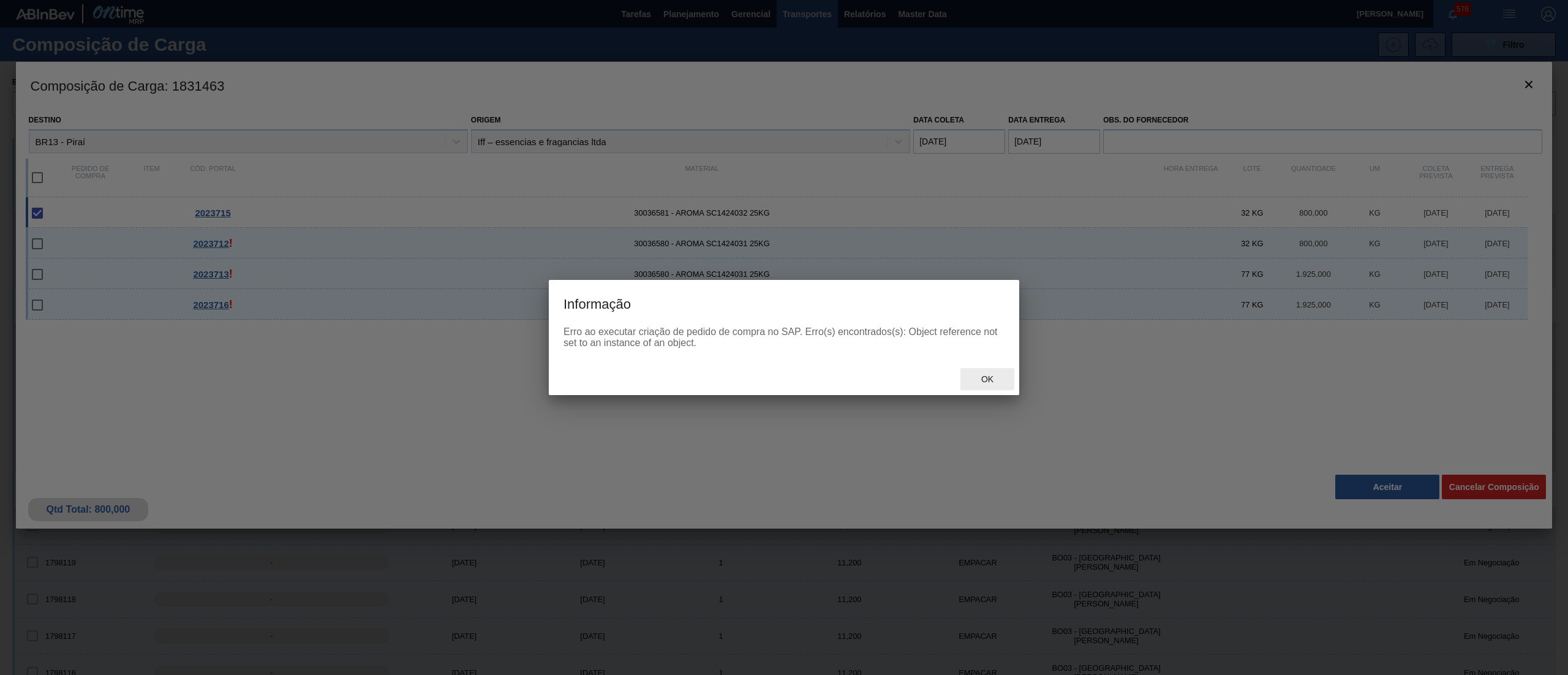
click at [992, 381] on span "Ok" at bounding box center [987, 379] width 32 height 10
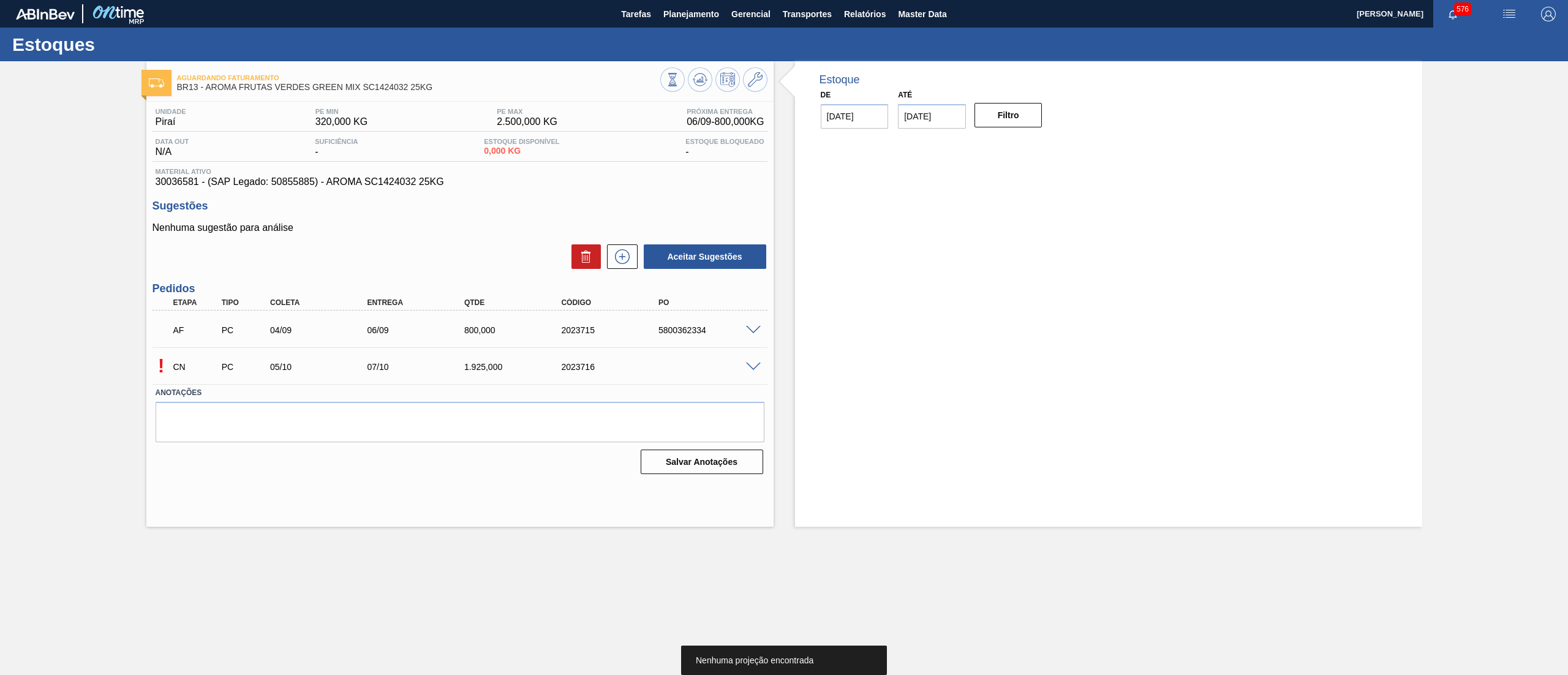
click at [752, 369] on span at bounding box center [753, 367] width 15 height 9
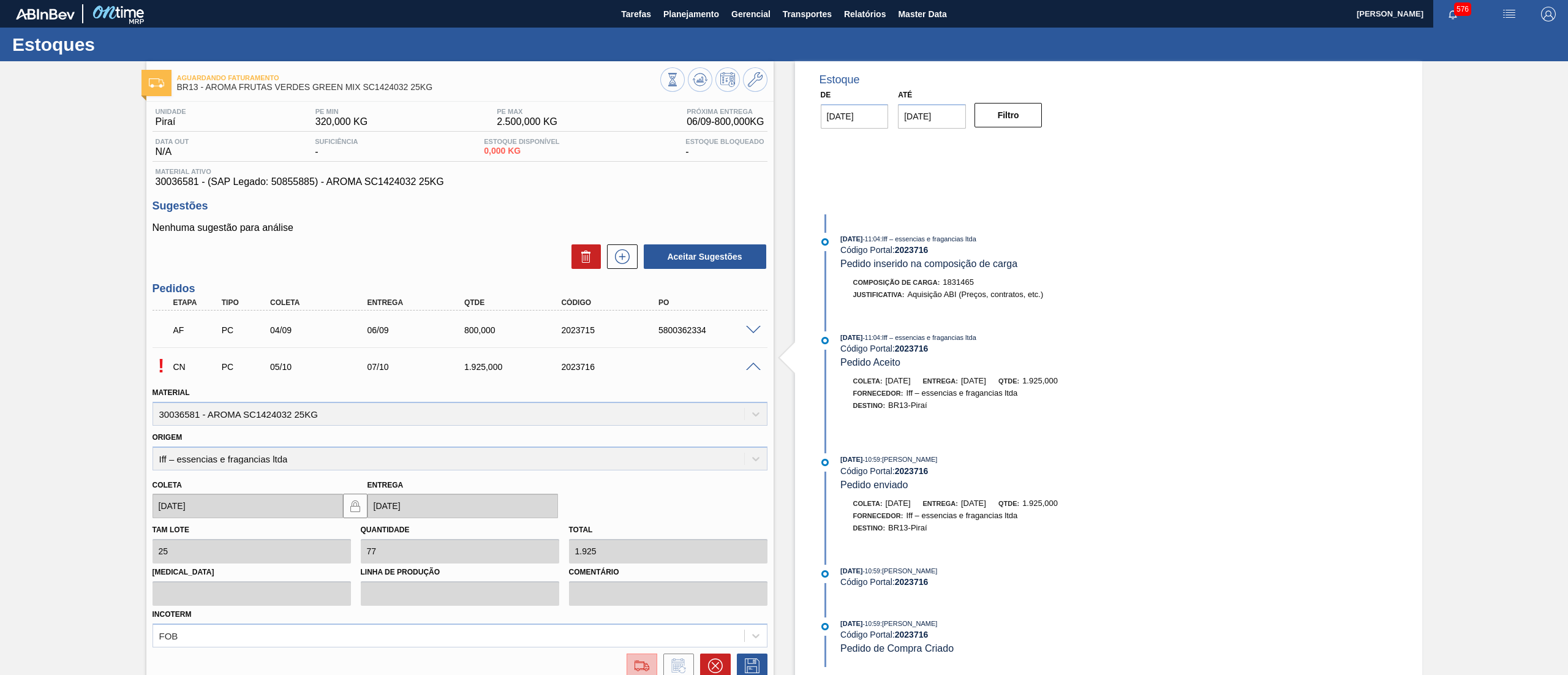
click at [636, 660] on img at bounding box center [642, 666] width 20 height 15
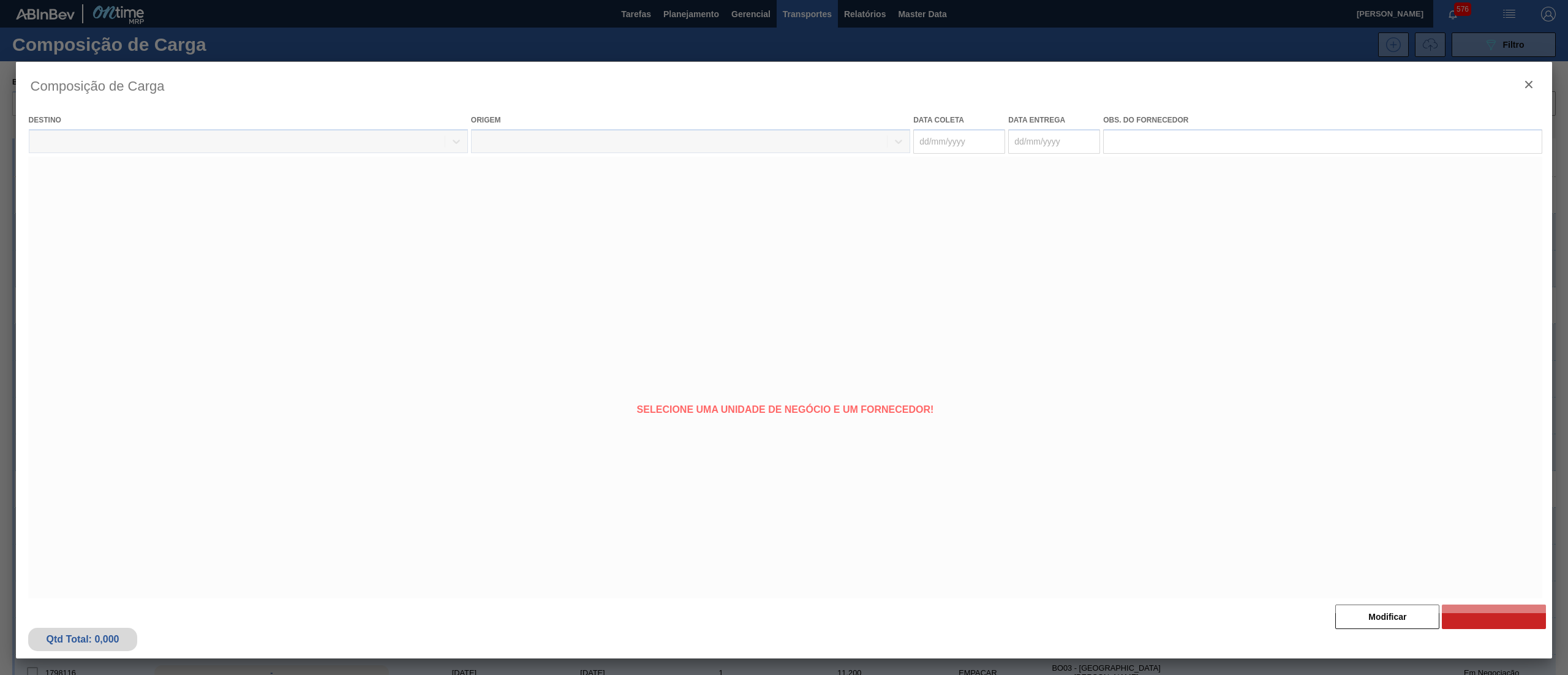
type coleta "[DATE]"
type entrega "[DATE]"
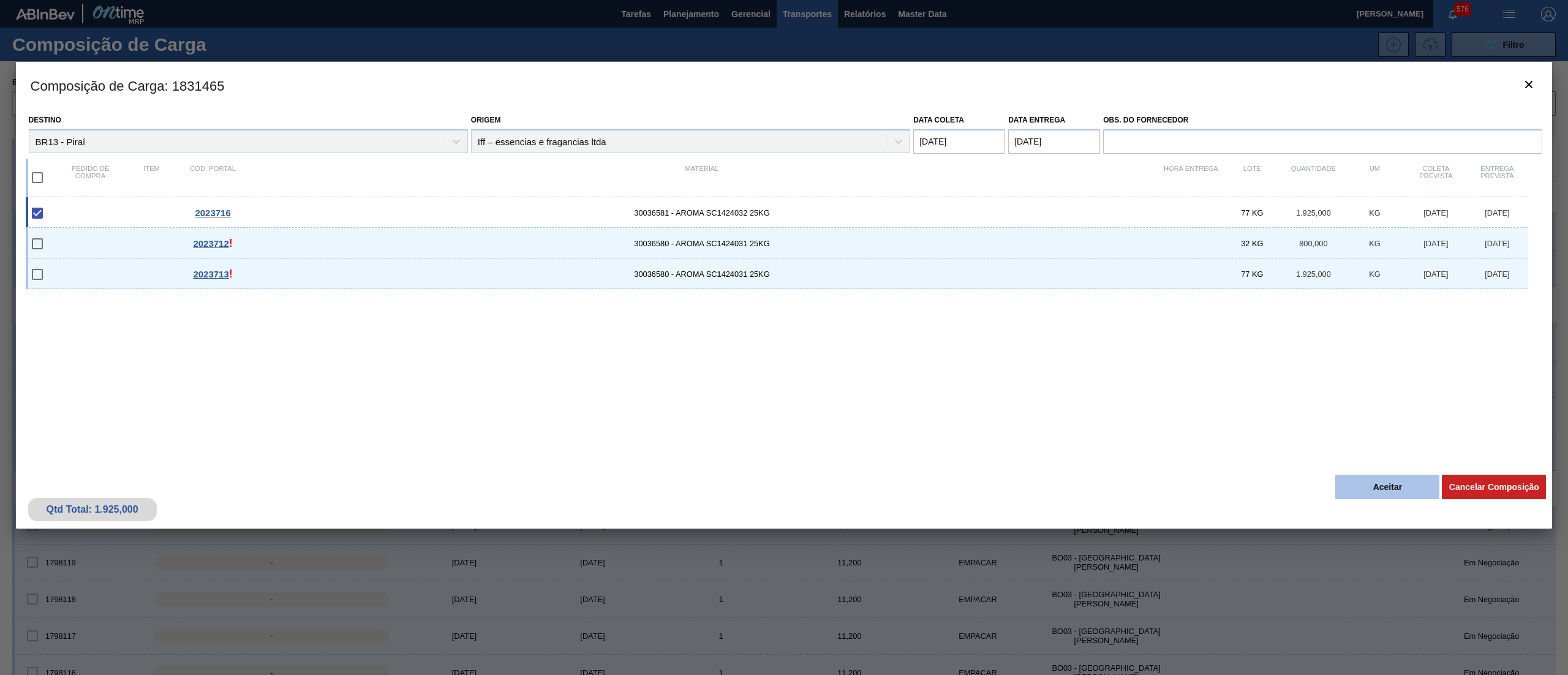
click at [1367, 487] on button "Aceitar" at bounding box center [1387, 487] width 104 height 24
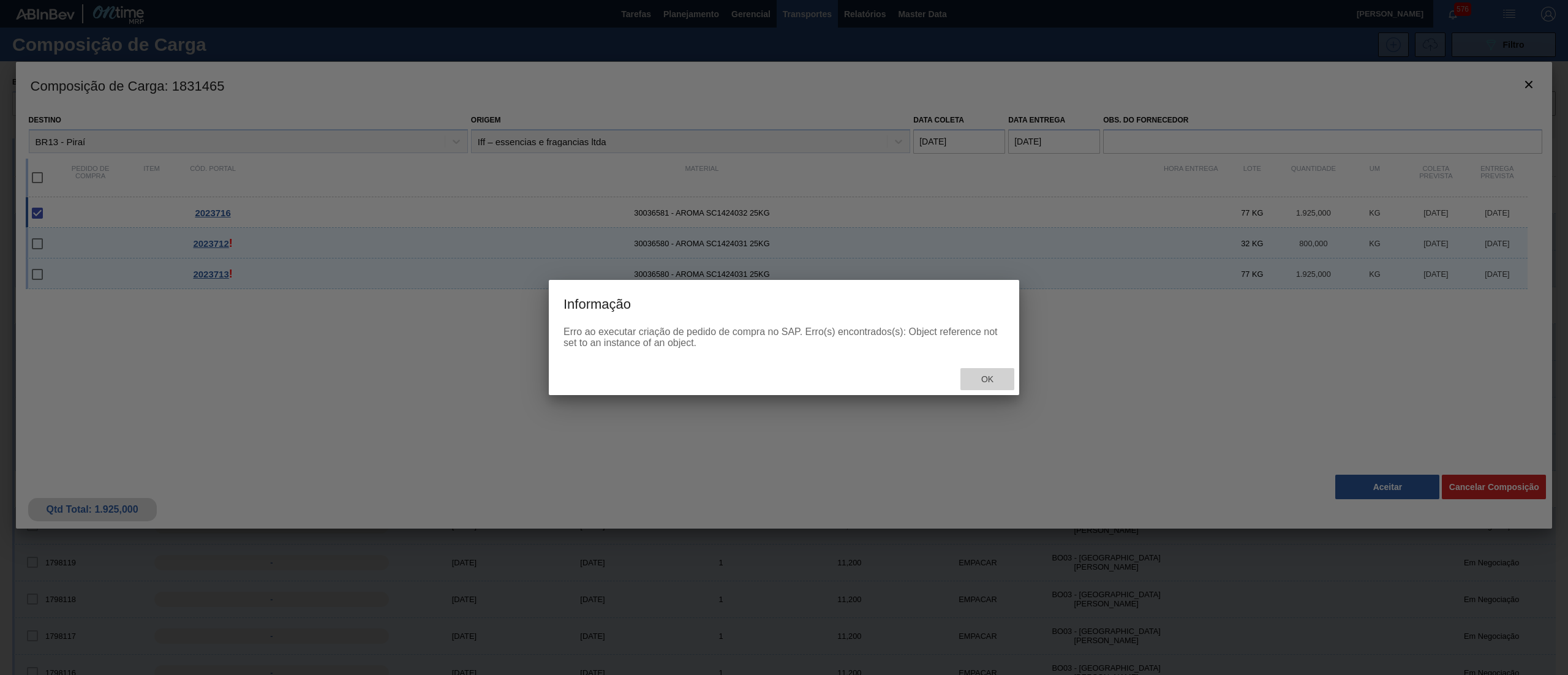
click at [975, 374] on span "Ok" at bounding box center [987, 379] width 32 height 10
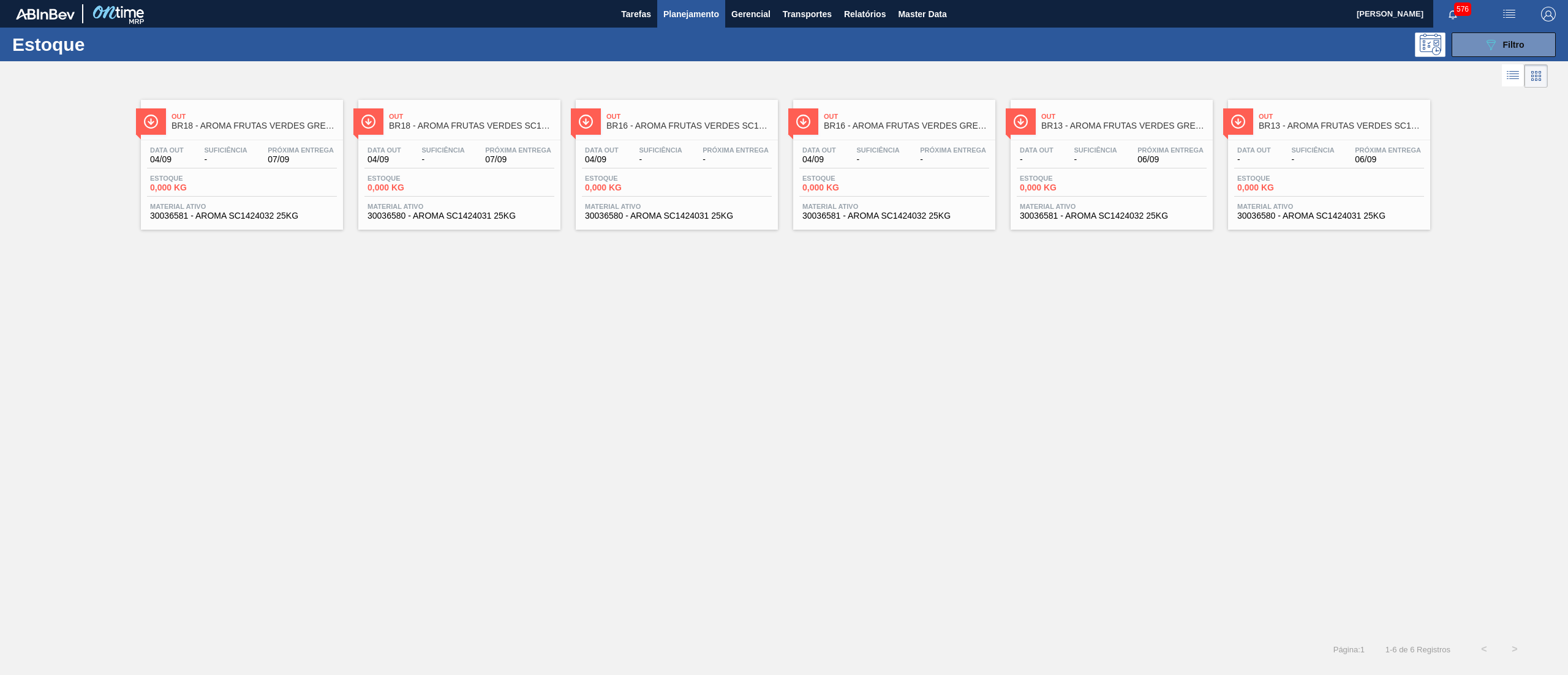
click at [1144, 219] on span "30036581 - AROMA SC1424032 25KG" at bounding box center [1111, 215] width 184 height 9
click at [1285, 227] on div "Out BR13 - AROMA FRUTAS VERDES SC1424031 25KG Data out - Suficiência - Próxima …" at bounding box center [1329, 164] width 202 height 130
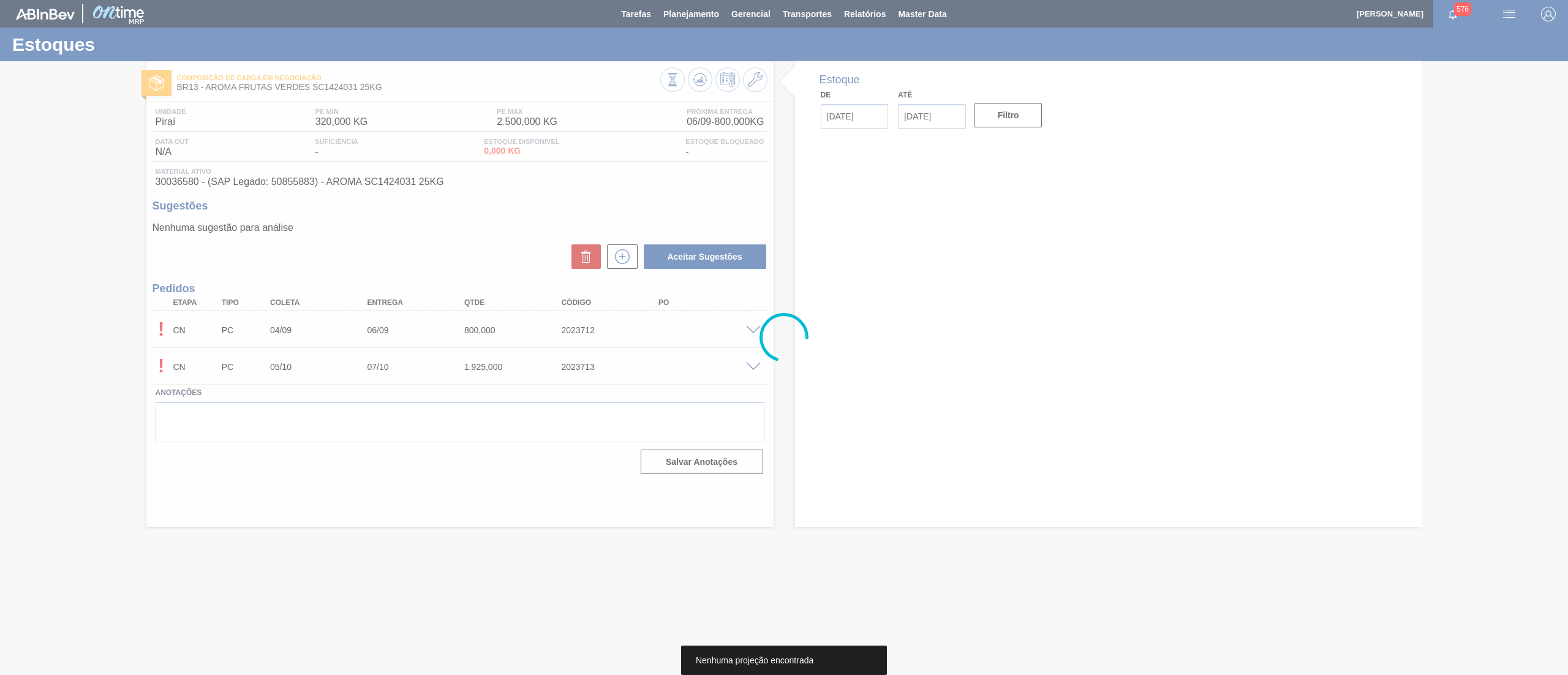
click at [763, 330] on icon at bounding box center [783, 337] width 49 height 49
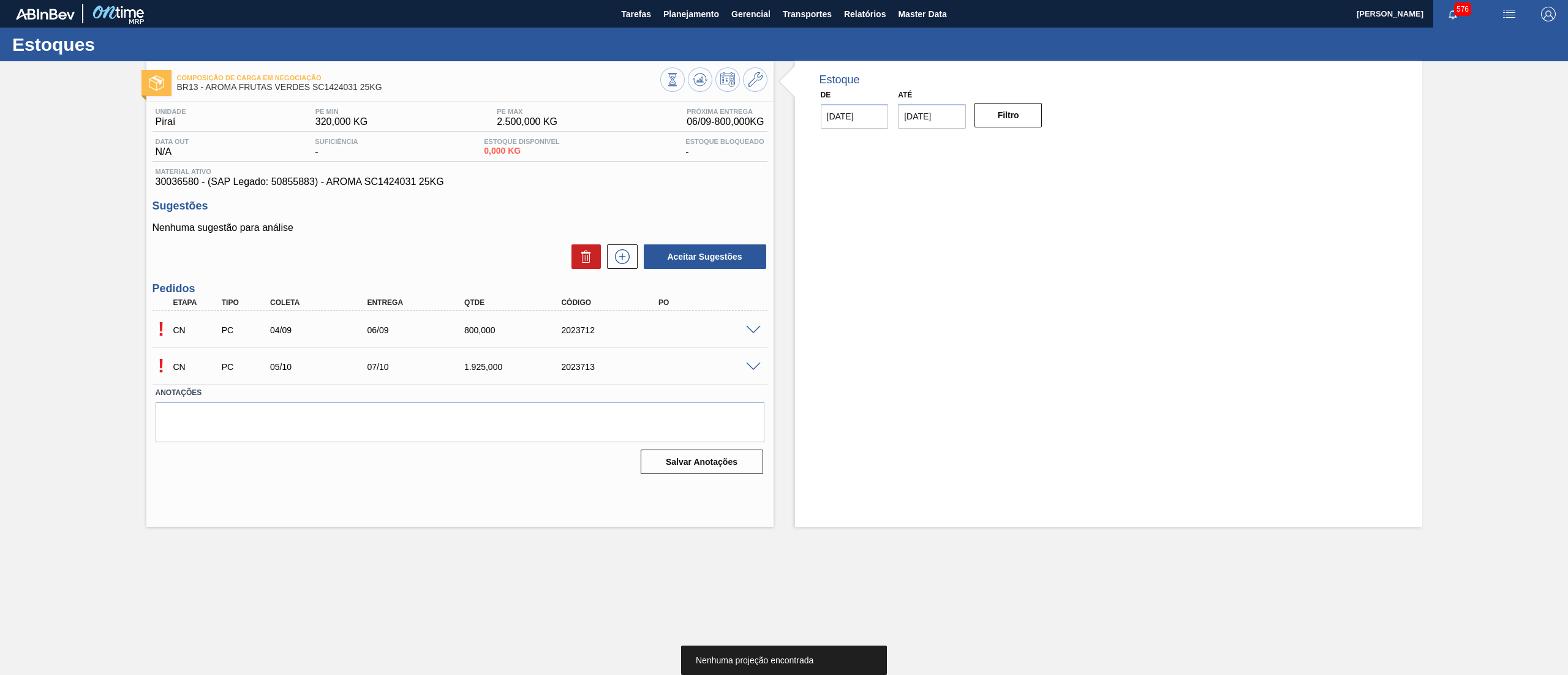
click at [747, 335] on div "CN PC 04/09 06/09 800,000 2023712" at bounding box center [456, 328] width 582 height 24
click at [757, 325] on span at bounding box center [753, 330] width 15 height 9
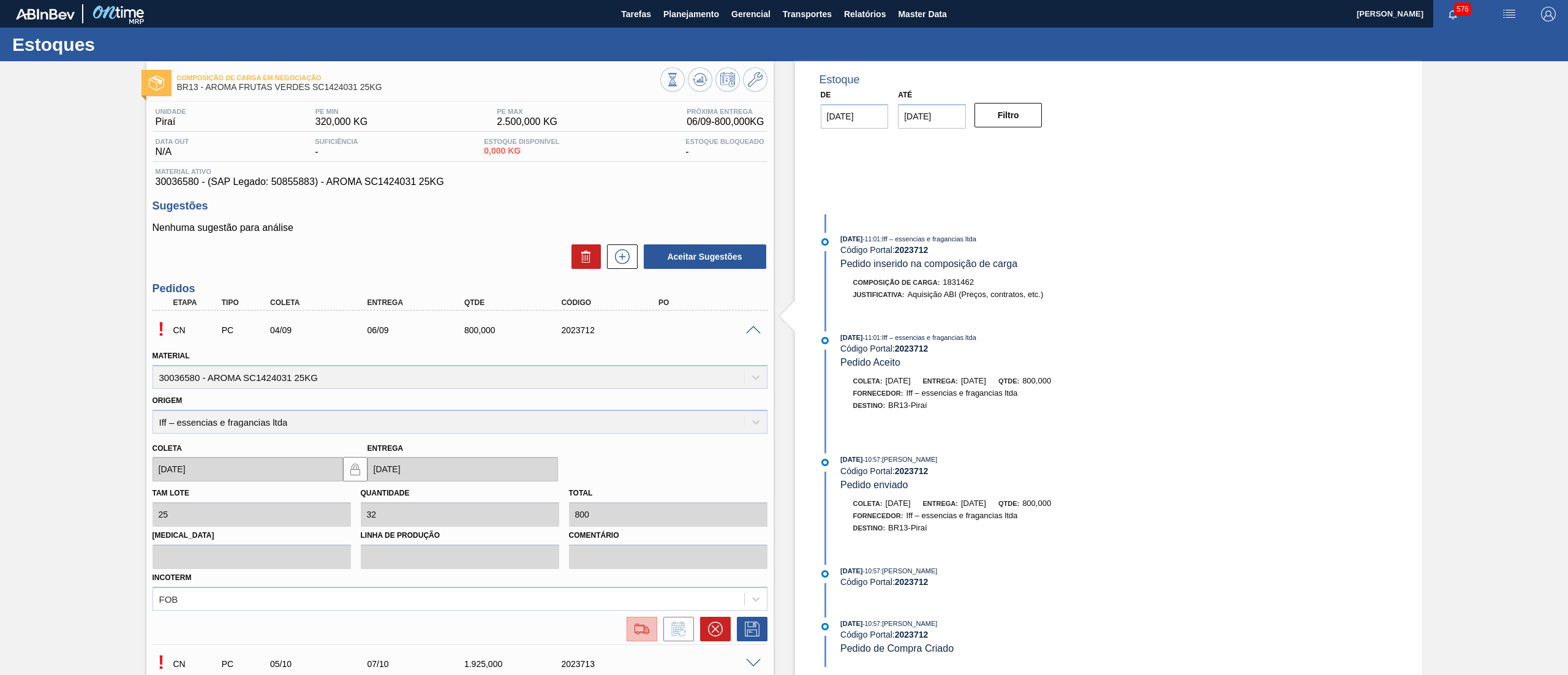
click at [643, 626] on img at bounding box center [642, 629] width 20 height 15
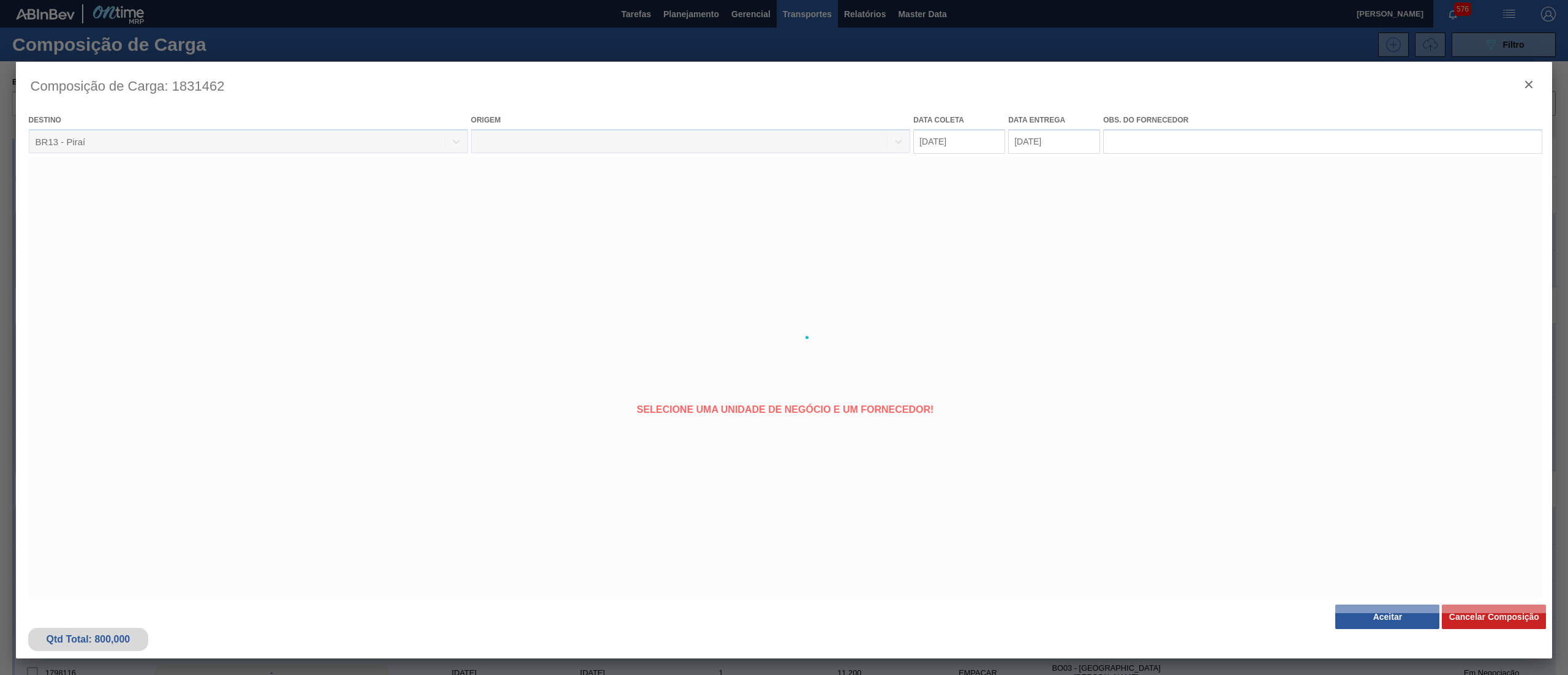
type coleta "[DATE]"
type entrega "[DATE]"
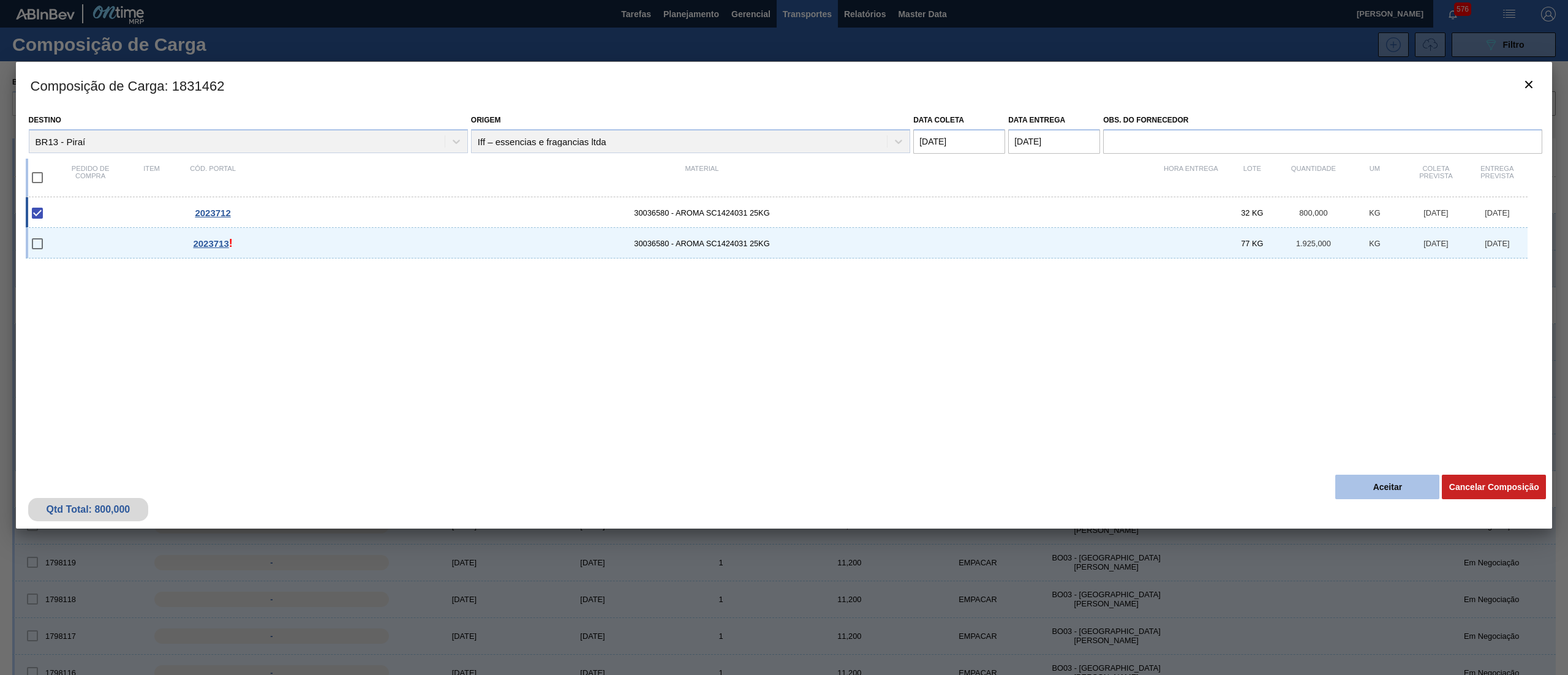
click at [1389, 487] on button "Aceitar" at bounding box center [1387, 487] width 104 height 24
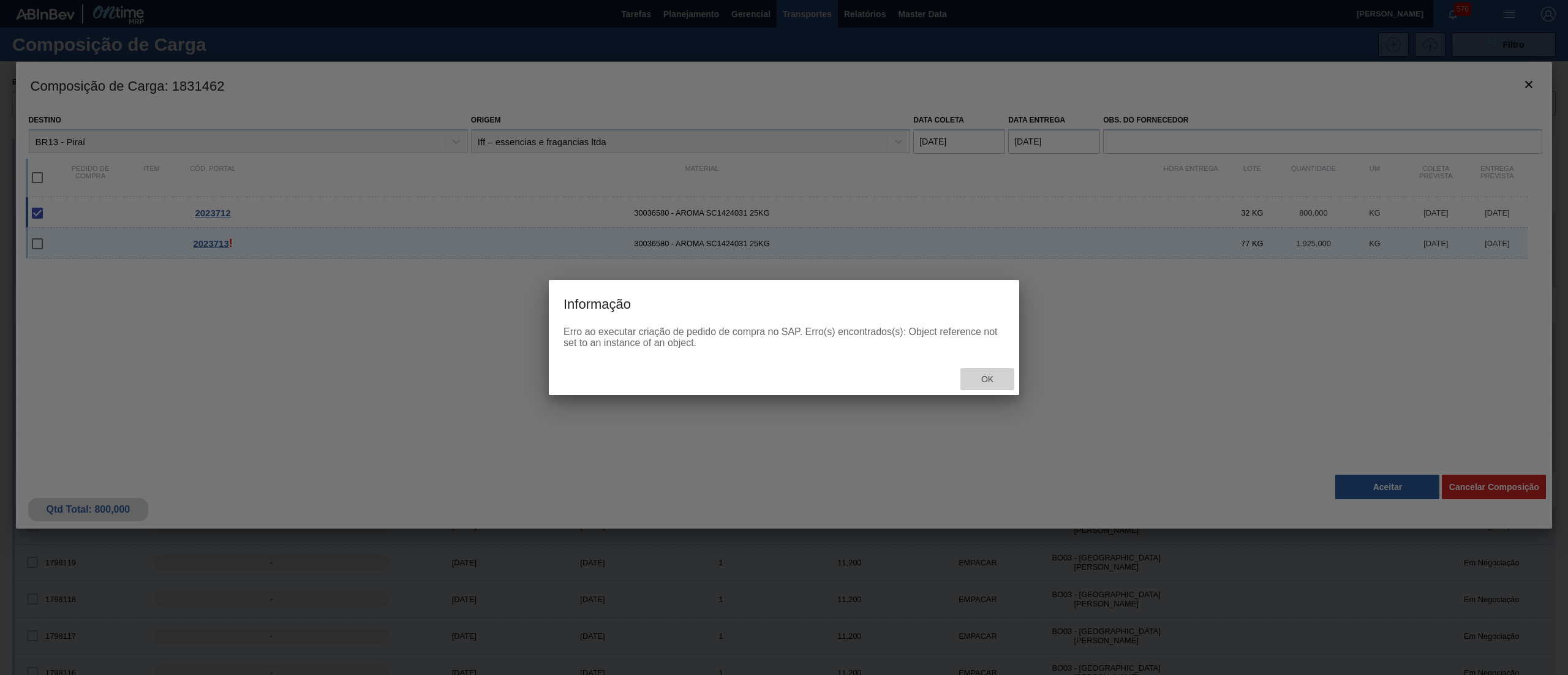
click at [993, 379] on span "Ok" at bounding box center [987, 379] width 32 height 10
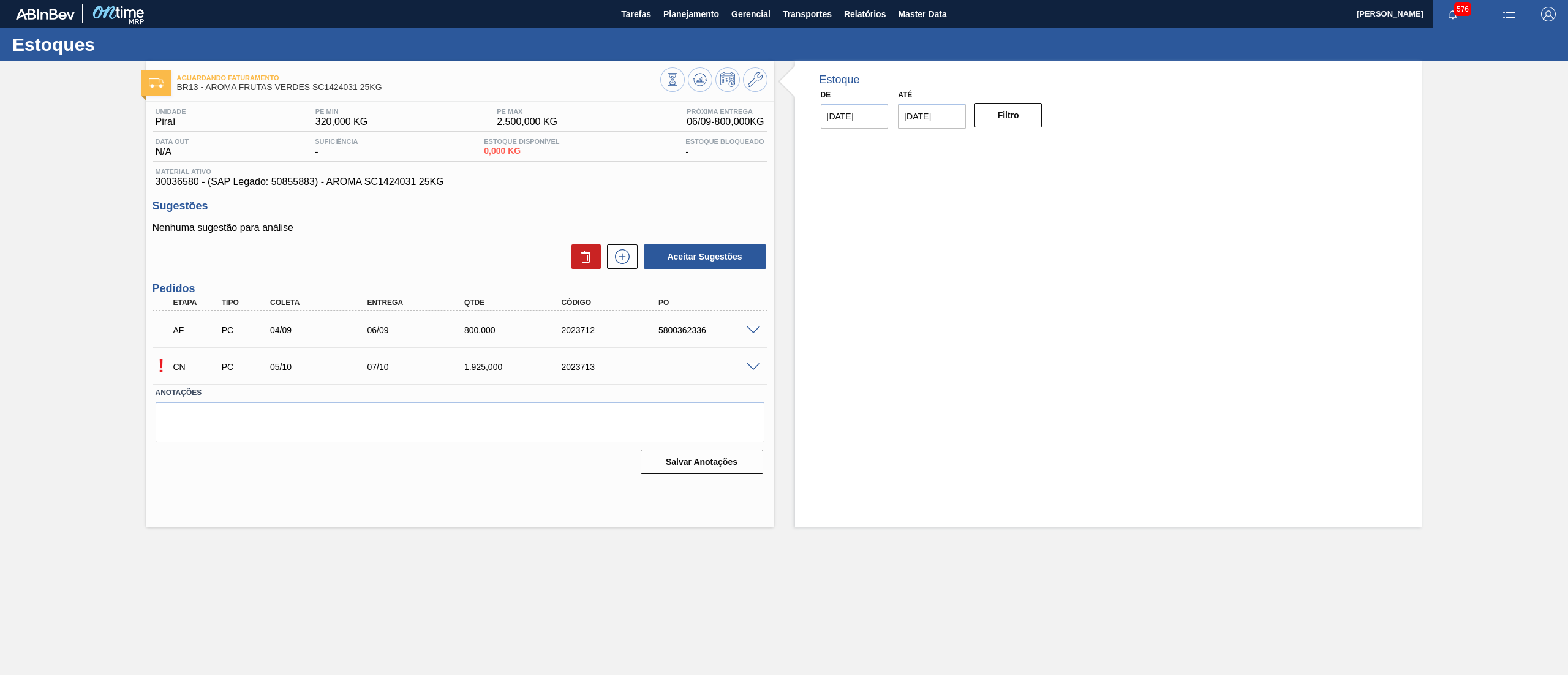
click at [755, 369] on span at bounding box center [753, 367] width 15 height 9
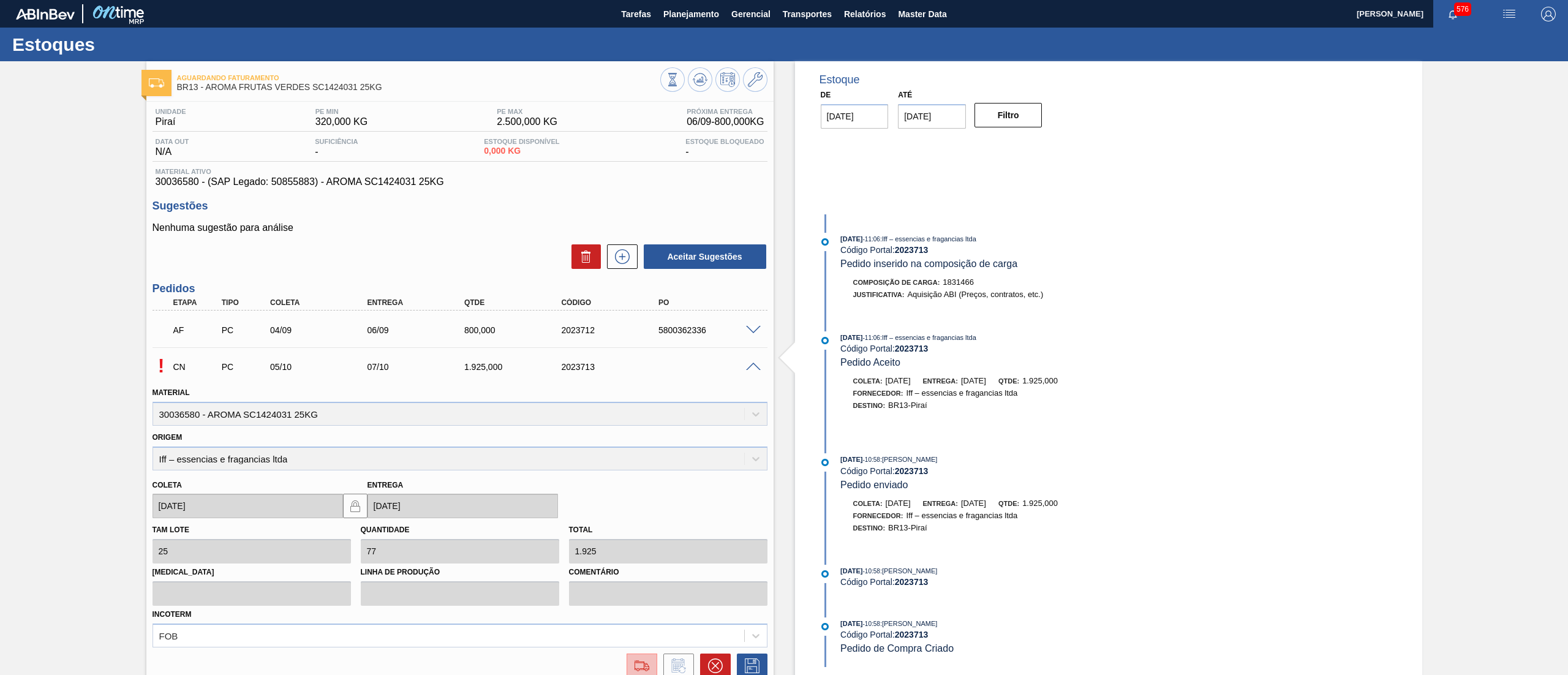
click at [640, 663] on img at bounding box center [642, 666] width 20 height 15
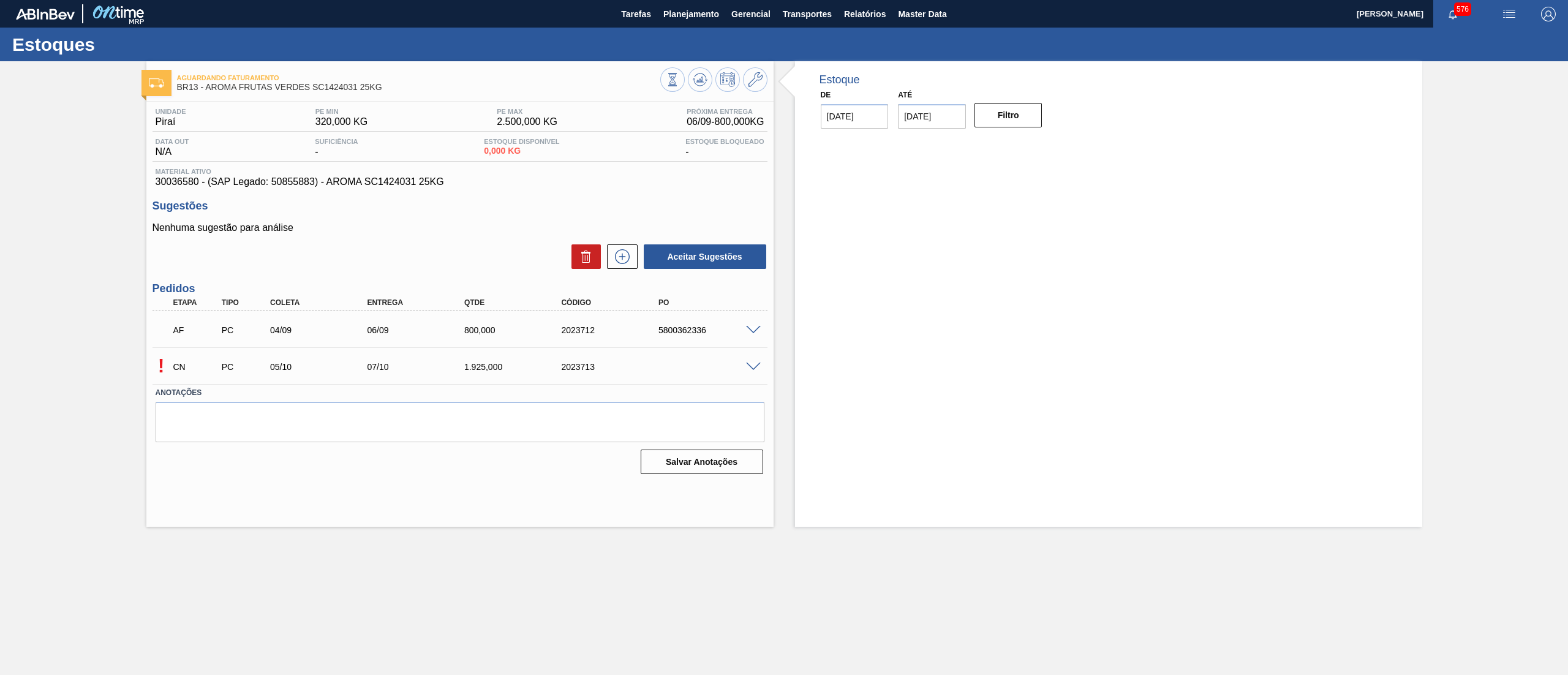
click at [752, 366] on span at bounding box center [753, 367] width 15 height 9
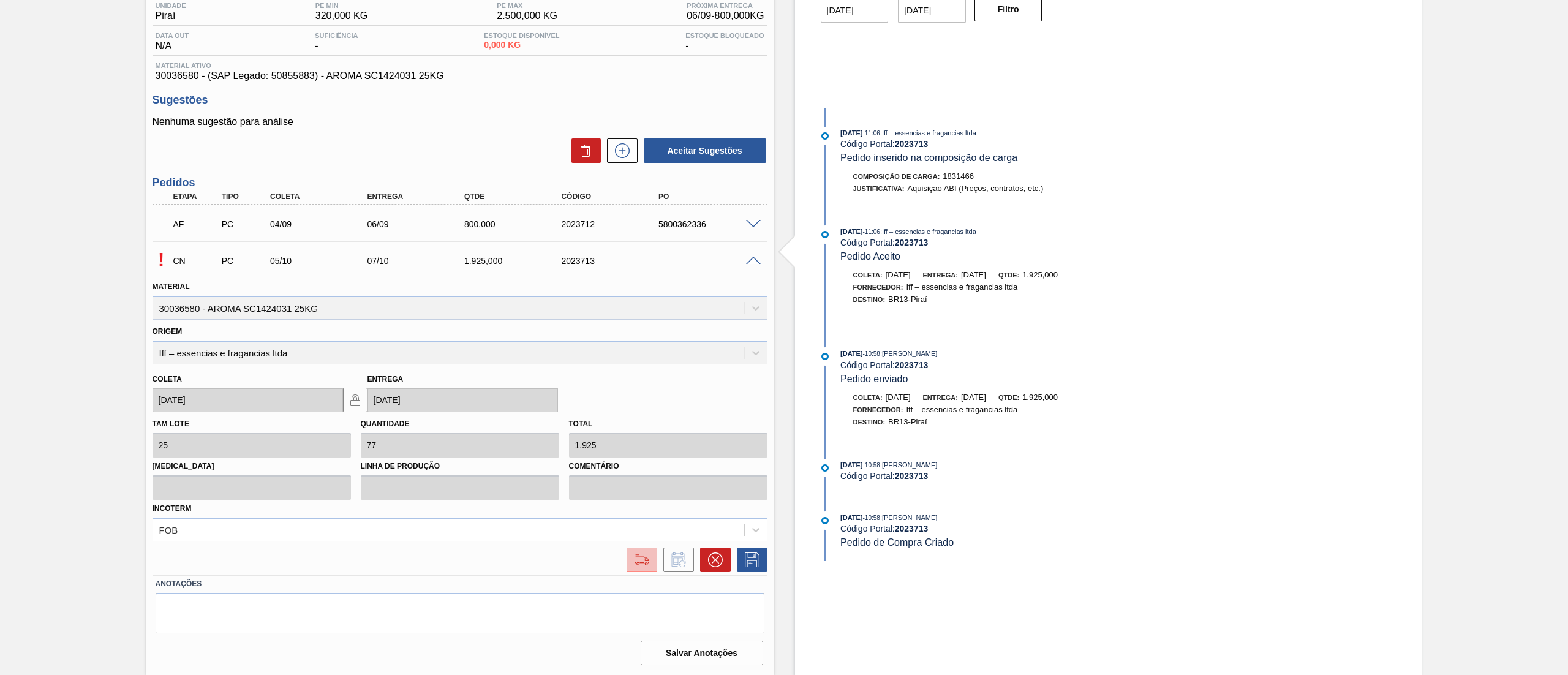
click at [636, 563] on img at bounding box center [642, 560] width 20 height 15
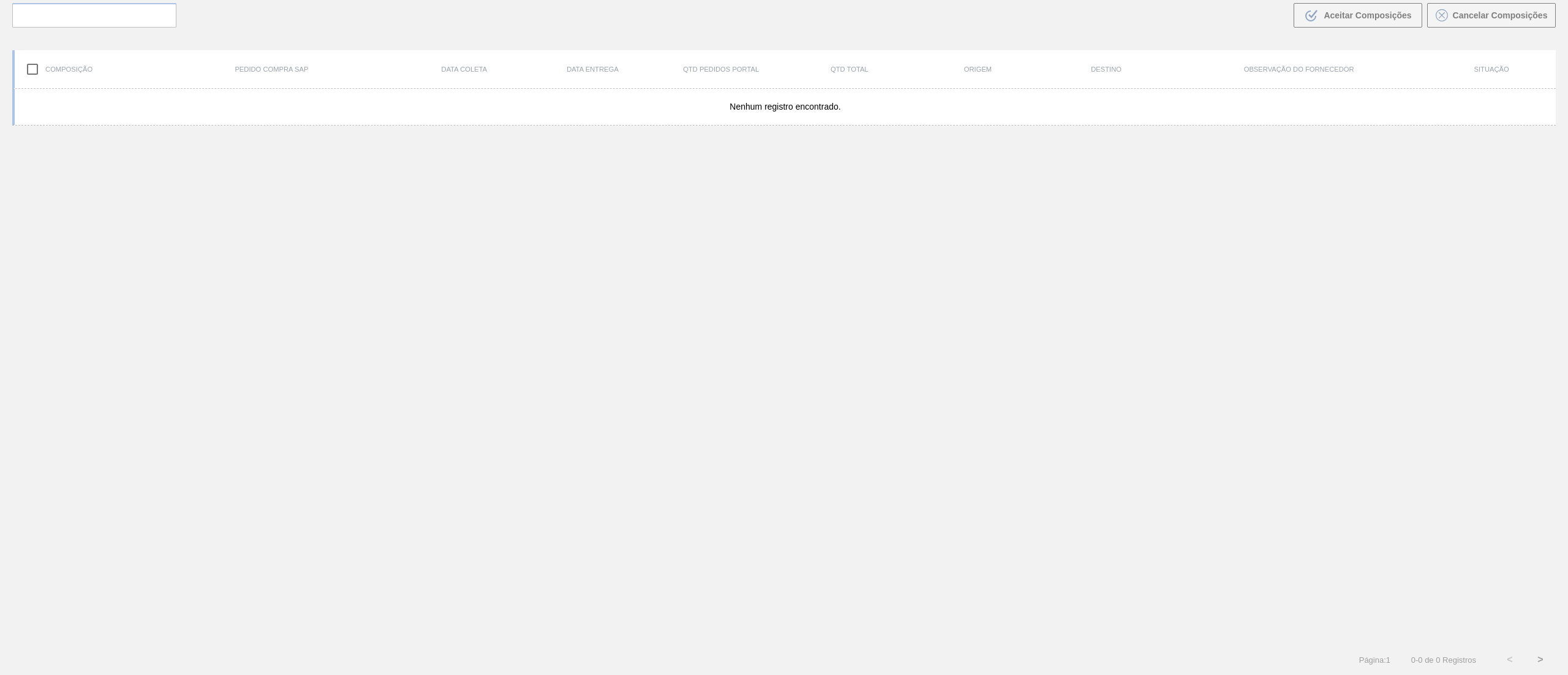
scroll to position [88, 0]
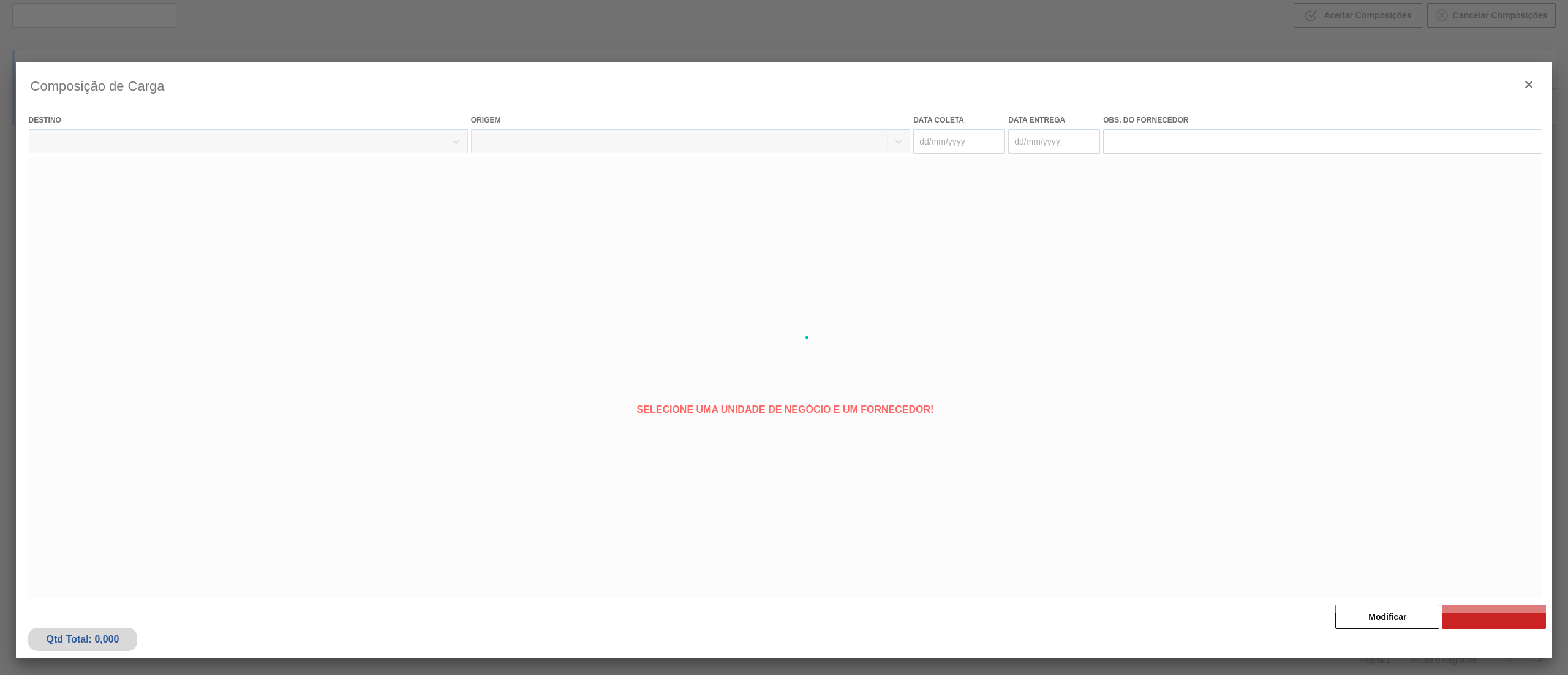
type coleta "[DATE]"
type entrega "[DATE]"
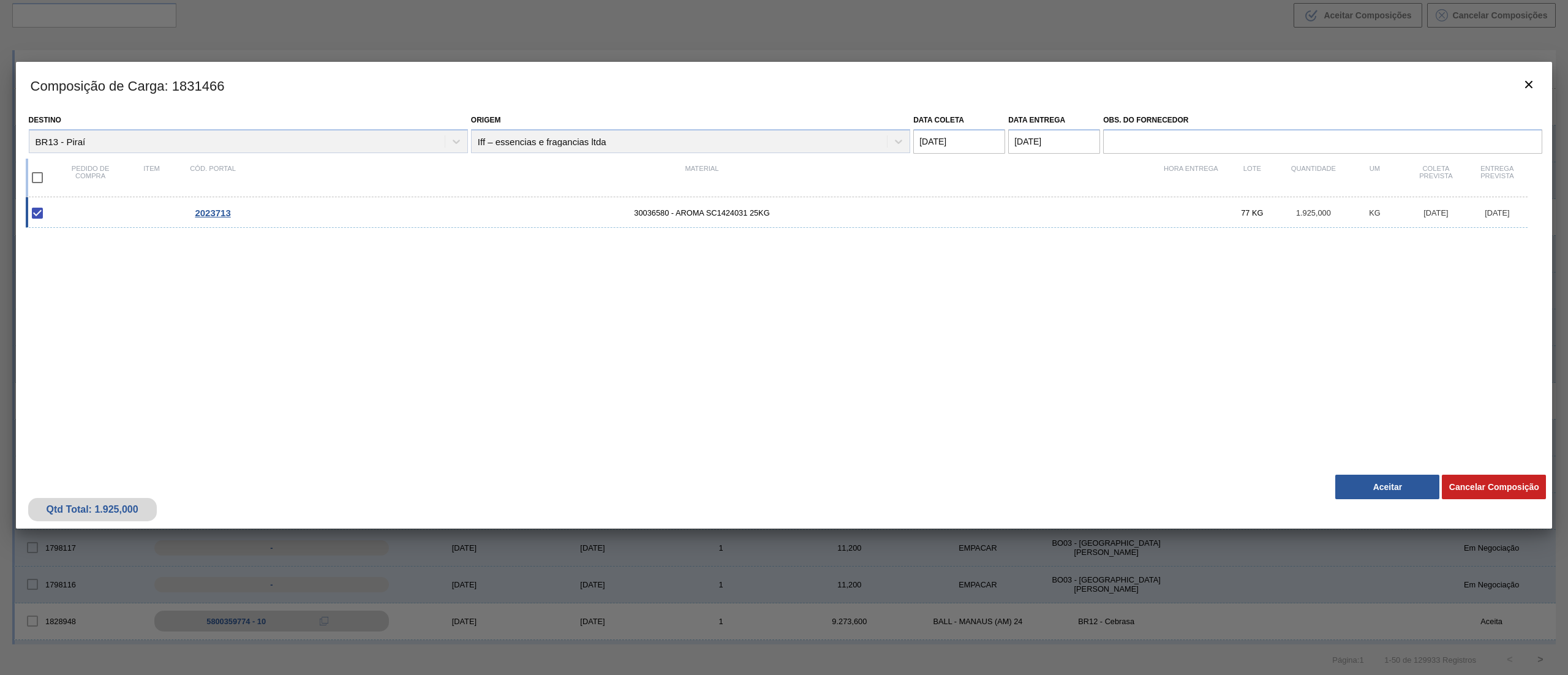
click at [1373, 484] on button "Aceitar" at bounding box center [1387, 487] width 104 height 24
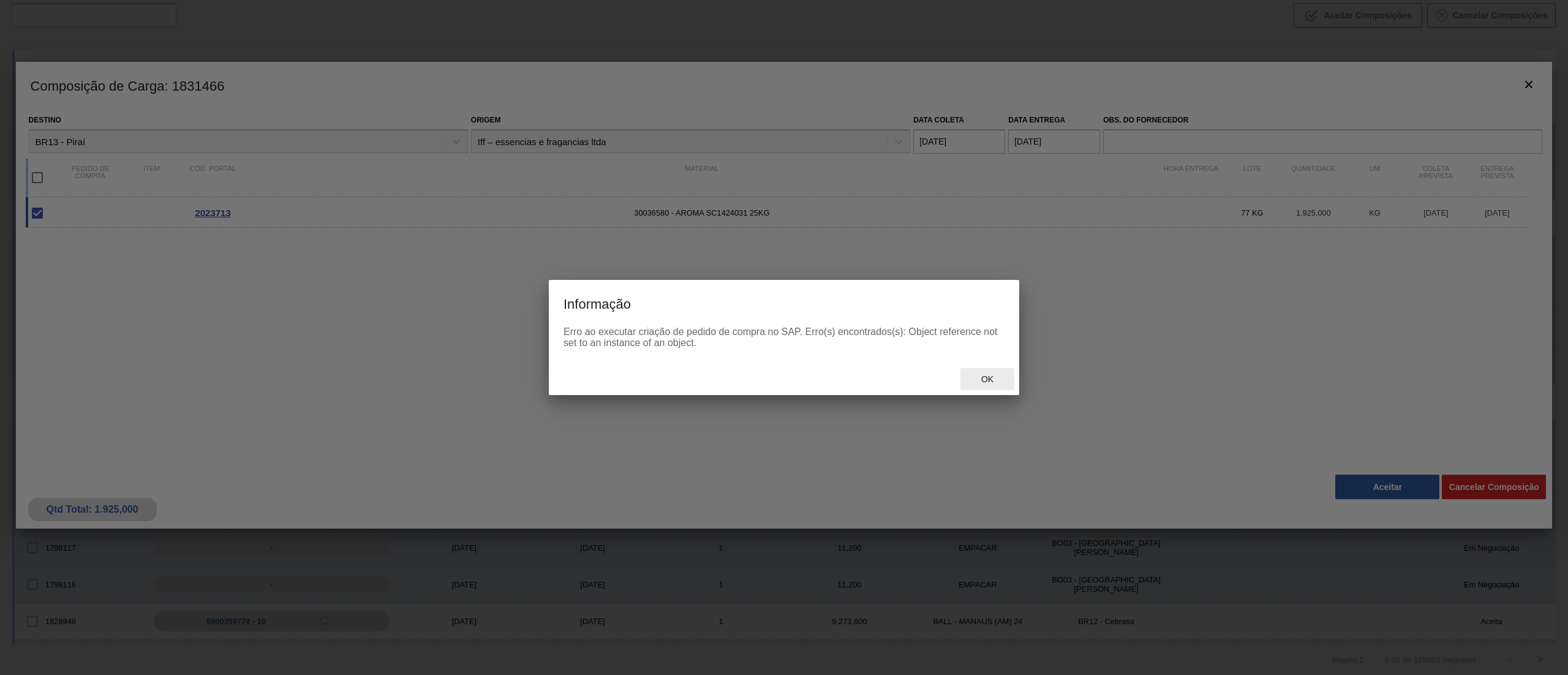
click at [996, 371] on div "Ok" at bounding box center [987, 379] width 54 height 22
